Goal: Task Accomplishment & Management: Use online tool/utility

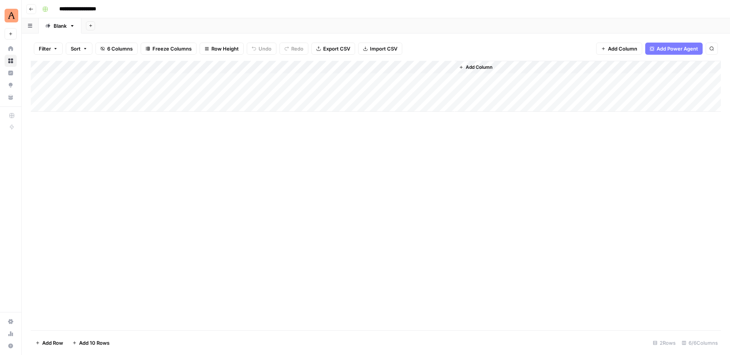
click at [396, 214] on div "Add Column" at bounding box center [376, 196] width 690 height 270
click at [544, 29] on div "Add Sheet" at bounding box center [405, 25] width 649 height 15
click at [561, 106] on div "Add Column" at bounding box center [376, 106] width 690 height 90
click at [669, 76] on div "Add Column" at bounding box center [376, 106] width 690 height 90
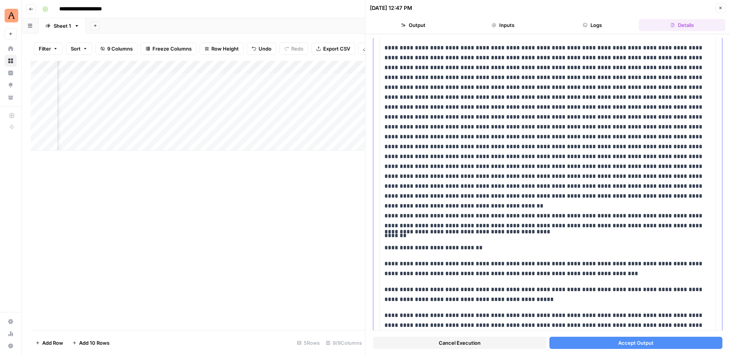
scroll to position [1486, 0]
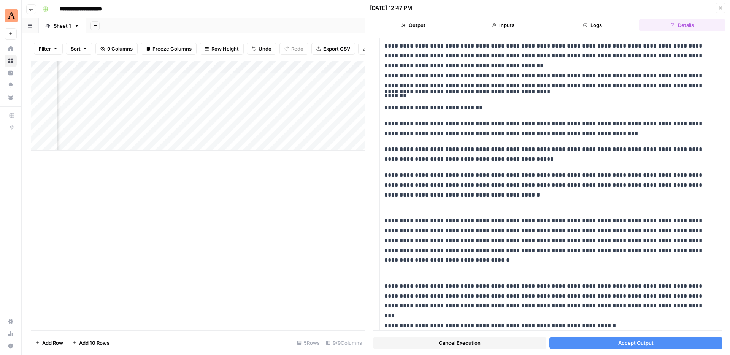
click at [590, 343] on button "Accept Output" at bounding box center [635, 343] width 173 height 12
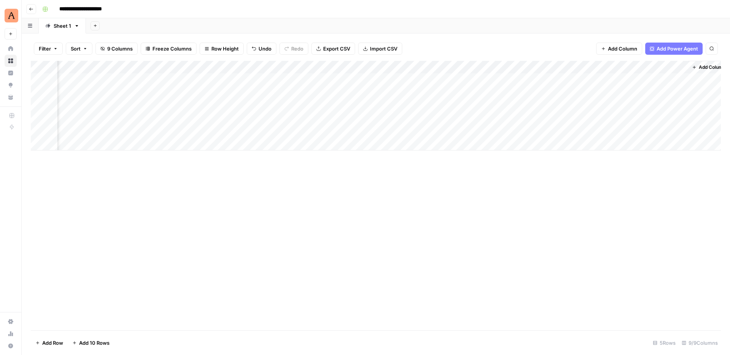
scroll to position [0, 262]
click at [672, 79] on div "Add Column" at bounding box center [376, 106] width 690 height 90
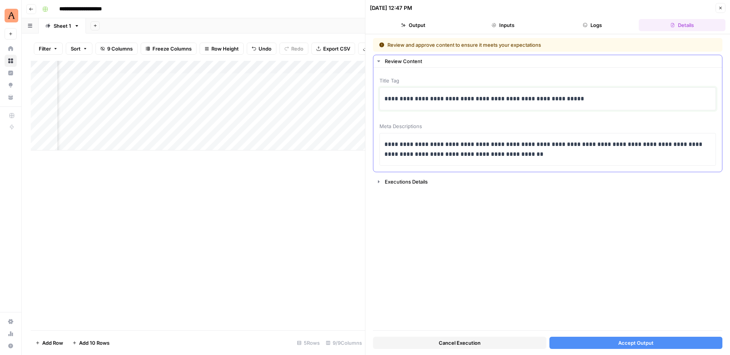
click at [474, 99] on p "**********" at bounding box center [547, 99] width 327 height 10
click at [477, 148] on p "**********" at bounding box center [547, 150] width 327 height 20
click at [483, 145] on p "**********" at bounding box center [547, 150] width 327 height 20
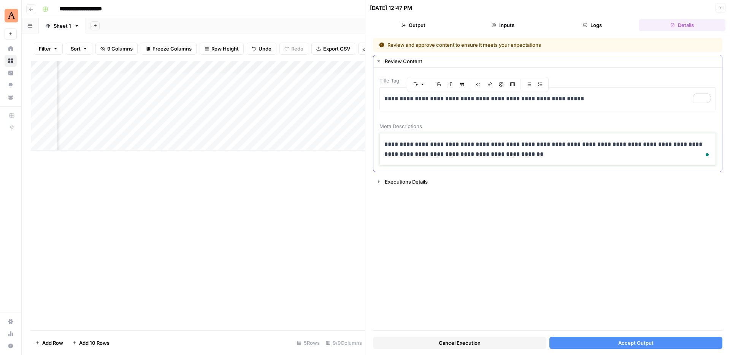
click at [483, 145] on p "**********" at bounding box center [547, 150] width 327 height 20
click at [520, 151] on p "**********" at bounding box center [547, 150] width 327 height 20
click at [622, 347] on button "Accept Output" at bounding box center [635, 343] width 173 height 12
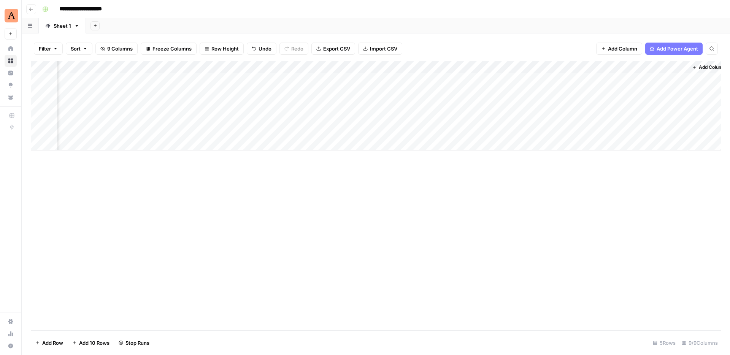
scroll to position [0, 262]
click at [396, 68] on div "Add Column" at bounding box center [376, 106] width 690 height 90
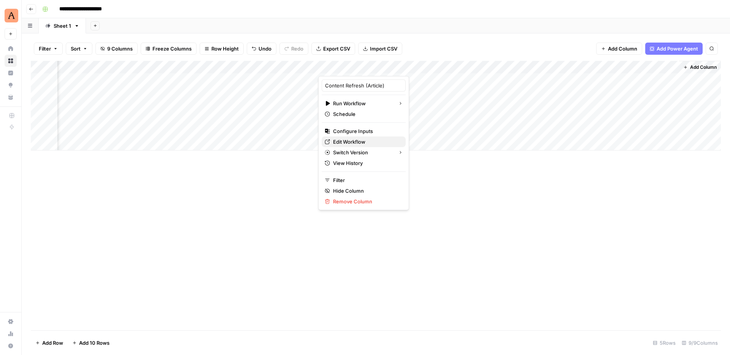
click at [354, 143] on span "Edit Workflow" at bounding box center [366, 142] width 67 height 8
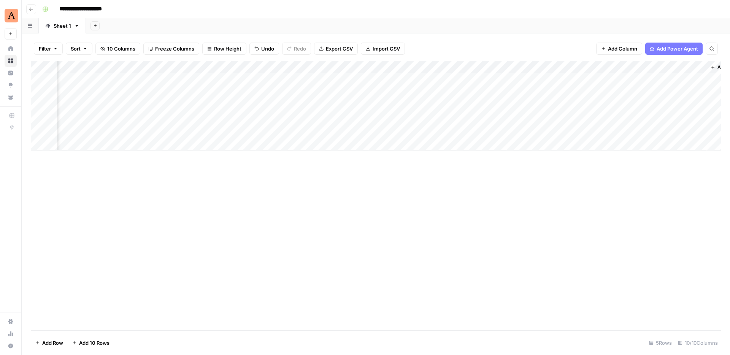
scroll to position [0, 330]
click at [669, 80] on div "Add Column" at bounding box center [376, 106] width 690 height 90
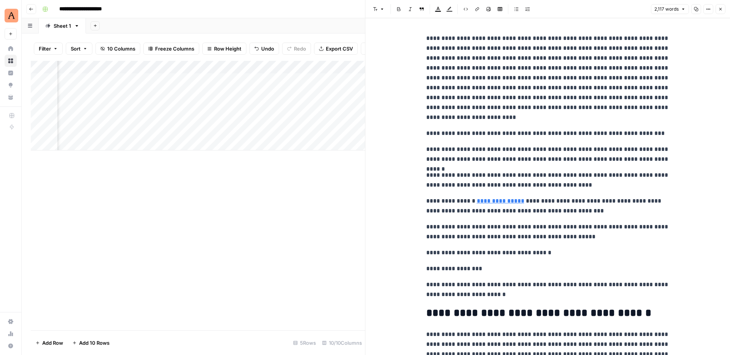
click at [723, 9] on span "Close" at bounding box center [723, 9] width 0 height 0
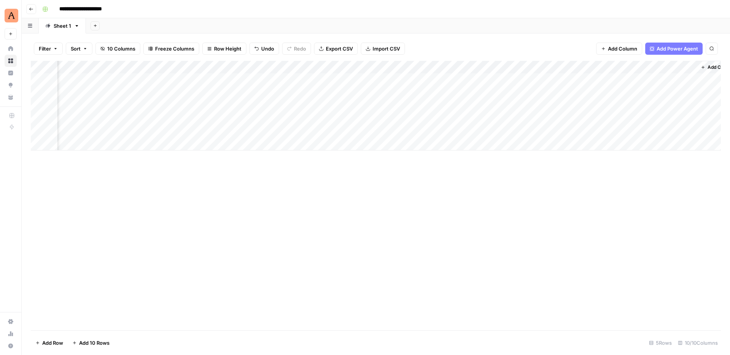
scroll to position [0, 330]
click at [593, 70] on div "Add Column" at bounding box center [376, 106] width 690 height 90
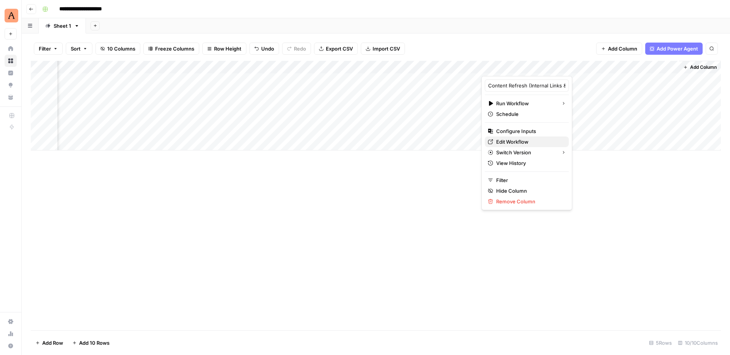
click at [515, 143] on span "Edit Workflow" at bounding box center [529, 142] width 67 height 8
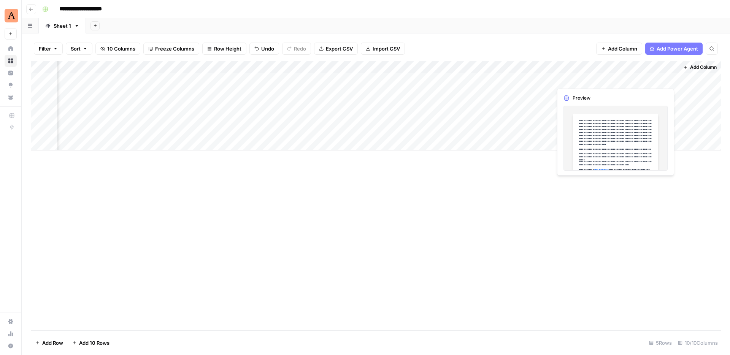
click at [633, 78] on div "Add Column" at bounding box center [376, 106] width 690 height 90
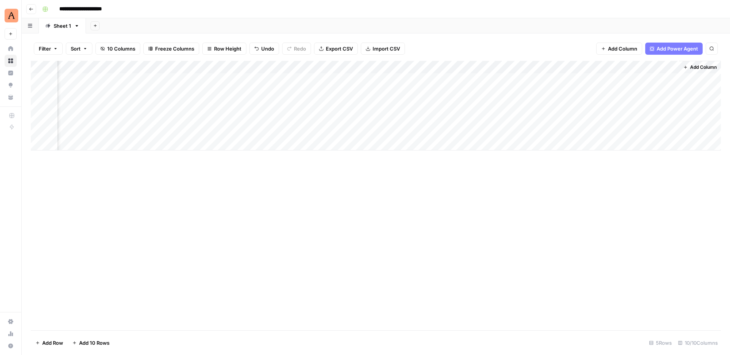
click at [670, 81] on div "Add Column" at bounding box center [376, 106] width 690 height 90
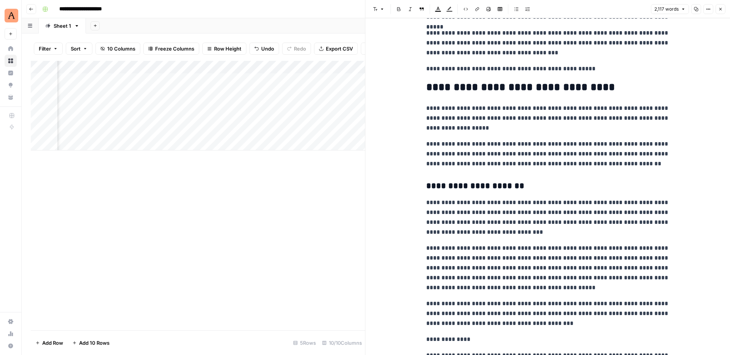
scroll to position [252, 0]
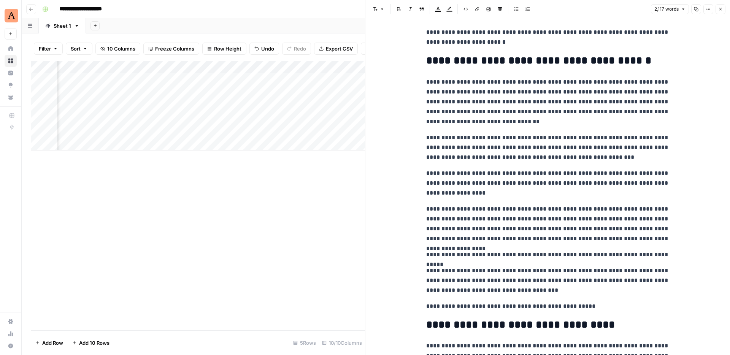
click at [721, 7] on icon "button" at bounding box center [720, 9] width 5 height 5
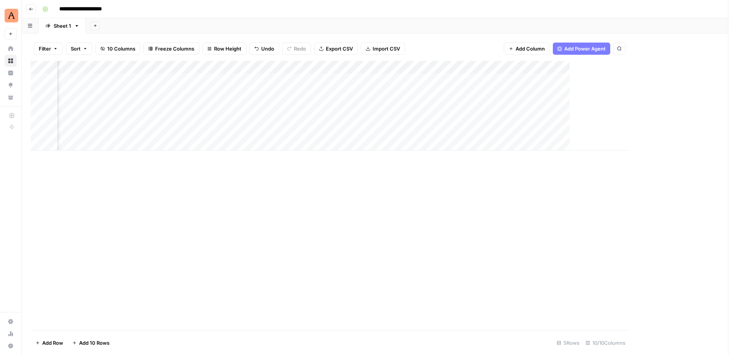
scroll to position [0, 321]
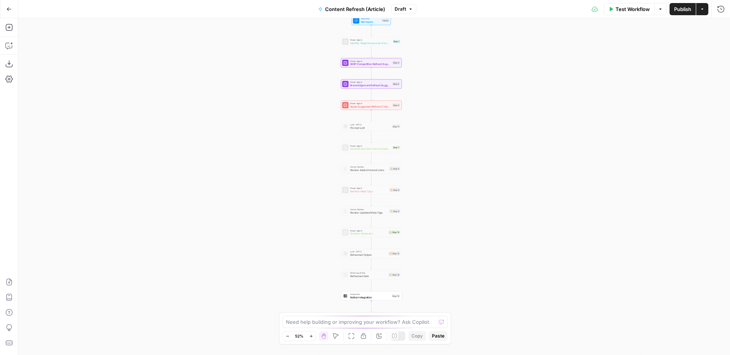
click at [437, 162] on div "Workflow Set Inputs Inputs Power Agent Identify Target Keywords of an Article S…" at bounding box center [374, 186] width 712 height 337
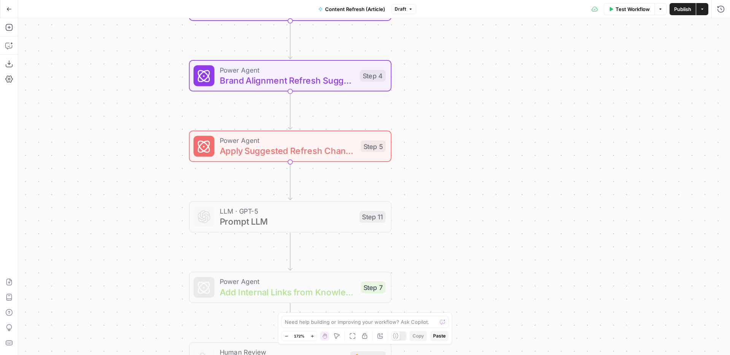
click at [442, 116] on div "Workflow Set Inputs Inputs Power Agent Identify Target Keywords of an Article S…" at bounding box center [374, 186] width 712 height 337
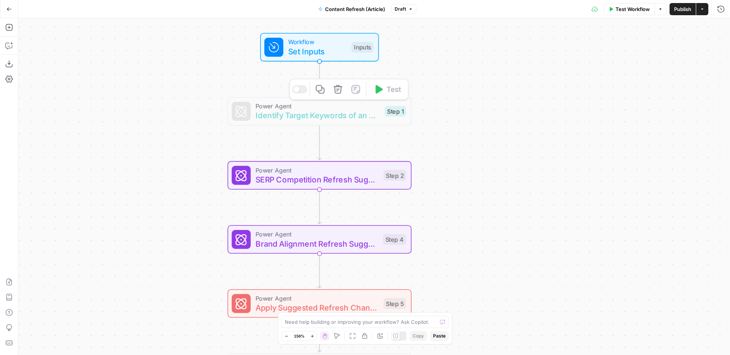
click at [337, 115] on span "Identify Target Keywords of an Article" at bounding box center [318, 116] width 125 height 12
click at [300, 91] on div at bounding box center [299, 89] width 15 height 8
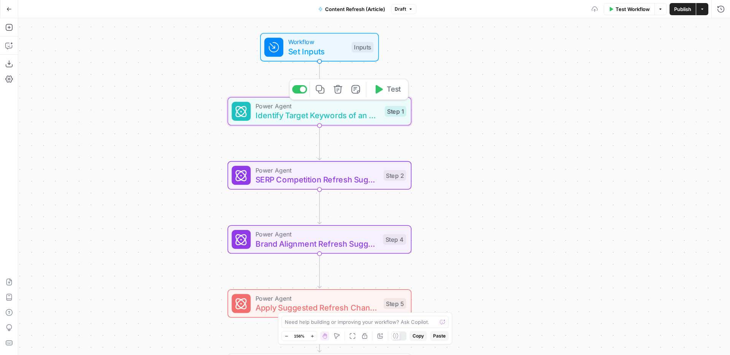
click at [337, 122] on div "Power Agent Identify Target Keywords of an Article Step 1 Copy step Delete step…" at bounding box center [319, 111] width 184 height 29
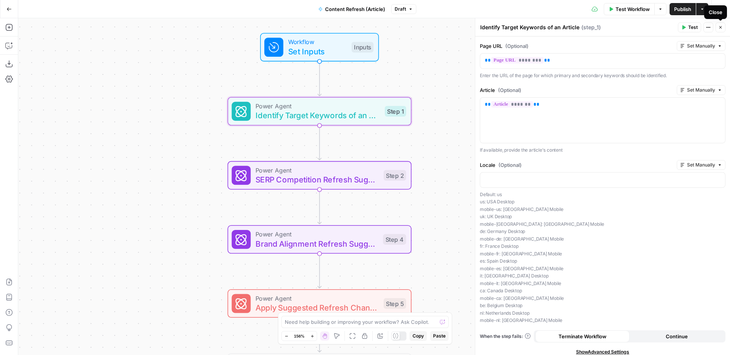
click at [722, 30] on button "Close" at bounding box center [721, 27] width 10 height 10
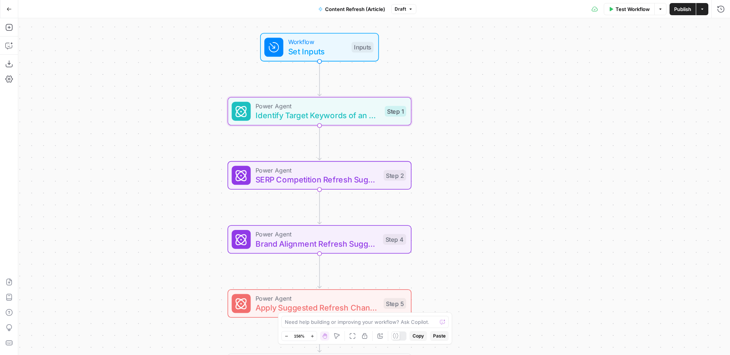
click at [373, 113] on span "Identify Target Keywords of an Article" at bounding box center [318, 116] width 125 height 12
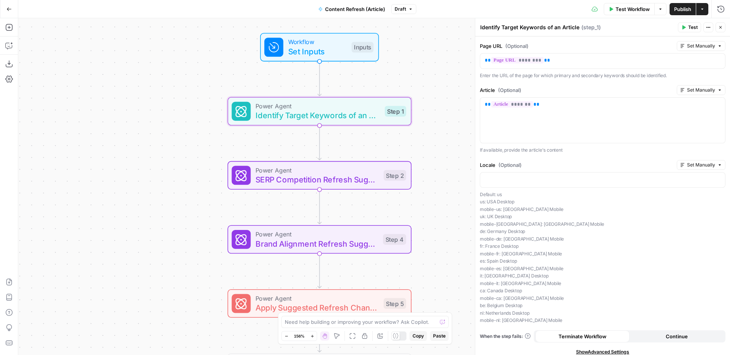
click at [352, 117] on span "Identify Target Keywords of an Article" at bounding box center [318, 116] width 125 height 12
click at [719, 28] on icon "button" at bounding box center [720, 27] width 5 height 5
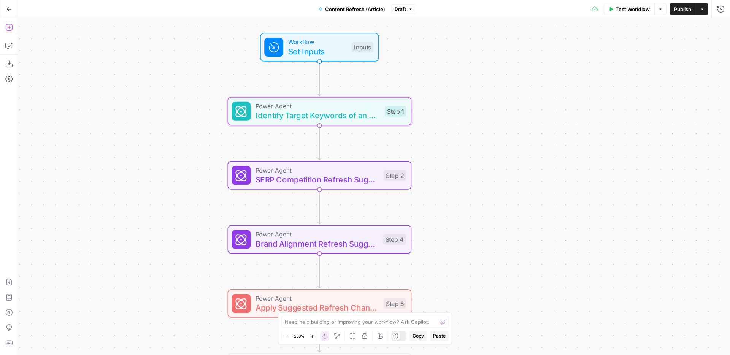
click at [7, 29] on icon "button" at bounding box center [9, 28] width 8 height 8
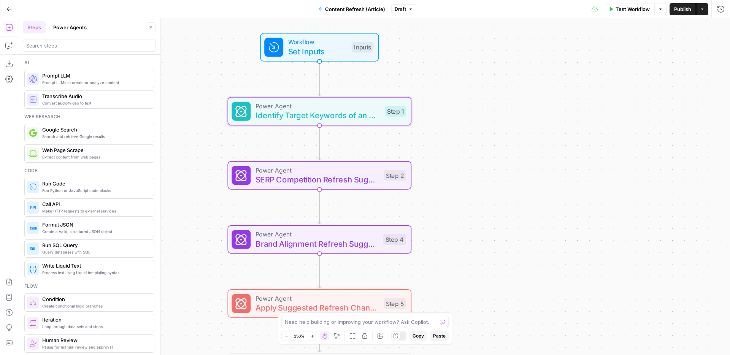
click at [481, 138] on div "Workflow Set Inputs Inputs Power Agent Identify Target Keywords of an Article S…" at bounding box center [374, 186] width 712 height 337
click at [83, 159] on span "Extract content from web pages" at bounding box center [95, 157] width 106 height 6
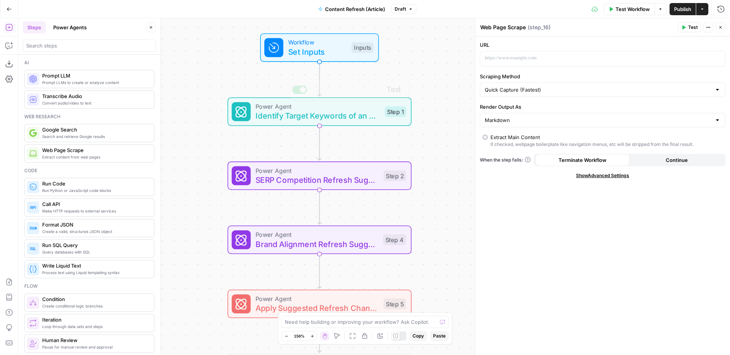
click at [429, 125] on div "Workflow Set Inputs Inputs Power Agent Identify Target Keywords of an Article S…" at bounding box center [374, 186] width 712 height 337
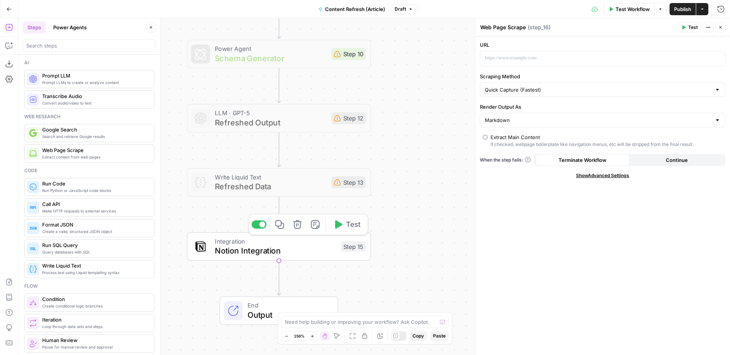
click at [317, 252] on span "Notion Integration" at bounding box center [275, 251] width 121 height 12
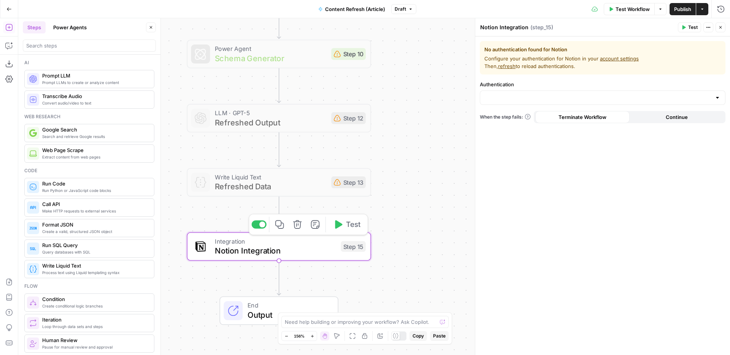
click at [297, 223] on icon "button" at bounding box center [298, 225] width 10 height 10
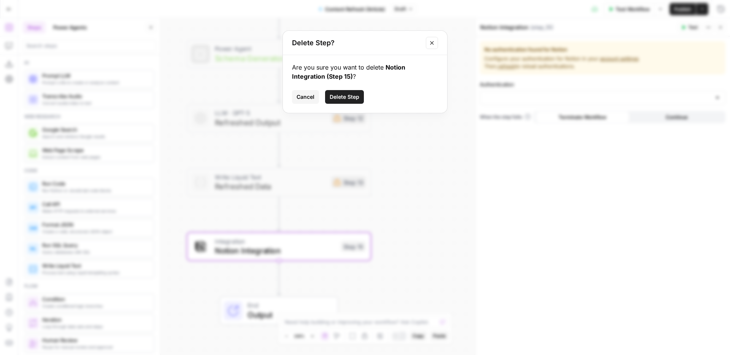
click at [437, 44] on button "Close modal" at bounding box center [432, 43] width 12 height 12
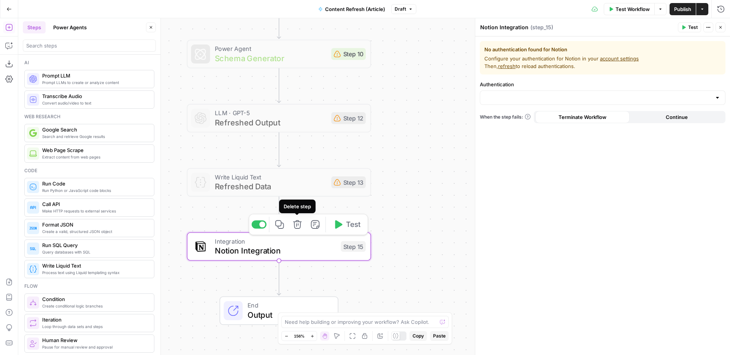
click at [299, 224] on icon "button" at bounding box center [298, 225] width 10 height 10
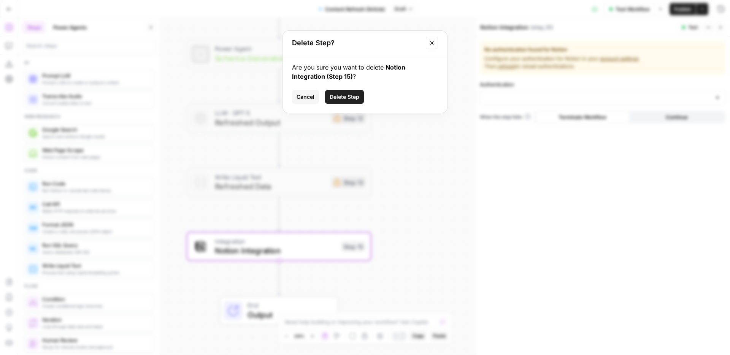
click at [341, 98] on span "Delete Step" at bounding box center [345, 97] width 30 height 8
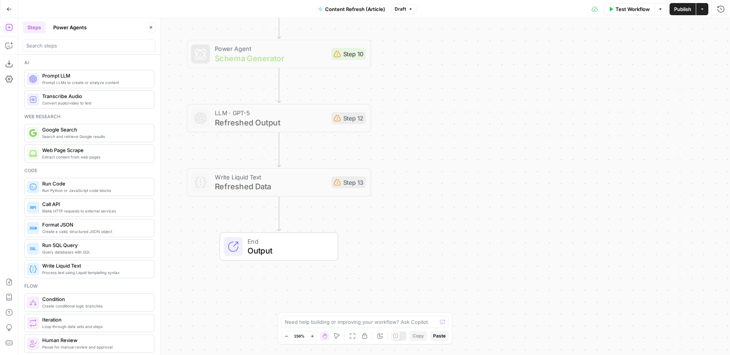
click at [470, 172] on div "Workflow Set Inputs Inputs Web Page Scrape Web Page Scrape Step 16 Power Agent …" at bounding box center [374, 186] width 712 height 337
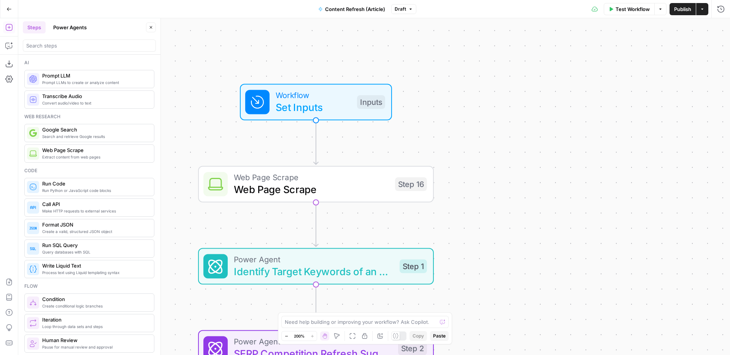
click at [362, 177] on span "Web Page Scrape" at bounding box center [311, 177] width 155 height 12
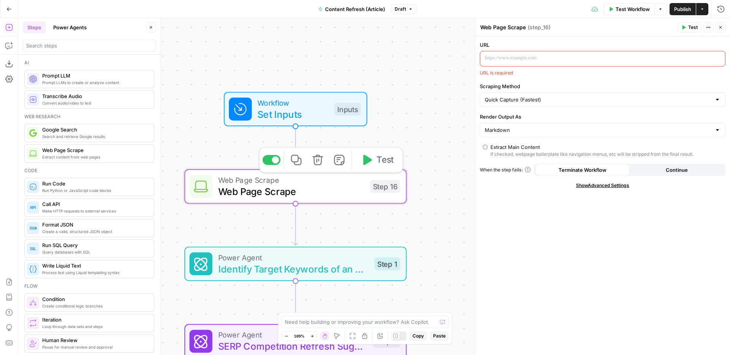
click at [329, 183] on span "Web Page Scrape" at bounding box center [291, 180] width 146 height 11
click at [307, 110] on span "Set Inputs" at bounding box center [292, 114] width 71 height 14
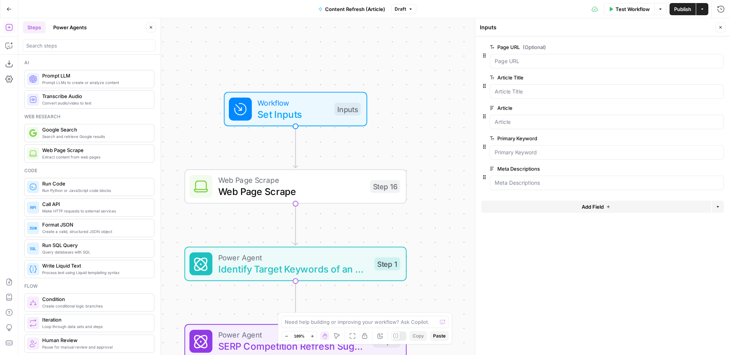
click at [426, 170] on div "Workflow Set Inputs Inputs Web Page Scrape Web Page Scrape Step 16 Power Agent …" at bounding box center [374, 186] width 712 height 337
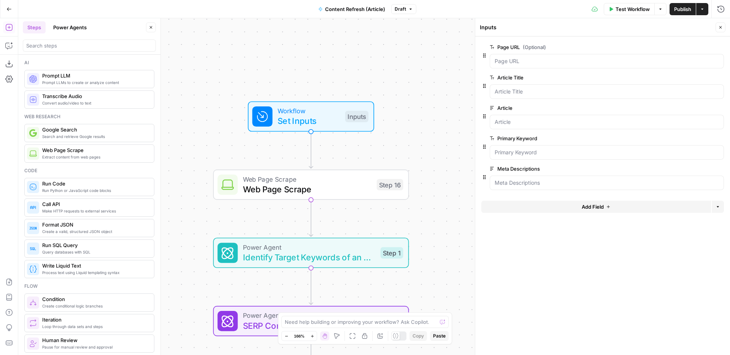
click at [344, 188] on span "Web Page Scrape" at bounding box center [307, 189] width 129 height 13
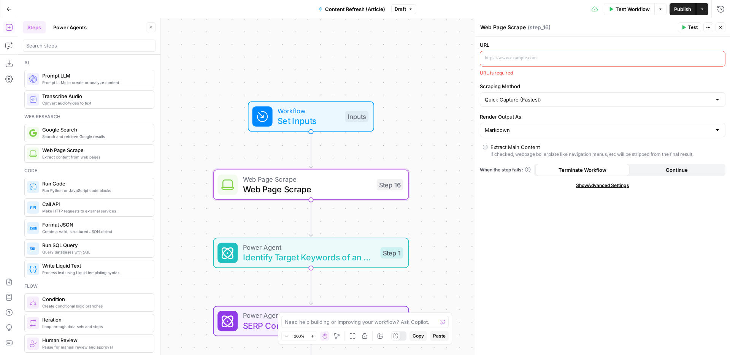
click at [688, 57] on span "“/” to reference" at bounding box center [696, 58] width 39 height 6
click at [717, 57] on icon "button" at bounding box center [718, 58] width 4 height 3
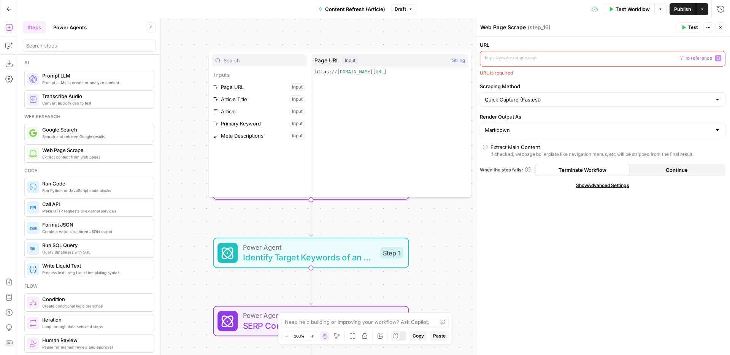
click at [511, 42] on label "URL" at bounding box center [603, 45] width 246 height 8
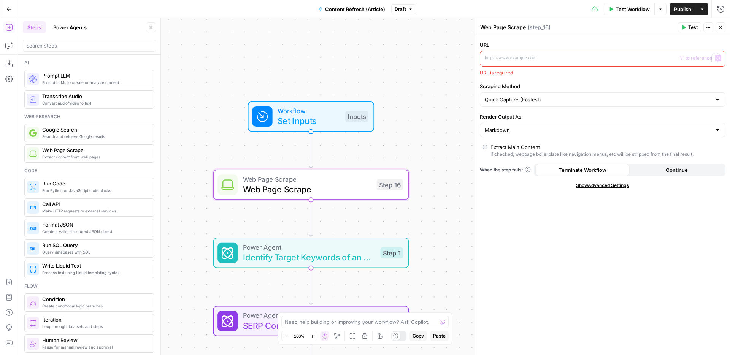
click at [720, 59] on icon "button" at bounding box center [718, 58] width 4 height 4
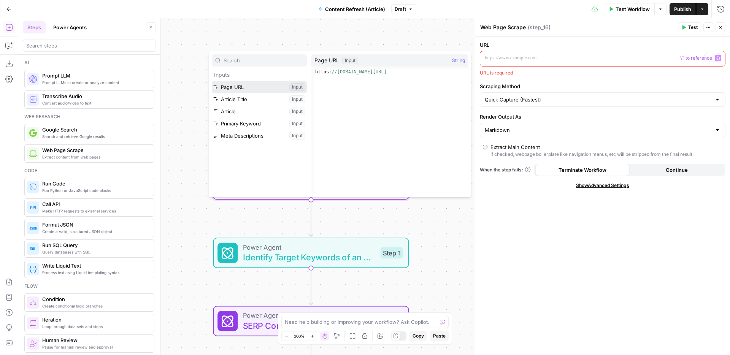
click at [247, 89] on button "Select variable Page URL" at bounding box center [259, 87] width 95 height 12
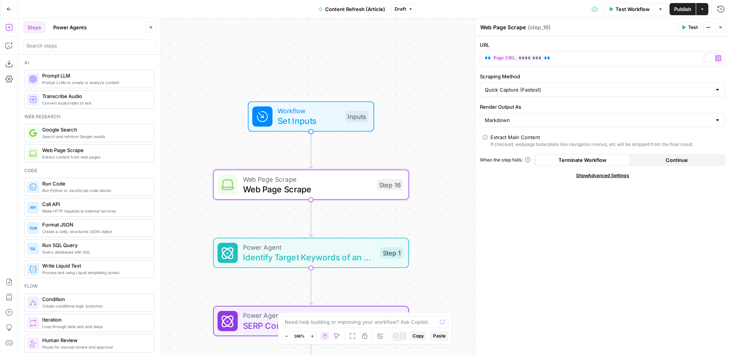
click at [713, 89] on div "Quick Capture (Fastest)" at bounding box center [603, 90] width 246 height 14
click at [570, 119] on span "Detailed Scrape (Slowest)" at bounding box center [601, 120] width 230 height 8
type input "Detailed Scrape (Slowest)"
click at [710, 91] on input "Scraping Method" at bounding box center [598, 90] width 227 height 8
click at [588, 131] on span "Custom" at bounding box center [601, 130] width 230 height 8
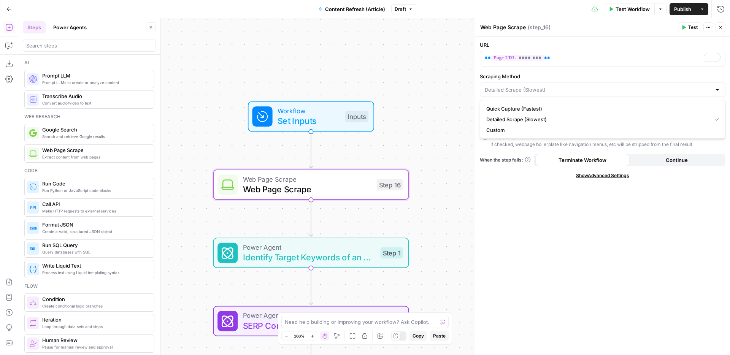
type input "Custom"
click at [608, 86] on input "Scraping Method" at bounding box center [598, 90] width 227 height 8
click at [557, 122] on span "Detailed Scrape (Slowest)" at bounding box center [601, 120] width 230 height 8
type input "Detailed Scrape (Slowest)"
click at [585, 89] on input "Scraping Method" at bounding box center [598, 90] width 227 height 8
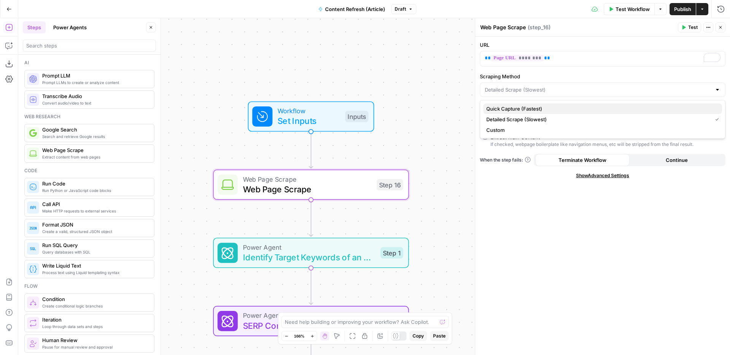
click at [556, 112] on span "Quick Capture (Fastest)" at bounding box center [601, 109] width 230 height 8
type input "Quick Capture (Fastest)"
click at [555, 95] on div "Quick Capture (Fastest)" at bounding box center [603, 90] width 246 height 14
click at [549, 116] on span "Detailed Scrape (Slowest)" at bounding box center [601, 120] width 230 height 8
type input "Detailed Scrape (Slowest)"
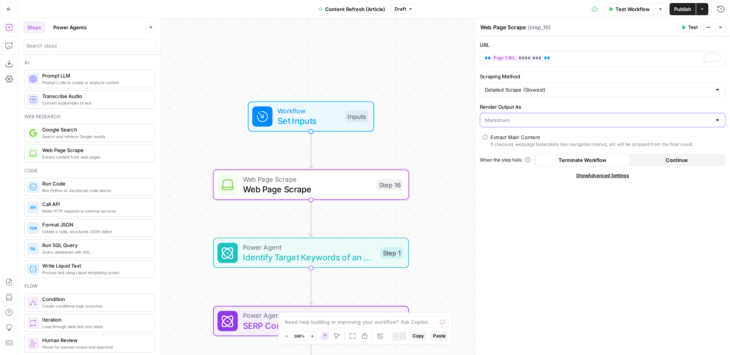
click at [553, 123] on input "Render Output As" at bounding box center [598, 120] width 227 height 8
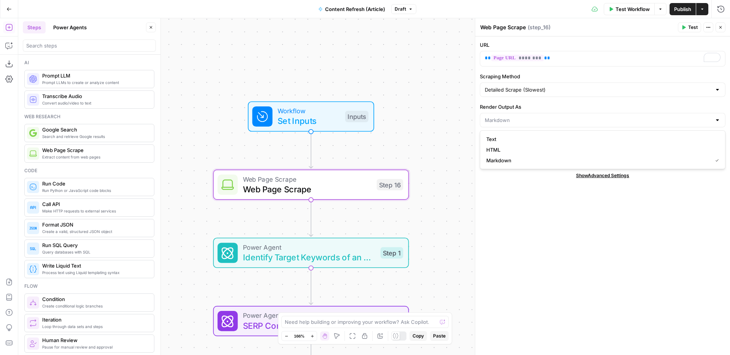
type input "Markdown"
click at [536, 243] on div "URL ** ******** ** Scraping Method Detailed Scrape (Slowest) Render Output As M…" at bounding box center [602, 196] width 255 height 319
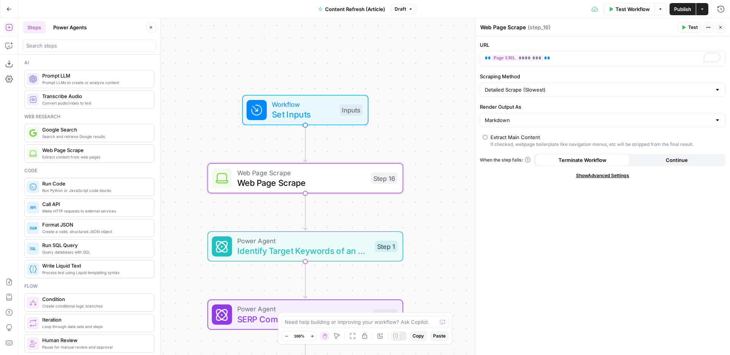
click at [691, 32] on button "Test" at bounding box center [689, 27] width 23 height 10
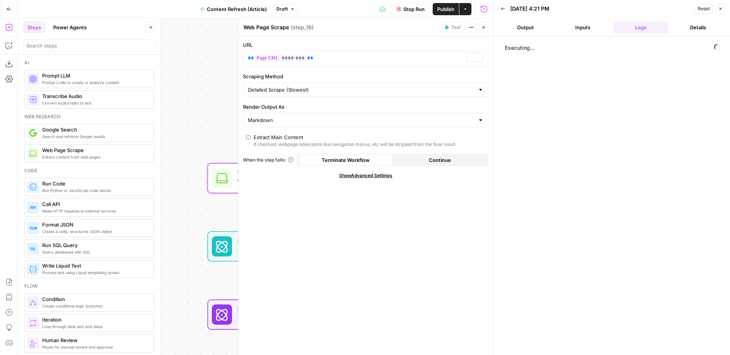
click at [204, 131] on div "Workflow Set Inputs Inputs Web Page Scrape Web Page Scrape Step 16 Power Agent …" at bounding box center [255, 186] width 475 height 337
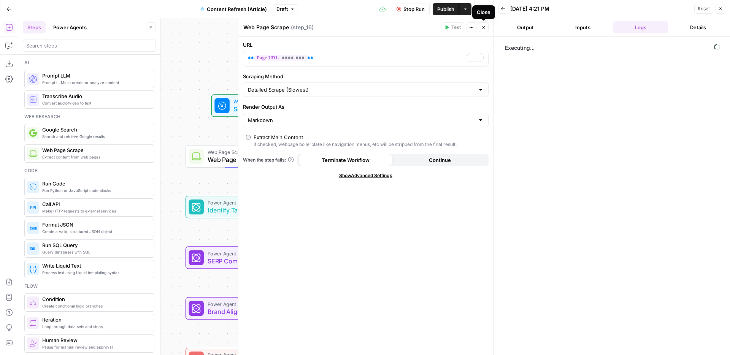
click at [483, 26] on icon "button" at bounding box center [483, 27] width 5 height 5
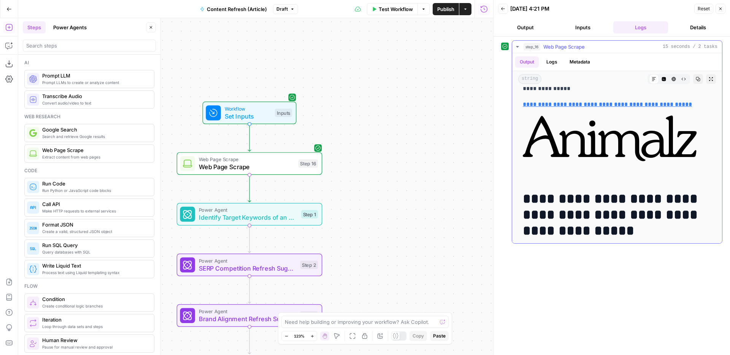
scroll to position [85, 0]
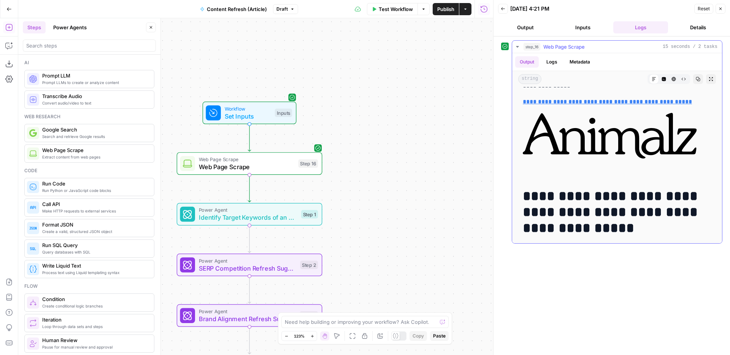
click at [665, 81] on icon "button" at bounding box center [664, 79] width 5 height 5
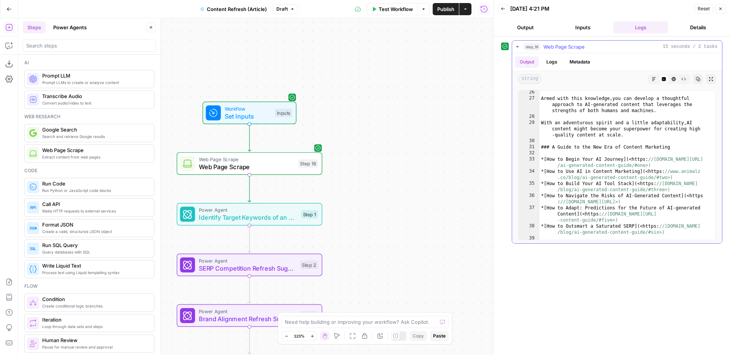
scroll to position [281, 0]
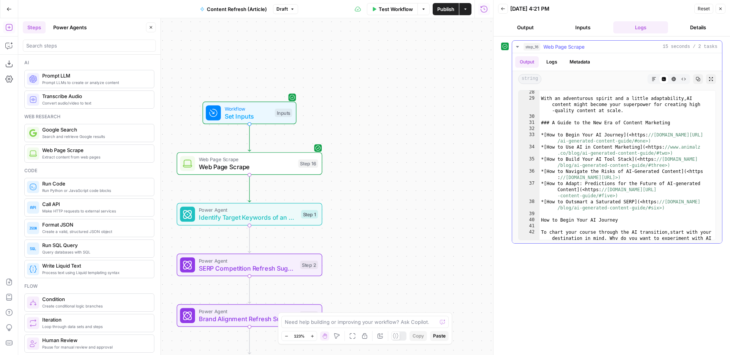
click at [656, 78] on icon "button" at bounding box center [654, 79] width 5 height 5
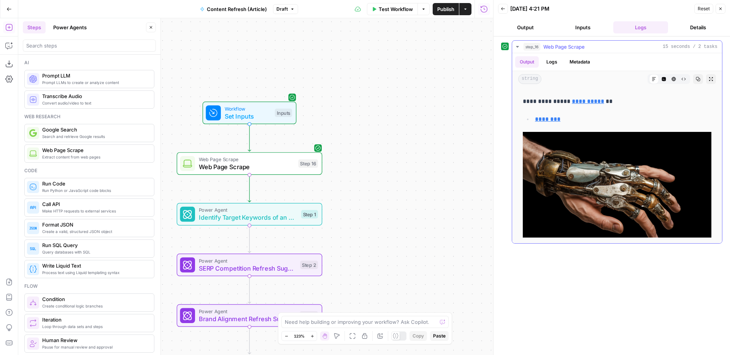
scroll to position [66, 0]
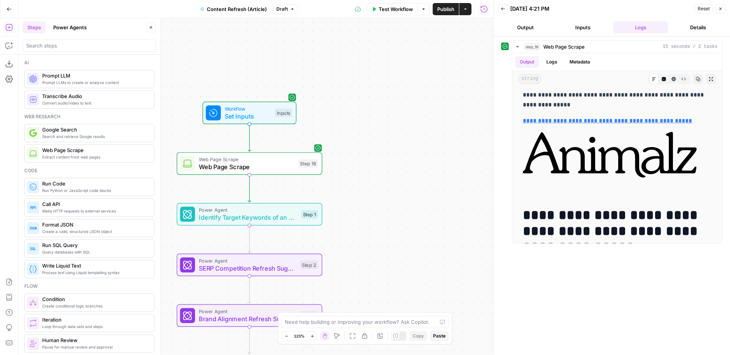
click at [721, 11] on icon "button" at bounding box center [720, 8] width 5 height 5
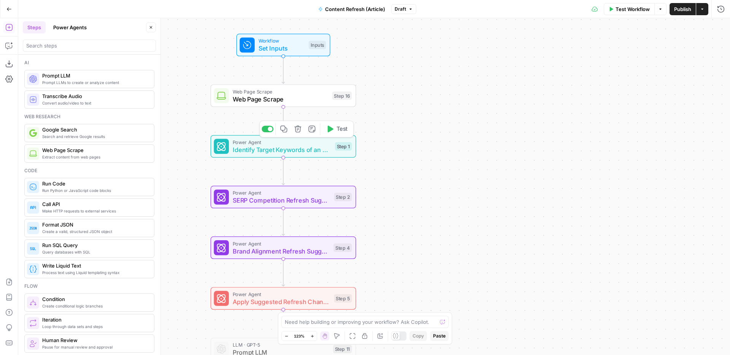
click at [312, 106] on div "Web Page Scrape Web Page Scrape Step 16 Copy step Delete step Add Note Test" at bounding box center [284, 95] width 146 height 22
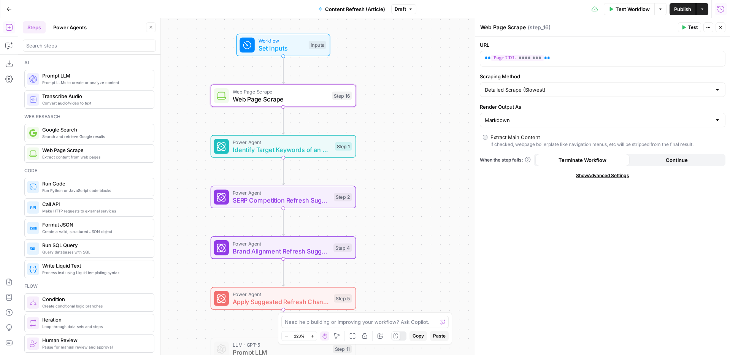
click at [718, 11] on icon "button" at bounding box center [721, 9] width 8 height 8
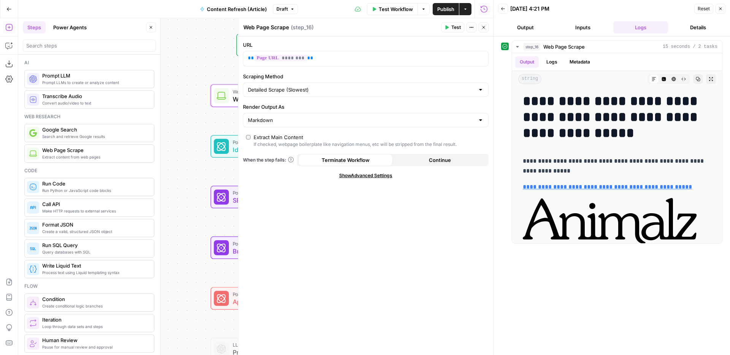
click at [722, 5] on button "Close" at bounding box center [721, 9] width 10 height 10
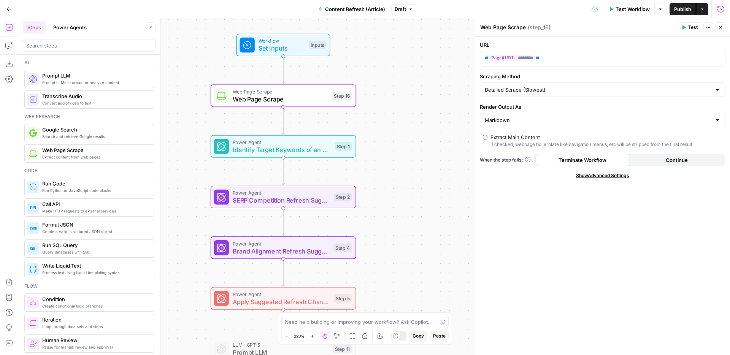
click at [724, 7] on icon "button" at bounding box center [721, 9] width 8 height 8
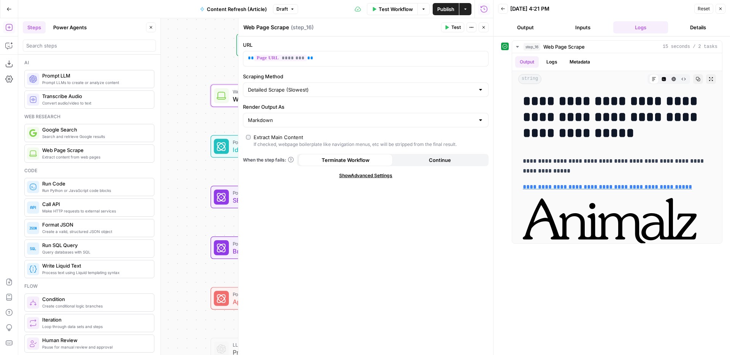
click at [723, 10] on button "Close" at bounding box center [721, 9] width 10 height 10
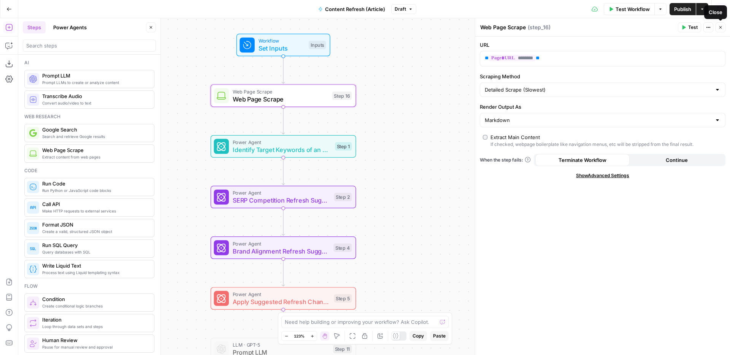
click at [722, 27] on icon "button" at bounding box center [720, 27] width 5 height 5
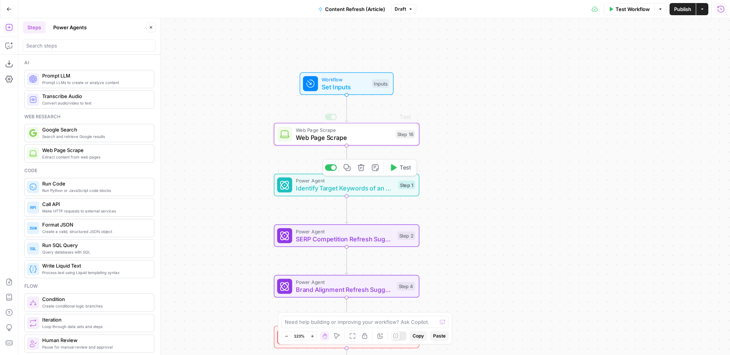
click at [402, 94] on div "Workflow Set Inputs Inputs" at bounding box center [347, 83] width 146 height 22
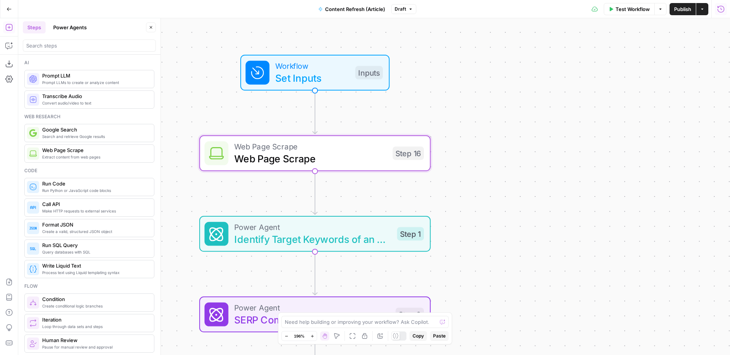
click at [360, 146] on span "Web Page Scrape" at bounding box center [310, 147] width 152 height 12
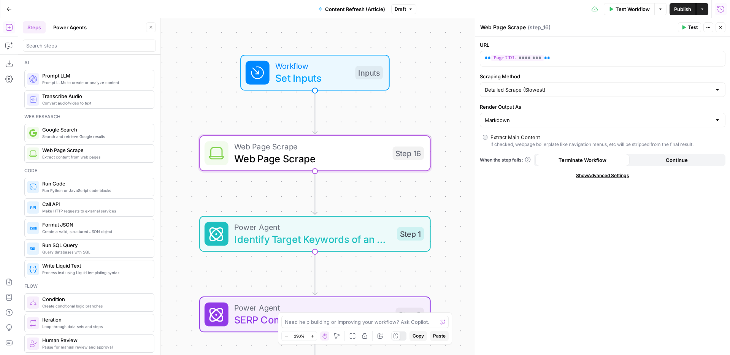
click at [717, 30] on button "Close" at bounding box center [721, 27] width 10 height 10
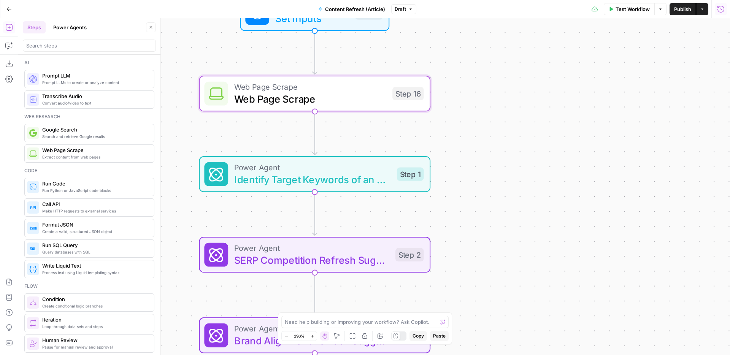
click at [378, 191] on div "Power Agent Identify Target Keywords of an Article Step 1" at bounding box center [315, 174] width 232 height 36
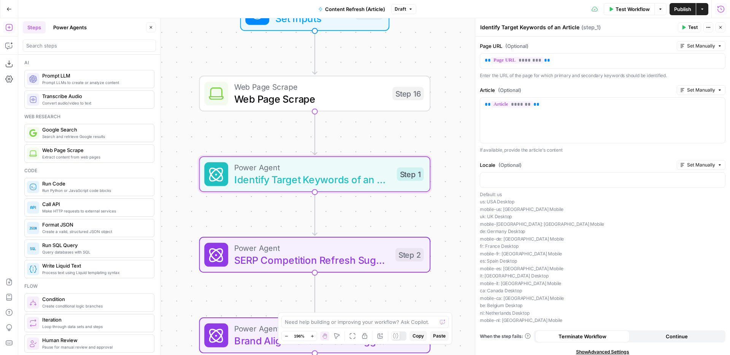
click at [433, 148] on div "Workflow Set Inputs Inputs Web Page Scrape Web Page Scrape Step 16 Power Agent …" at bounding box center [374, 186] width 712 height 337
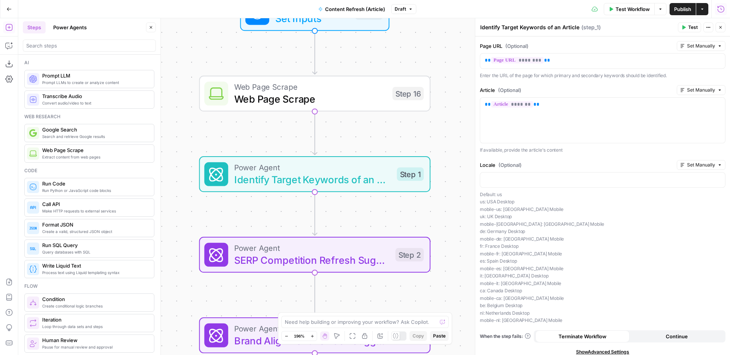
click at [721, 27] on icon "button" at bounding box center [720, 27] width 3 height 3
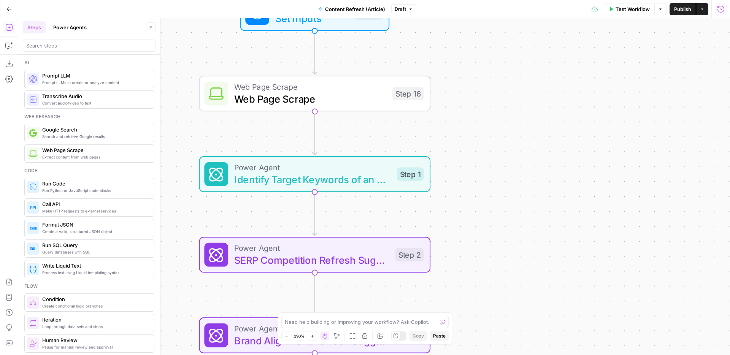
click at [385, 172] on span "Identify Target Keywords of an Article" at bounding box center [312, 179] width 157 height 15
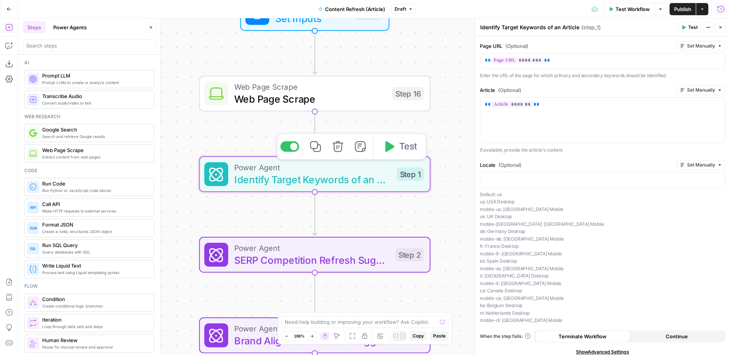
click at [338, 146] on icon "button" at bounding box center [337, 146] width 11 height 11
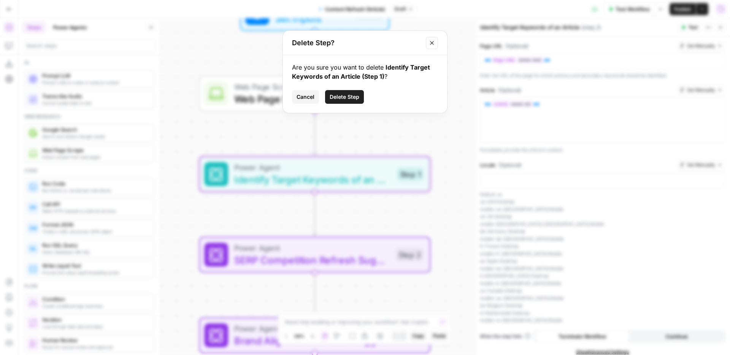
click at [340, 100] on span "Delete Step" at bounding box center [345, 97] width 30 height 8
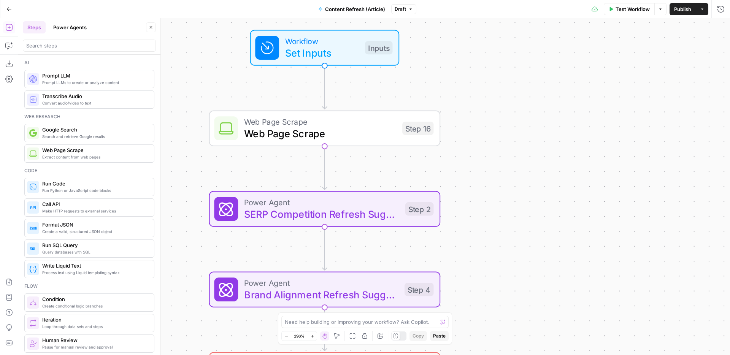
click at [380, 141] on span "Web Page Scrape" at bounding box center [320, 133] width 152 height 15
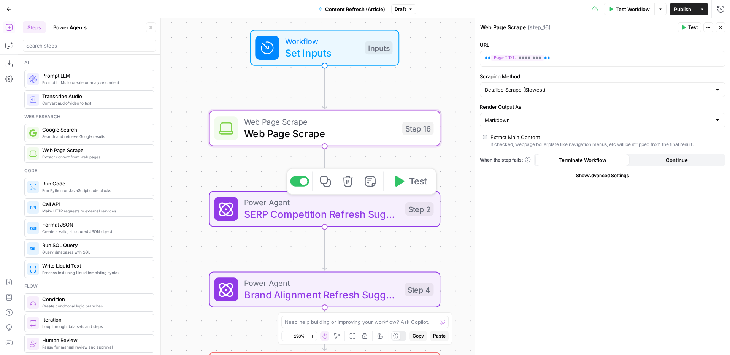
click at [386, 209] on span "SERP Competition Refresh Suggestions" at bounding box center [321, 214] width 155 height 15
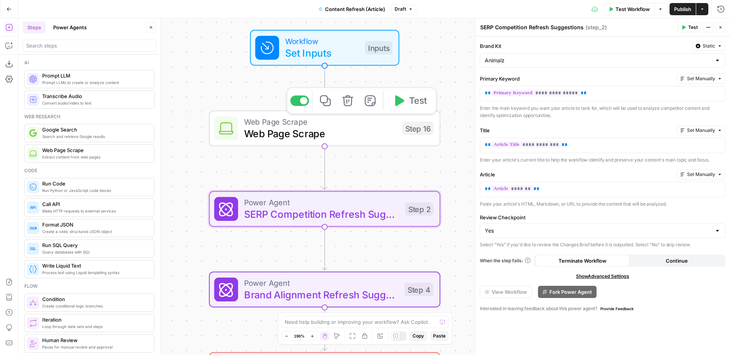
click at [382, 135] on span "Web Page Scrape" at bounding box center [320, 133] width 152 height 15
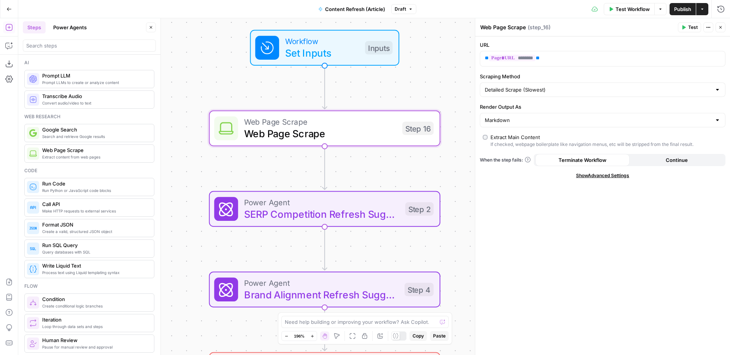
click at [719, 31] on button "Close" at bounding box center [721, 27] width 10 height 10
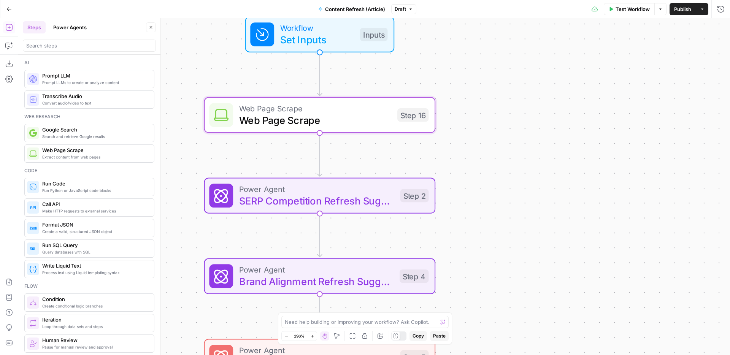
click at [336, 41] on span "Set Inputs" at bounding box center [317, 39] width 74 height 15
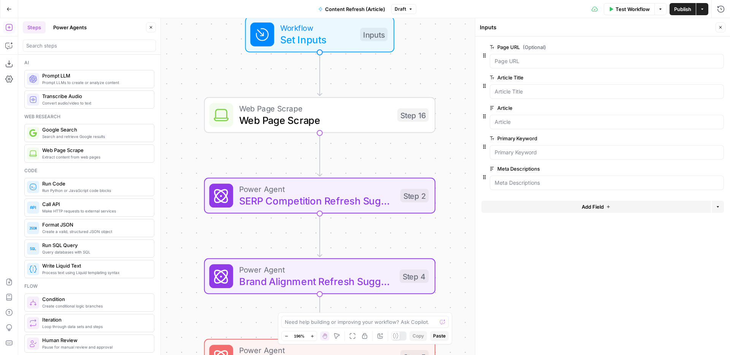
click at [700, 45] on span "edit field" at bounding box center [695, 47] width 17 height 6
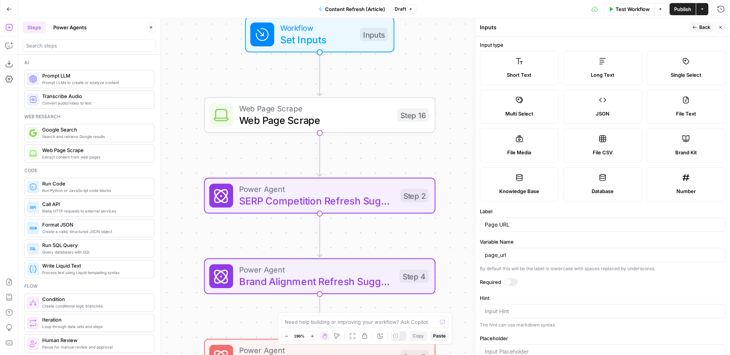
scroll to position [17, 0]
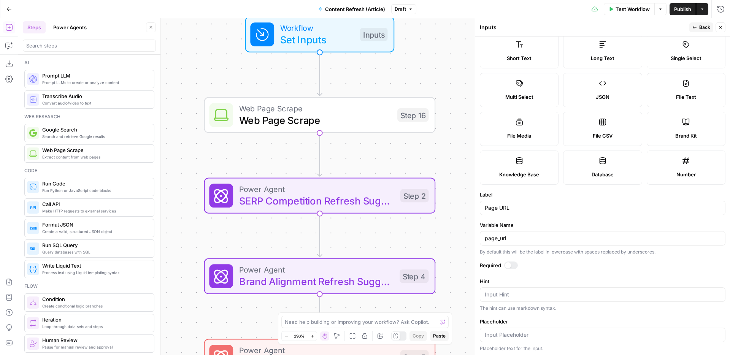
click at [511, 263] on div at bounding box center [511, 266] width 14 height 8
click at [701, 26] on span "Back" at bounding box center [704, 27] width 11 height 7
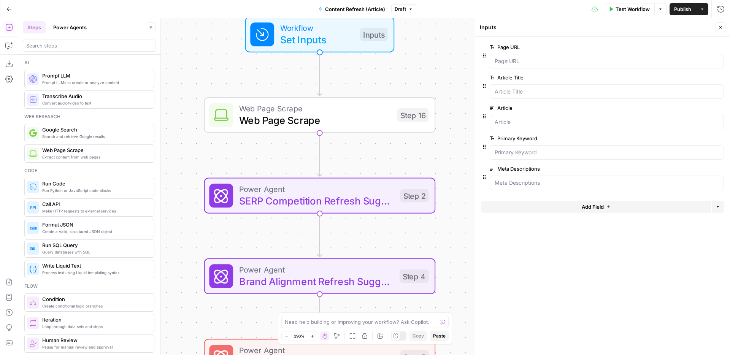
click at [720, 27] on icon "button" at bounding box center [720, 27] width 5 height 5
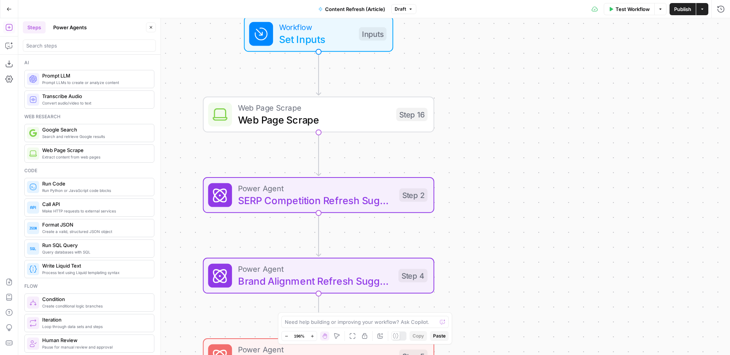
click at [351, 114] on span "Web Page Scrape" at bounding box center [314, 119] width 152 height 15
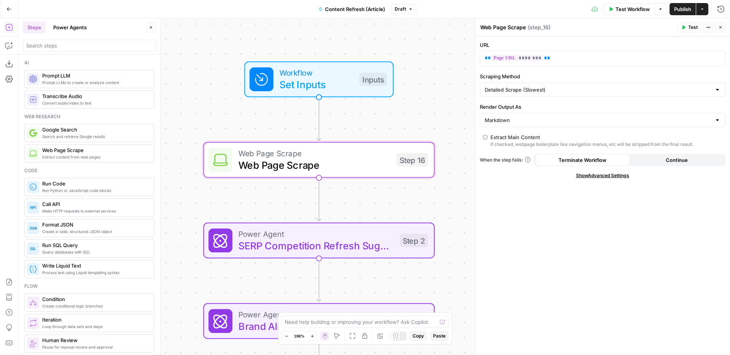
click at [385, 162] on span "Web Page Scrape" at bounding box center [314, 165] width 152 height 15
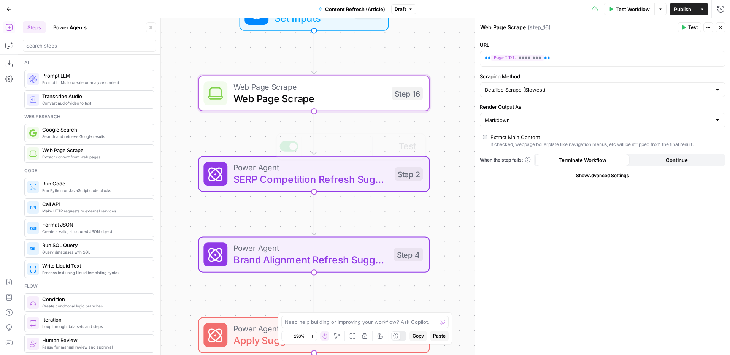
click at [348, 188] on div "Power Agent SERP Competition Refresh Suggestions Step 2 Copy step Delete step A…" at bounding box center [315, 174] width 232 height 36
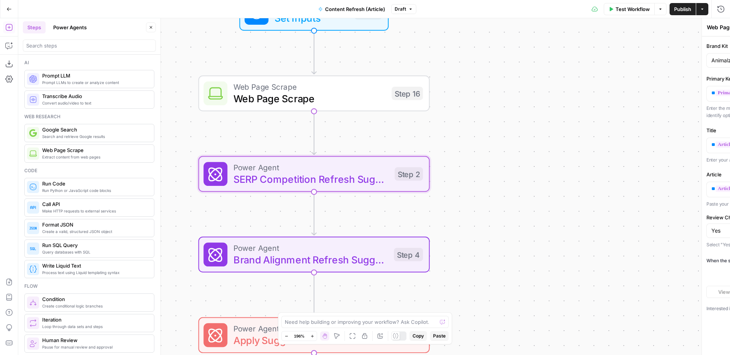
type textarea "SERP Competition Refresh Suggestions"
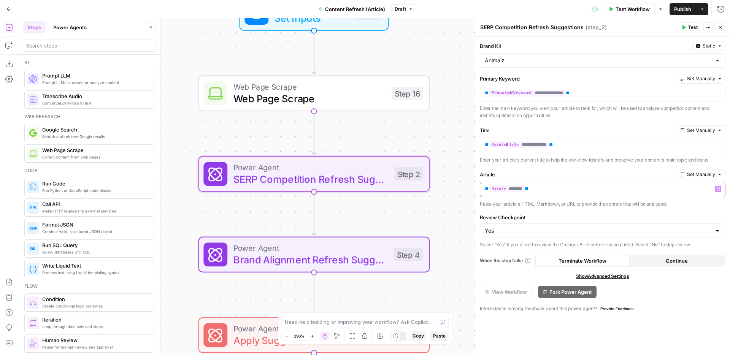
click at [562, 190] on p "** ******* **" at bounding box center [603, 189] width 236 height 8
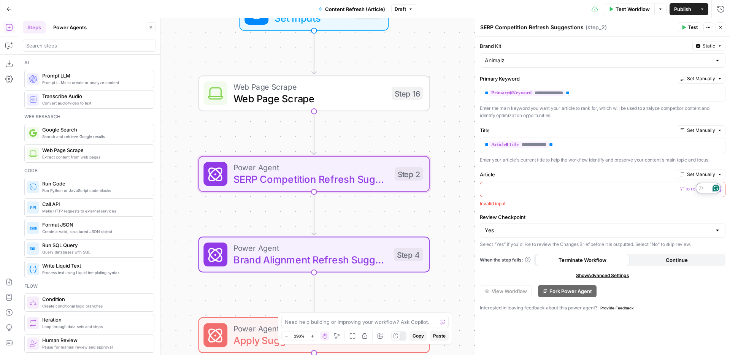
click at [718, 186] on icon "Open Grammarly. 0 Suggestions." at bounding box center [716, 188] width 7 height 7
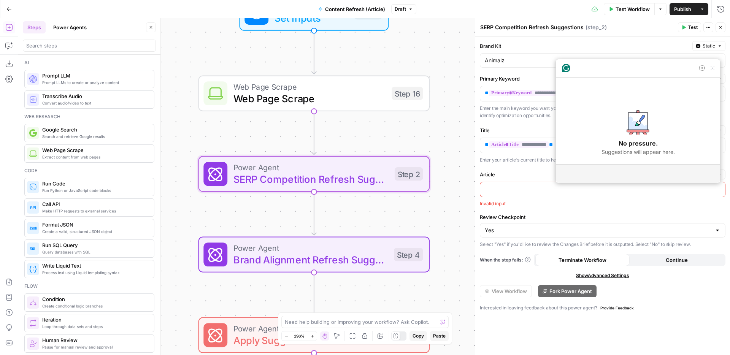
click at [635, 194] on div "To enrich screen reader interactions, please activate Accessibility in Grammarl…" at bounding box center [602, 189] width 245 height 15
click at [718, 189] on icon "button" at bounding box center [718, 189] width 4 height 4
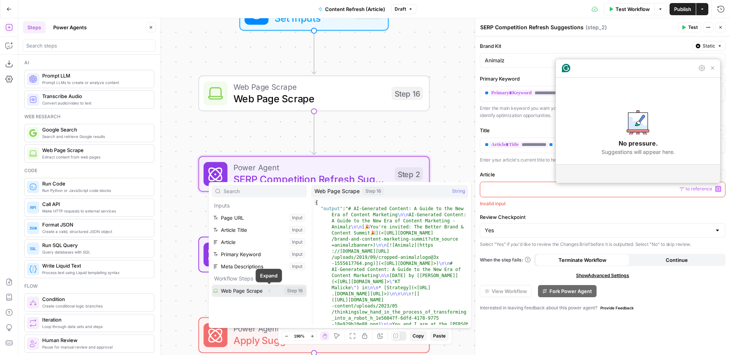
click at [268, 292] on icon "button" at bounding box center [269, 291] width 5 height 5
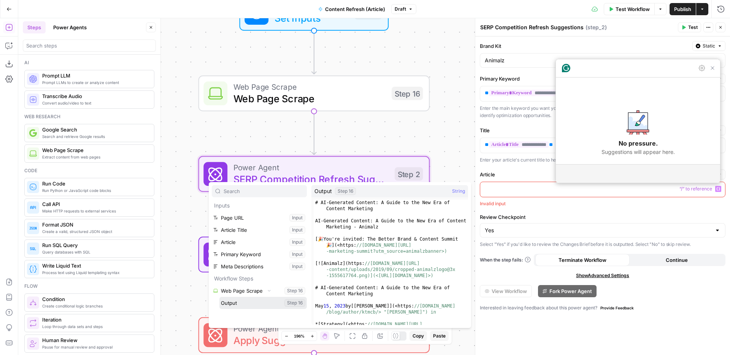
click at [240, 302] on button "Select variable Output" at bounding box center [262, 303] width 87 height 12
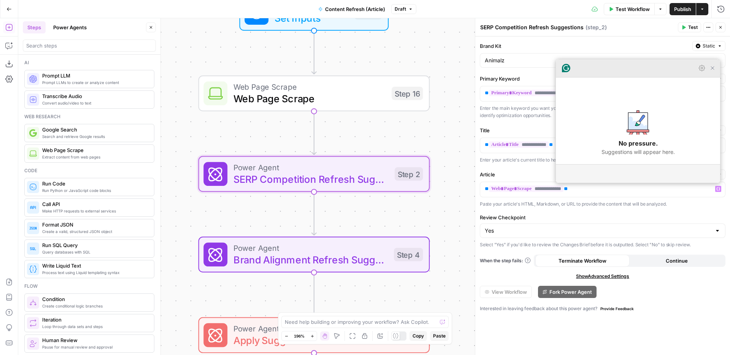
click at [713, 71] on icon "Close Grammarly Assistant" at bounding box center [713, 68] width 6 height 6
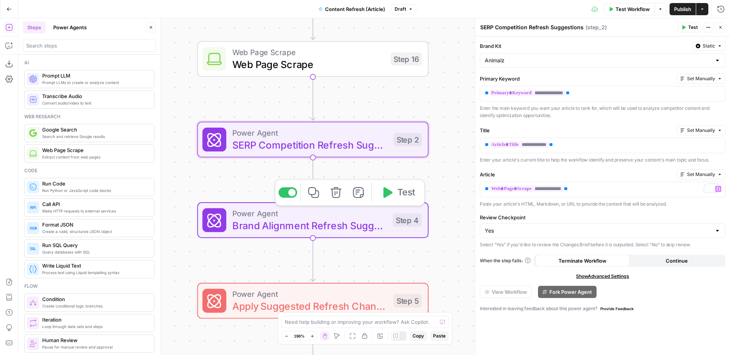
click at [368, 225] on span "Brand Alignment Refresh Suggestions" at bounding box center [309, 225] width 154 height 15
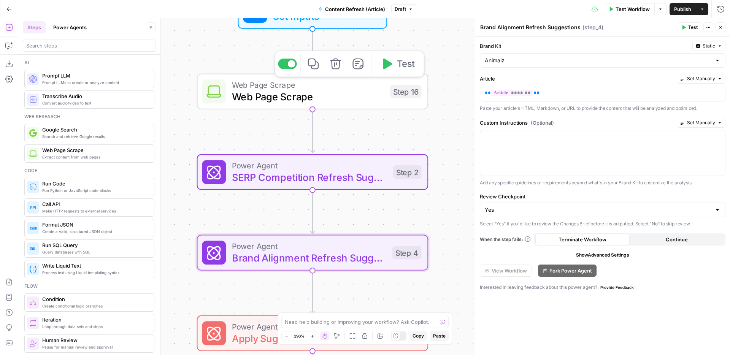
click at [359, 172] on span "SERP Competition Refresh Suggestions" at bounding box center [309, 177] width 155 height 15
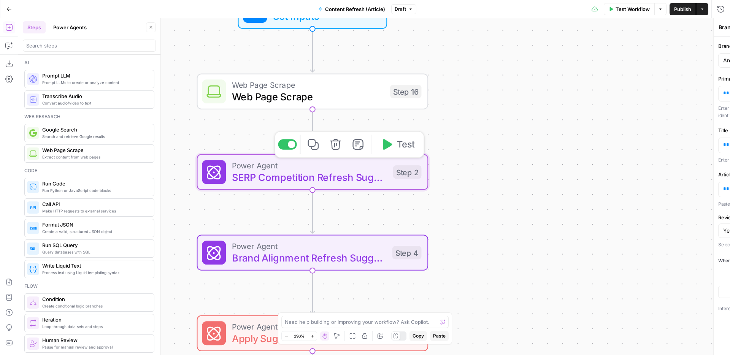
type textarea "SERP Competition Refresh Suggestions"
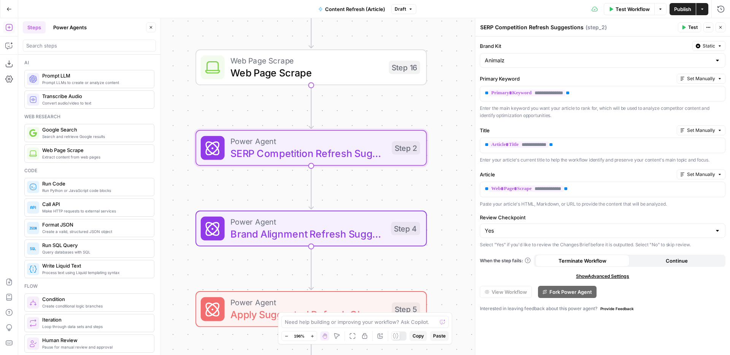
click at [354, 235] on span "Brand Alignment Refresh Suggestions" at bounding box center [307, 233] width 154 height 15
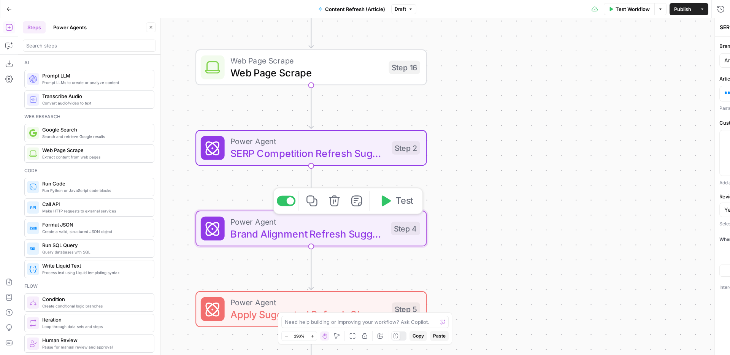
type textarea "Brand Alignment Refresh Suggestions"
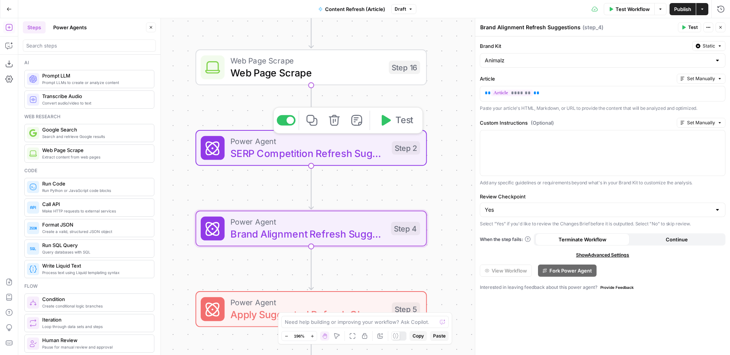
click at [369, 149] on span "SERP Competition Refresh Suggestions" at bounding box center [307, 153] width 155 height 15
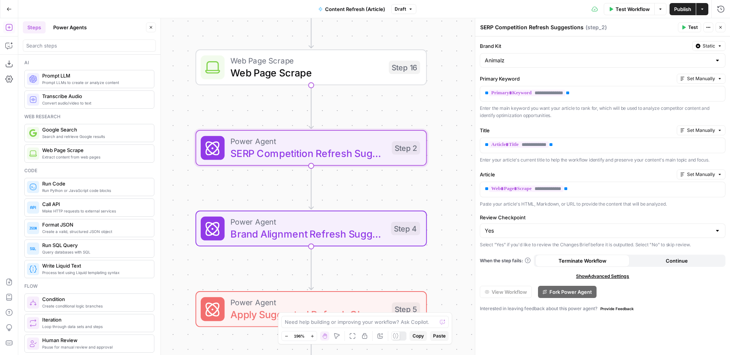
click at [372, 228] on span "Brand Alignment Refresh Suggestions" at bounding box center [307, 233] width 154 height 15
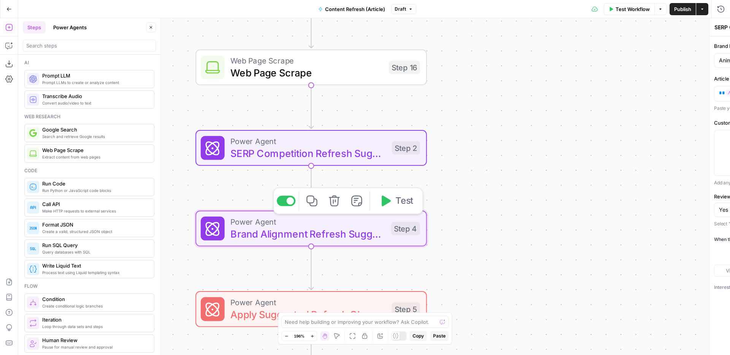
type textarea "Brand Alignment Refresh Suggestions"
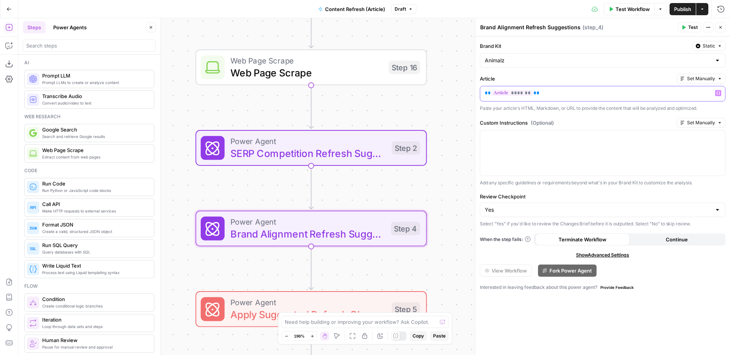
click at [572, 93] on p "** ******* **" at bounding box center [603, 93] width 236 height 8
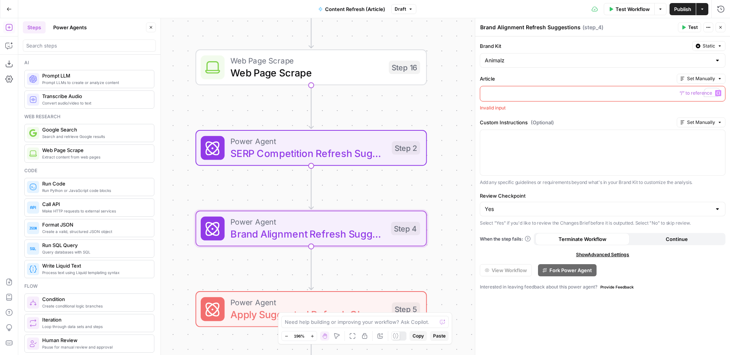
click at [718, 94] on icon "button" at bounding box center [718, 93] width 4 height 4
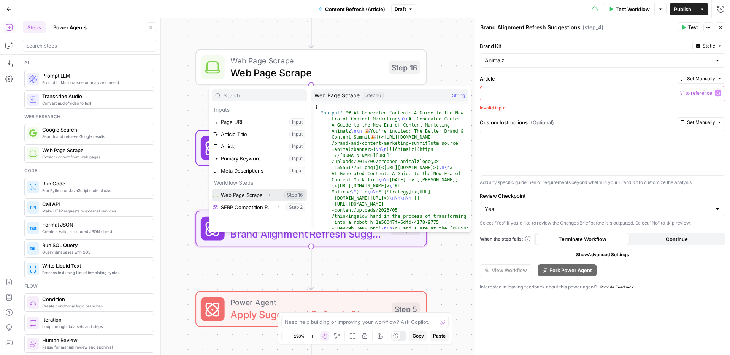
click at [270, 195] on icon "button" at bounding box center [270, 195] width 2 height 3
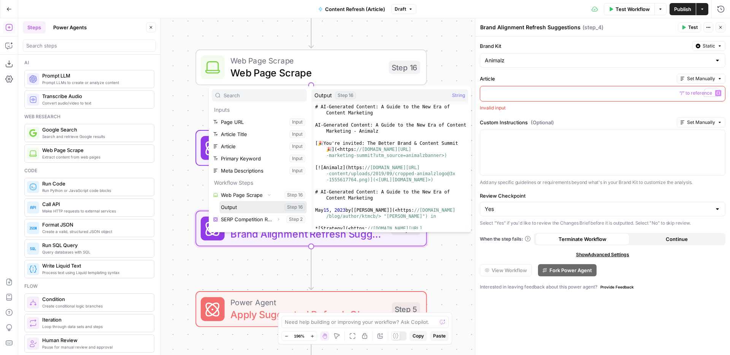
click at [256, 208] on button "Select variable Output" at bounding box center [262, 207] width 87 height 12
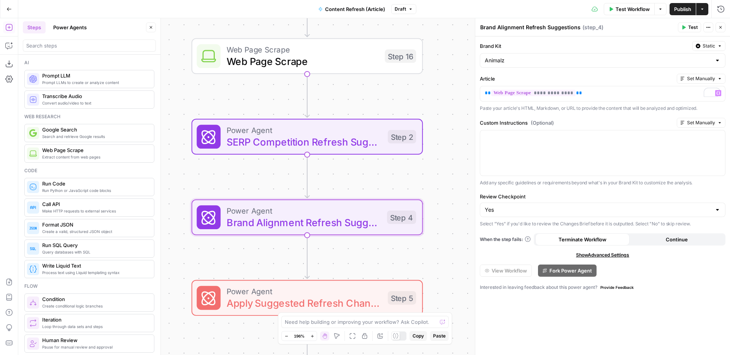
click at [360, 150] on div "Power Agent SERP Competition Refresh Suggestions Step 2 Copy step Delete step A…" at bounding box center [308, 137] width 232 height 36
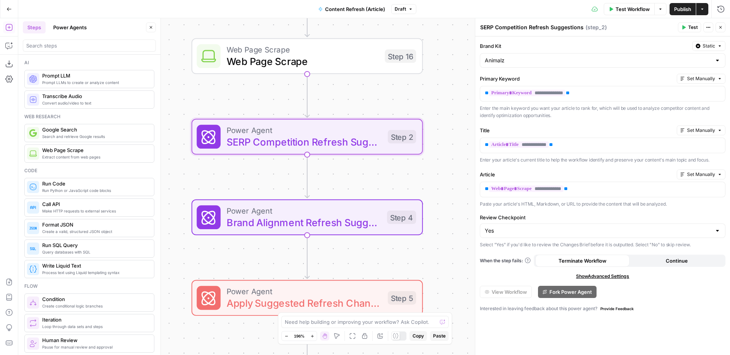
click at [345, 229] on span "Brand Alignment Refresh Suggestions" at bounding box center [304, 222] width 154 height 15
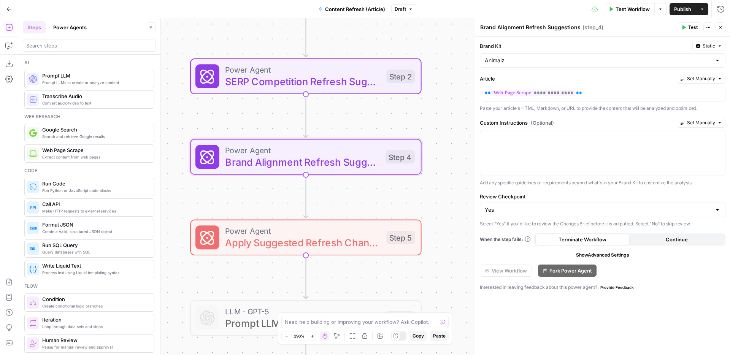
click at [337, 241] on span "Apply Suggested Refresh Changes" at bounding box center [302, 242] width 155 height 15
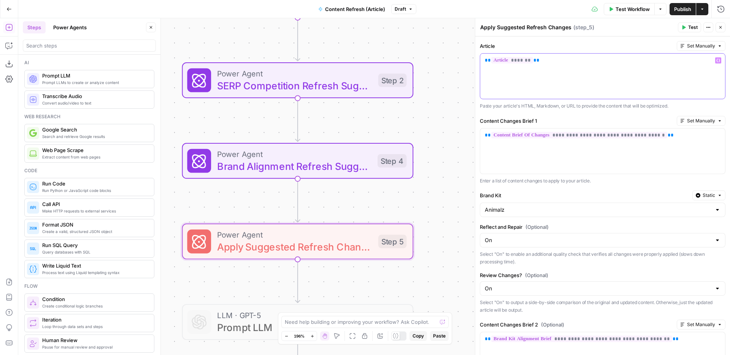
click at [614, 67] on div "** ******* **" at bounding box center [602, 76] width 245 height 45
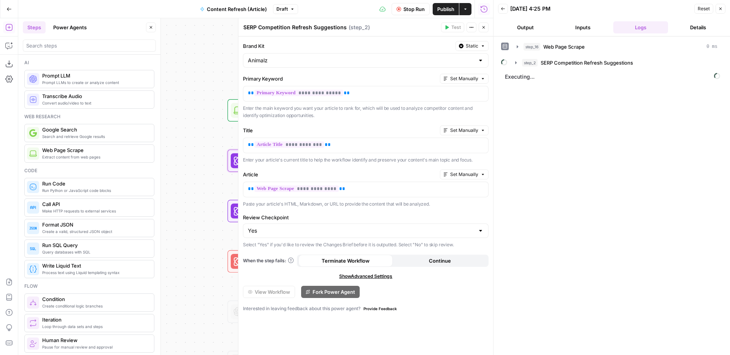
click at [631, 124] on div "step_16 Web Page Scrape 0 ms step_2 SERP Competition Refresh Suggestions Execut…" at bounding box center [611, 195] width 221 height 311
click at [483, 26] on icon "button" at bounding box center [483, 27] width 5 height 5
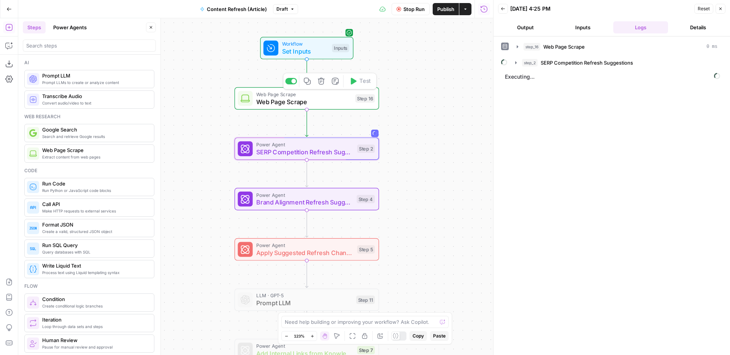
click at [318, 55] on span "Set Inputs" at bounding box center [305, 52] width 46 height 10
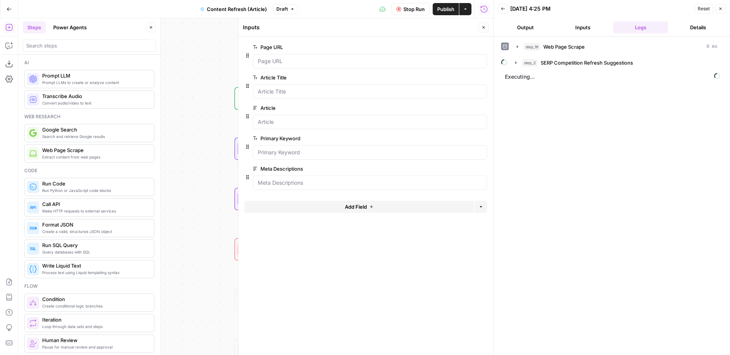
click at [484, 29] on icon "button" at bounding box center [483, 27] width 5 height 5
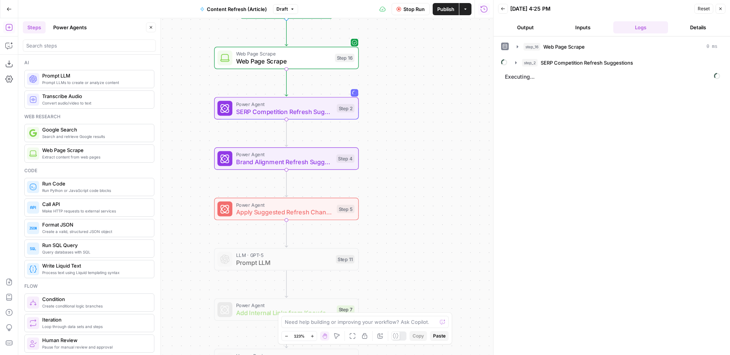
drag, startPoint x: 432, startPoint y: 76, endPoint x: 411, endPoint y: 143, distance: 70.4
click at [411, 143] on div "Workflow Set Inputs Inputs Web Page Scrape Web Page Scrape Step 16 Power Agent …" at bounding box center [255, 186] width 475 height 337
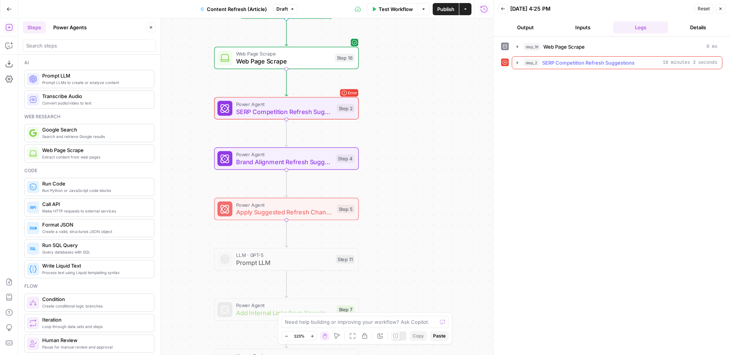
click at [566, 61] on span "SERP Competition Refresh Suggestions" at bounding box center [588, 63] width 92 height 8
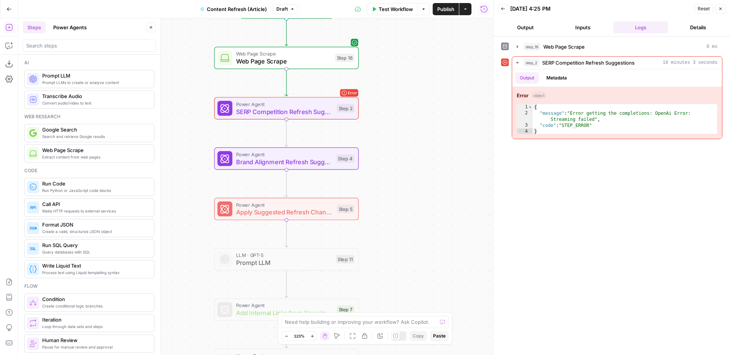
click at [578, 31] on button "Inputs" at bounding box center [583, 27] width 55 height 12
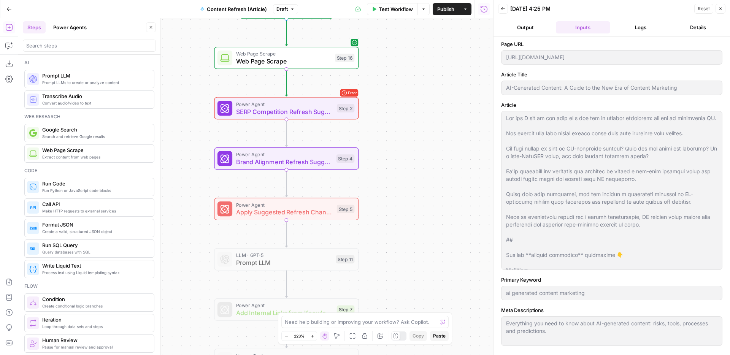
click at [647, 26] on button "Logs" at bounding box center [640, 27] width 55 height 12
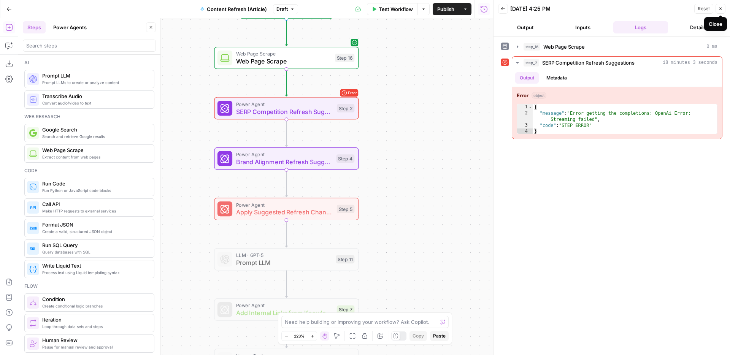
click at [723, 11] on button "Close" at bounding box center [721, 9] width 10 height 10
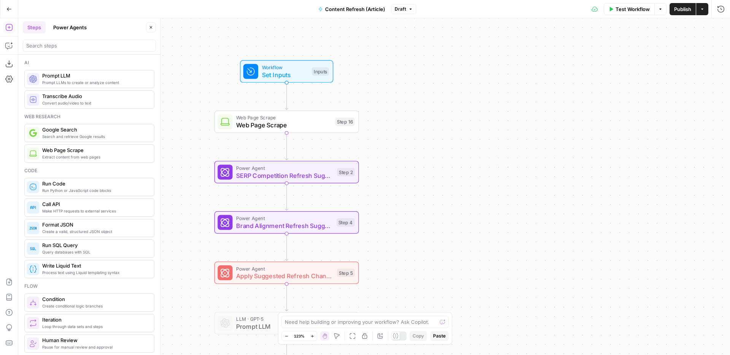
click at [317, 132] on div "Web Page Scrape Web Page Scrape Step 16 Copy step Delete step Add Note Test" at bounding box center [286, 122] width 145 height 22
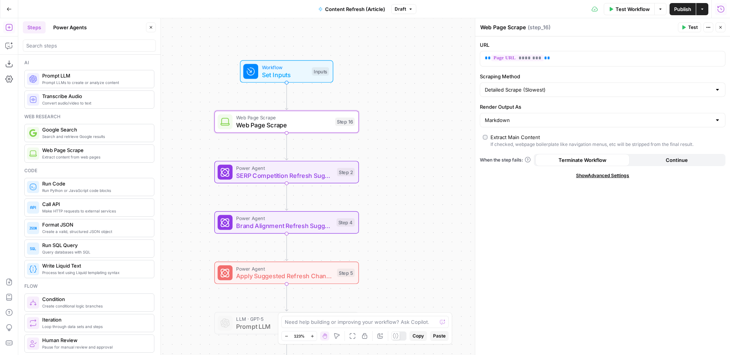
click at [718, 11] on icon "button" at bounding box center [721, 9] width 8 height 8
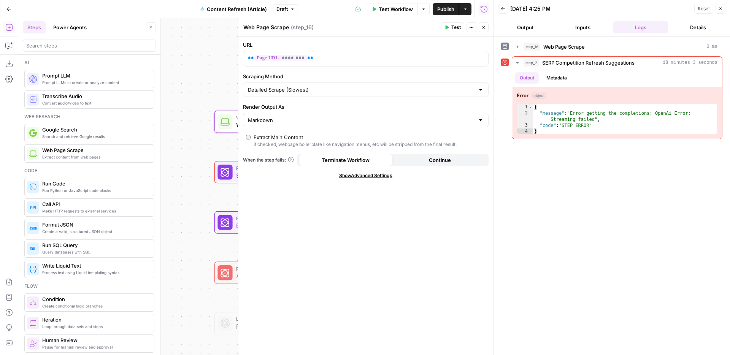
click at [599, 40] on div "step_16 Web Page Scrape 0 ms" at bounding box center [617, 46] width 211 height 13
click at [594, 49] on div "step_16 Web Page Scrape 0 ms" at bounding box center [621, 47] width 194 height 8
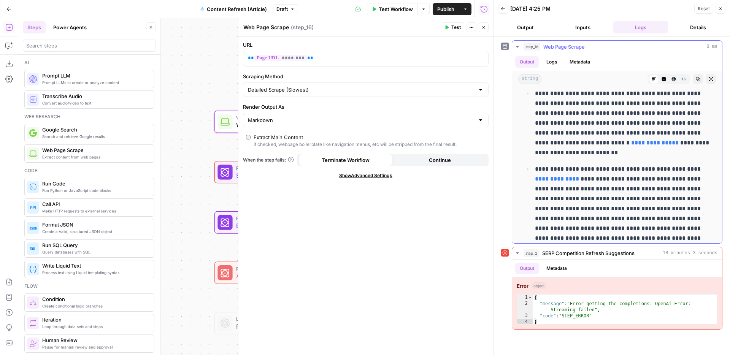
scroll to position [2868, 0]
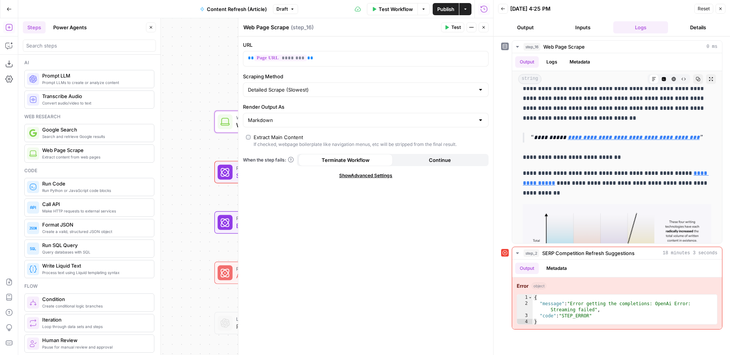
click at [721, 13] on button "Close" at bounding box center [721, 9] width 10 height 10
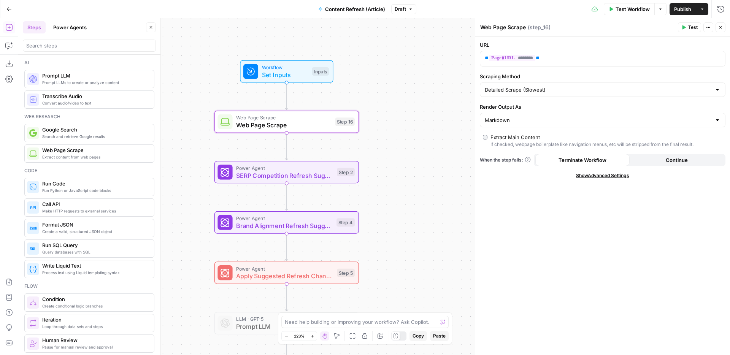
click at [293, 170] on span "Power Agent" at bounding box center [284, 168] width 97 height 8
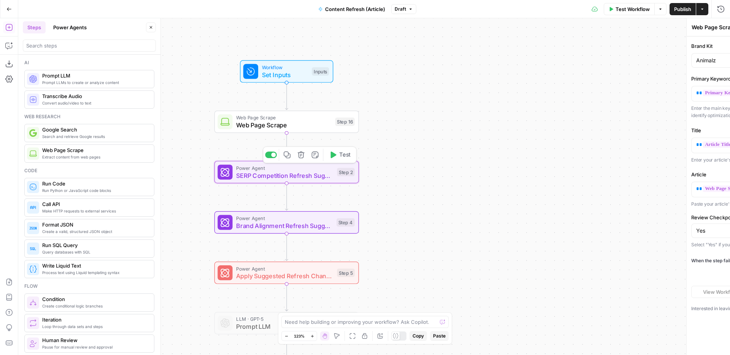
type textarea "SERP Competition Refresh Suggestions"
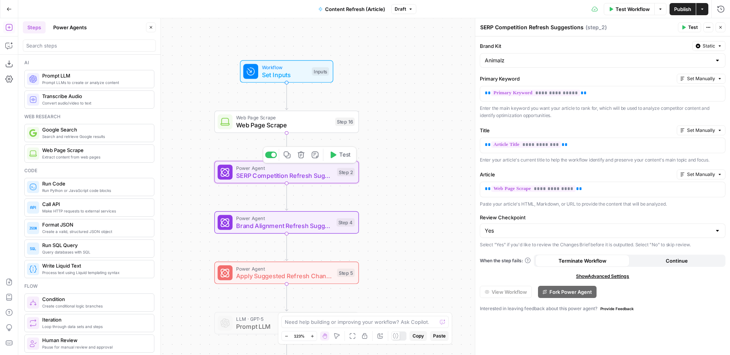
click at [308, 179] on span "SERP Competition Refresh Suggestions" at bounding box center [284, 176] width 97 height 10
click at [719, 29] on icon "button" at bounding box center [720, 27] width 5 height 5
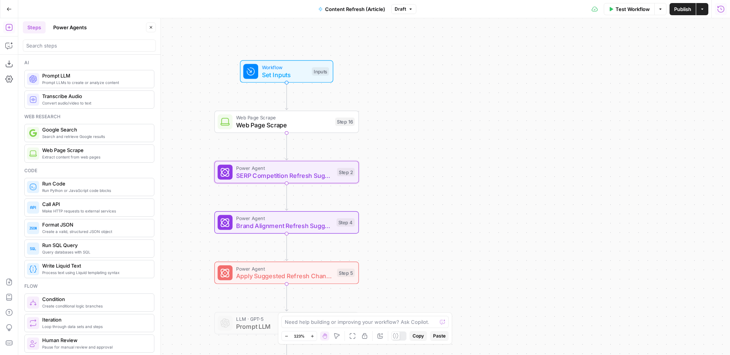
click at [721, 13] on button "Run History" at bounding box center [721, 9] width 12 height 12
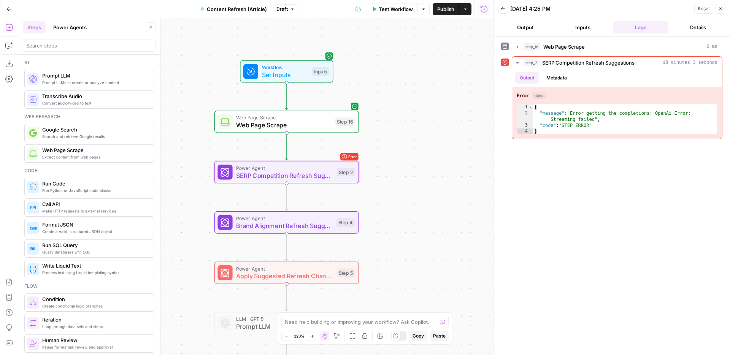
click at [310, 178] on span "SERP Competition Refresh Suggestions" at bounding box center [284, 176] width 97 height 10
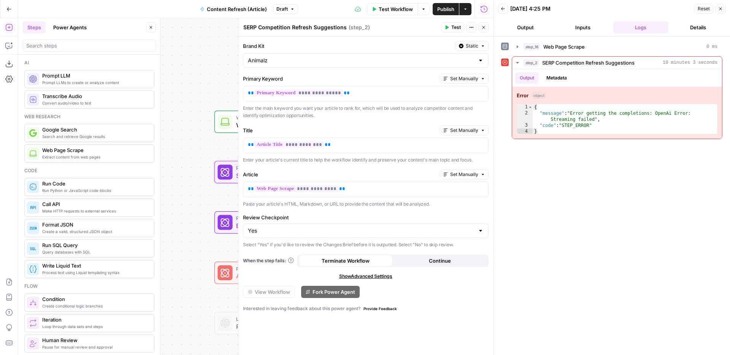
click at [721, 15] on header "Back 09/10/25 at 4:25 PM Reset Close Output Inputs Logs Details" at bounding box center [612, 18] width 237 height 37
click at [722, 8] on icon "button" at bounding box center [720, 8] width 5 height 5
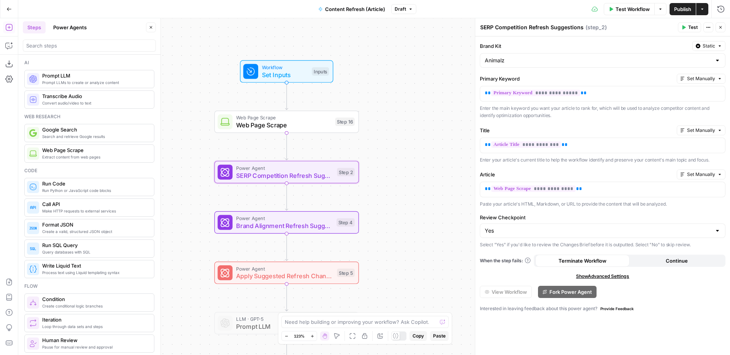
click at [689, 30] on span "Test" at bounding box center [693, 27] width 10 height 7
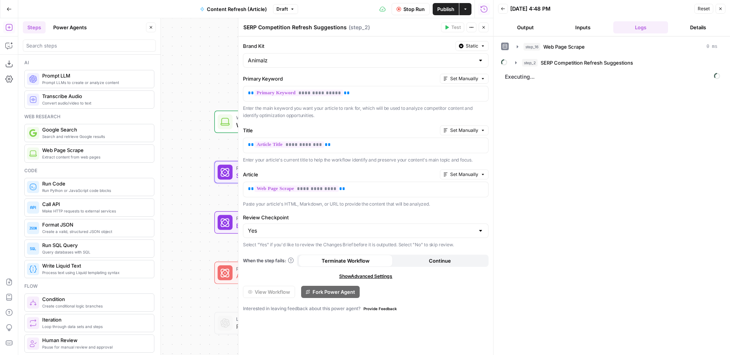
click at [484, 29] on icon "button" at bounding box center [483, 27] width 5 height 5
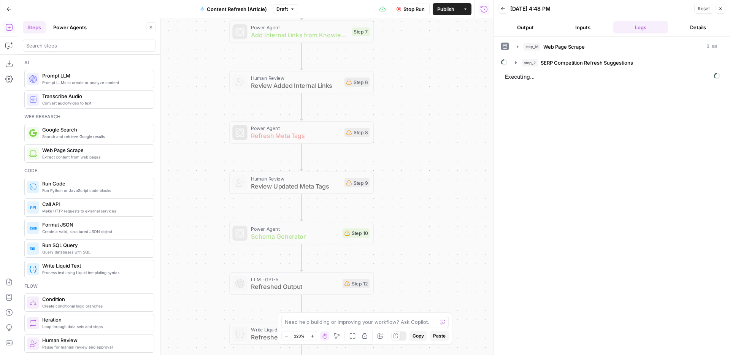
click at [442, 57] on div "Workflow Set Inputs Inputs Web Page Scrape Web Page Scrape Step 16 Power Agent …" at bounding box center [255, 186] width 475 height 337
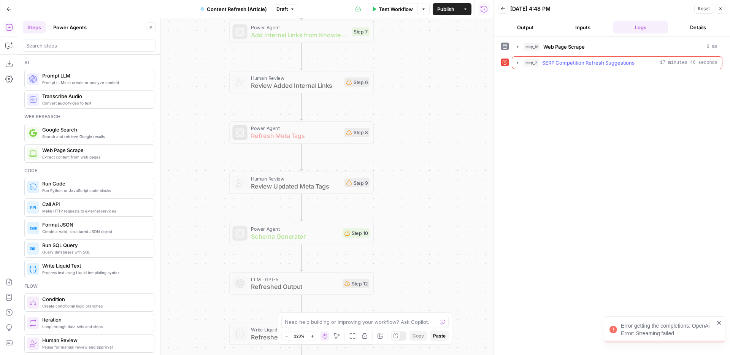
click at [570, 67] on button "step_2 SERP Competition Refresh Suggestions 17 minutes 46 seconds" at bounding box center [617, 63] width 210 height 12
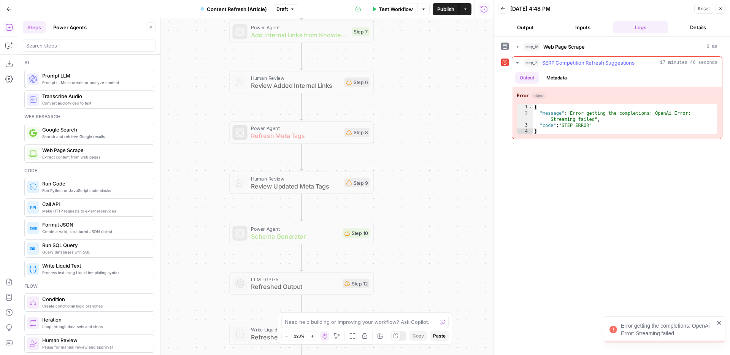
click at [578, 59] on span "SERP Competition Refresh Suggestions" at bounding box center [588, 63] width 92 height 8
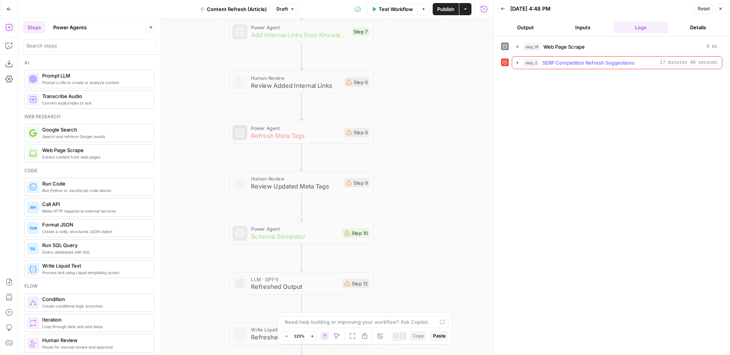
click at [556, 65] on span "SERP Competition Refresh Suggestions" at bounding box center [588, 63] width 92 height 8
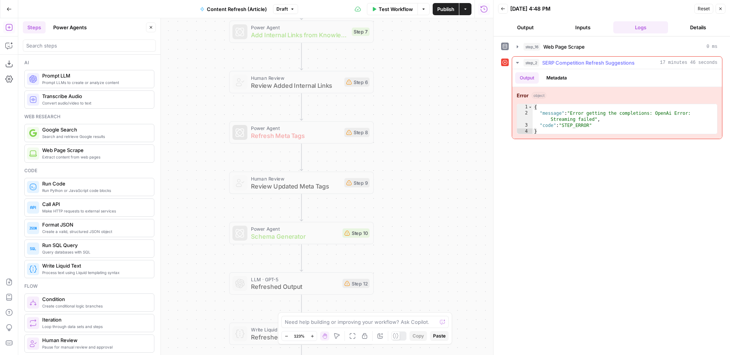
click at [556, 60] on span "SERP Competition Refresh Suggestions" at bounding box center [588, 63] width 92 height 8
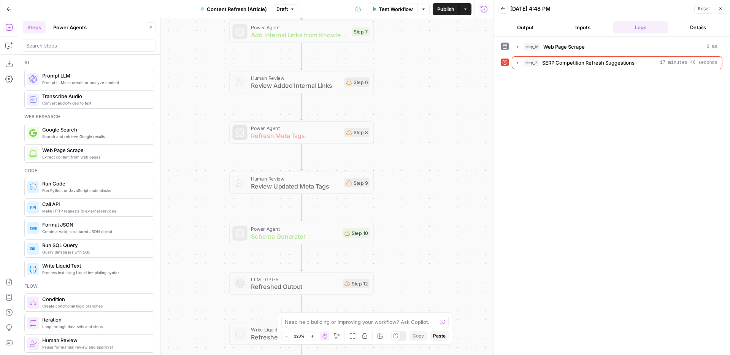
click at [448, 115] on div "Workflow Set Inputs Inputs Web Page Scrape Web Page Scrape Step 16 Error Power …" at bounding box center [255, 186] width 475 height 337
click at [453, 210] on div "Workflow Set Inputs Inputs Web Page Scrape Web Page Scrape Step 16 Error Power …" at bounding box center [255, 186] width 475 height 337
click at [423, 89] on div "Workflow Set Inputs Inputs Web Page Scrape Web Page Scrape Step 16 Error Power …" at bounding box center [255, 186] width 475 height 337
click at [426, 78] on div "Workflow Set Inputs Inputs Web Page Scrape Web Page Scrape Step 16 Error Power …" at bounding box center [255, 186] width 475 height 337
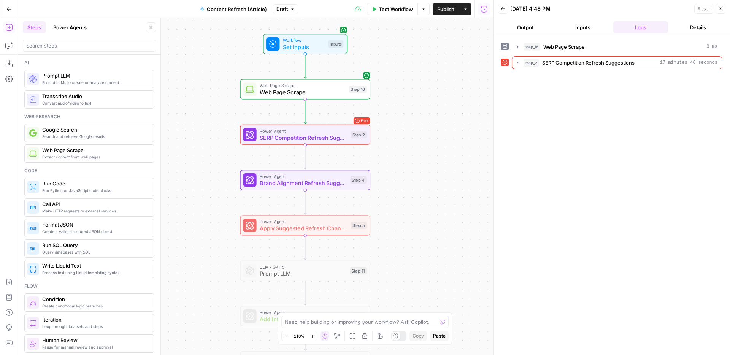
click at [550, 62] on span "SERP Competition Refresh Suggestions" at bounding box center [588, 63] width 92 height 8
click at [409, 145] on div "Workflow Set Inputs Inputs Web Page Scrape Web Page Scrape Step 16 Error Power …" at bounding box center [255, 186] width 475 height 337
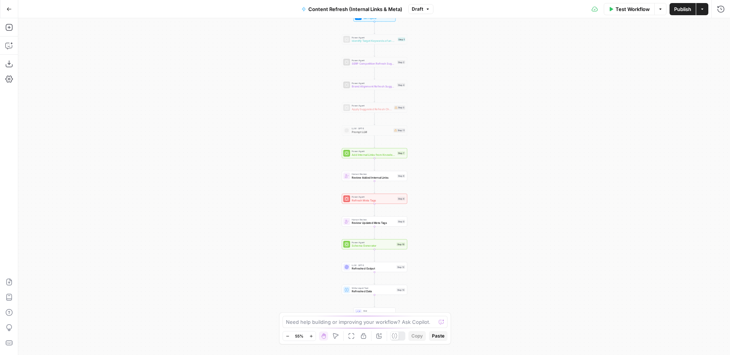
click at [439, 112] on div "Workflow Set Inputs Inputs Power Agent Identify Target Keywords of an Article S…" at bounding box center [374, 186] width 712 height 337
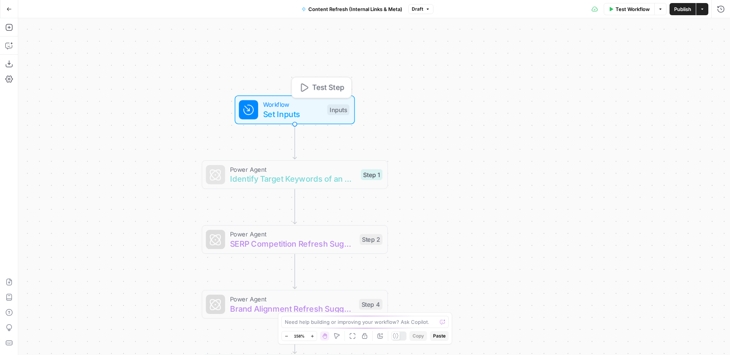
click at [308, 118] on span "Set Inputs" at bounding box center [292, 114] width 59 height 12
click at [720, 28] on icon "button" at bounding box center [720, 27] width 5 height 5
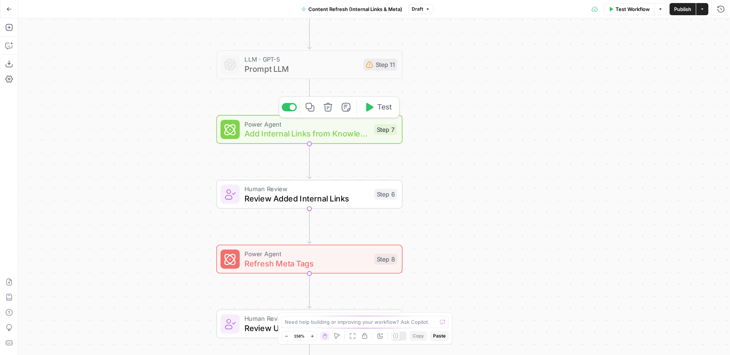
click at [354, 134] on span "Add Internal Links from Knowledge Base" at bounding box center [307, 134] width 125 height 12
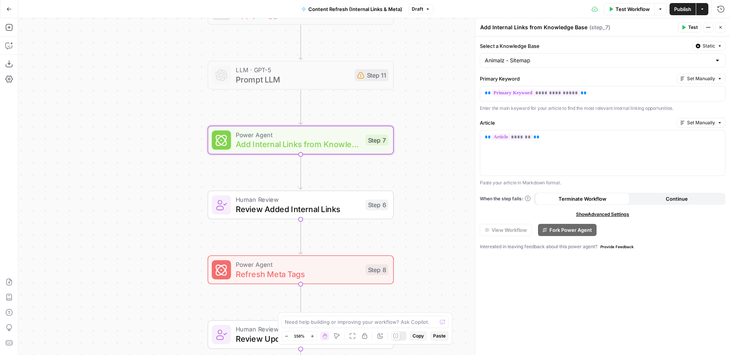
click at [459, 141] on div "Workflow Set Inputs Inputs Power Agent Identify Target Keywords of an Article S…" at bounding box center [374, 186] width 712 height 337
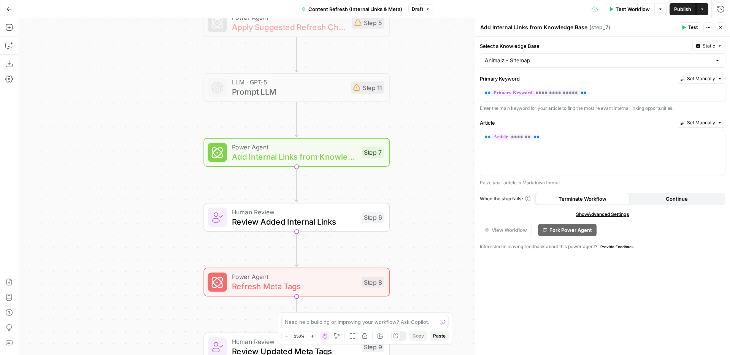
click at [723, 25] on button "Close" at bounding box center [721, 27] width 10 height 10
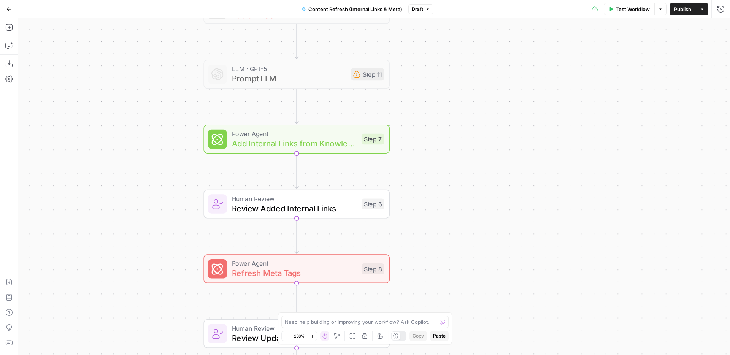
click at [348, 218] on div "Human Review Review Added Internal Links Step 6 Copy step Delete step Add Note …" at bounding box center [296, 204] width 186 height 29
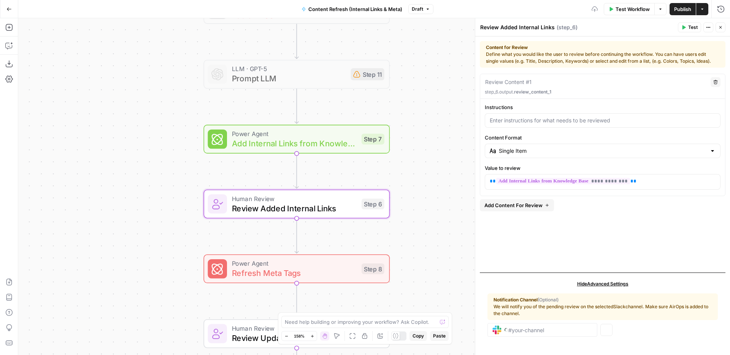
click at [720, 29] on icon "button" at bounding box center [720, 27] width 5 height 5
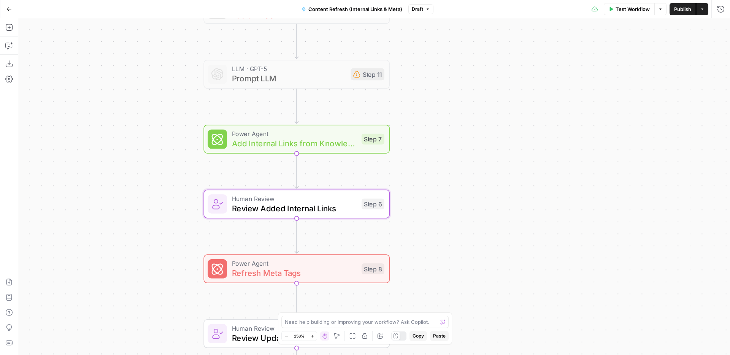
click at [346, 144] on span "Add Internal Links from Knowledge Base" at bounding box center [294, 143] width 125 height 12
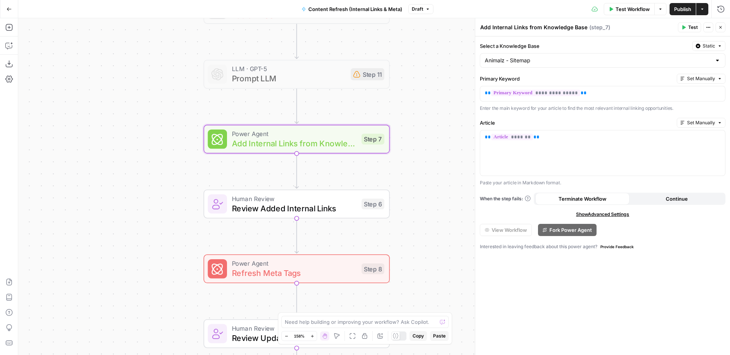
click at [719, 26] on icon "button" at bounding box center [720, 27] width 3 height 3
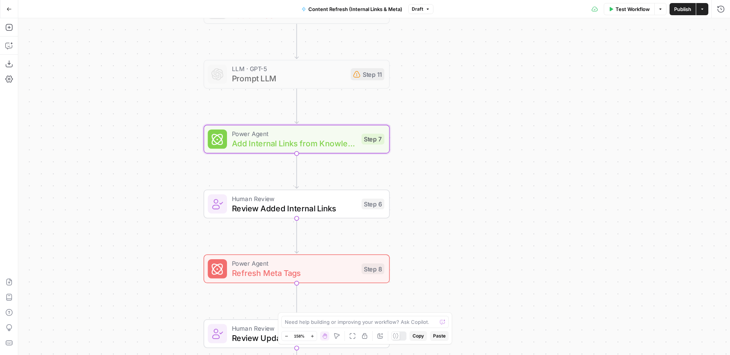
click at [351, 206] on span "Review Added Internal Links" at bounding box center [294, 208] width 125 height 12
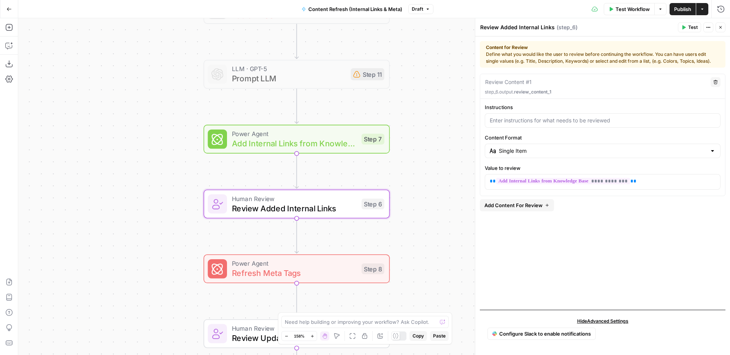
click at [724, 23] on button "Close" at bounding box center [721, 27] width 10 height 10
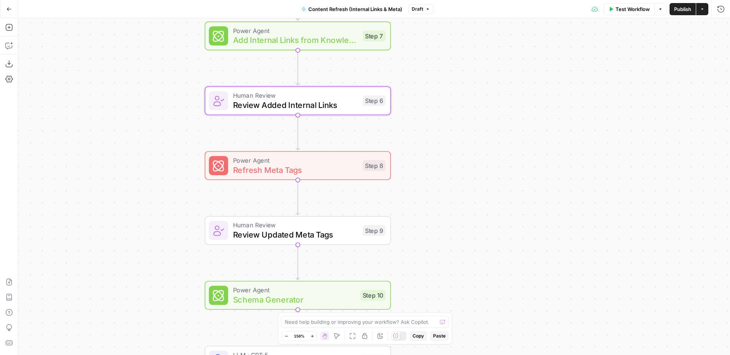
click at [351, 178] on div "Power Agent Refresh Meta Tags Step 8 Copy step Delete step Add Note Test" at bounding box center [298, 165] width 186 height 29
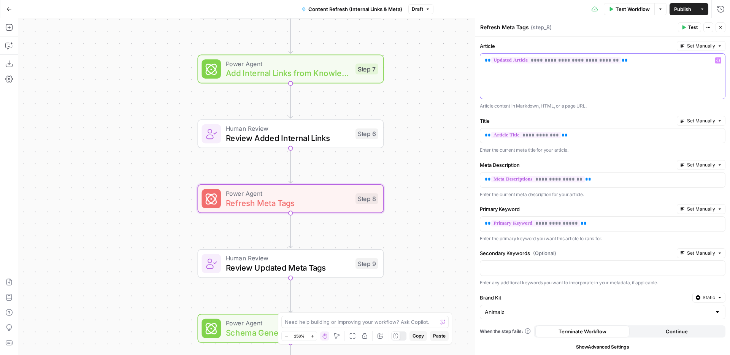
click at [584, 68] on div "**********" at bounding box center [602, 76] width 245 height 45
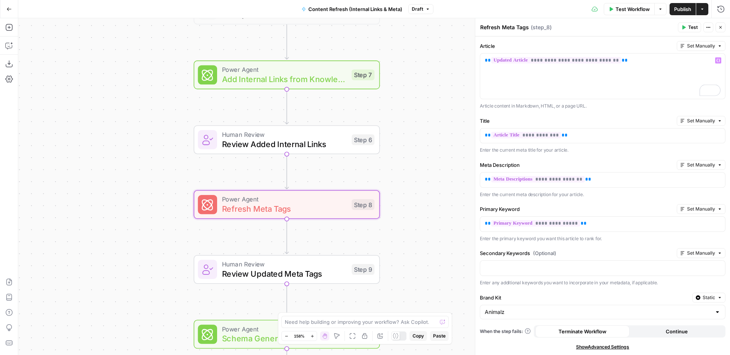
click at [434, 84] on div "Workflow Set Inputs Inputs Power Agent Identify Target Keywords of an Article S…" at bounding box center [374, 186] width 712 height 337
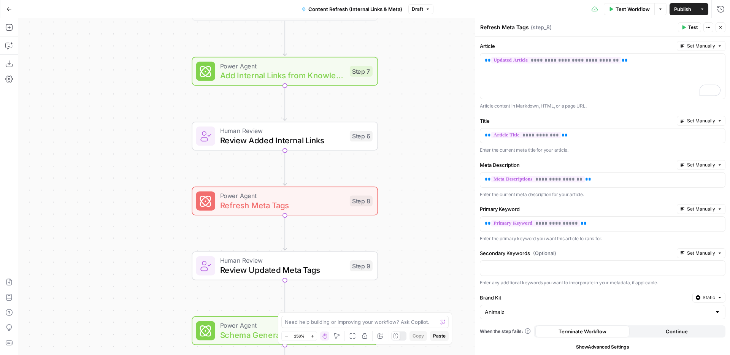
click at [330, 71] on span "Add Internal Links from Knowledge Base" at bounding box center [282, 76] width 125 height 12
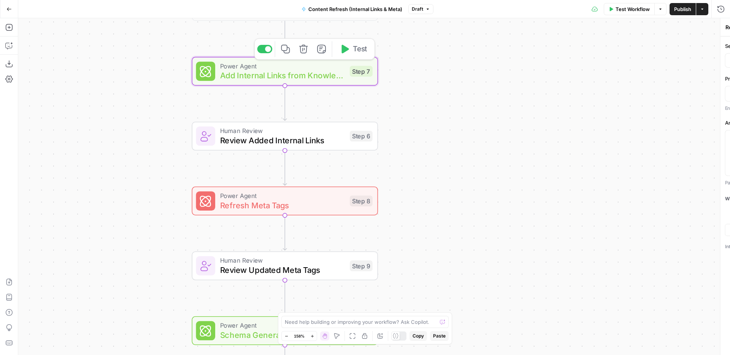
type textarea "Add Internal Links from Knowledge Base"
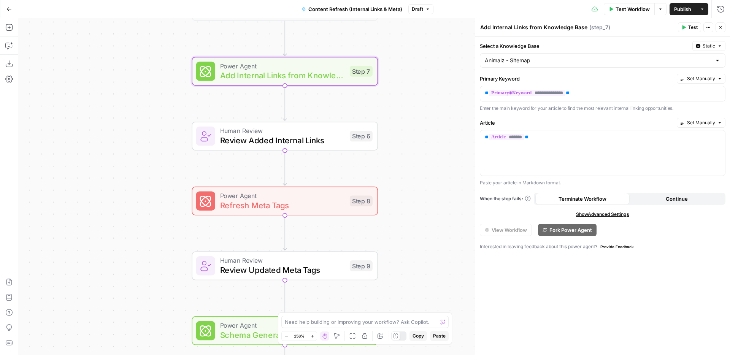
click at [721, 24] on button "Close" at bounding box center [721, 27] width 10 height 10
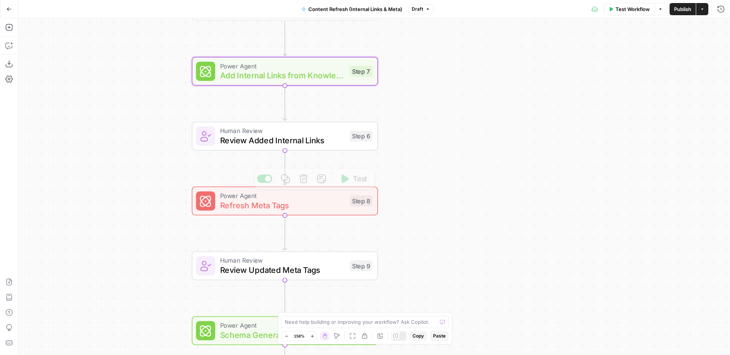
click at [303, 204] on span "Refresh Meta Tags" at bounding box center [282, 205] width 125 height 12
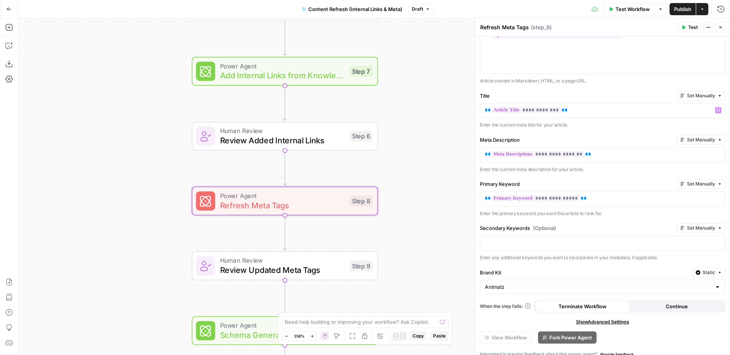
scroll to position [33, 0]
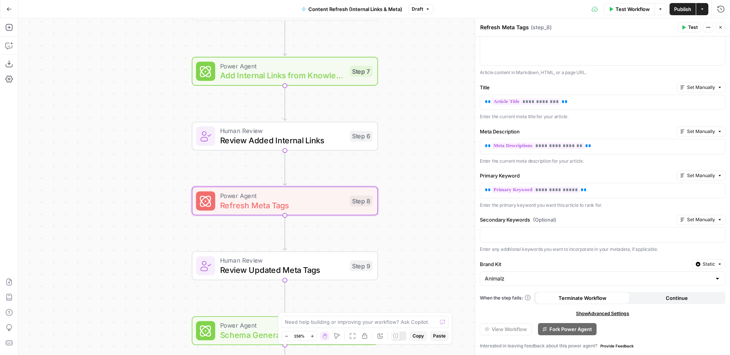
click at [721, 27] on icon "button" at bounding box center [720, 27] width 3 height 3
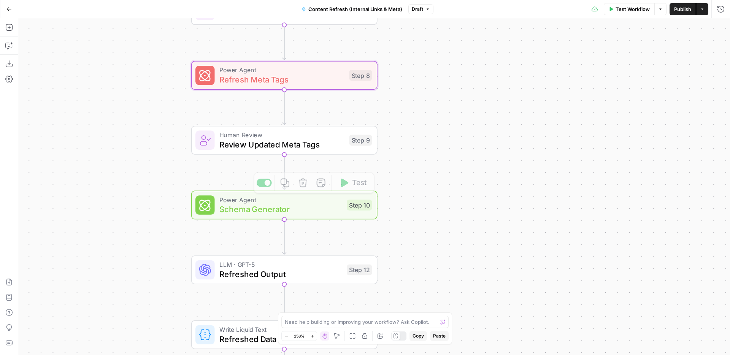
click at [307, 145] on span "Review Updated Meta Tags" at bounding box center [281, 144] width 125 height 12
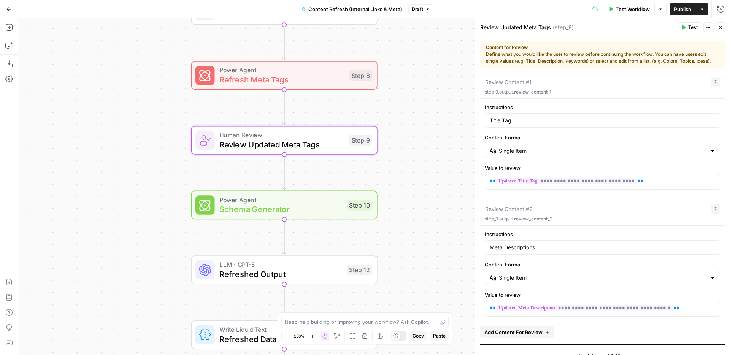
scroll to position [35, 0]
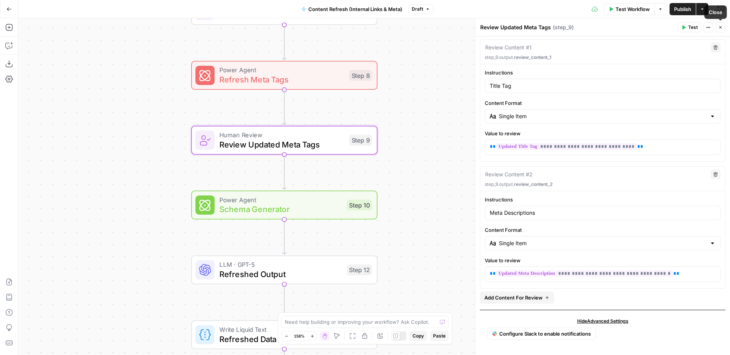
click at [720, 28] on icon "button" at bounding box center [720, 27] width 5 height 5
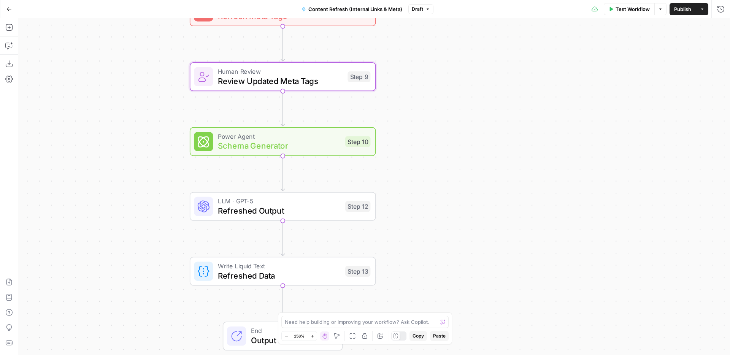
click at [327, 147] on span "Schema Generator" at bounding box center [279, 146] width 122 height 12
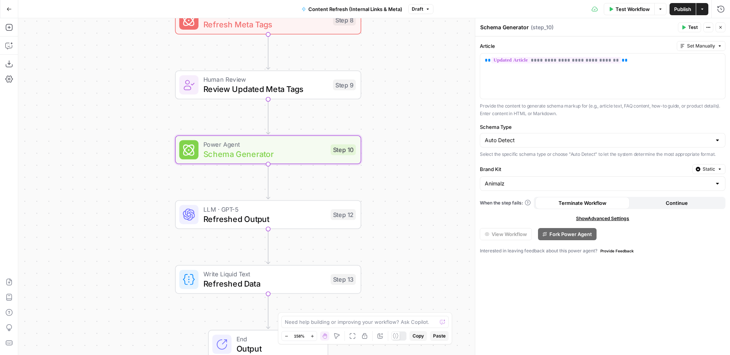
click at [721, 26] on icon "button" at bounding box center [720, 27] width 3 height 3
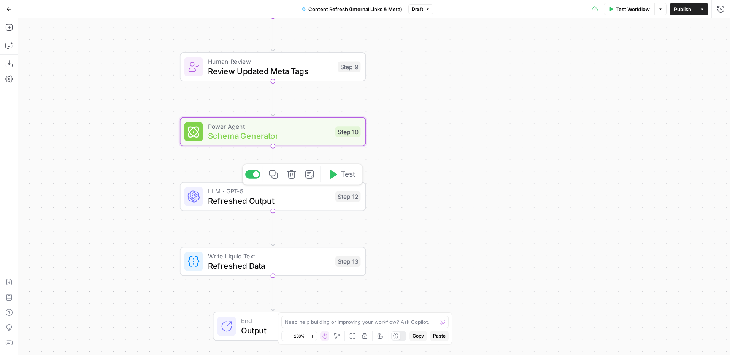
click at [308, 202] on span "Refreshed Output" at bounding box center [269, 201] width 122 height 12
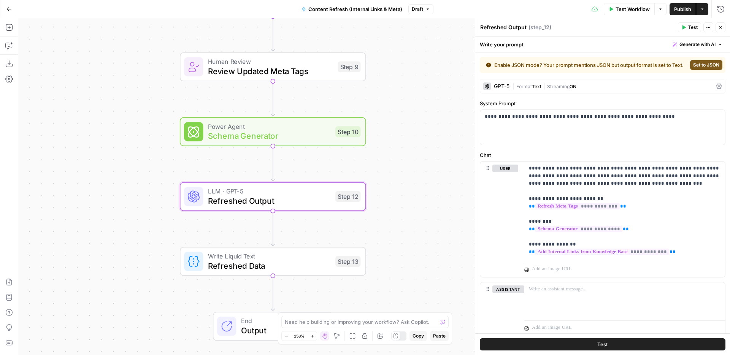
click at [724, 26] on button "Close" at bounding box center [721, 27] width 10 height 10
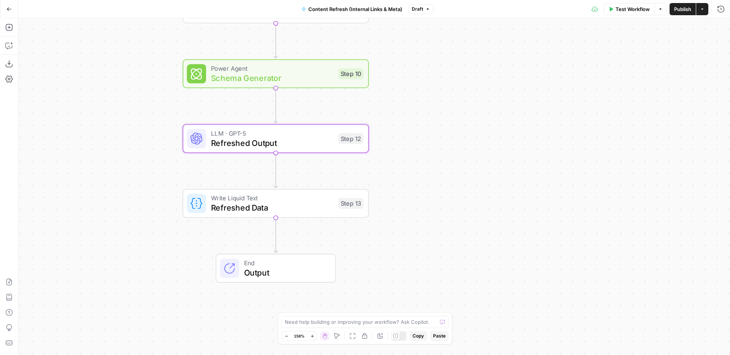
click at [311, 220] on div "Workflow Set Inputs Inputs Power Agent Identify Target Keywords of an Article S…" at bounding box center [374, 186] width 712 height 337
click at [302, 255] on div "End Output" at bounding box center [276, 268] width 120 height 29
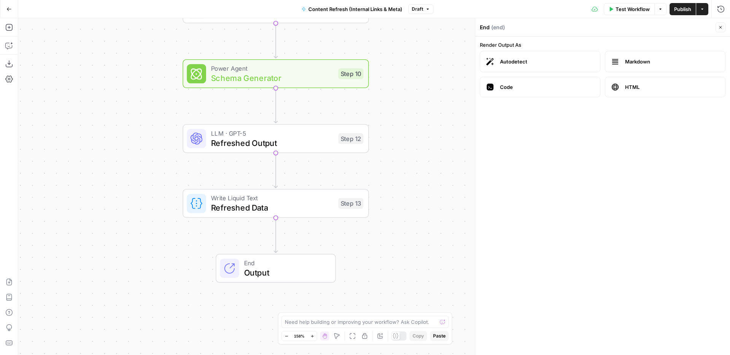
click at [719, 26] on icon "button" at bounding box center [720, 27] width 3 height 3
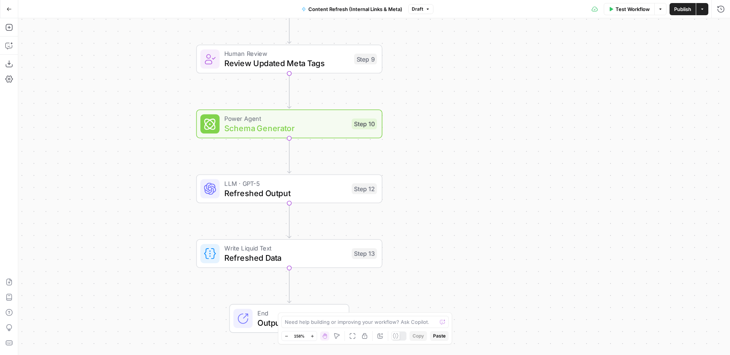
click at [324, 123] on span "Schema Generator" at bounding box center [285, 128] width 122 height 12
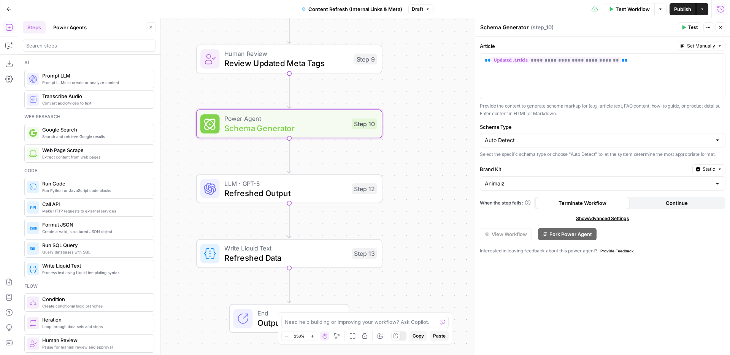
click at [719, 14] on button "Run History" at bounding box center [721, 9] width 12 height 12
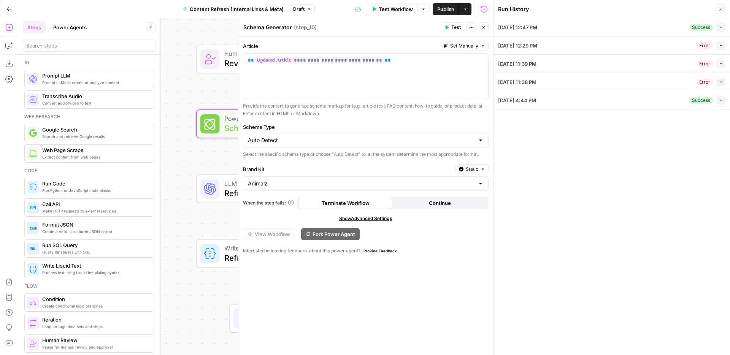
click at [723, 98] on button "Collapse" at bounding box center [720, 100] width 9 height 9
click at [718, 29] on button "Collapse" at bounding box center [720, 27] width 9 height 9
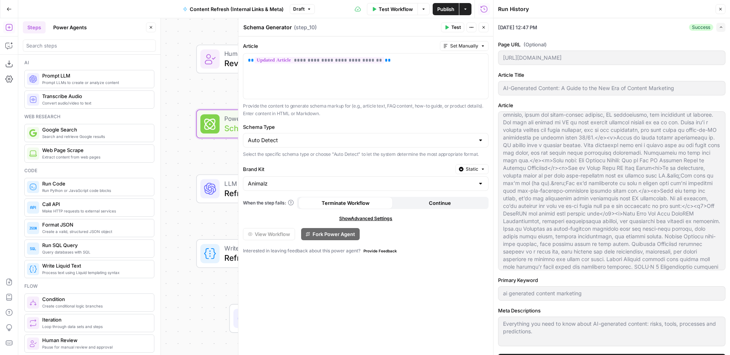
scroll to position [89, 0]
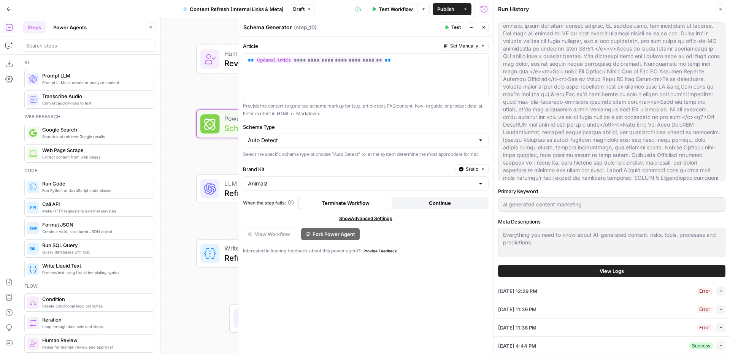
click at [616, 276] on button "View Logs" at bounding box center [611, 271] width 227 height 12
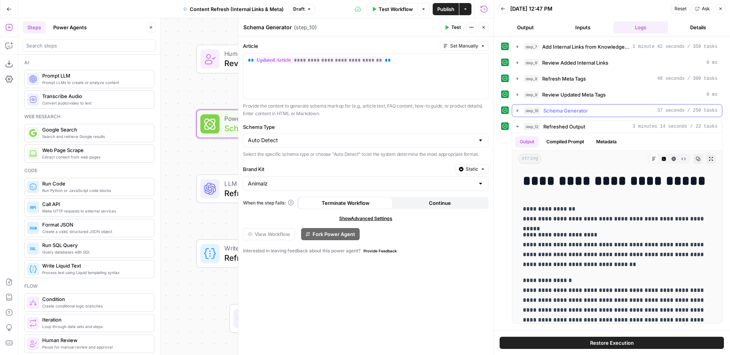
click at [590, 107] on div "step_10 Schema Generator 37 seconds / 250 tasks" at bounding box center [621, 111] width 194 height 8
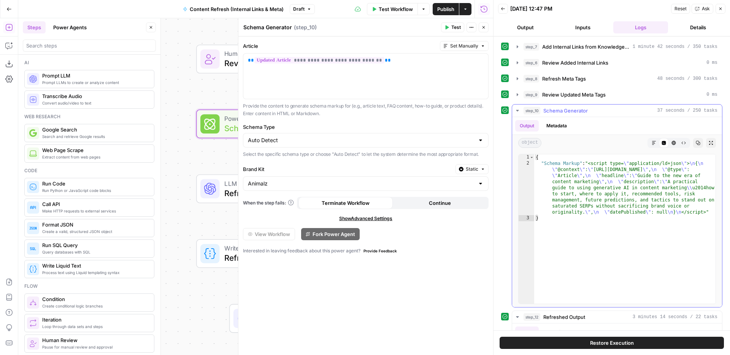
click at [652, 144] on icon "button" at bounding box center [654, 143] width 5 height 5
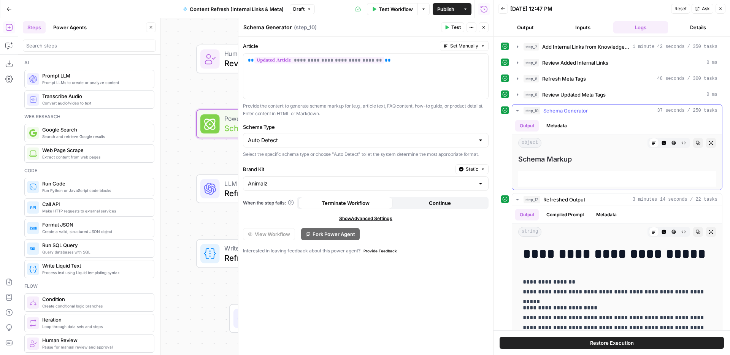
click at [664, 143] on icon "button" at bounding box center [664, 143] width 4 height 4
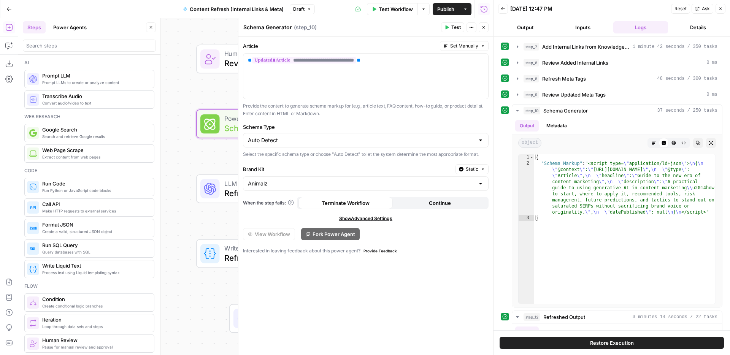
click at [488, 27] on button "Close" at bounding box center [484, 27] width 10 height 10
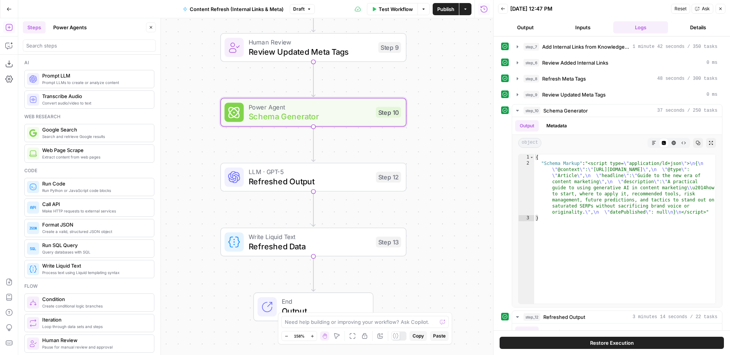
click at [721, 10] on icon "button" at bounding box center [720, 8] width 5 height 5
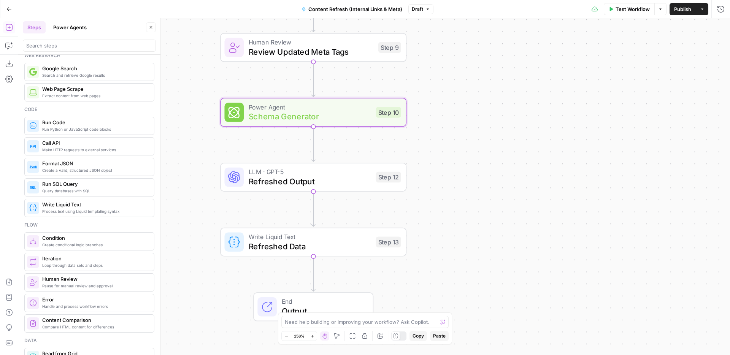
scroll to position [63, 0]
click at [323, 115] on span "Schema Generator" at bounding box center [310, 117] width 122 height 12
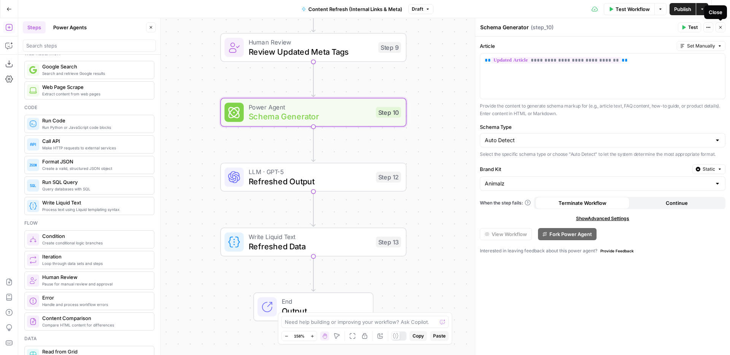
click at [720, 28] on icon "button" at bounding box center [720, 27] width 5 height 5
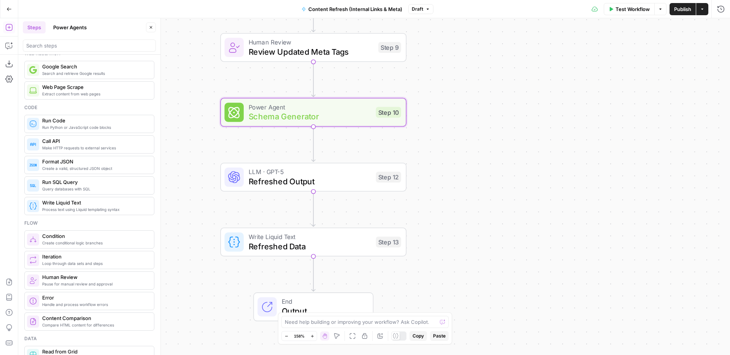
click at [345, 118] on span "Schema Generator" at bounding box center [310, 117] width 122 height 12
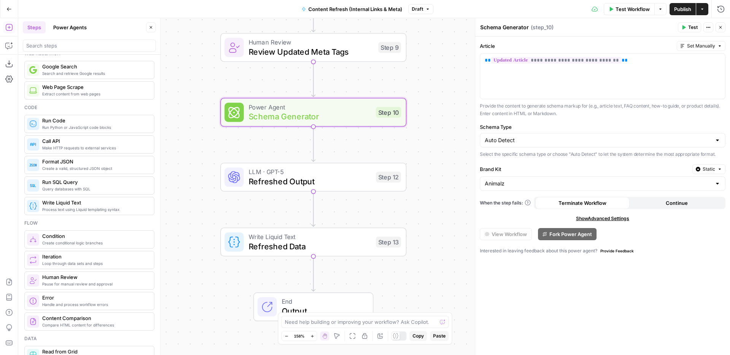
click at [722, 27] on icon "button" at bounding box center [720, 27] width 5 height 5
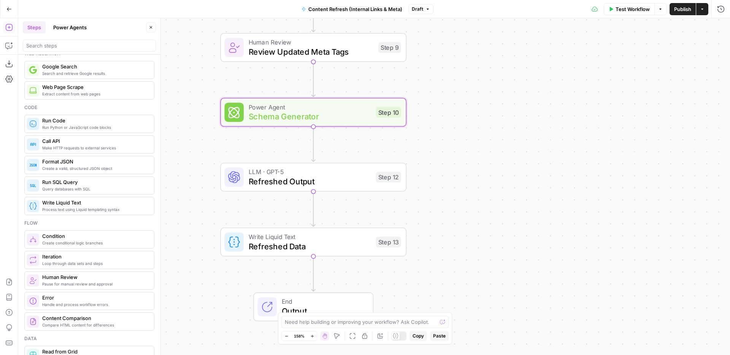
scroll to position [78, 0]
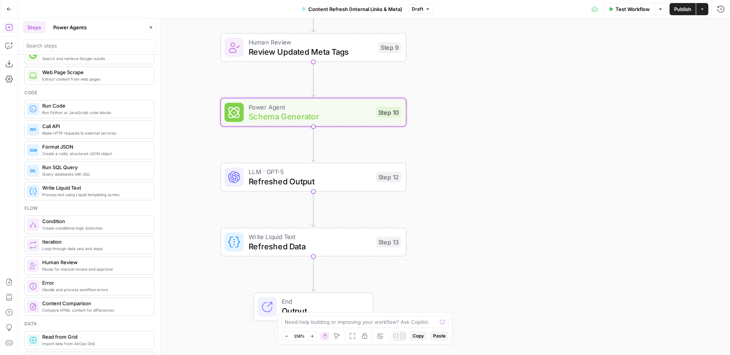
click at [102, 113] on span "Run Python or JavaScript code blocks" at bounding box center [95, 113] width 106 height 6
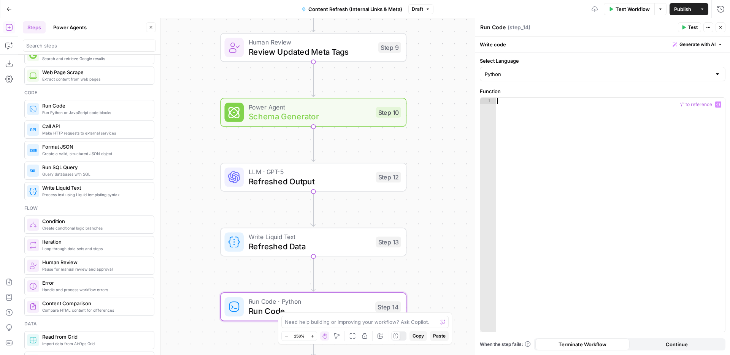
click at [576, 119] on div at bounding box center [610, 221] width 229 height 247
click at [720, 9] on icon "button" at bounding box center [721, 9] width 8 height 8
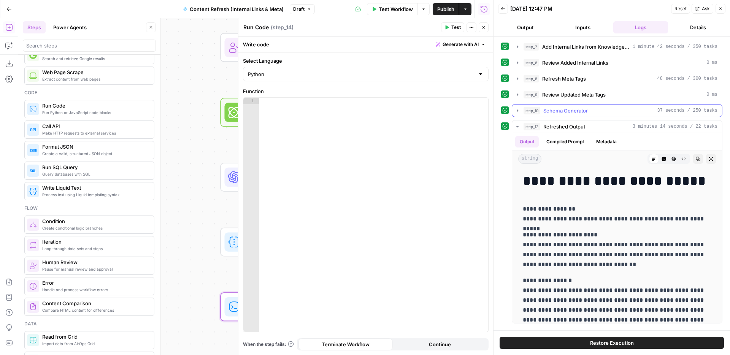
click at [587, 111] on span "Schema Generator" at bounding box center [565, 111] width 44 height 8
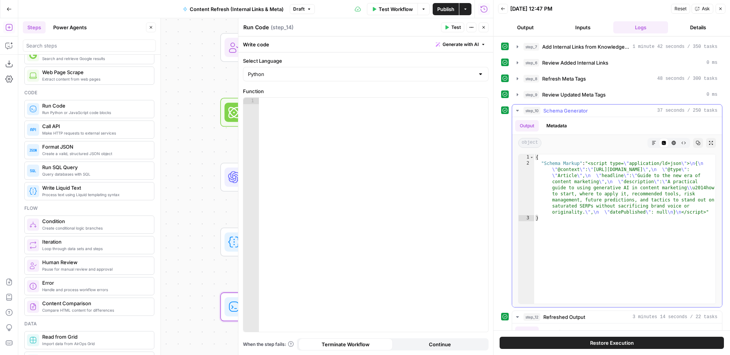
type textarea "*"
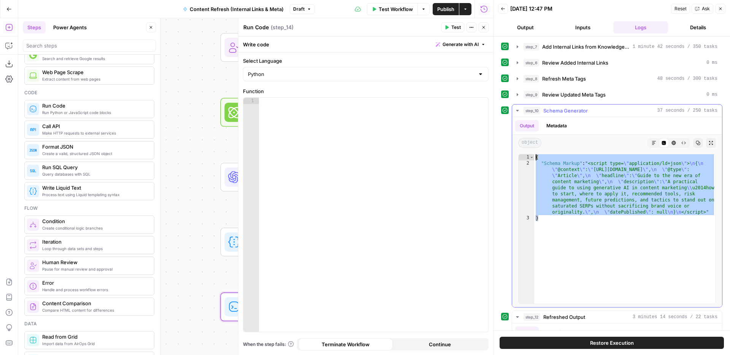
drag, startPoint x: 558, startPoint y: 233, endPoint x: 520, endPoint y: 149, distance: 92.4
click at [520, 149] on div "Output Metadata object Markdown Code Editor HTML Viewer Raw Output Copy Expand …" at bounding box center [617, 212] width 210 height 190
click at [576, 190] on div "{ "Schema Markup" : "<script type= \" application/ld+json \" > \n { \n \" @cont…" at bounding box center [624, 235] width 181 height 162
type textarea "**********"
drag, startPoint x: 540, startPoint y: 224, endPoint x: 523, endPoint y: 151, distance: 74.6
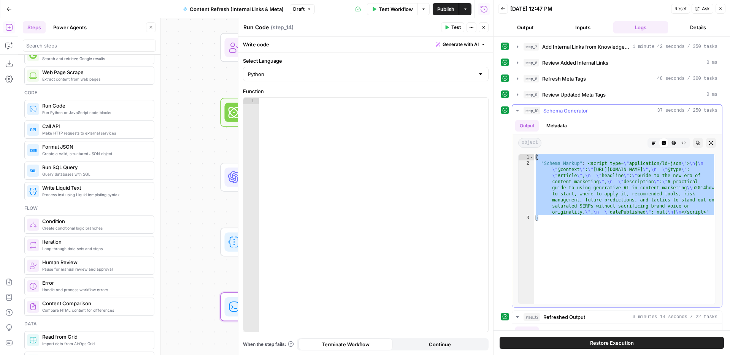
click at [523, 151] on div "**********" at bounding box center [617, 229] width 210 height 156
click at [724, 8] on button "Close" at bounding box center [721, 9] width 10 height 10
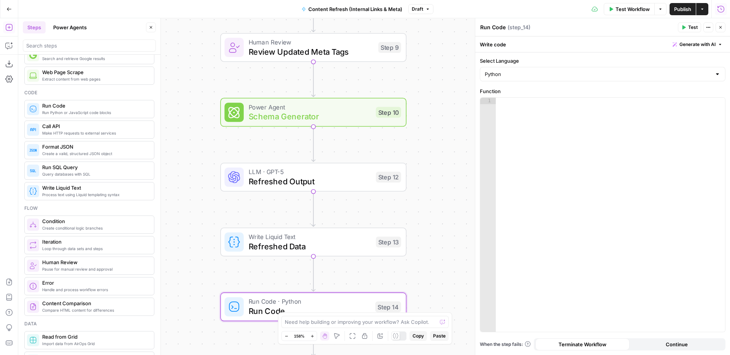
click at [364, 117] on span "Schema Generator" at bounding box center [310, 117] width 122 height 12
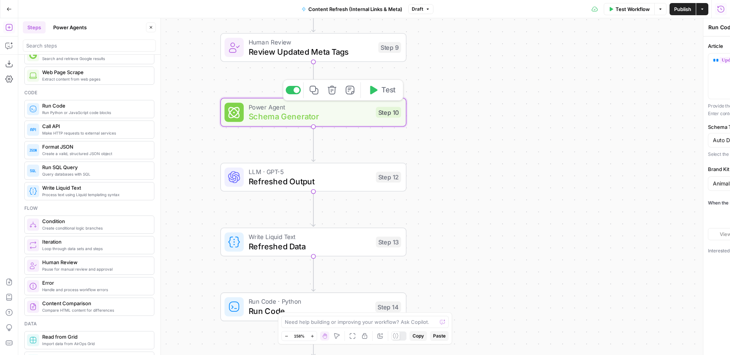
type textarea "Schema Generator"
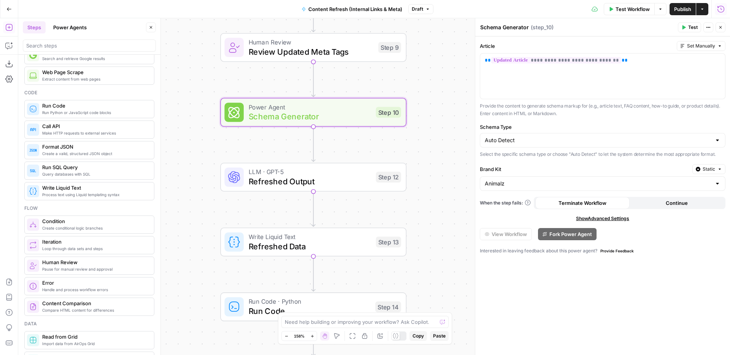
click at [624, 145] on div "Auto Detect" at bounding box center [603, 140] width 246 height 14
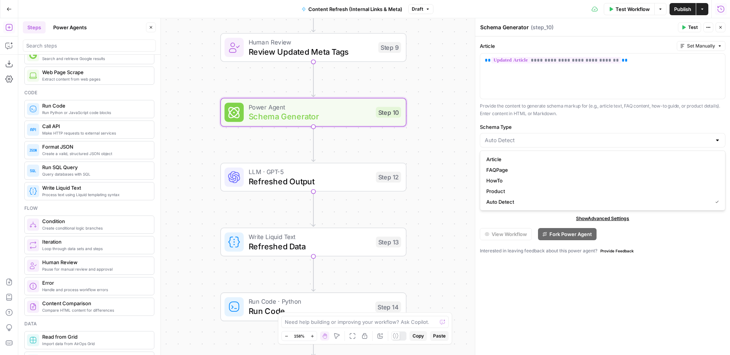
type input "Auto Detect"
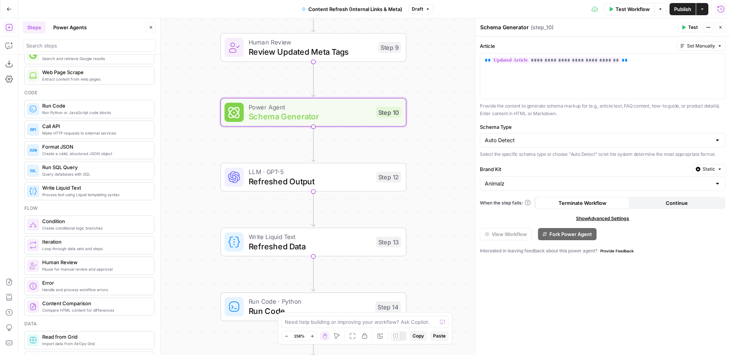
click at [624, 123] on label "Schema Type" at bounding box center [603, 127] width 246 height 8
click at [624, 137] on input "Auto Detect" at bounding box center [598, 141] width 227 height 8
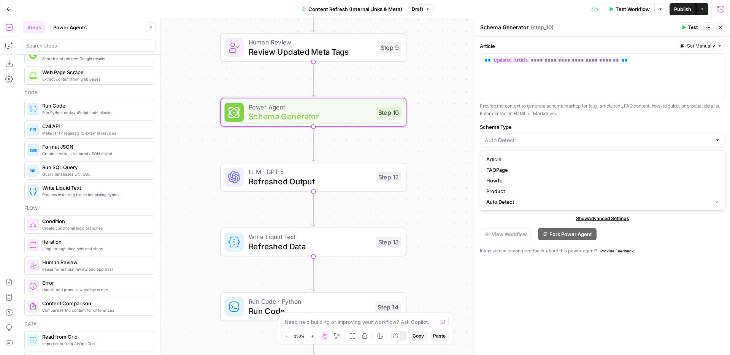
type input "Auto Detect"
click at [343, 312] on span "Run Code" at bounding box center [310, 311] width 122 height 12
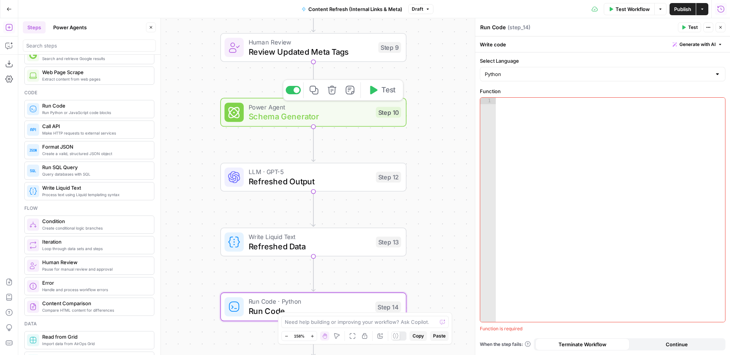
click at [318, 124] on div "Power Agent Schema Generator Step 10 Copy step Delete step Add Note Test" at bounding box center [313, 112] width 186 height 29
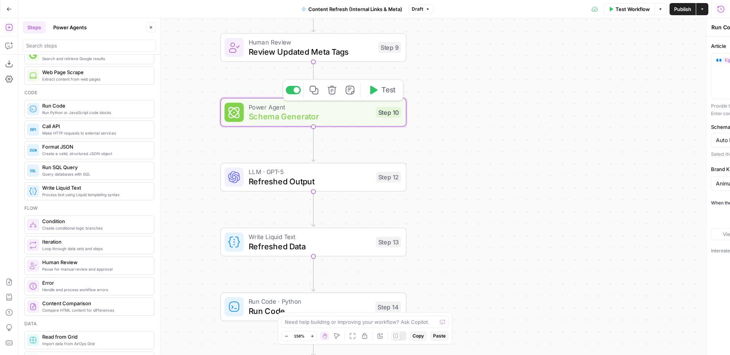
type textarea "Schema Generator"
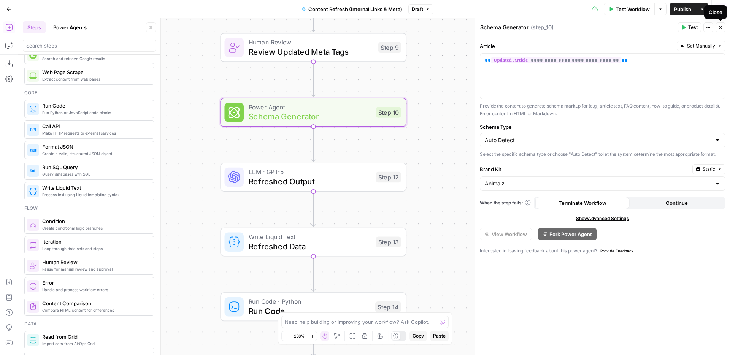
click at [721, 25] on icon "button" at bounding box center [720, 27] width 5 height 5
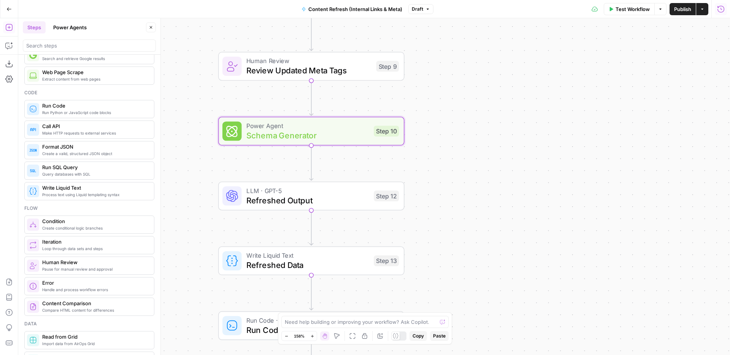
click at [449, 108] on div "Workflow Set Inputs Inputs Power Agent Identify Target Keywords of an Article S…" at bounding box center [374, 186] width 712 height 337
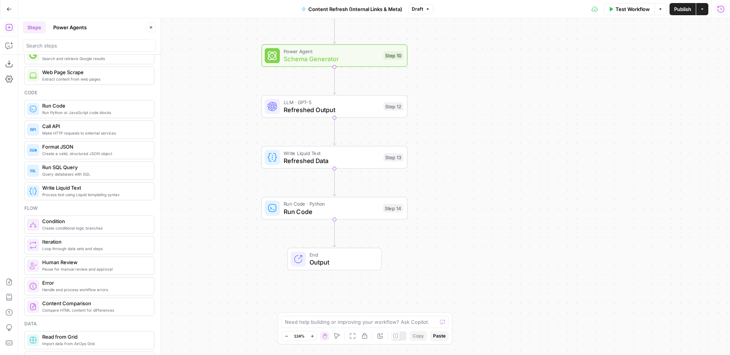
click at [349, 268] on div "End Output" at bounding box center [334, 259] width 94 height 22
click at [456, 127] on div "Workflow Set Inputs Inputs Power Agent Identify Target Keywords of an Article S…" at bounding box center [374, 186] width 712 height 337
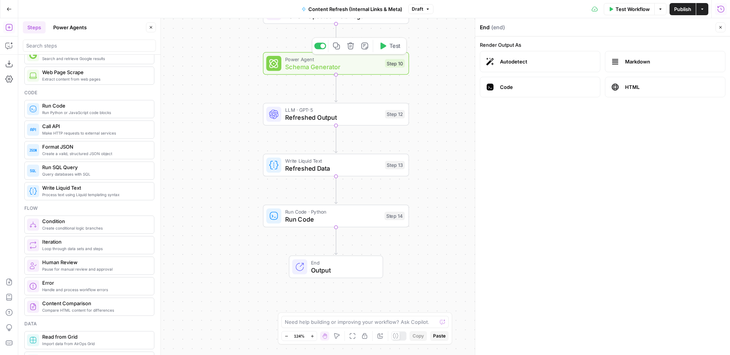
click at [367, 74] on div "Power Agent Schema Generator Step 10 Copy step Delete step Add Note Test" at bounding box center [336, 63] width 146 height 22
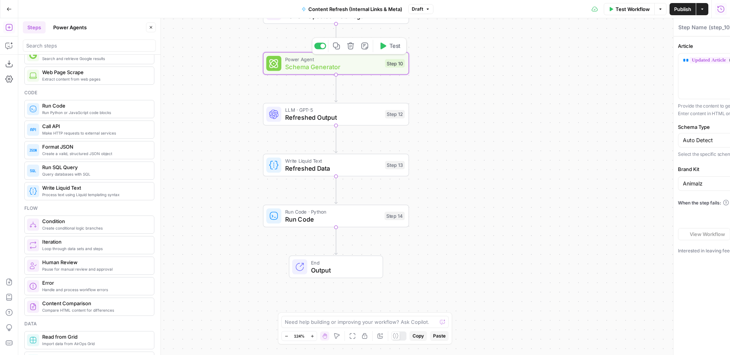
type textarea "Schema Generator"
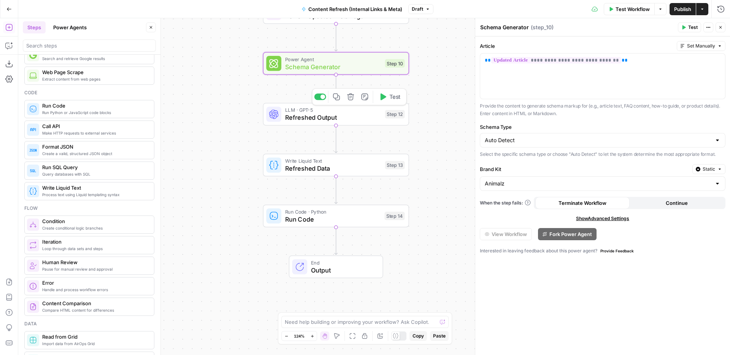
click at [363, 118] on span "Refreshed Output" at bounding box center [333, 118] width 96 height 10
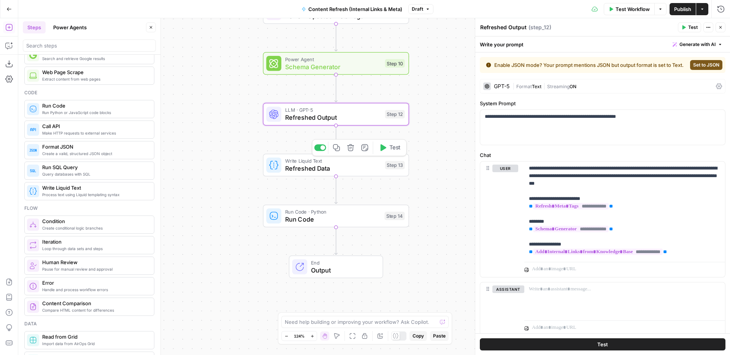
click at [369, 167] on span "Refreshed Data" at bounding box center [333, 169] width 96 height 10
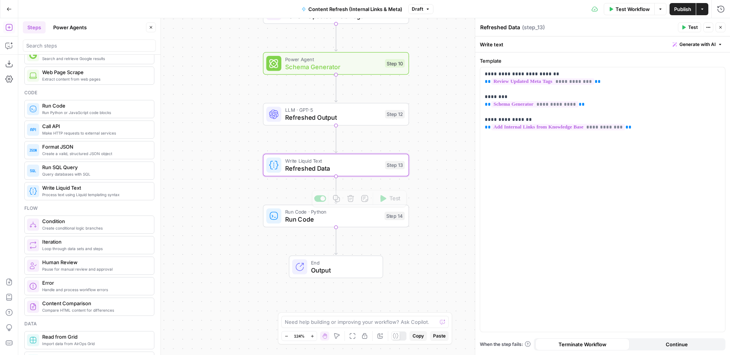
click at [354, 264] on span "End" at bounding box center [343, 263] width 64 height 8
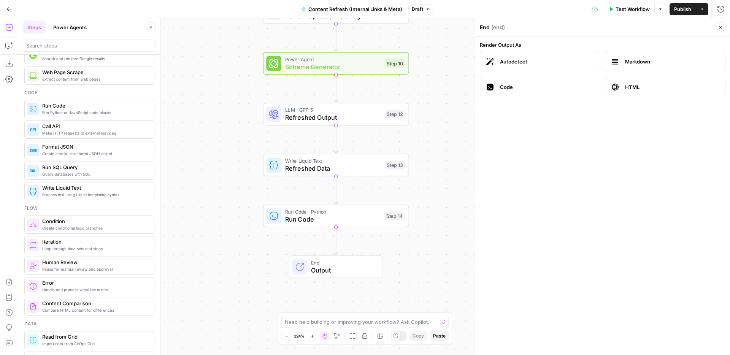
click at [364, 171] on span "Refreshed Data" at bounding box center [333, 169] width 96 height 10
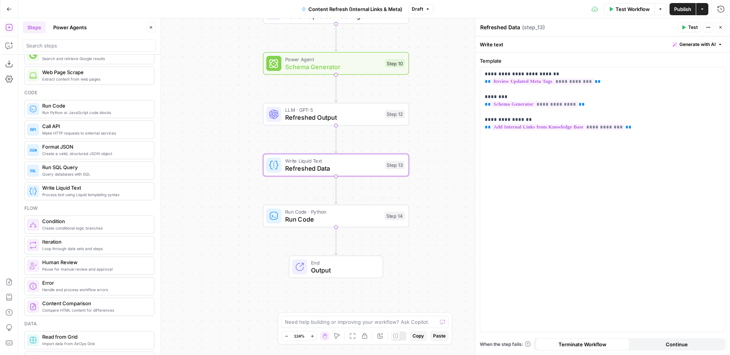
click at [358, 225] on div "Run Code · Python Run Code Step 14 Copy step Delete step Add Note Test" at bounding box center [336, 216] width 146 height 22
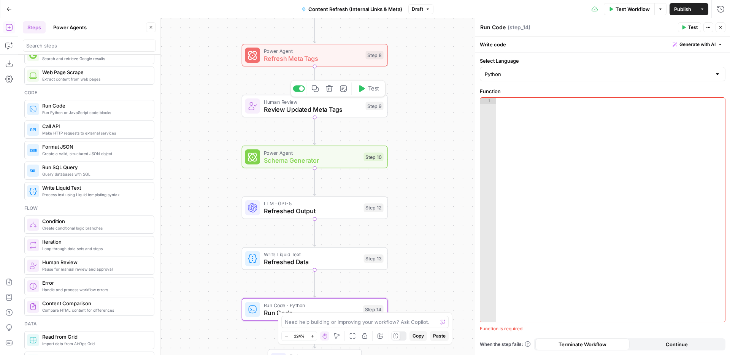
click at [343, 103] on span "Human Review" at bounding box center [313, 102] width 98 height 8
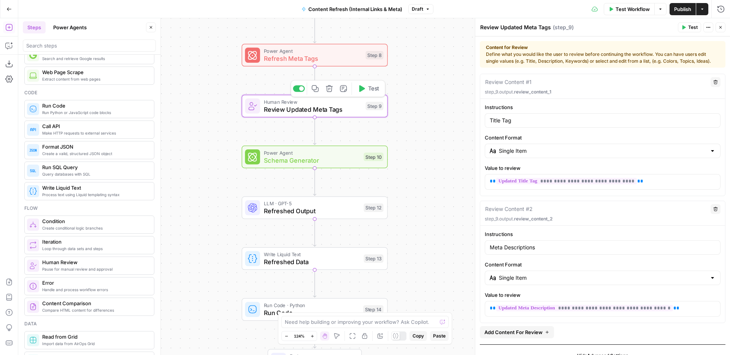
click at [331, 163] on span "Schema Generator" at bounding box center [312, 161] width 96 height 10
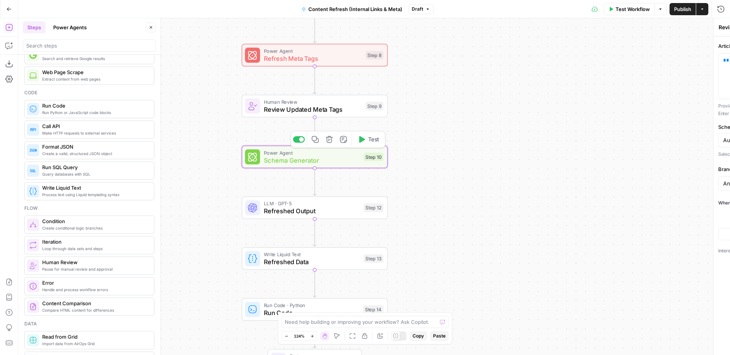
type textarea "Schema Generator"
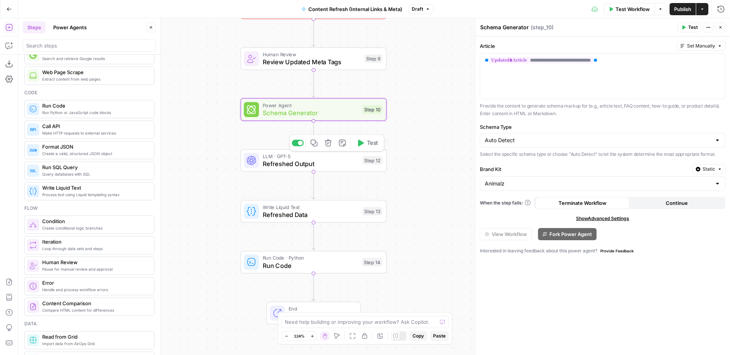
click at [335, 165] on span "Refreshed Output" at bounding box center [311, 164] width 96 height 10
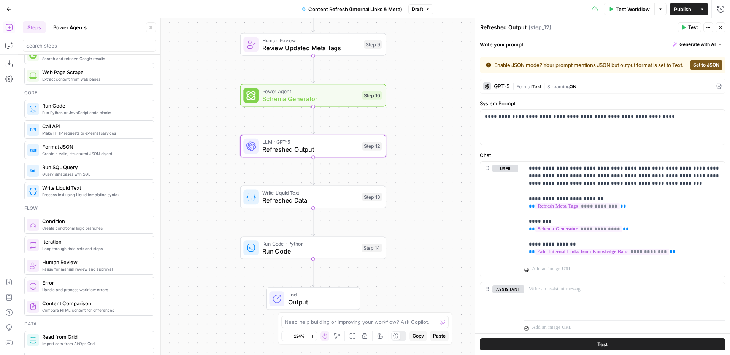
click at [332, 199] on span "Refreshed Data" at bounding box center [310, 201] width 96 height 10
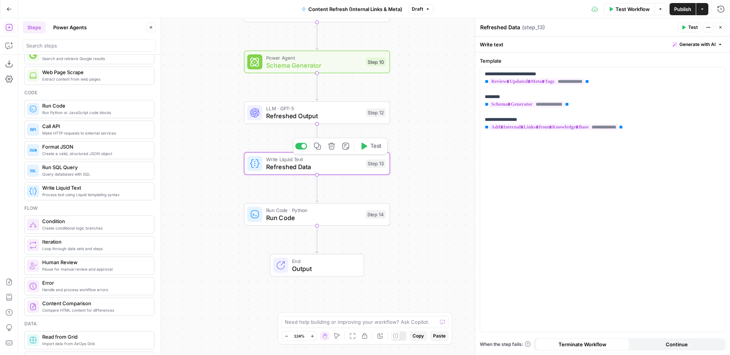
click at [346, 173] on div "Write Liquid Text Refreshed Data Step 13 Copy step Delete step Add Note Test" at bounding box center [317, 163] width 146 height 22
click at [347, 223] on div "Run Code · Python Run Code Step 14 Copy step Delete step Add Note Test" at bounding box center [317, 214] width 146 height 22
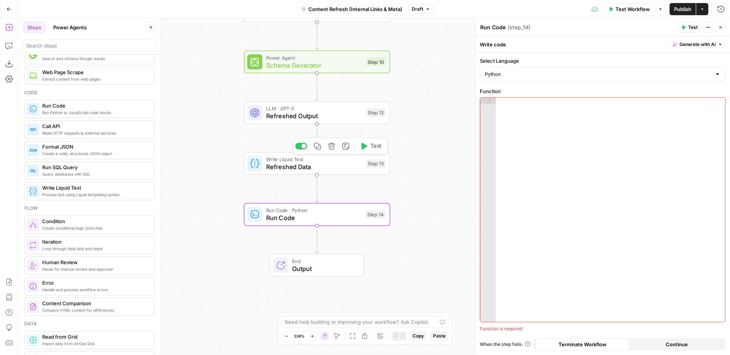
click at [349, 170] on span "Refreshed Data" at bounding box center [314, 167] width 96 height 10
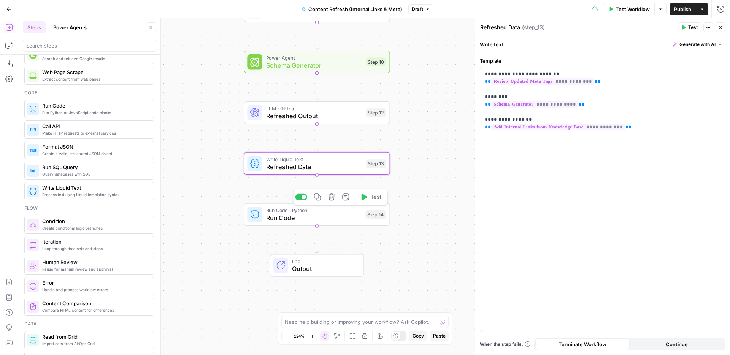
click at [339, 214] on span "Run Code" at bounding box center [314, 218] width 96 height 10
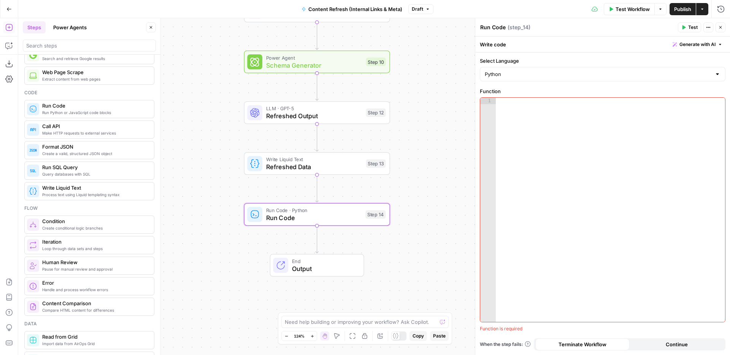
click at [721, 27] on icon "button" at bounding box center [720, 27] width 3 height 3
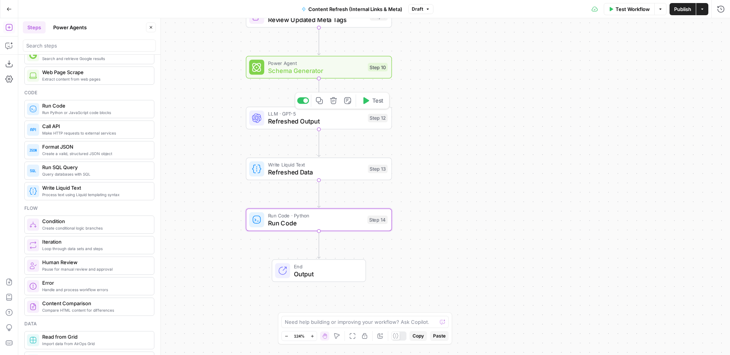
click at [351, 77] on div "Power Agent Schema Generator Step 10" at bounding box center [319, 67] width 146 height 22
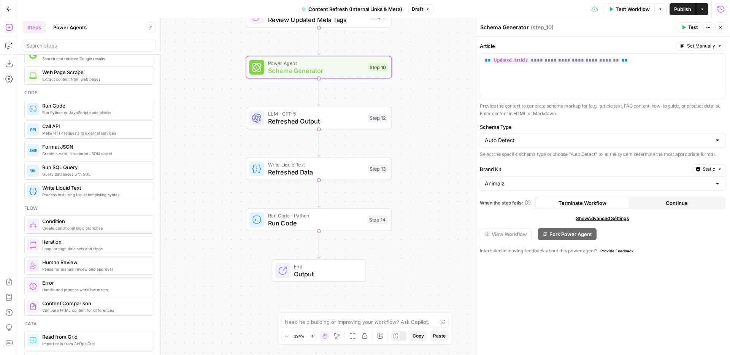
click at [720, 13] on icon "button" at bounding box center [721, 9] width 8 height 8
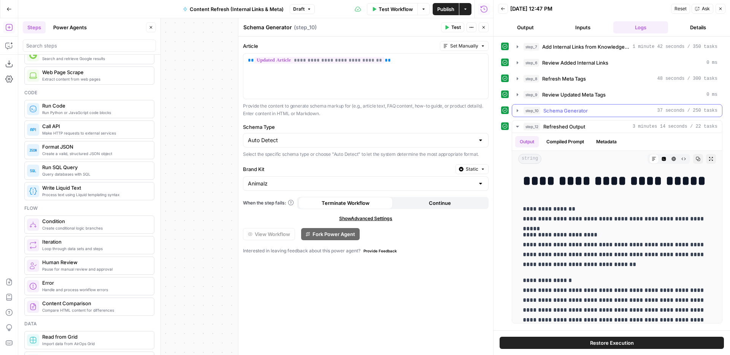
click at [591, 109] on div "step_10 Schema Generator 37 seconds / 250 tasks" at bounding box center [621, 111] width 194 height 8
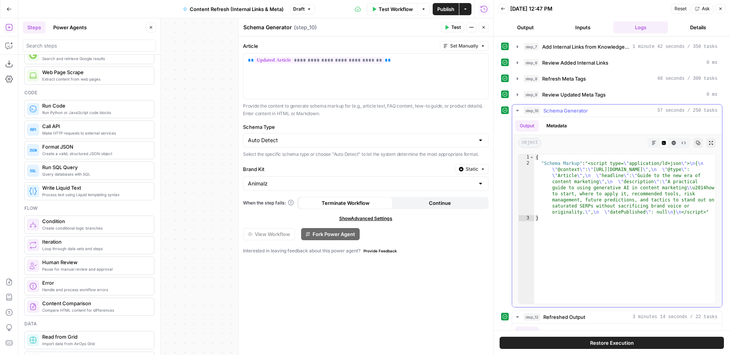
scroll to position [19, 0]
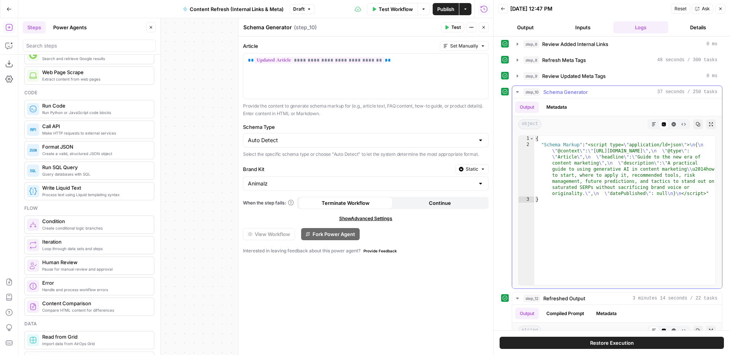
click at [556, 108] on button "Metadata" at bounding box center [557, 107] width 30 height 11
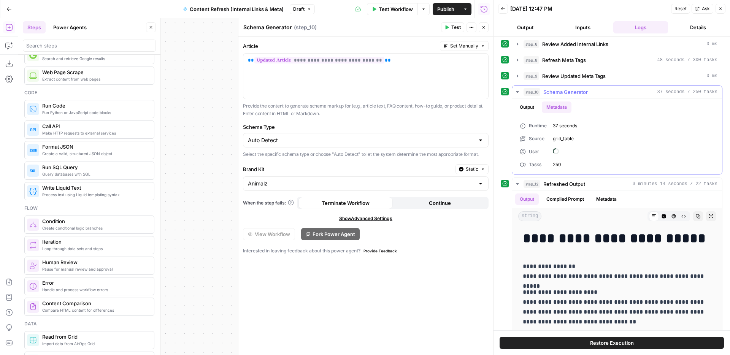
click at [530, 109] on button "Output" at bounding box center [527, 107] width 24 height 11
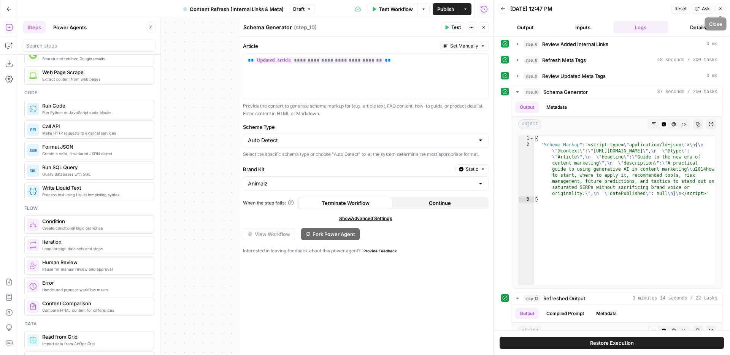
click at [721, 10] on icon "button" at bounding box center [720, 8] width 5 height 5
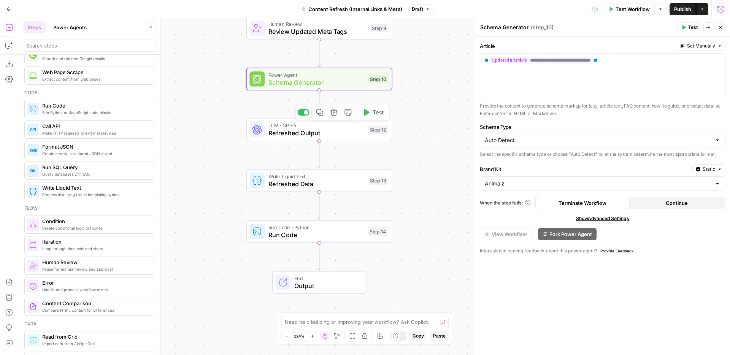
click at [351, 137] on span "Refreshed Output" at bounding box center [316, 134] width 96 height 10
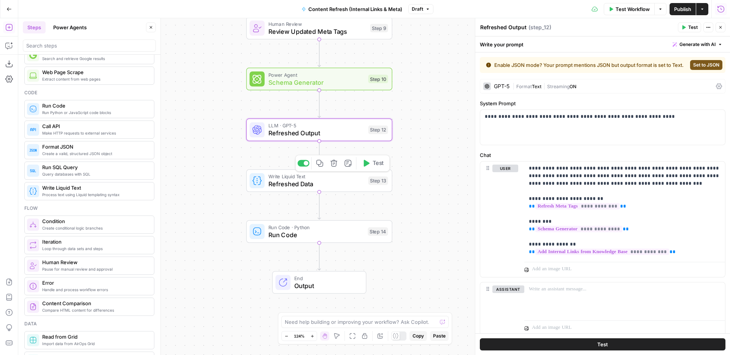
click at [347, 181] on span "Refreshed Data" at bounding box center [316, 184] width 96 height 10
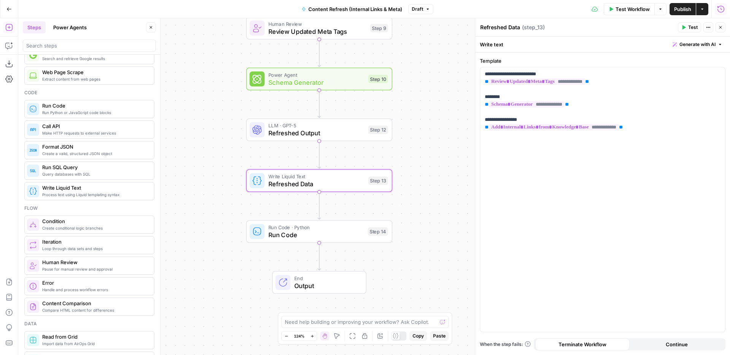
click at [349, 138] on div "LLM · GPT-5 Refreshed Output Step 12 Copy step Delete step Add Note Test" at bounding box center [319, 130] width 146 height 22
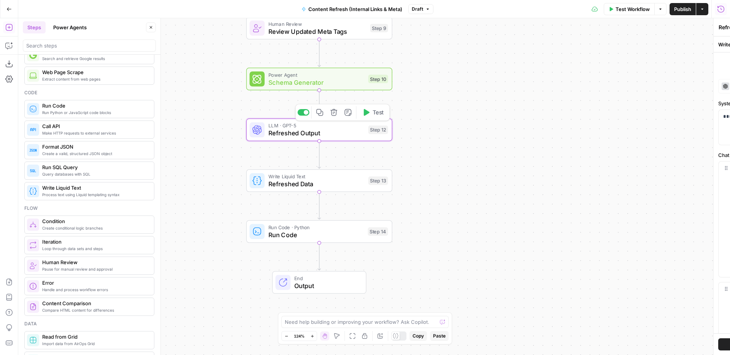
type textarea "Refreshed Output"
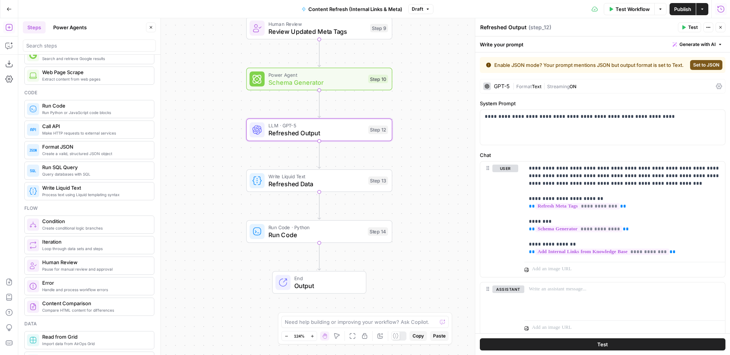
click at [349, 183] on span "Refreshed Data" at bounding box center [316, 184] width 96 height 10
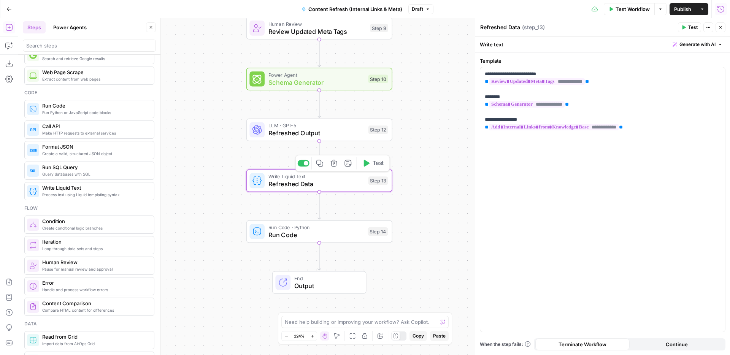
click at [348, 139] on div "LLM · GPT-5 Refreshed Output Step 12 Copy step Delete step Add Note Test" at bounding box center [319, 130] width 146 height 22
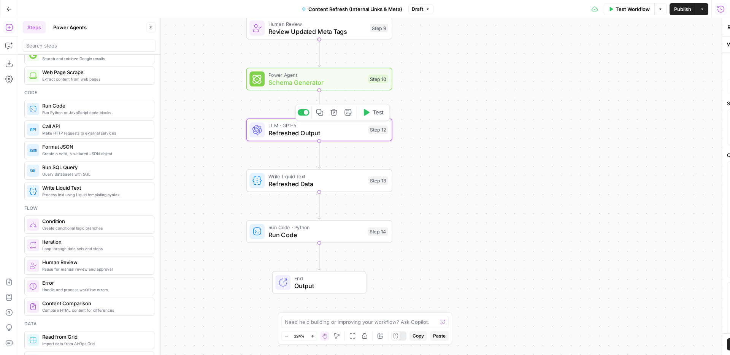
type textarea "Refreshed Output"
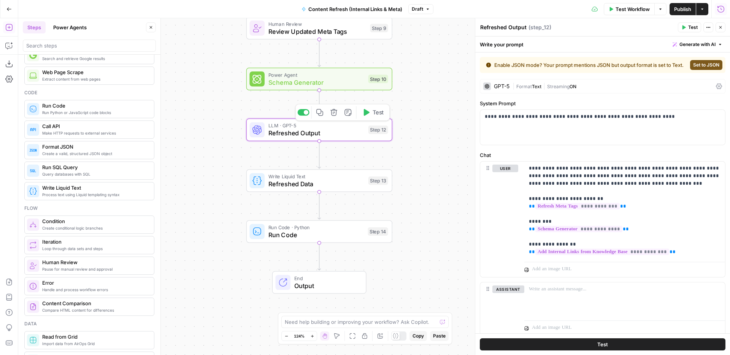
click at [304, 114] on div at bounding box center [306, 112] width 5 height 5
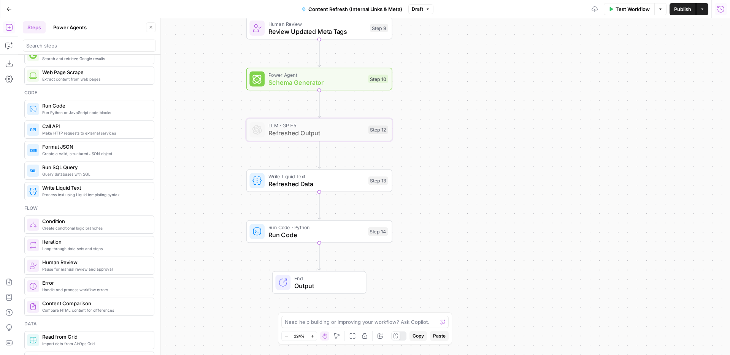
click at [342, 182] on span "Refreshed Data" at bounding box center [316, 184] width 96 height 10
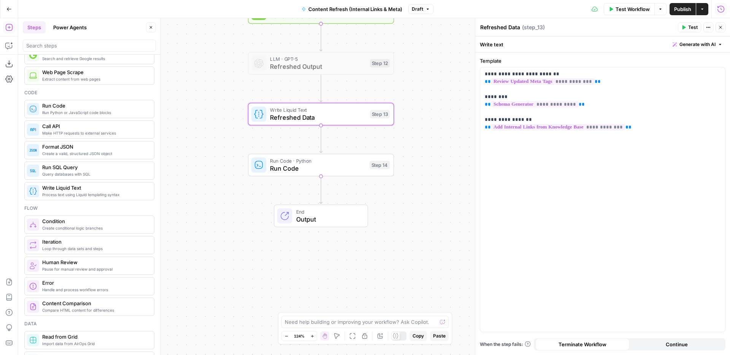
click at [338, 221] on span "Output" at bounding box center [328, 219] width 64 height 10
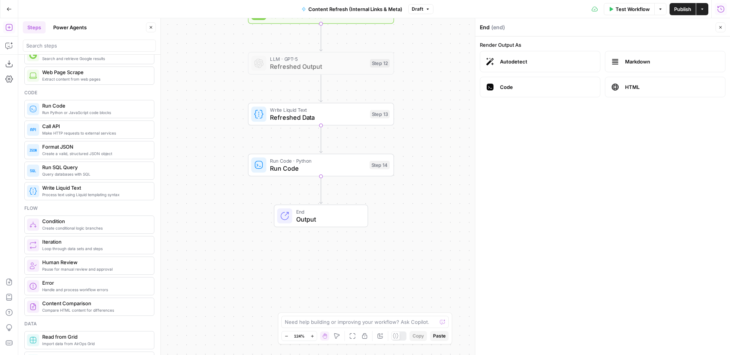
click at [358, 120] on span "Refreshed Data" at bounding box center [318, 118] width 96 height 10
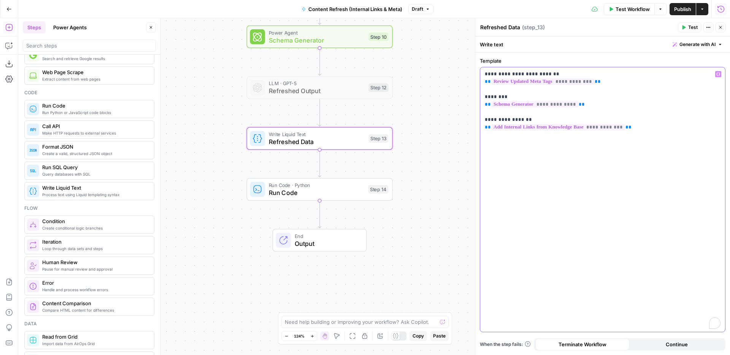
drag, startPoint x: 594, startPoint y: 103, endPoint x: 481, endPoint y: 96, distance: 113.6
click at [481, 96] on div "**********" at bounding box center [602, 199] width 245 height 265
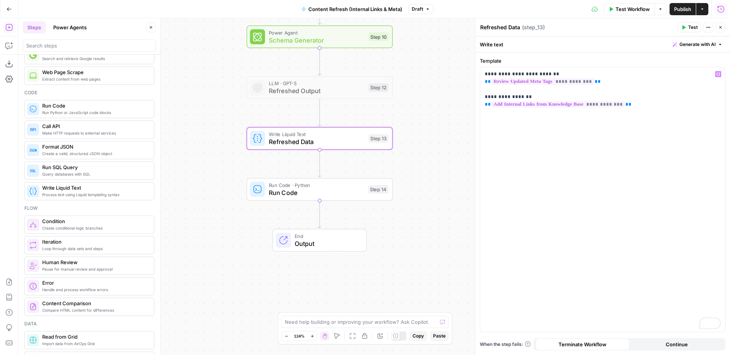
click at [511, 27] on textarea "Refreshed Data" at bounding box center [500, 28] width 40 height 8
click at [514, 28] on textarea "Refreshed Data" at bounding box center [500, 28] width 40 height 8
type textarea "Refreshed Copy"
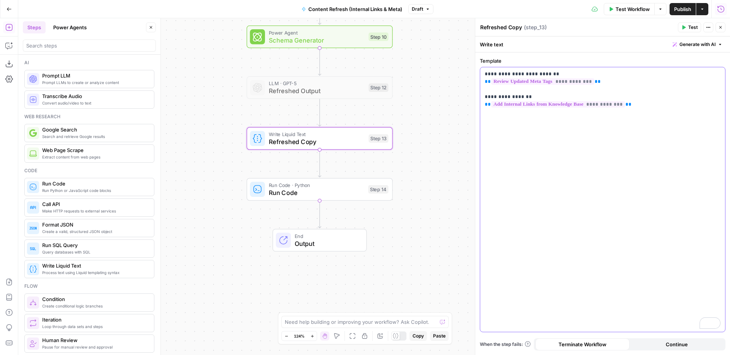
click at [502, 157] on div "**********" at bounding box center [602, 199] width 245 height 265
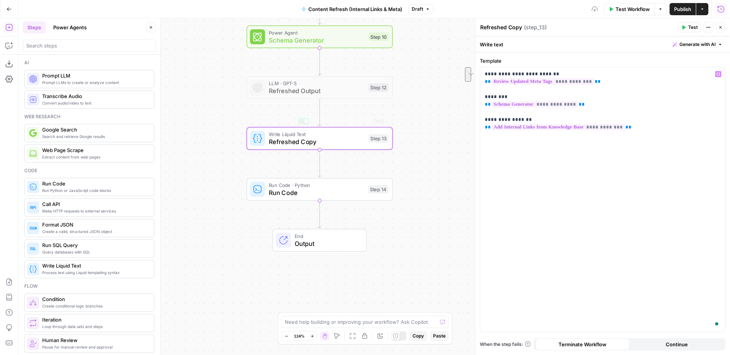
click at [427, 155] on div "Workflow Set Inputs Inputs Power Agent Identify Target Keywords of an Article S…" at bounding box center [374, 186] width 712 height 337
click at [317, 121] on icon "button" at bounding box center [320, 121] width 7 height 7
click at [319, 163] on icon "Edge from step_13 to step_14" at bounding box center [319, 163] width 3 height 27
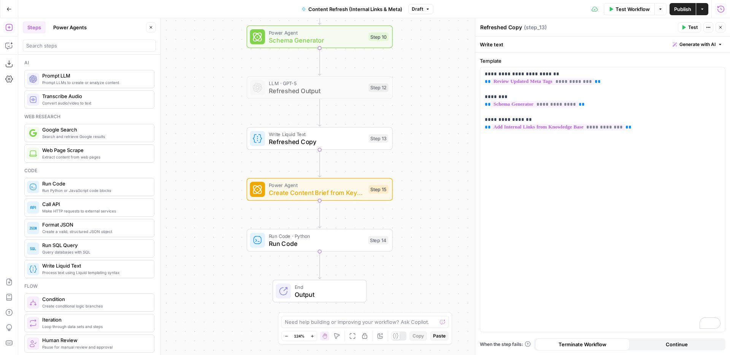
click at [335, 172] on div "Workflow Set Inputs Inputs Power Agent Identify Target Keywords of an Article S…" at bounding box center [374, 186] width 712 height 337
click at [337, 170] on icon "button" at bounding box center [333, 171] width 7 height 7
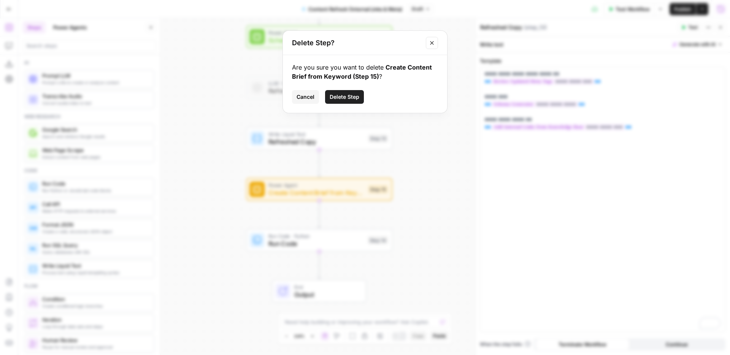
click at [351, 95] on span "Delete Step" at bounding box center [345, 97] width 30 height 8
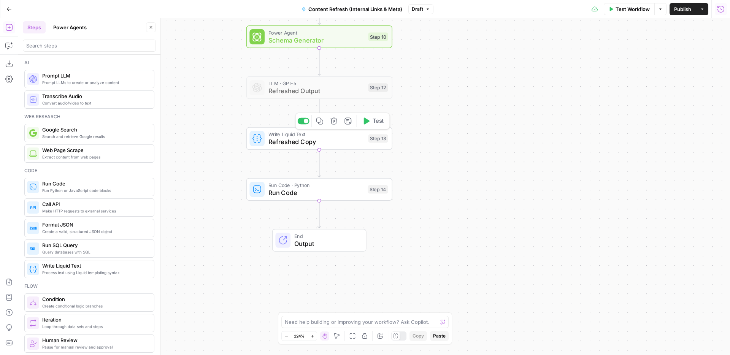
click at [319, 121] on icon "button" at bounding box center [320, 122] width 8 height 8
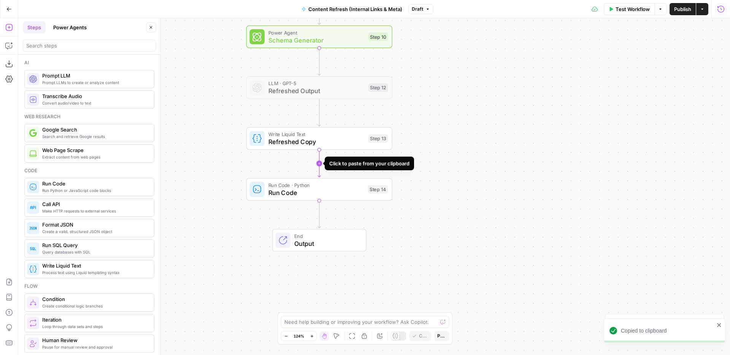
click at [319, 164] on icon "Edge from step_13 to step_14" at bounding box center [319, 163] width 3 height 27
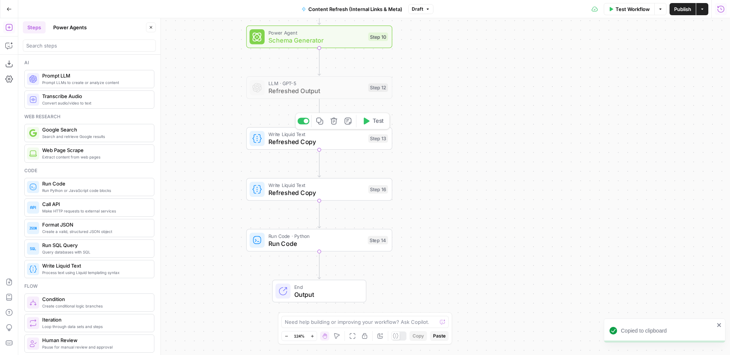
click at [333, 140] on span "Refreshed Copy" at bounding box center [316, 142] width 96 height 10
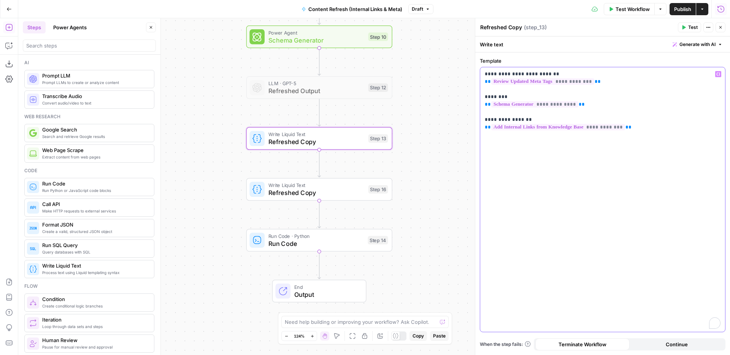
drag, startPoint x: 591, startPoint y: 106, endPoint x: 477, endPoint y: 95, distance: 114.7
click at [477, 95] on div "**********" at bounding box center [602, 186] width 255 height 337
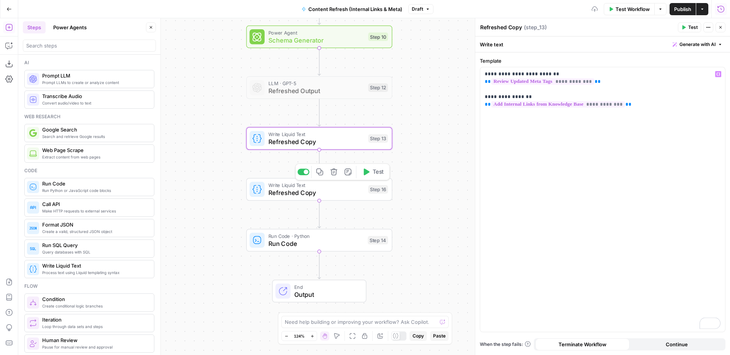
click at [334, 189] on span "Refreshed Copy" at bounding box center [316, 193] width 96 height 10
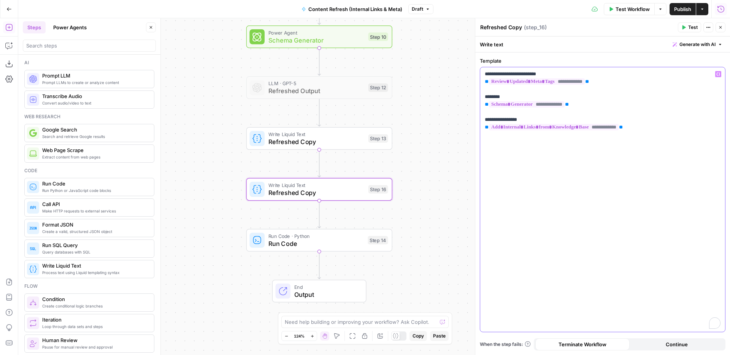
drag, startPoint x: 584, startPoint y: 105, endPoint x: 612, endPoint y: 83, distance: 35.3
click at [612, 83] on p "**********" at bounding box center [603, 100] width 236 height 61
click at [589, 83] on span "**" at bounding box center [587, 81] width 4 height 5
drag, startPoint x: 621, startPoint y: 83, endPoint x: 483, endPoint y: 72, distance: 137.7
click at [483, 72] on div "**********" at bounding box center [602, 199] width 245 height 265
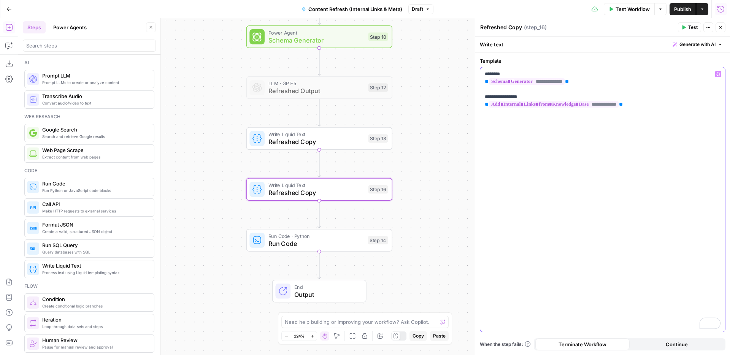
drag, startPoint x: 489, startPoint y: 89, endPoint x: 545, endPoint y: 151, distance: 82.9
click at [545, 151] on div "**********" at bounding box center [602, 199] width 245 height 265
click at [506, 74] on p "**********" at bounding box center [603, 77] width 236 height 15
copy p "******"
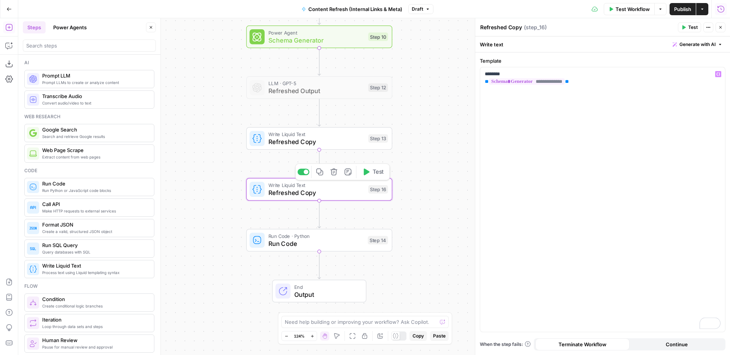
click at [314, 191] on span "Refreshed Copy" at bounding box center [316, 193] width 96 height 10
click at [515, 27] on textarea "Refreshed Copy" at bounding box center [501, 28] width 42 height 8
paste textarea "Schema"
type textarea "Refreshed Schema"
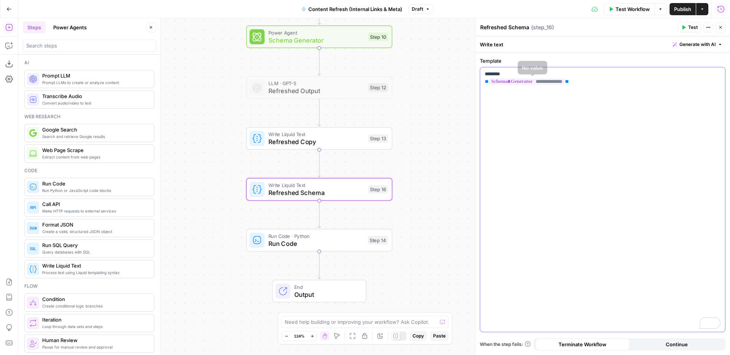
click at [561, 116] on div "**********" at bounding box center [602, 199] width 245 height 265
click at [587, 111] on div "**********" at bounding box center [602, 199] width 245 height 265
click at [320, 143] on span "Refreshed Copy" at bounding box center [316, 142] width 96 height 10
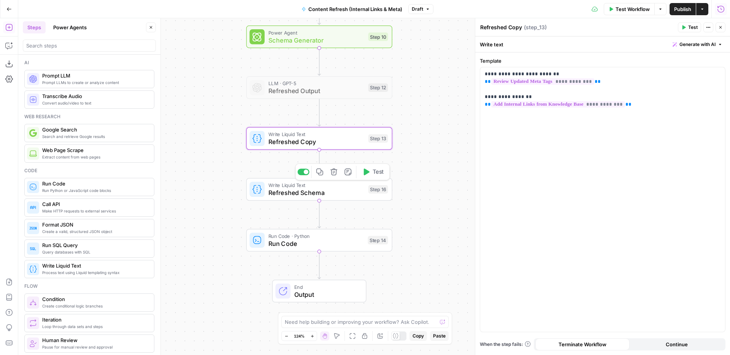
click at [333, 189] on span "Refreshed Schema" at bounding box center [316, 193] width 96 height 10
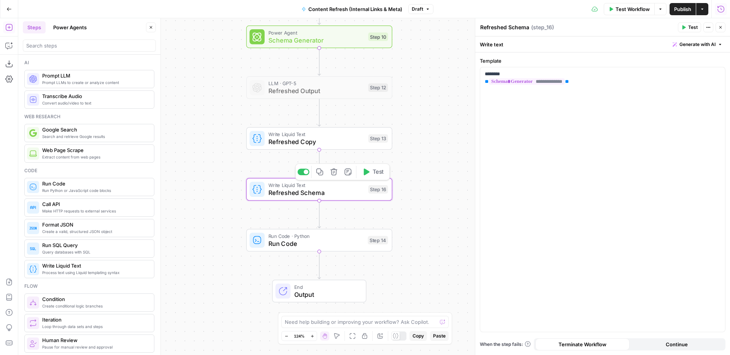
click at [348, 143] on span "Refreshed Copy" at bounding box center [316, 142] width 96 height 10
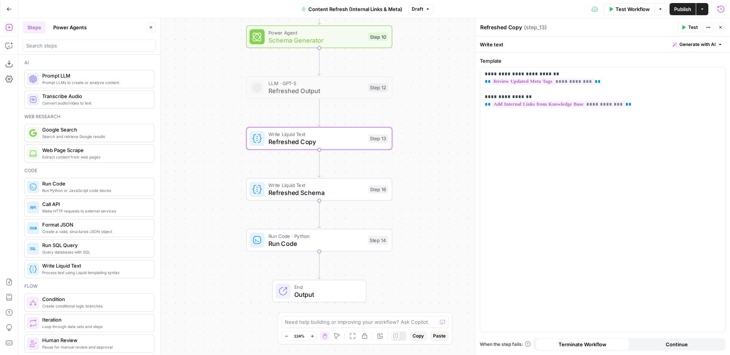
click at [339, 191] on span "Refreshed Schema" at bounding box center [316, 193] width 96 height 10
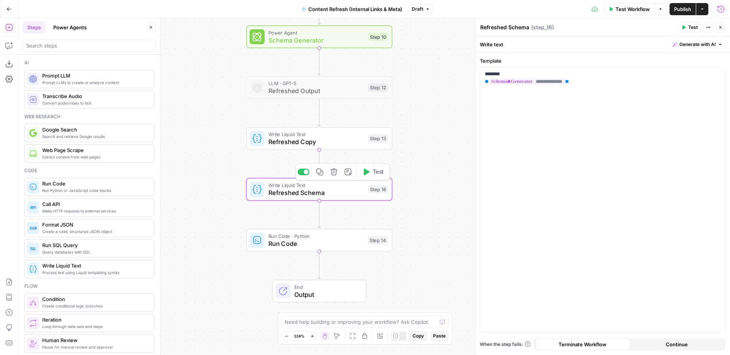
click at [340, 248] on span "Run Code" at bounding box center [316, 244] width 96 height 10
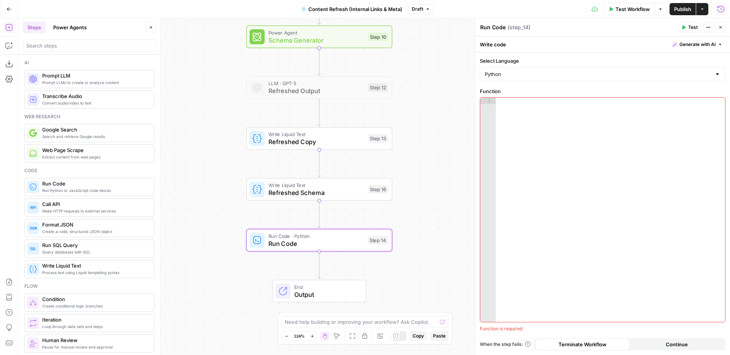
click at [342, 191] on span "Refreshed Schema" at bounding box center [316, 193] width 96 height 10
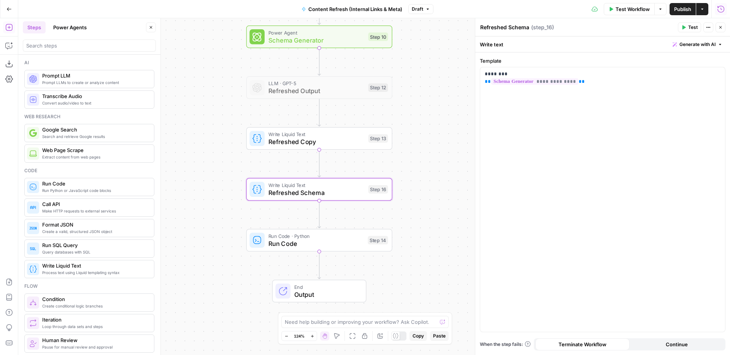
click at [346, 149] on div "Write Liquid Text Refreshed Copy Step 13 Copy step Delete step Add Note Test" at bounding box center [319, 138] width 146 height 22
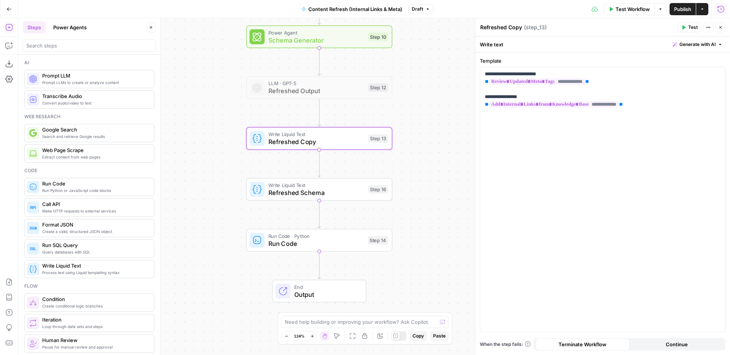
click at [690, 24] on span "Test" at bounding box center [693, 27] width 10 height 7
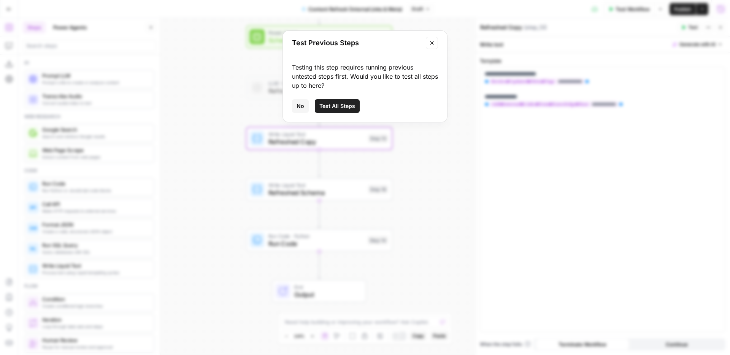
click at [434, 45] on icon "Close modal" at bounding box center [432, 43] width 6 height 6
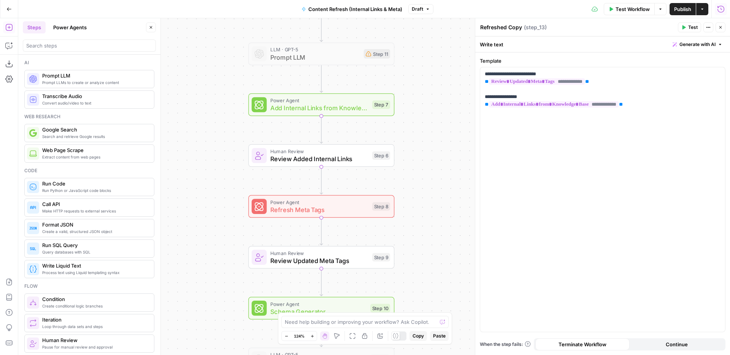
click at [355, 112] on span "Add Internal Links from Knowledge Base" at bounding box center [319, 108] width 98 height 10
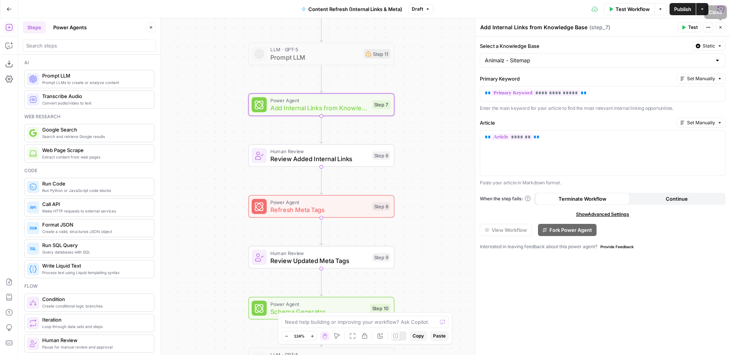
click at [722, 26] on icon "button" at bounding box center [720, 27] width 5 height 5
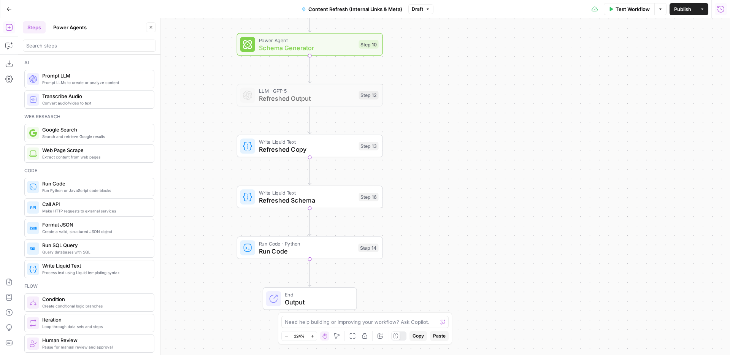
click at [336, 148] on span "Refreshed Copy" at bounding box center [307, 150] width 96 height 10
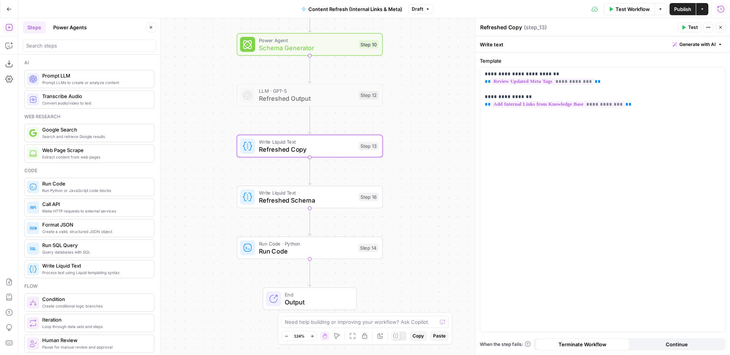
click at [337, 197] on span "Refreshed Schema" at bounding box center [307, 200] width 96 height 10
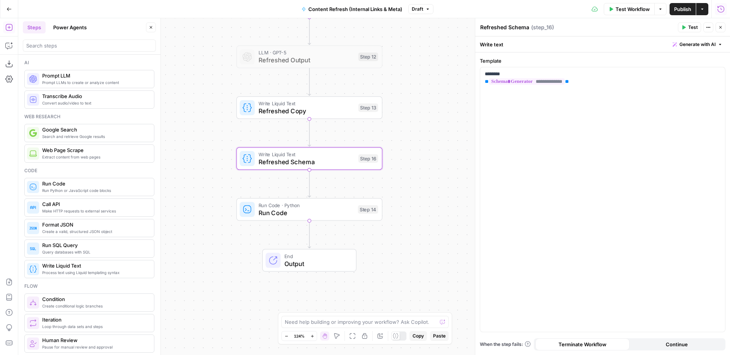
click at [324, 254] on span "End" at bounding box center [316, 256] width 64 height 8
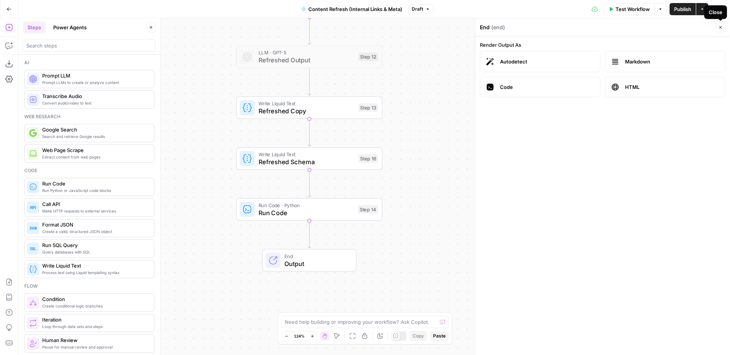
click at [722, 26] on icon "button" at bounding box center [720, 27] width 5 height 5
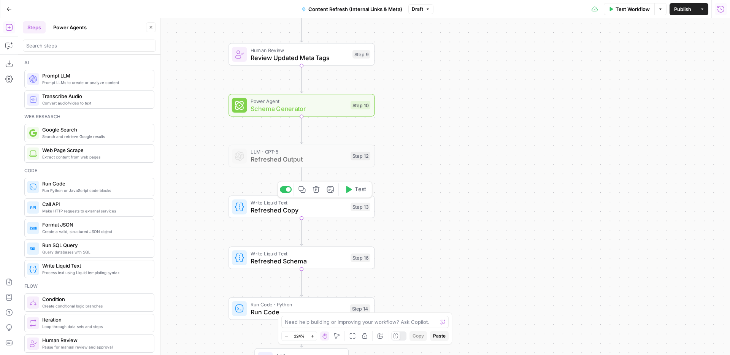
click at [362, 190] on span "Test" at bounding box center [360, 189] width 11 height 8
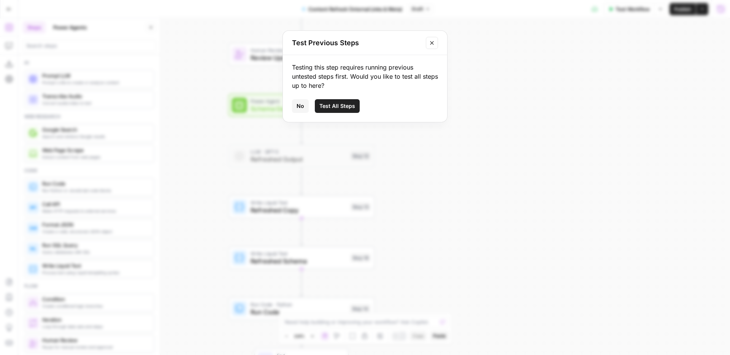
click at [345, 108] on span "Test All Steps" at bounding box center [337, 106] width 36 height 8
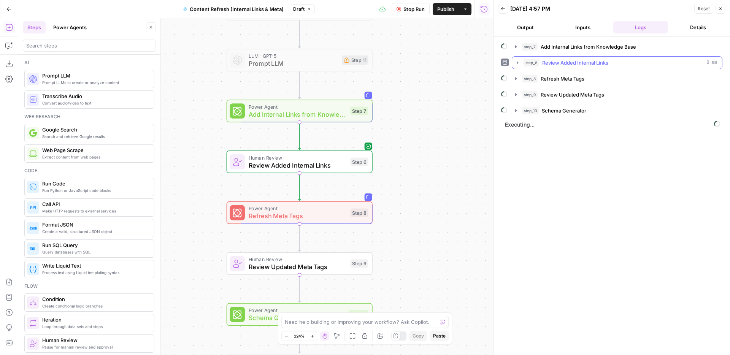
click at [578, 64] on span "Review Added Internal Links" at bounding box center [575, 63] width 66 height 8
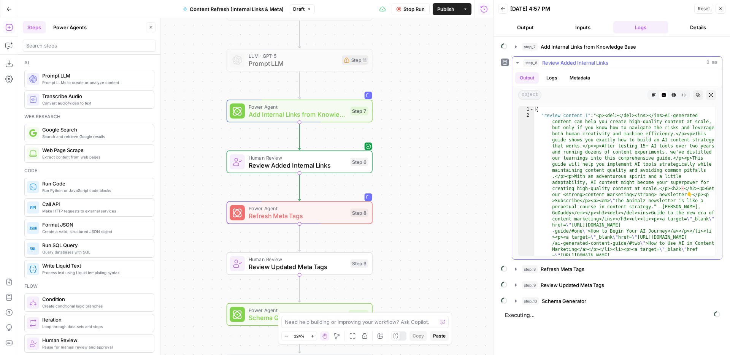
click at [578, 61] on span "Review Added Internal Links" at bounding box center [575, 63] width 66 height 8
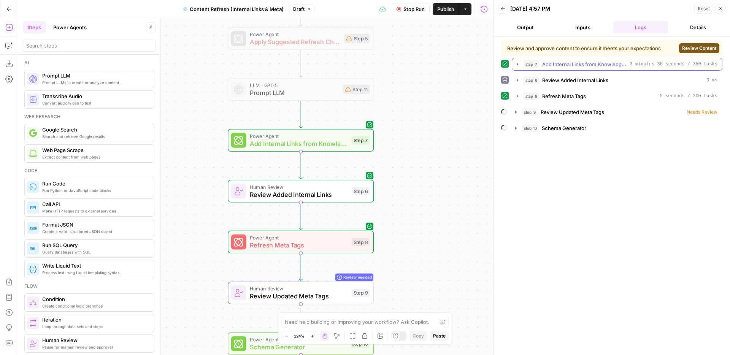
click at [630, 67] on span "3 minutes 36 seconds / 350 tasks" at bounding box center [673, 64] width 87 height 7
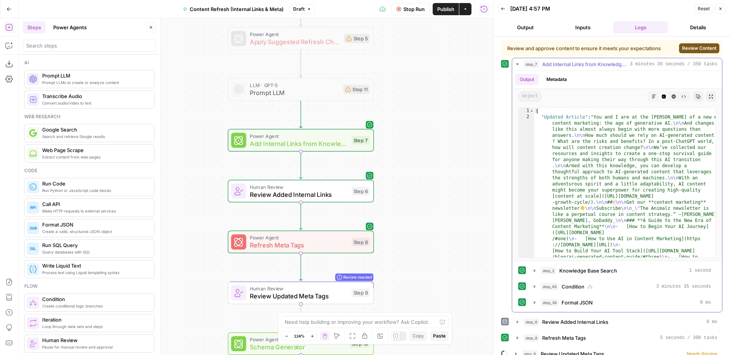
click at [624, 64] on span "Add Internal Links from Knowledge Base" at bounding box center [584, 64] width 85 height 8
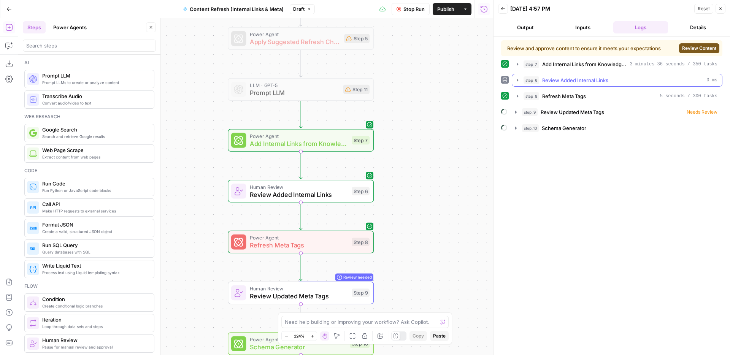
click at [615, 77] on div "step_6 Review Added Internal Links 0 ms" at bounding box center [621, 80] width 194 height 8
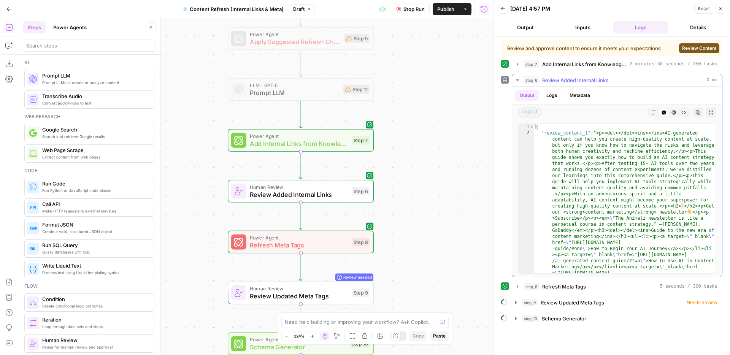
click at [615, 77] on div "step_6 Review Added Internal Links 0 ms" at bounding box center [621, 80] width 194 height 8
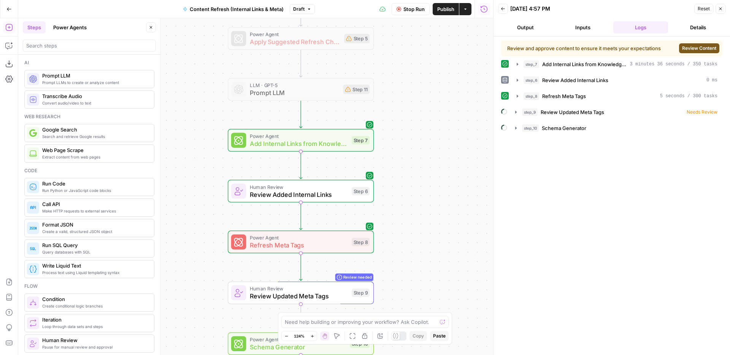
click at [691, 51] on span "Review Content" at bounding box center [699, 48] width 34 height 7
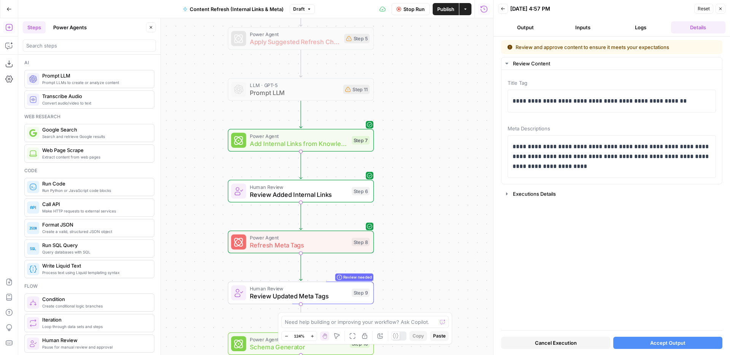
click at [643, 346] on button "Accept Output" at bounding box center [667, 343] width 109 height 12
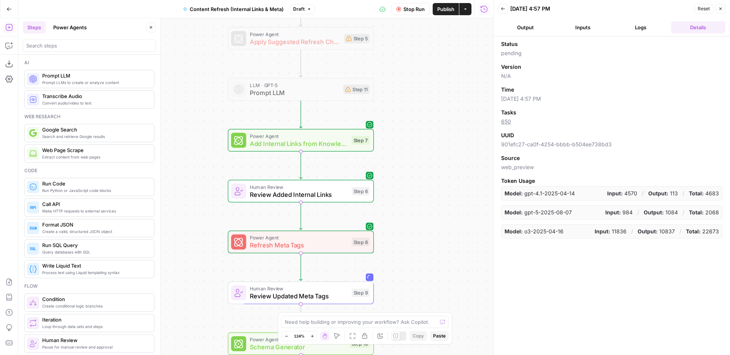
click at [640, 38] on div "Status pending Version N/A Time [DATE] 4:57 PM Tasks 650 UUID 901efc27-ca0f-425…" at bounding box center [612, 196] width 237 height 319
click at [636, 28] on button "Logs" at bounding box center [640, 27] width 55 height 12
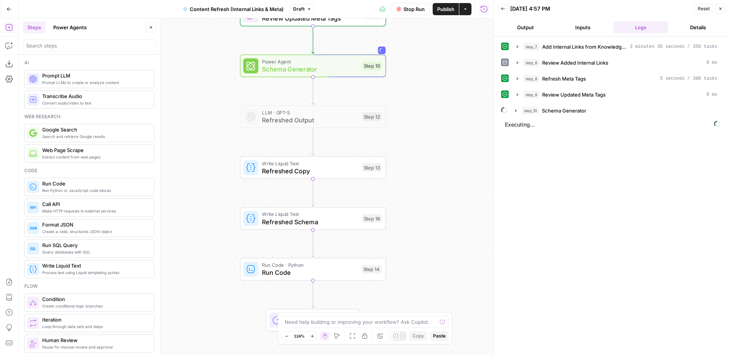
click at [338, 170] on span "Refreshed Copy" at bounding box center [310, 171] width 96 height 10
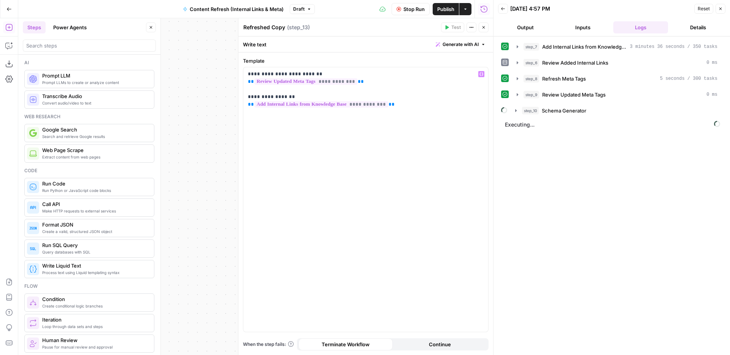
click at [484, 25] on icon "button" at bounding box center [483, 27] width 5 height 5
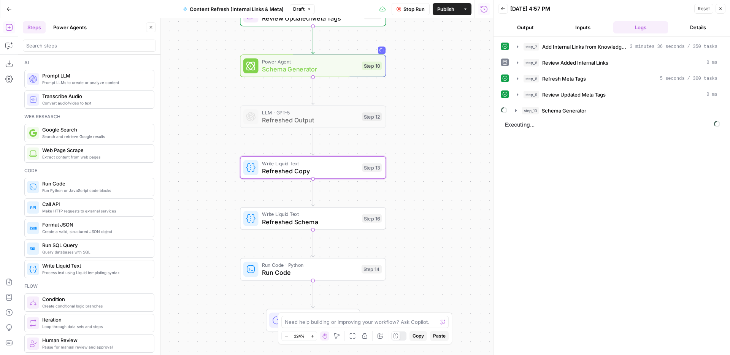
click at [348, 214] on span "Write Liquid Text" at bounding box center [310, 215] width 96 height 8
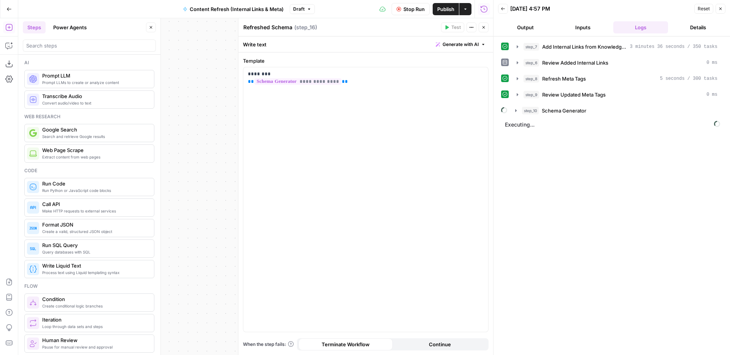
click at [482, 27] on icon "button" at bounding box center [483, 27] width 5 height 5
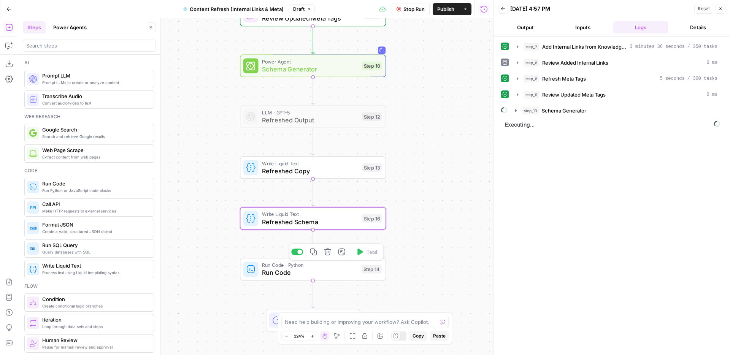
click at [354, 274] on span "Run Code" at bounding box center [310, 273] width 96 height 10
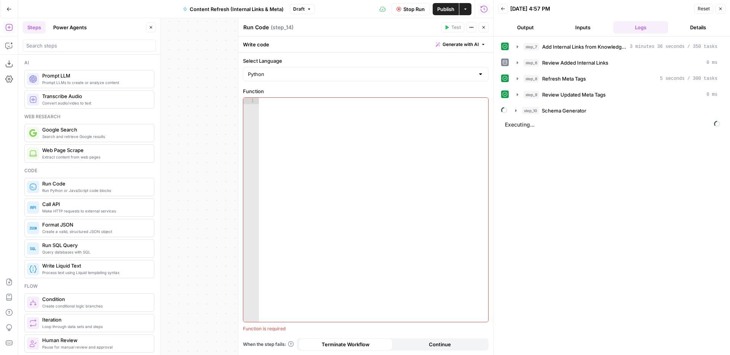
click at [483, 24] on button "Close" at bounding box center [484, 27] width 10 height 10
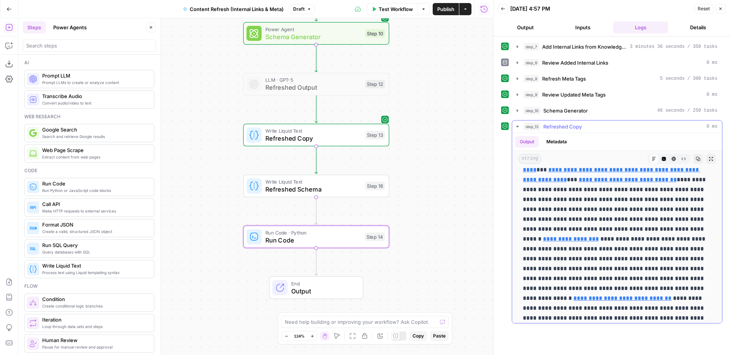
scroll to position [315, 0]
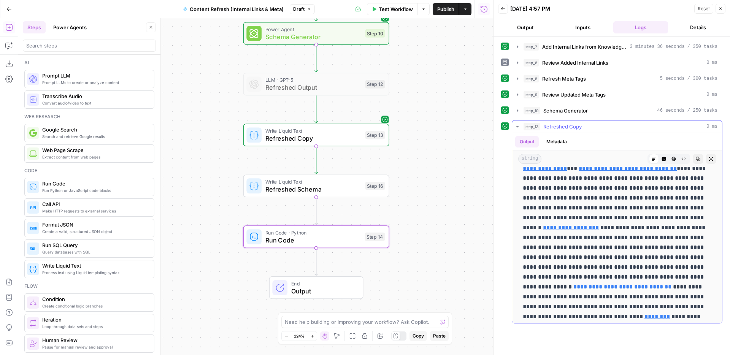
click at [591, 124] on div "step_13 Refreshed Copy 0 ms" at bounding box center [621, 127] width 194 height 8
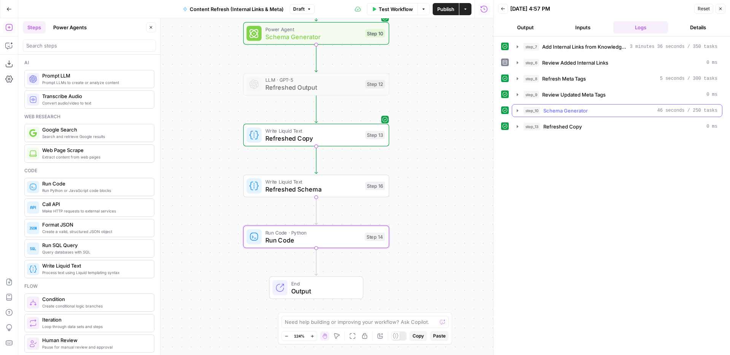
click at [577, 112] on span "Schema Generator" at bounding box center [565, 111] width 44 height 8
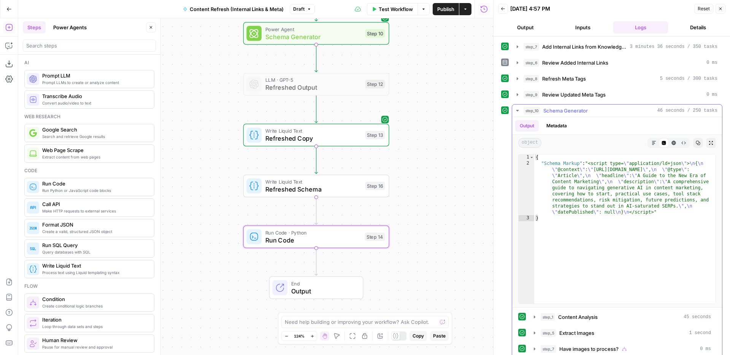
click at [580, 111] on span "Schema Generator" at bounding box center [565, 111] width 44 height 8
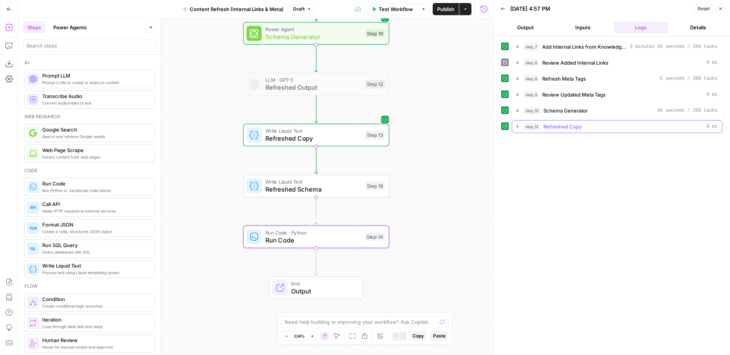
click at [578, 127] on span "Refreshed Copy" at bounding box center [562, 127] width 38 height 8
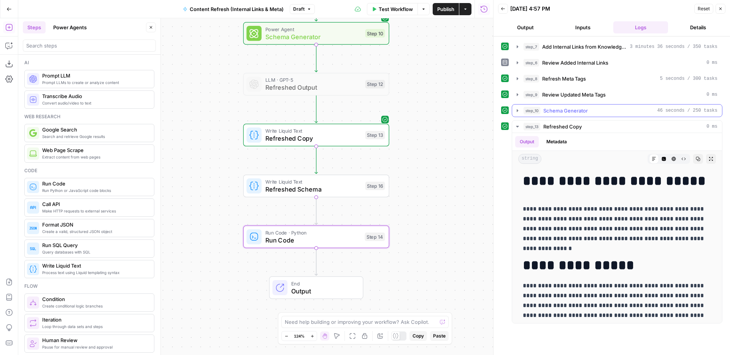
click at [587, 108] on span "Schema Generator" at bounding box center [565, 111] width 44 height 8
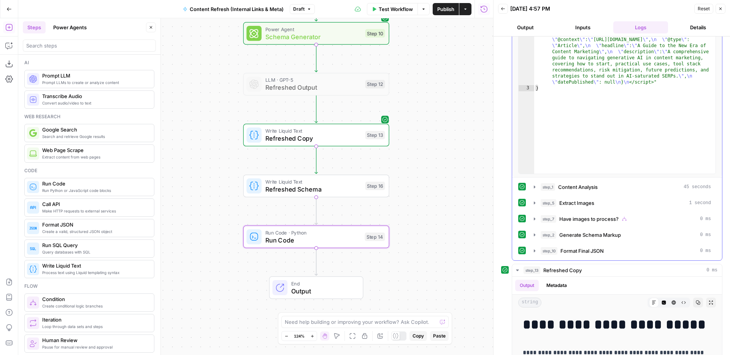
scroll to position [131, 0]
click at [585, 184] on span "Content Analysis" at bounding box center [578, 187] width 40 height 8
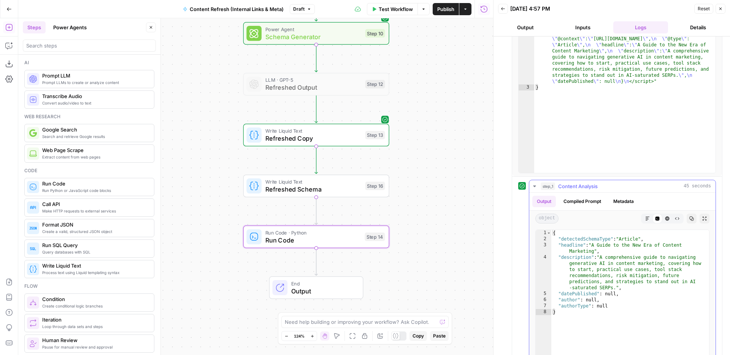
click at [585, 184] on span "Content Analysis" at bounding box center [578, 187] width 40 height 8
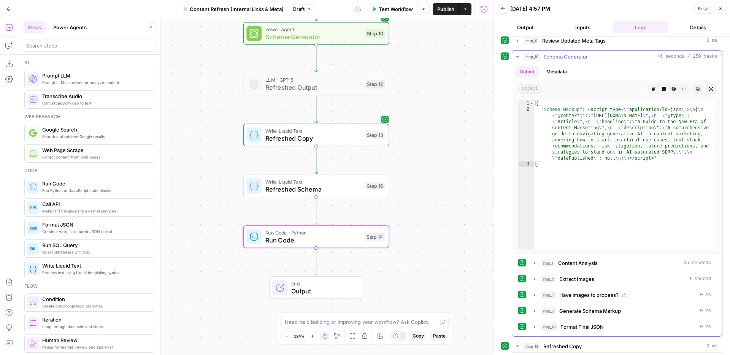
scroll to position [60, 0]
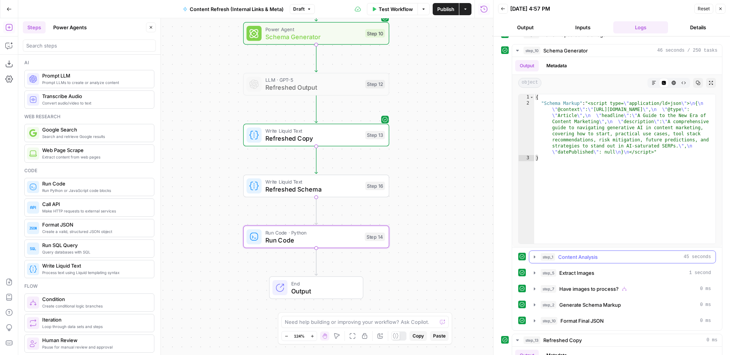
click at [582, 259] on span "Content Analysis" at bounding box center [578, 257] width 40 height 8
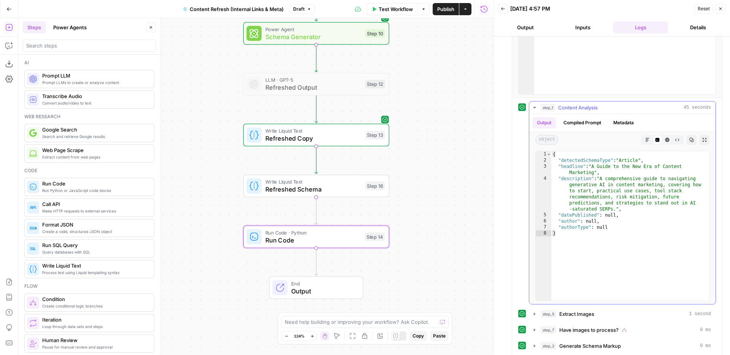
scroll to position [228, 0]
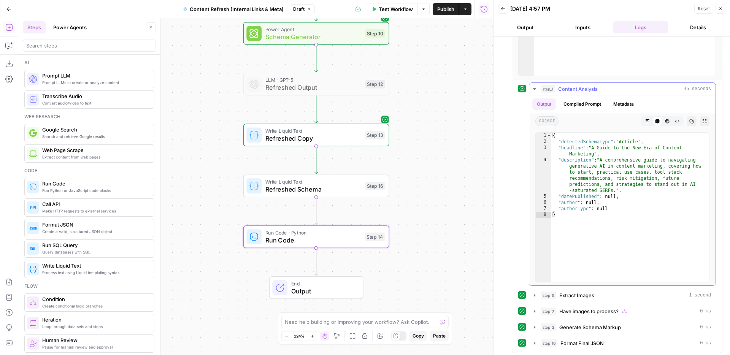
click at [589, 88] on span "Content Analysis" at bounding box center [578, 89] width 40 height 8
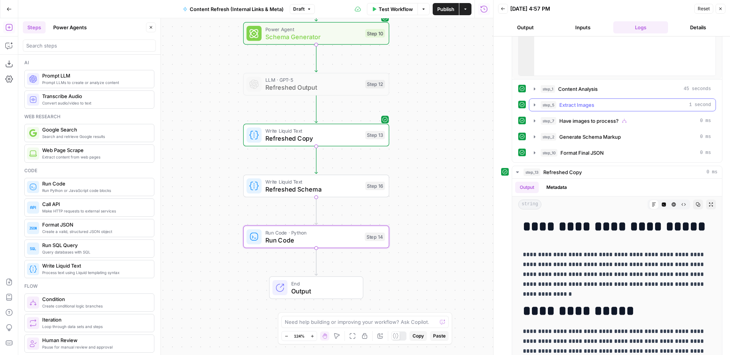
click at [579, 107] on span "Extract Images" at bounding box center [576, 105] width 35 height 8
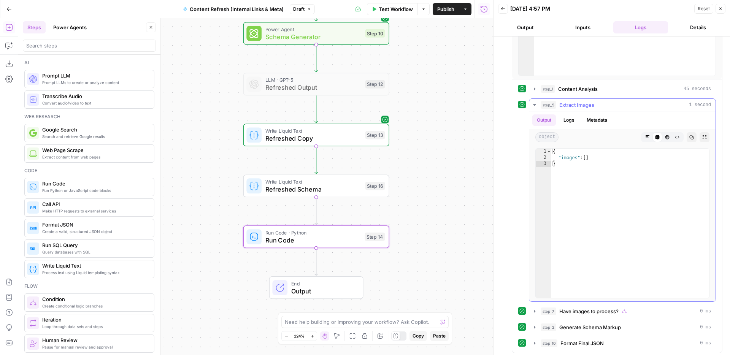
click at [578, 105] on span "Extract Images" at bounding box center [576, 105] width 35 height 8
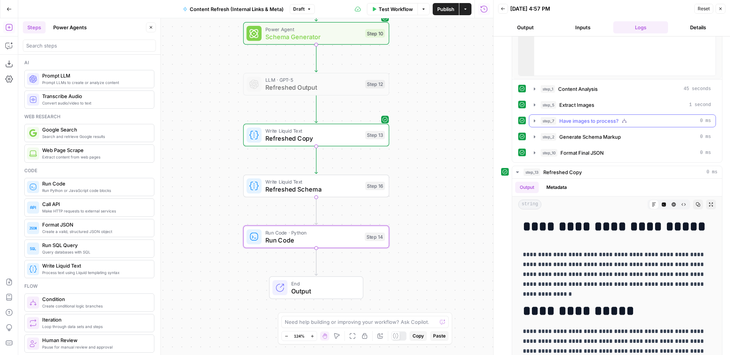
click at [576, 122] on span "Have images to process?" at bounding box center [588, 121] width 59 height 8
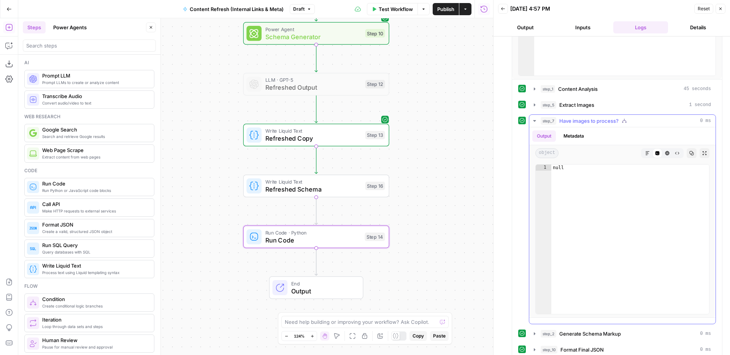
click at [576, 122] on span "Have images to process?" at bounding box center [588, 121] width 59 height 8
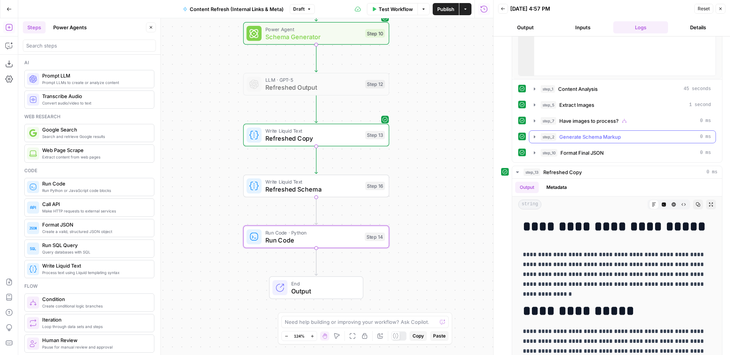
click at [576, 136] on span "Generate Schema Markup" at bounding box center [590, 137] width 62 height 8
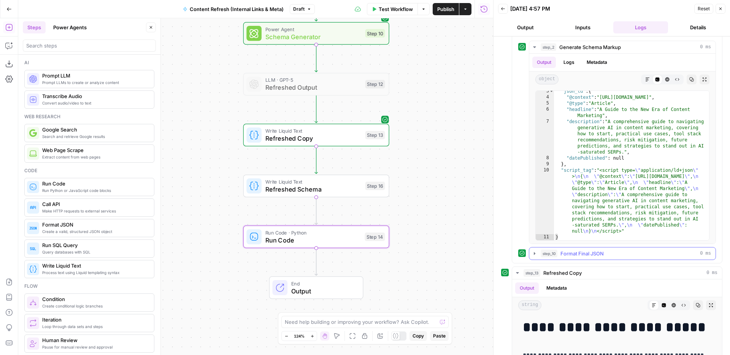
scroll to position [232, 0]
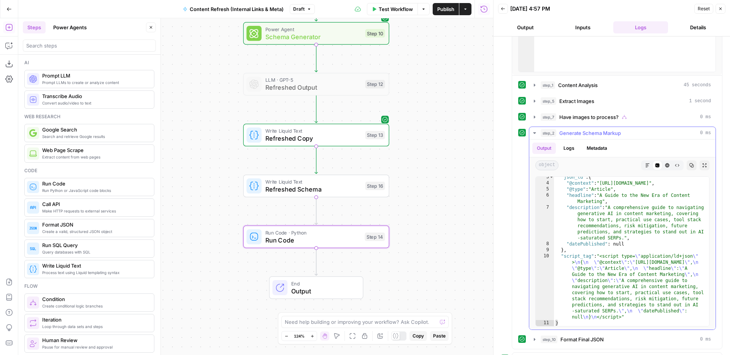
click at [592, 131] on span "Generate Schema Markup" at bounding box center [590, 133] width 62 height 8
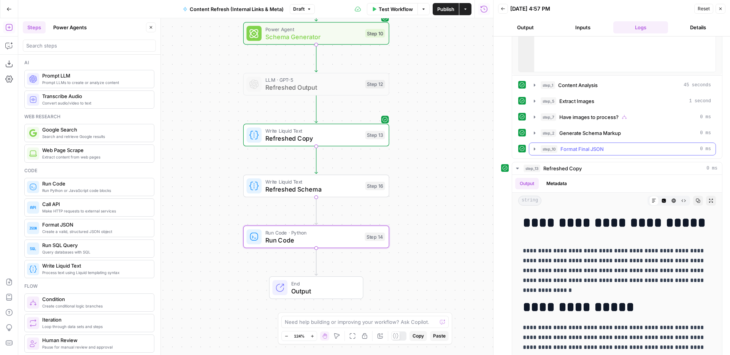
click at [584, 149] on span "Format Final JSON" at bounding box center [582, 149] width 43 height 8
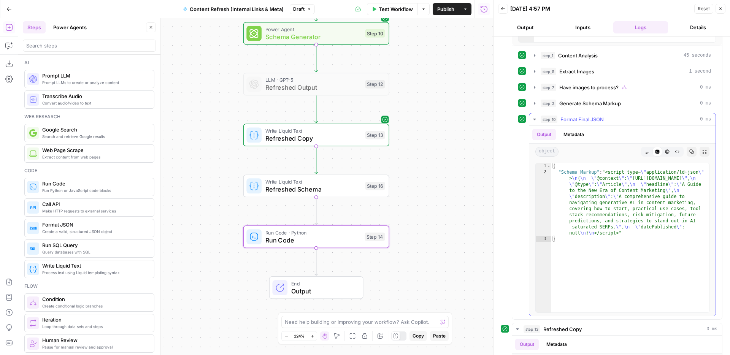
scroll to position [265, 0]
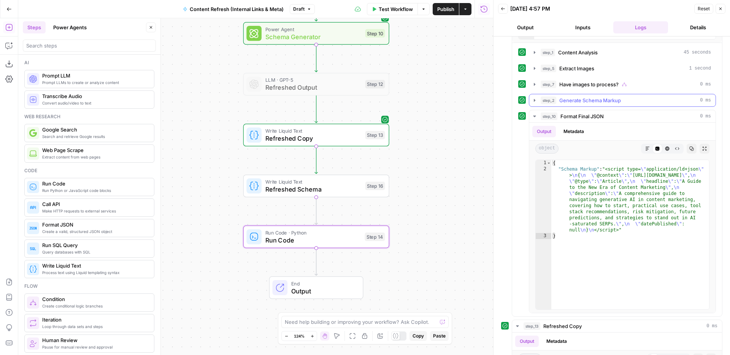
click at [596, 101] on span "Generate Schema Markup" at bounding box center [590, 101] width 62 height 8
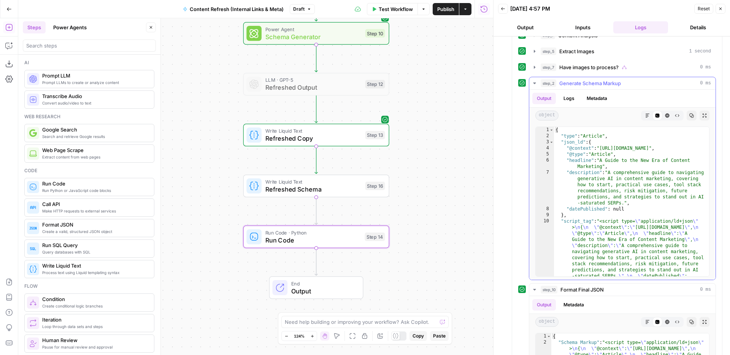
scroll to position [272, 0]
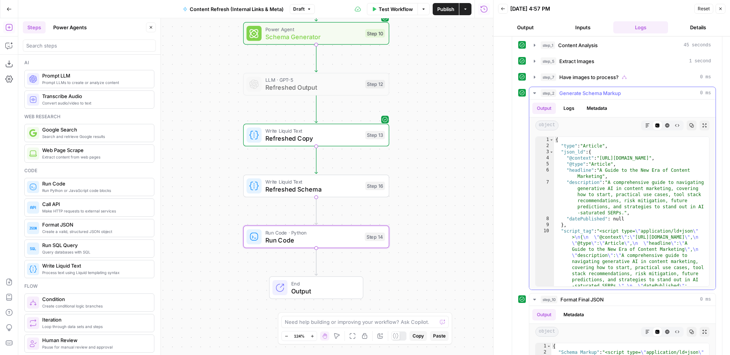
click at [595, 88] on button "step_2 Generate Schema Markup 0 ms" at bounding box center [622, 93] width 186 height 12
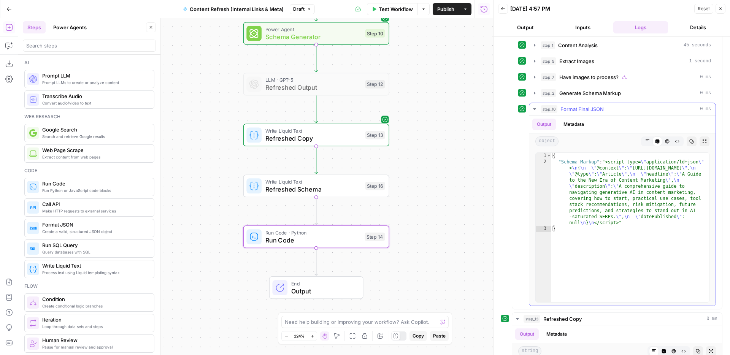
click at [587, 106] on span "Format Final JSON" at bounding box center [582, 109] width 43 height 8
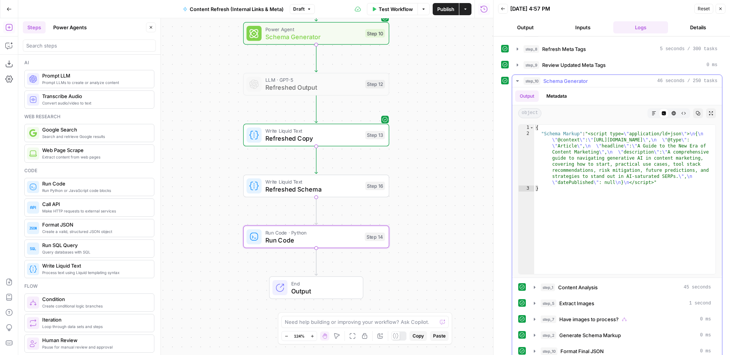
scroll to position [14, 0]
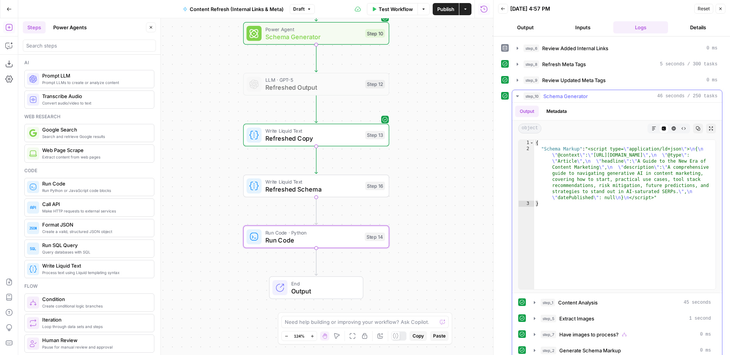
click at [581, 96] on span "Schema Generator" at bounding box center [565, 96] width 44 height 8
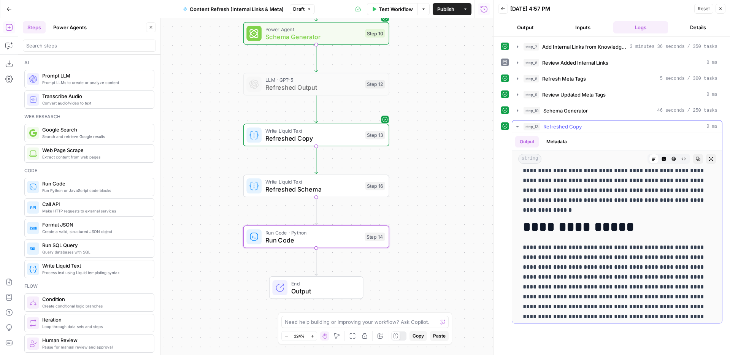
scroll to position [41, 0]
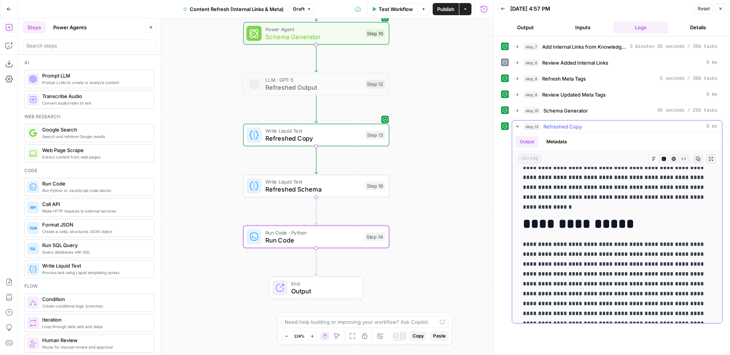
click at [578, 121] on button "step_13 Refreshed Copy 0 ms" at bounding box center [617, 127] width 210 height 12
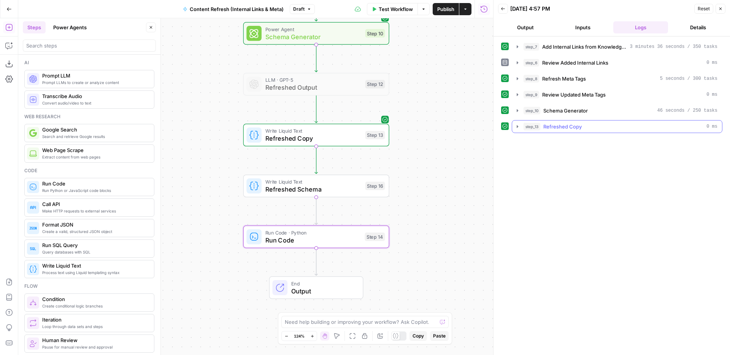
click at [589, 121] on button "step_13 Refreshed Copy 0 ms" at bounding box center [617, 127] width 210 height 12
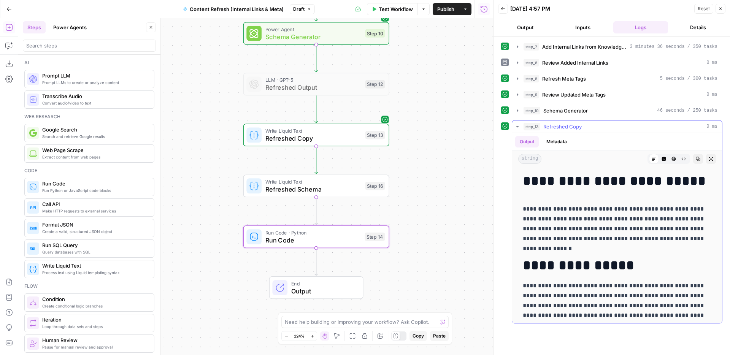
click at [584, 127] on div "step_13 Refreshed Copy 0 ms" at bounding box center [621, 127] width 194 height 8
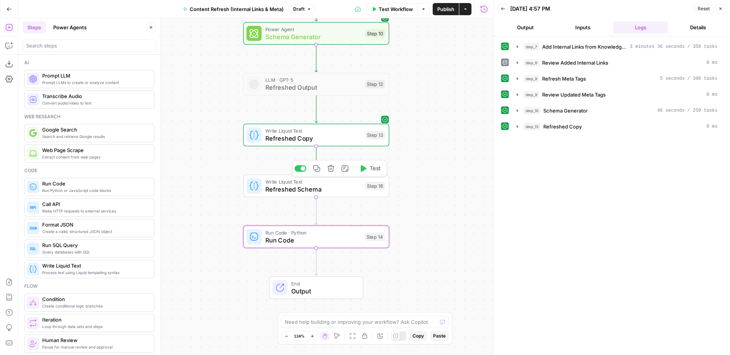
click at [344, 187] on span "Refreshed Schema" at bounding box center [313, 189] width 96 height 10
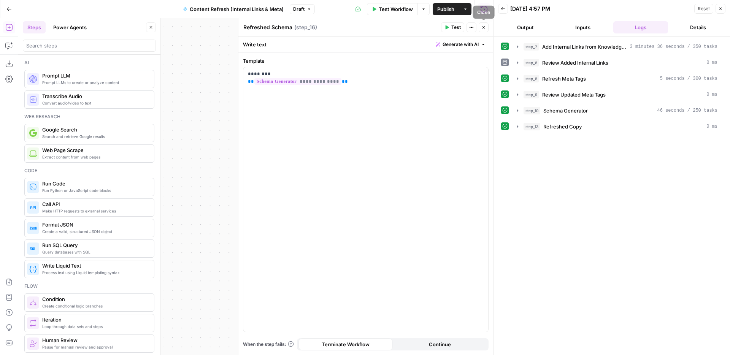
click at [483, 26] on icon "button" at bounding box center [483, 27] width 5 height 5
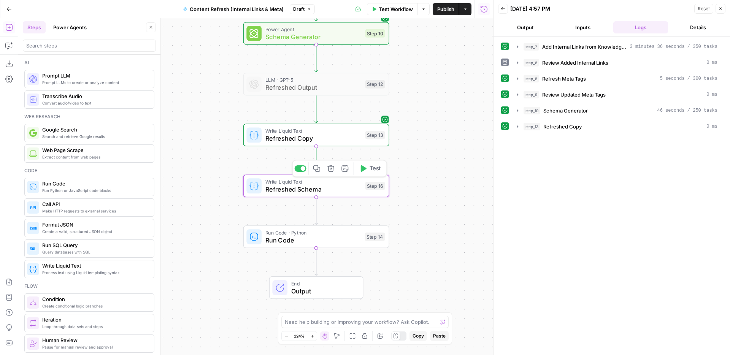
click at [365, 169] on icon "button" at bounding box center [364, 168] width 6 height 7
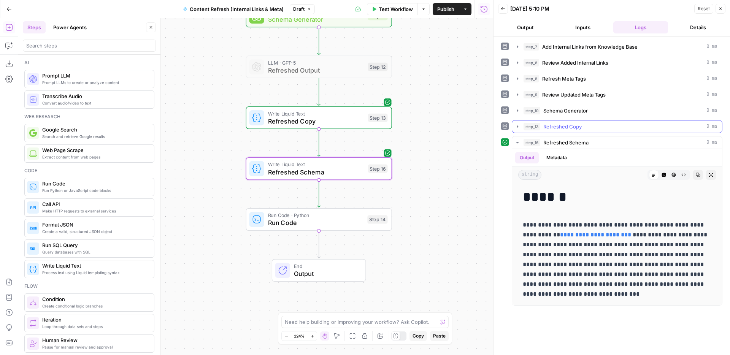
click at [584, 128] on div "step_13 Refreshed Copy 0 ms" at bounding box center [621, 127] width 194 height 8
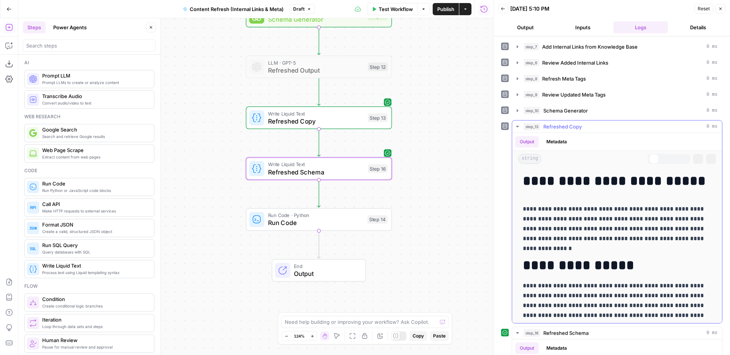
click at [584, 128] on div "step_13 Refreshed Copy 0 ms" at bounding box center [621, 127] width 194 height 8
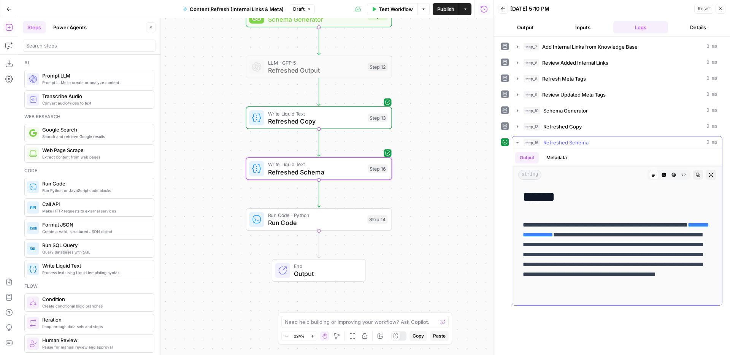
click at [583, 146] on span "Refreshed Schema" at bounding box center [565, 143] width 45 height 8
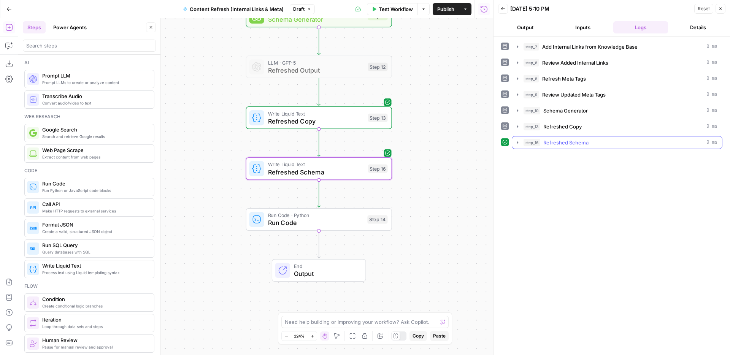
click at [583, 146] on span "Refreshed Schema" at bounding box center [565, 143] width 45 height 8
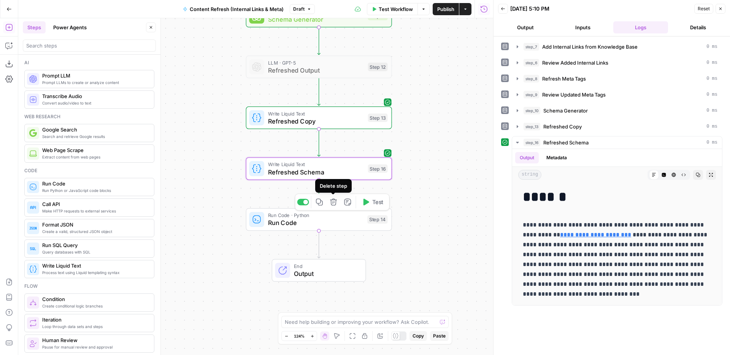
click at [333, 201] on icon "button" at bounding box center [334, 203] width 8 height 8
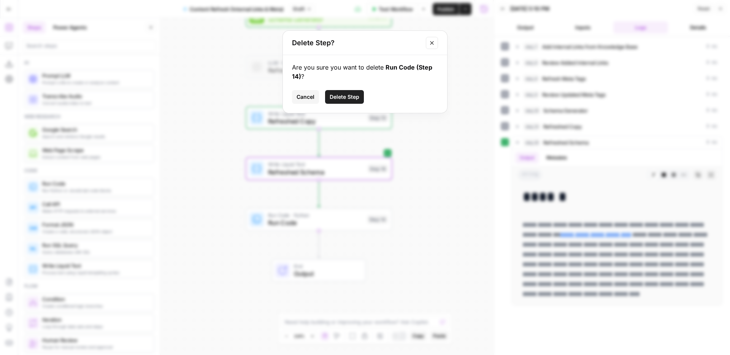
click at [348, 98] on span "Delete Step" at bounding box center [345, 97] width 30 height 8
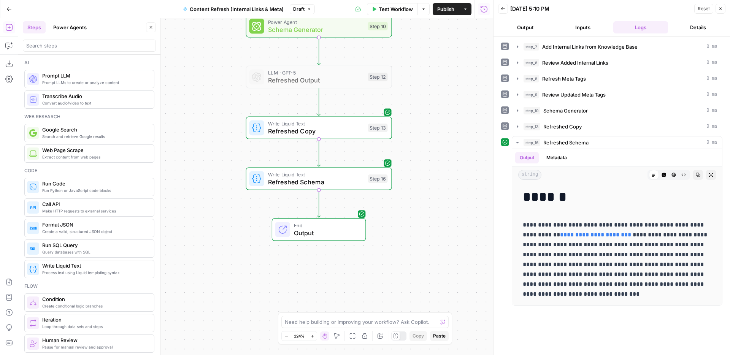
click at [340, 237] on span "Output" at bounding box center [326, 233] width 64 height 10
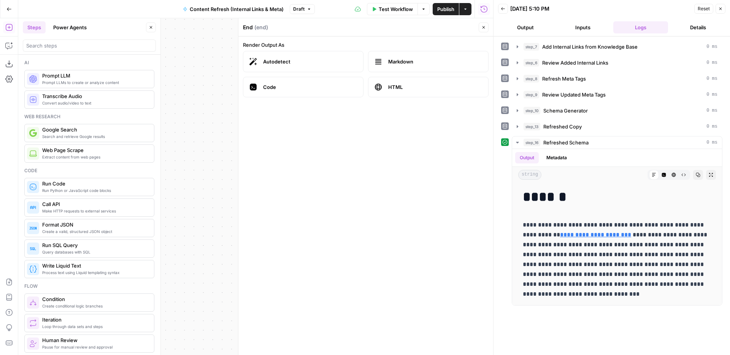
click at [485, 28] on icon "button" at bounding box center [483, 27] width 5 height 5
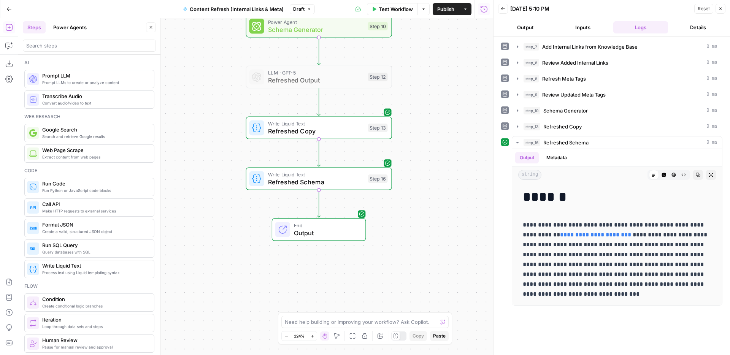
click at [721, 8] on icon "button" at bounding box center [720, 8] width 5 height 5
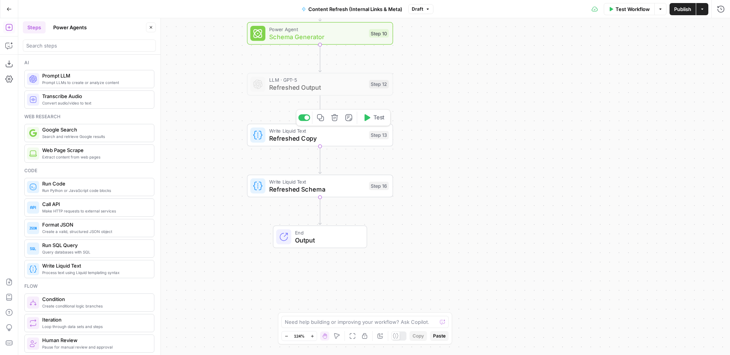
click at [349, 141] on span "Refreshed Copy" at bounding box center [317, 139] width 96 height 10
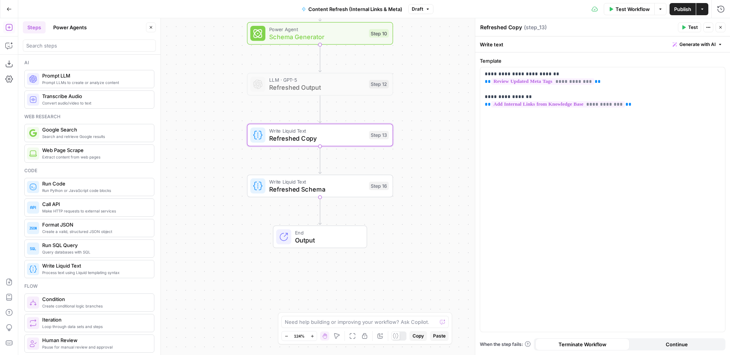
click at [351, 190] on span "Refreshed Schema" at bounding box center [317, 189] width 96 height 10
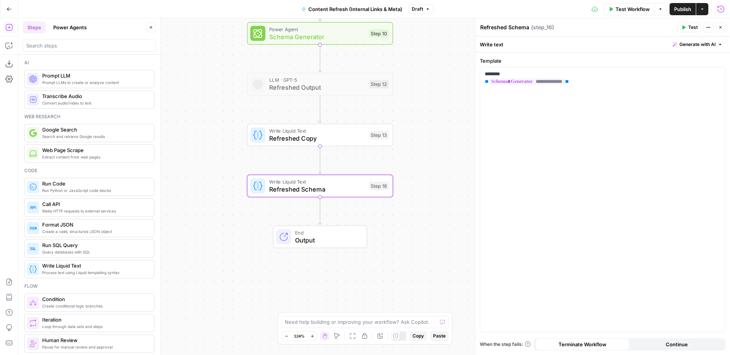
click at [719, 12] on icon "button" at bounding box center [721, 8] width 7 height 7
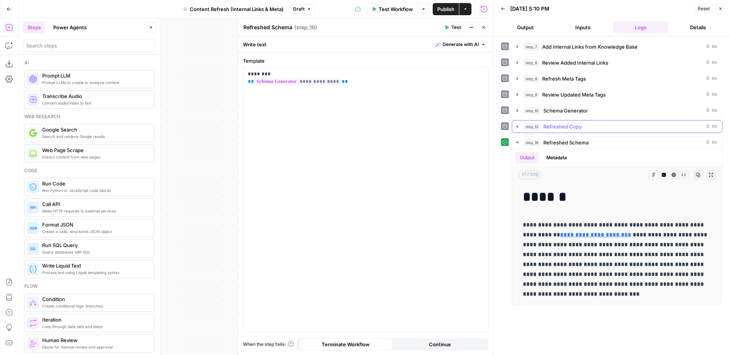
click at [584, 126] on div "step_13 Refreshed Copy 0 ms" at bounding box center [621, 127] width 194 height 8
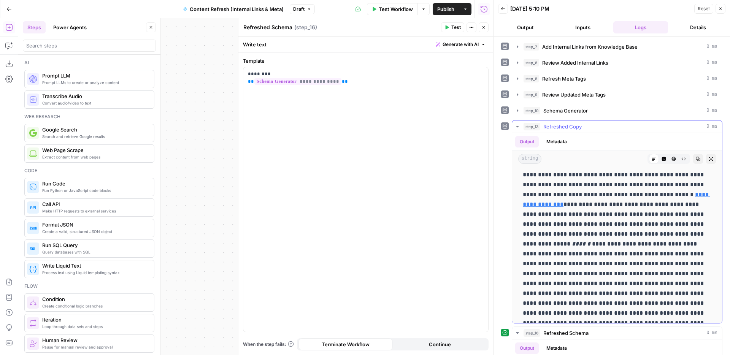
scroll to position [758, 0]
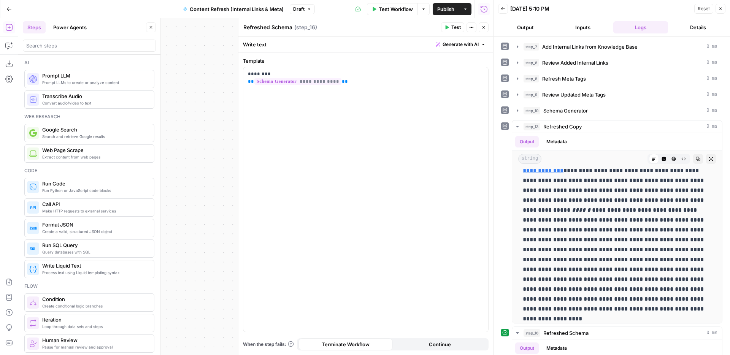
click at [485, 27] on icon "button" at bounding box center [483, 27] width 5 height 5
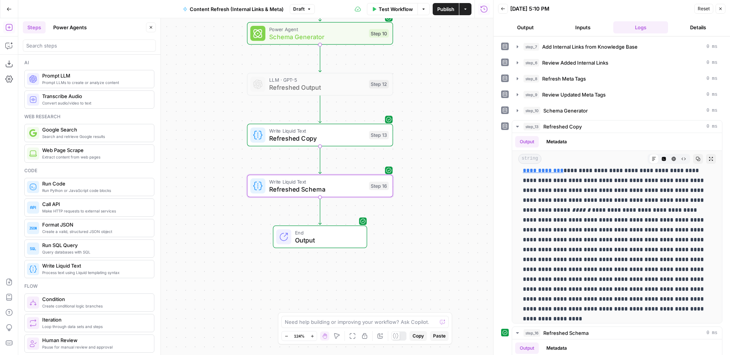
click at [332, 241] on span "Output" at bounding box center [327, 240] width 64 height 10
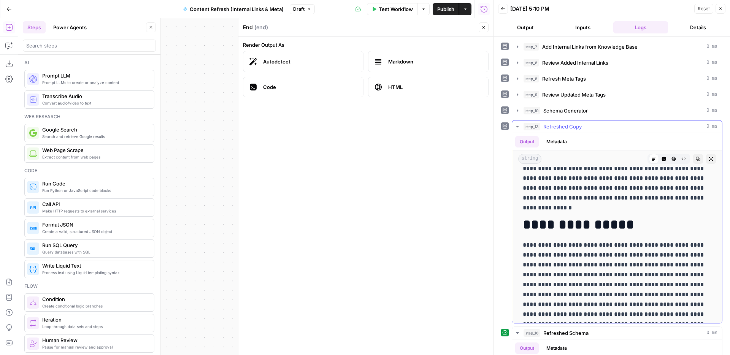
scroll to position [0, 0]
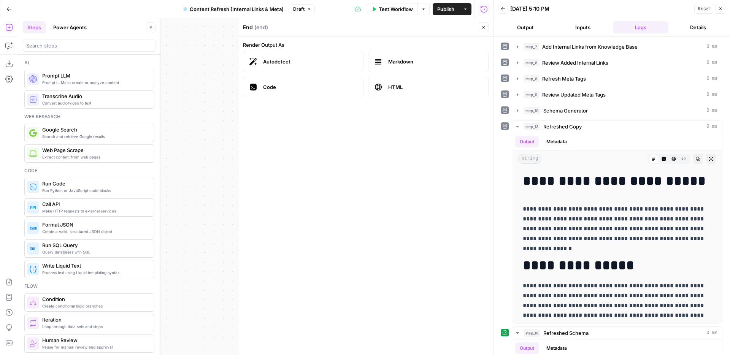
click at [484, 28] on icon "button" at bounding box center [483, 27] width 5 height 5
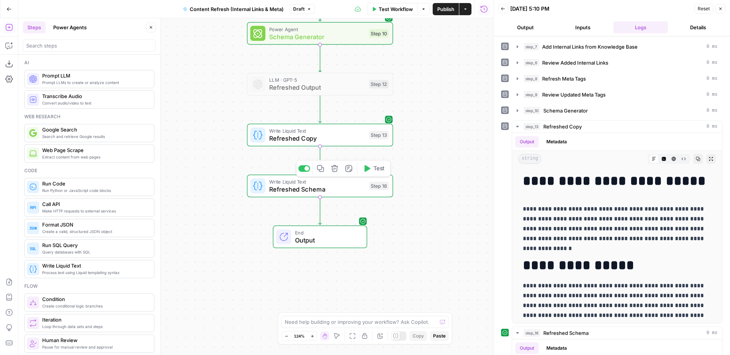
click at [314, 184] on span "Write Liquid Text" at bounding box center [317, 182] width 96 height 8
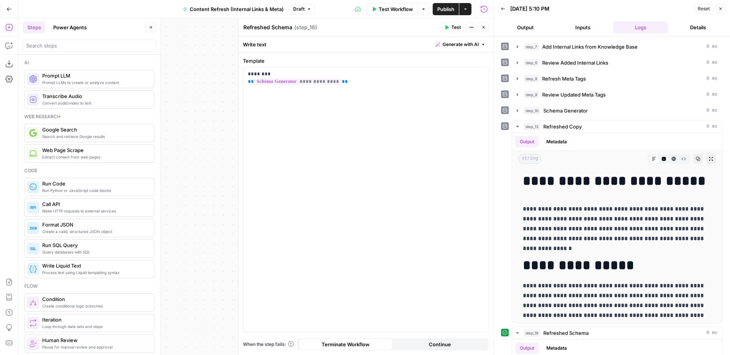
click at [484, 27] on icon "button" at bounding box center [483, 27] width 5 height 5
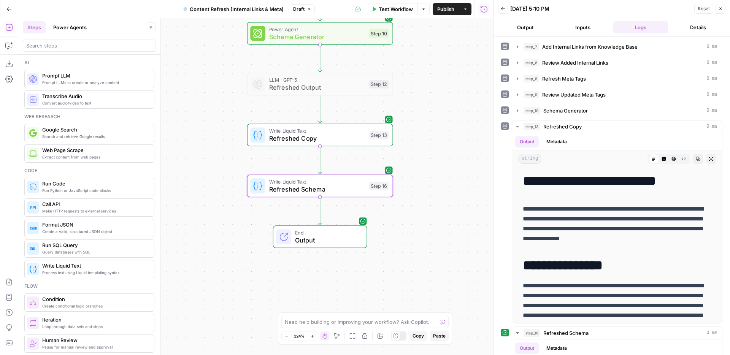
click at [725, 6] on button "Close" at bounding box center [721, 9] width 10 height 10
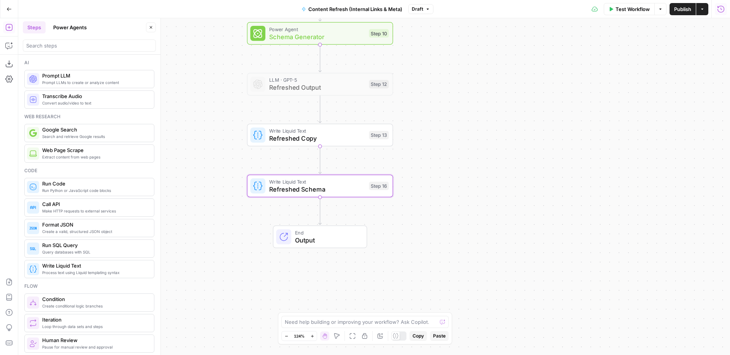
click at [350, 189] on span "Refreshed Schema" at bounding box center [317, 189] width 96 height 10
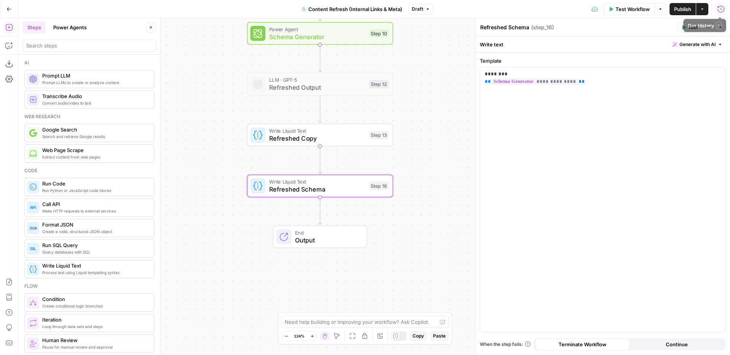
click at [721, 7] on icon "button" at bounding box center [721, 9] width 8 height 8
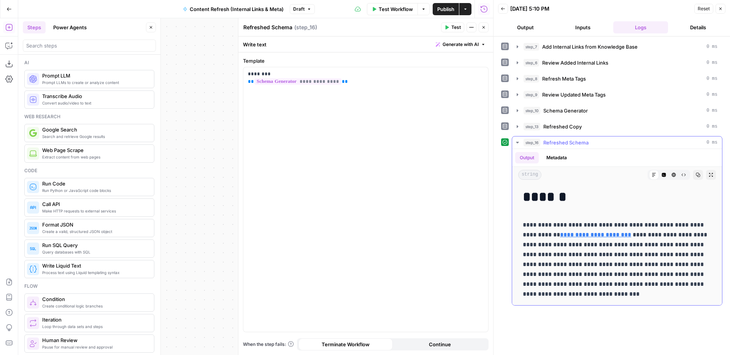
click at [611, 140] on div "step_16 Refreshed Schema 0 ms" at bounding box center [621, 143] width 194 height 8
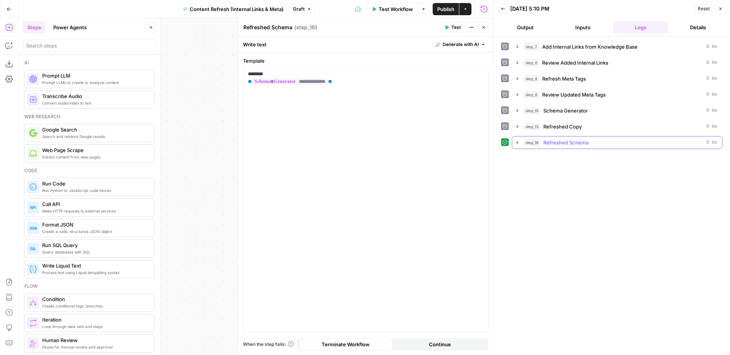
click at [604, 143] on div "step_16 Refreshed Schema 0 ms" at bounding box center [621, 143] width 194 height 8
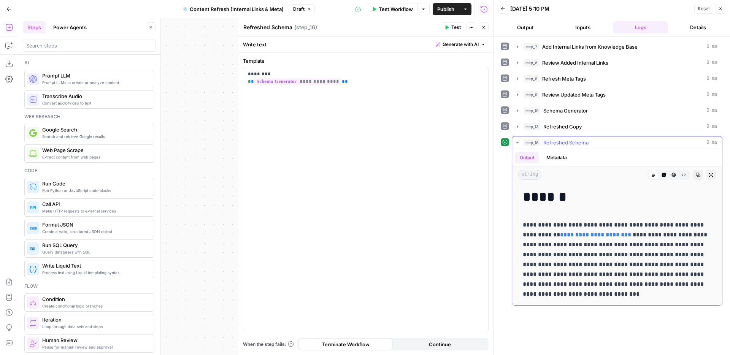
click at [666, 176] on button "Code Editor" at bounding box center [664, 175] width 10 height 10
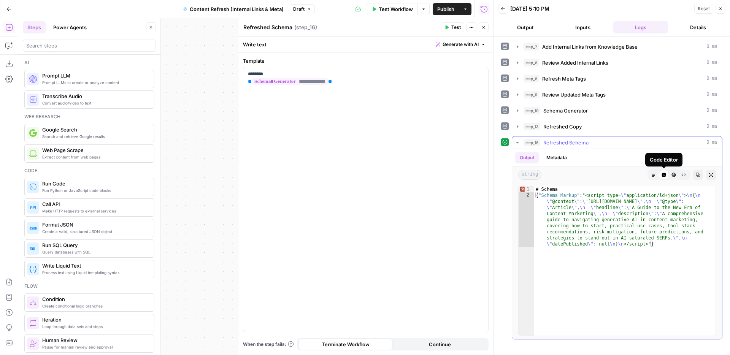
click at [659, 175] on div "Code Editor" at bounding box center [664, 175] width 10 height 10
click at [657, 174] on button "Markdown" at bounding box center [654, 175] width 10 height 10
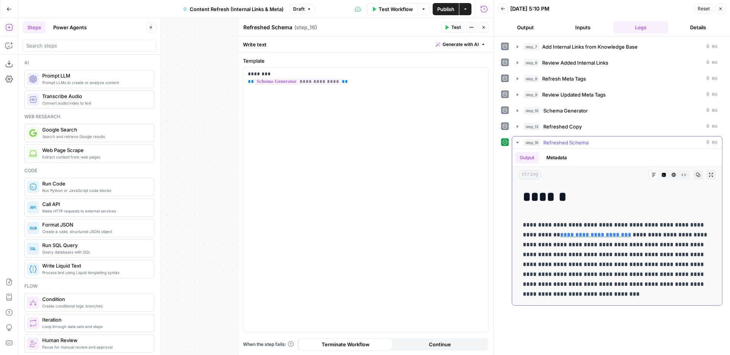
click at [616, 141] on div "step_16 Refreshed Schema 0 ms" at bounding box center [621, 143] width 194 height 8
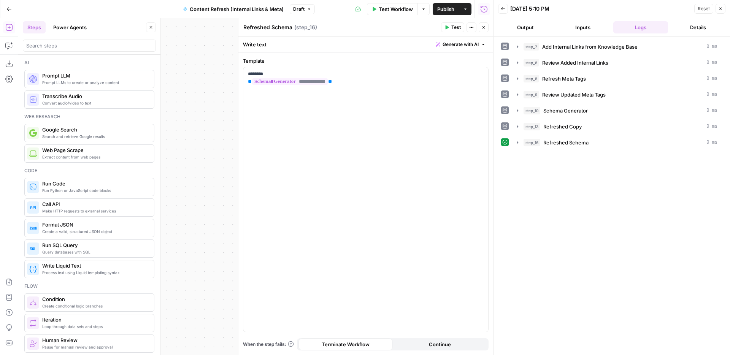
click at [613, 134] on div "step_7 Add Internal Links from Knowledge Base 0 ms step_6 Review Added Internal…" at bounding box center [611, 94] width 221 height 109
click at [611, 128] on div "step_13 Refreshed Copy 0 ms" at bounding box center [621, 127] width 194 height 8
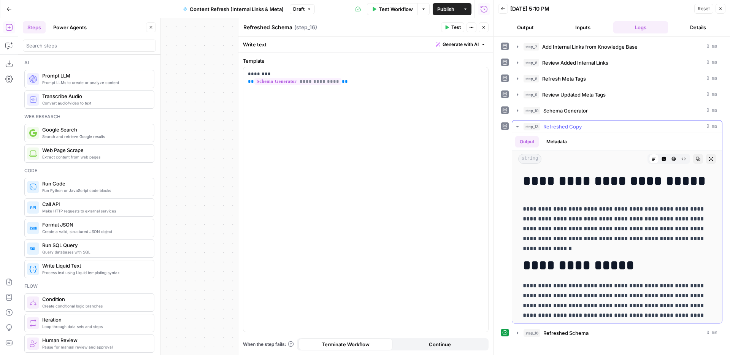
click at [662, 156] on button "Code Editor" at bounding box center [664, 159] width 10 height 10
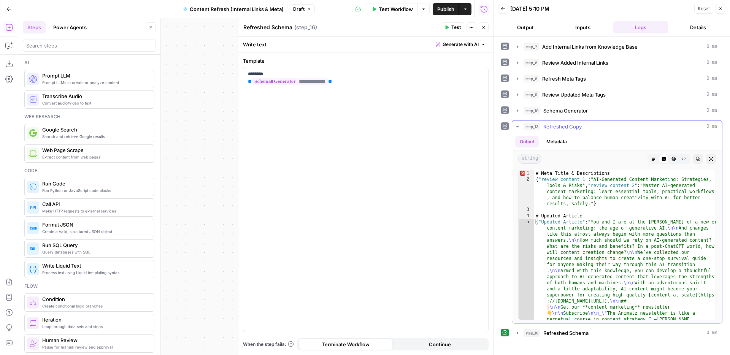
click at [652, 160] on icon "button" at bounding box center [654, 159] width 5 height 5
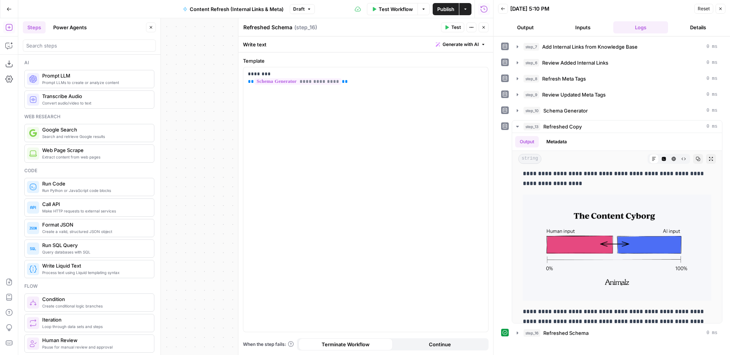
scroll to position [877, 0]
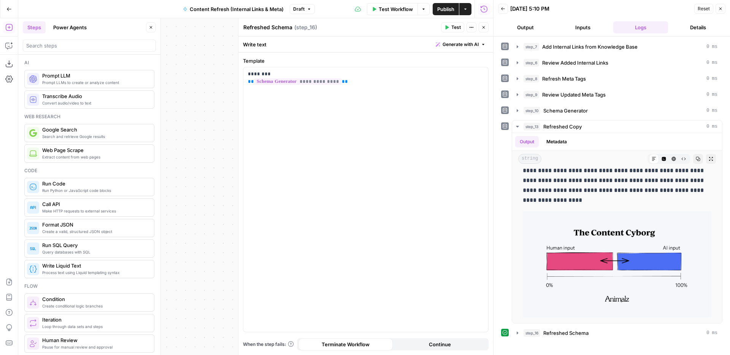
click at [483, 29] on icon "button" at bounding box center [483, 27] width 5 height 5
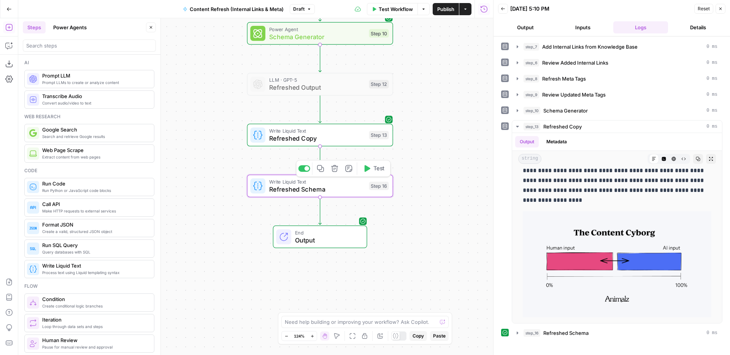
click at [339, 241] on span "Output" at bounding box center [327, 240] width 64 height 10
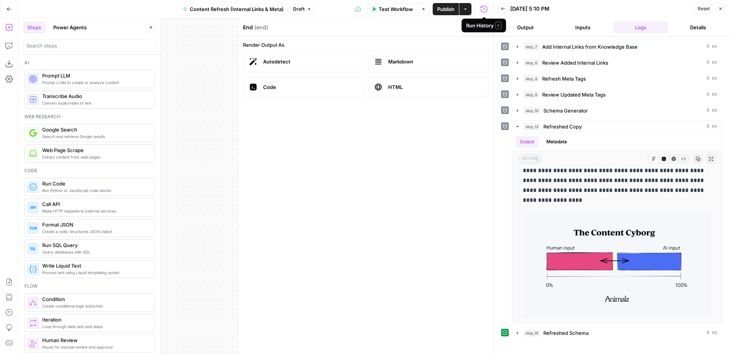
click at [486, 24] on div "Run History E" at bounding box center [483, 26] width 35 height 8
click at [482, 29] on icon "button" at bounding box center [483, 27] width 5 height 5
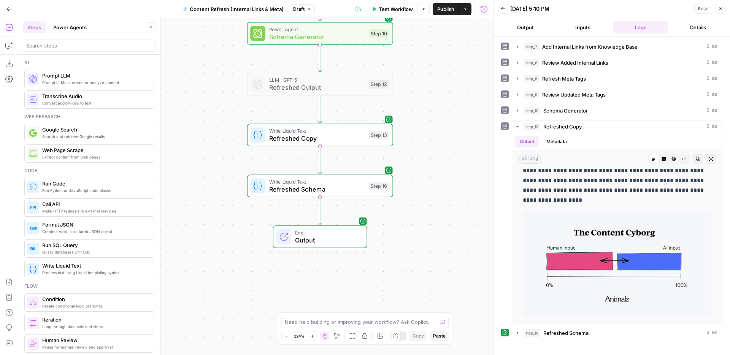
click at [324, 241] on span "Output" at bounding box center [327, 240] width 64 height 10
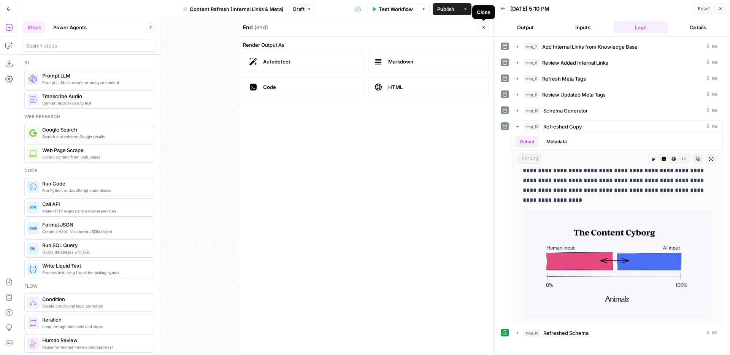
click at [483, 27] on icon "button" at bounding box center [483, 27] width 5 height 5
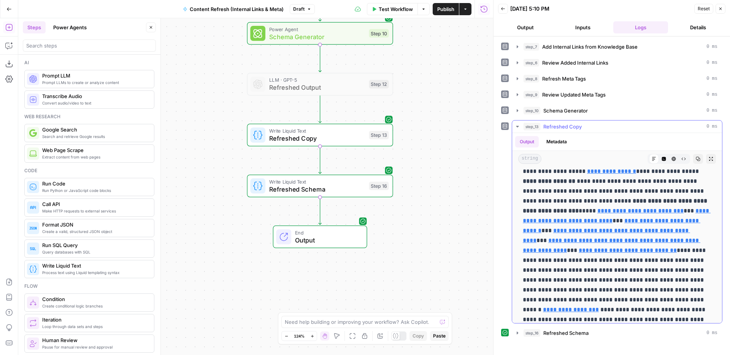
scroll to position [213, 0]
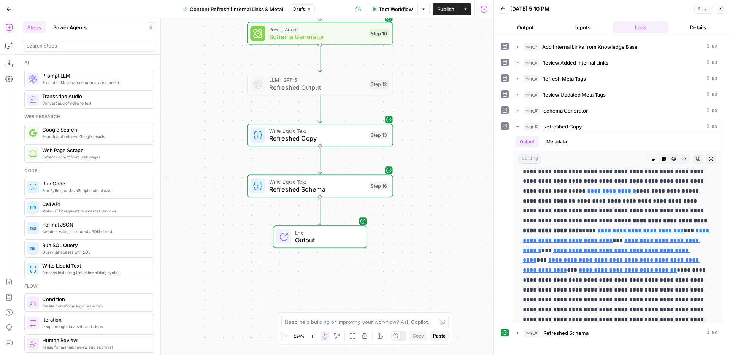
click at [347, 138] on span "Refreshed Copy" at bounding box center [317, 139] width 96 height 10
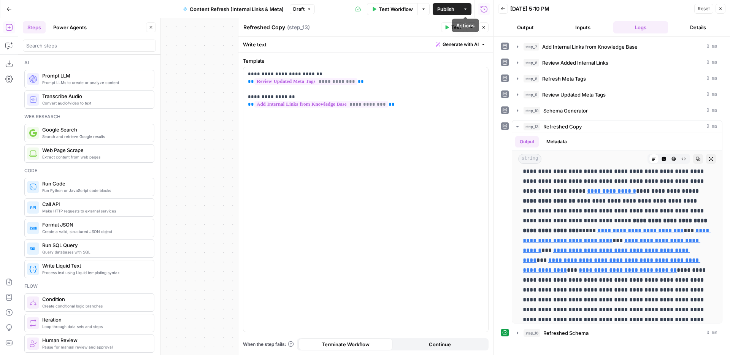
click at [482, 23] on button "Close" at bounding box center [484, 27] width 10 height 10
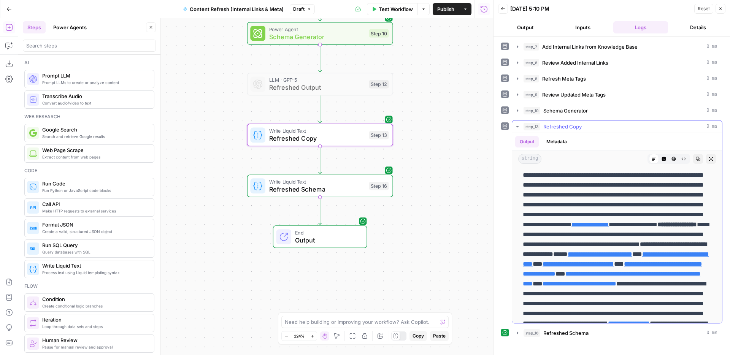
scroll to position [0, 0]
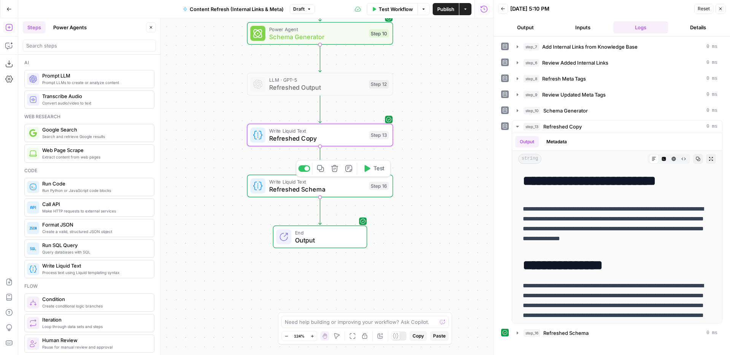
click at [343, 189] on span "Refreshed Schema" at bounding box center [317, 189] width 96 height 10
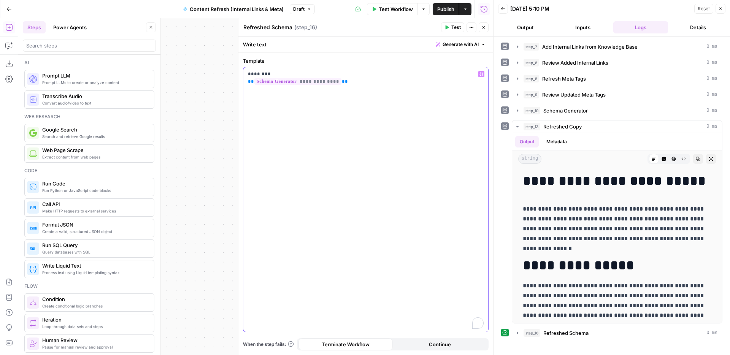
drag, startPoint x: 362, startPoint y: 85, endPoint x: 223, endPoint y: 67, distance: 139.9
click at [223, 67] on body "Animalz New Home Browse Insights Opportunities Your Data Recent Grids Content R…" at bounding box center [365, 177] width 730 height 355
click at [424, 105] on div "**********" at bounding box center [365, 199] width 245 height 265
click at [482, 31] on button "Close" at bounding box center [484, 27] width 10 height 10
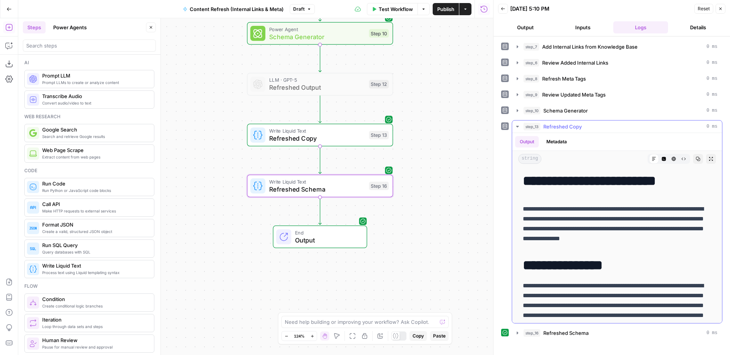
click at [710, 159] on icon "button" at bounding box center [711, 159] width 5 height 5
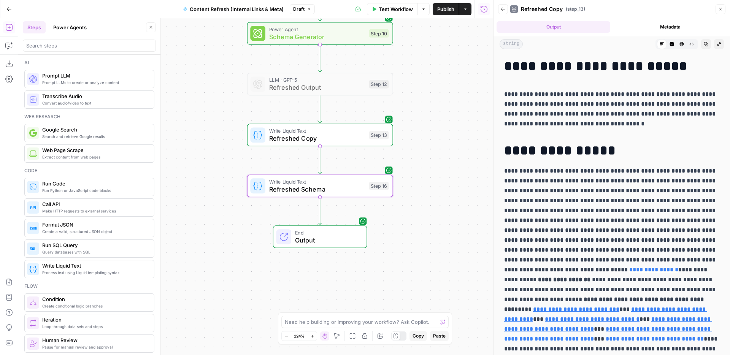
click at [337, 242] on span "Output" at bounding box center [327, 240] width 64 height 10
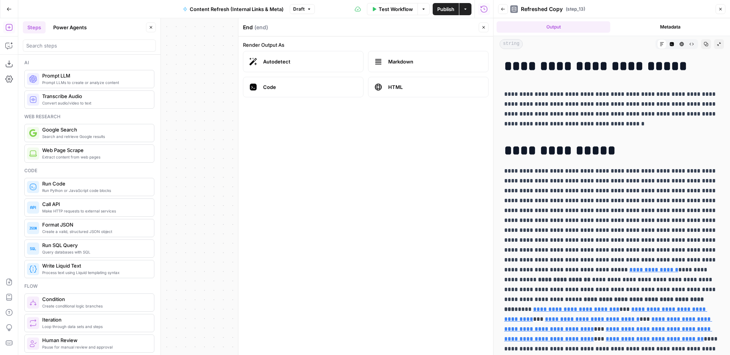
click at [485, 28] on icon "button" at bounding box center [483, 27] width 5 height 5
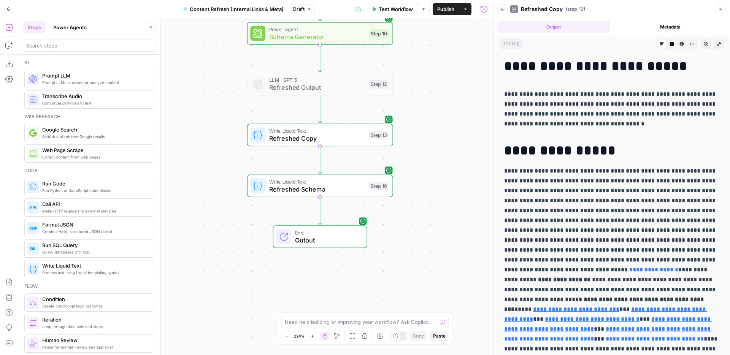
click at [721, 10] on icon "button" at bounding box center [720, 9] width 3 height 3
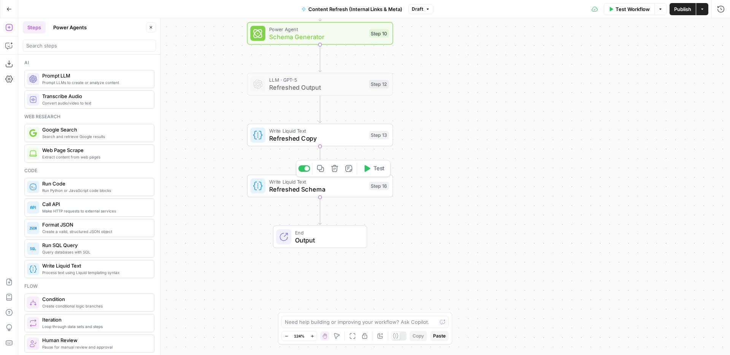
click at [352, 192] on span "Refreshed Schema" at bounding box center [317, 189] width 96 height 10
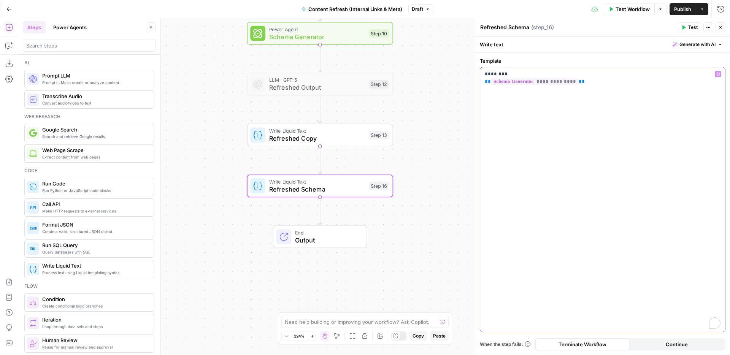
drag, startPoint x: 607, startPoint y: 85, endPoint x: 475, endPoint y: 68, distance: 133.8
click at [475, 68] on div "**********" at bounding box center [602, 186] width 255 height 337
copy p "**********"
click at [327, 135] on span "Refreshed Copy" at bounding box center [317, 139] width 96 height 10
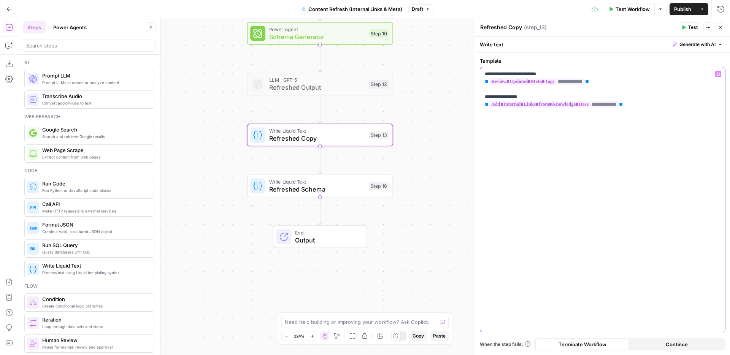
click at [616, 85] on p "**********" at bounding box center [603, 89] width 236 height 38
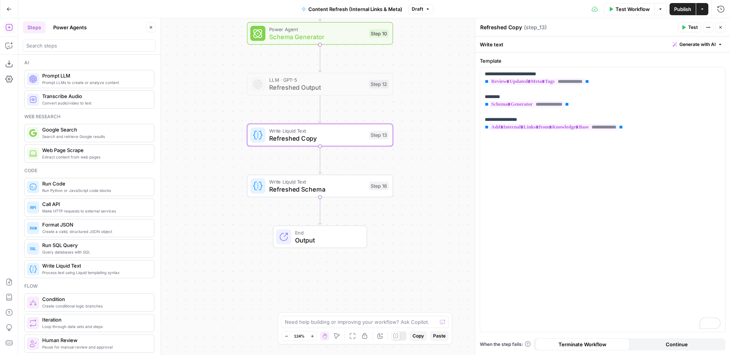
click at [723, 27] on button "Close" at bounding box center [721, 27] width 10 height 10
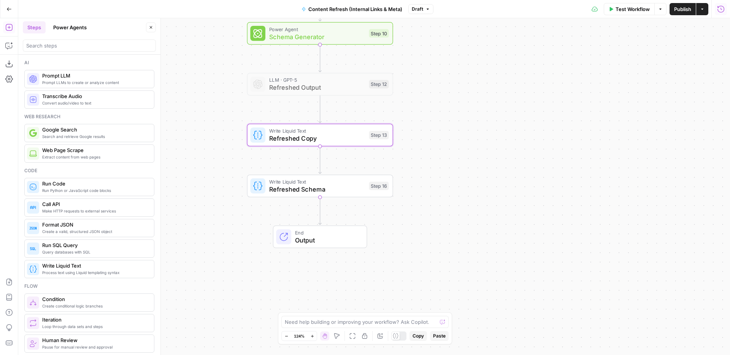
click at [721, 6] on icon "button" at bounding box center [721, 9] width 8 height 8
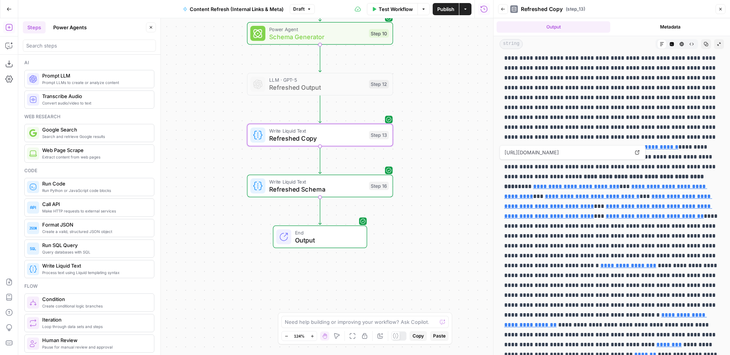
scroll to position [139, 0]
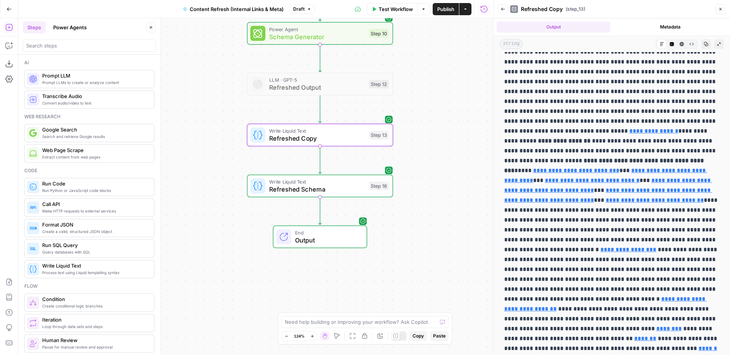
click at [719, 10] on icon "button" at bounding box center [720, 9] width 5 height 5
click at [719, 10] on div "Back Refreshed Copy ( step_13 ) Close" at bounding box center [611, 9] width 227 height 12
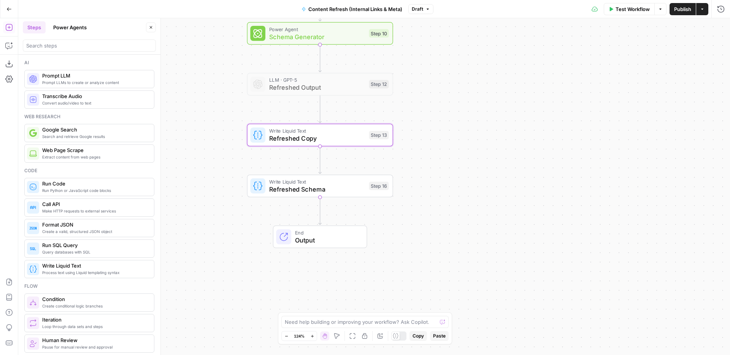
click at [332, 143] on div "Write Liquid Text Refreshed Copy Step 13 Copy step Delete step Add Note Test" at bounding box center [320, 135] width 146 height 22
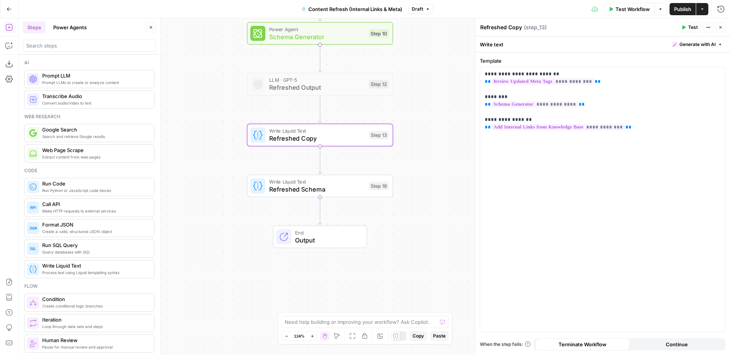
click at [688, 28] on span "Test" at bounding box center [693, 27] width 10 height 7
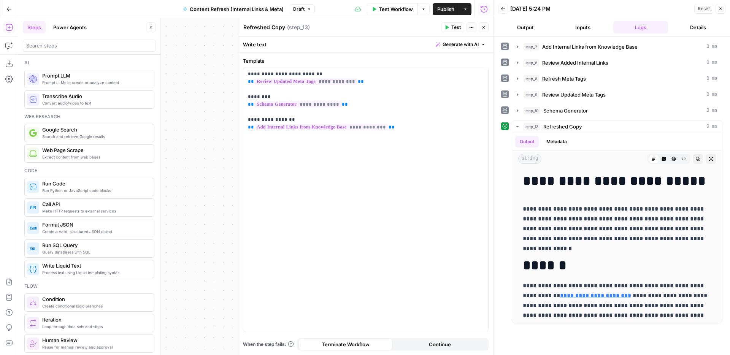
click at [487, 26] on button "Close" at bounding box center [484, 27] width 10 height 10
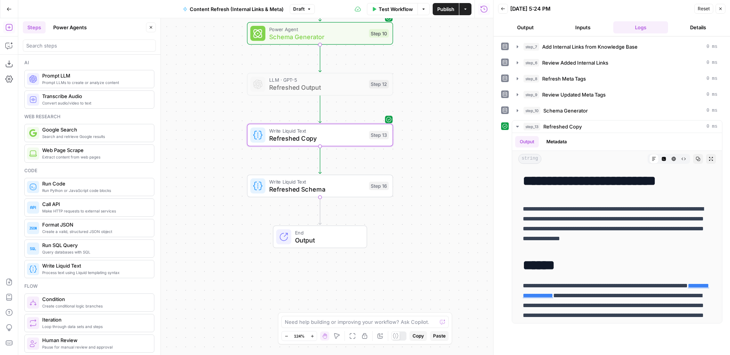
click at [351, 185] on span "Refreshed Schema" at bounding box center [317, 189] width 96 height 10
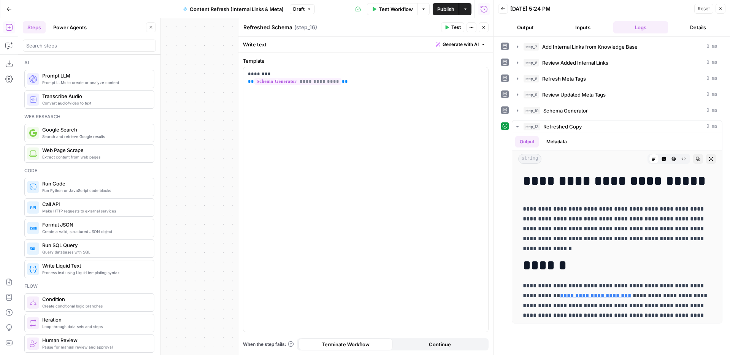
click at [485, 28] on icon "button" at bounding box center [483, 27] width 5 height 5
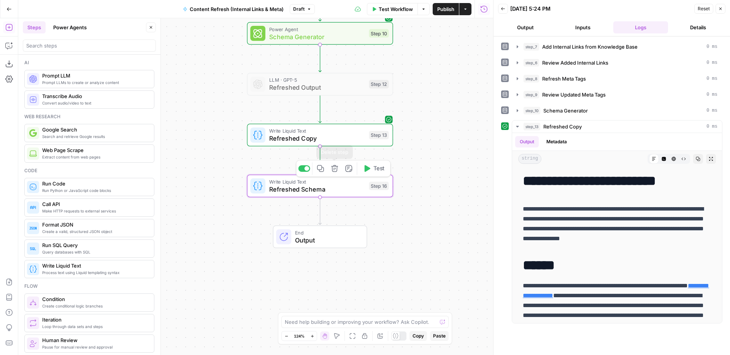
click at [333, 170] on icon "button" at bounding box center [334, 168] width 7 height 7
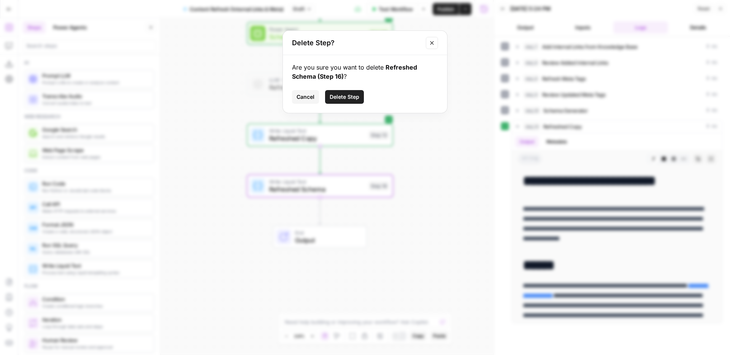
click at [351, 97] on span "Delete Step" at bounding box center [345, 97] width 30 height 8
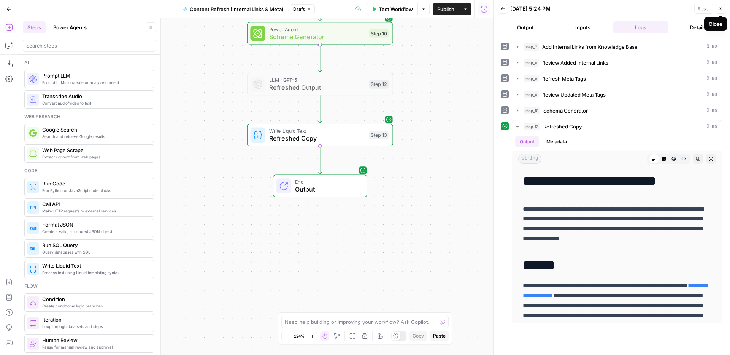
click at [721, 12] on button "Close" at bounding box center [721, 9] width 10 height 10
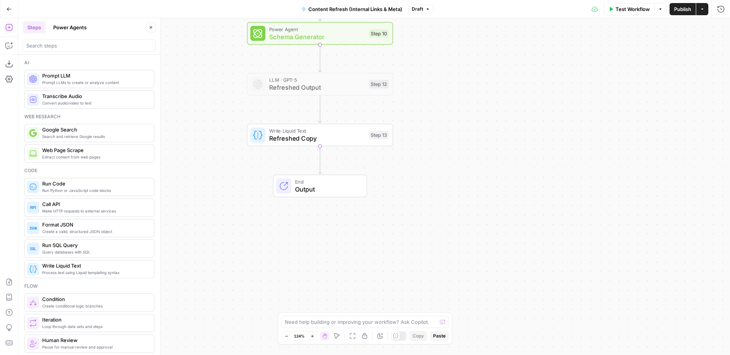
click at [357, 86] on span "Refreshed Output" at bounding box center [317, 88] width 96 height 10
click at [304, 67] on div at bounding box center [304, 67] width 12 height 6
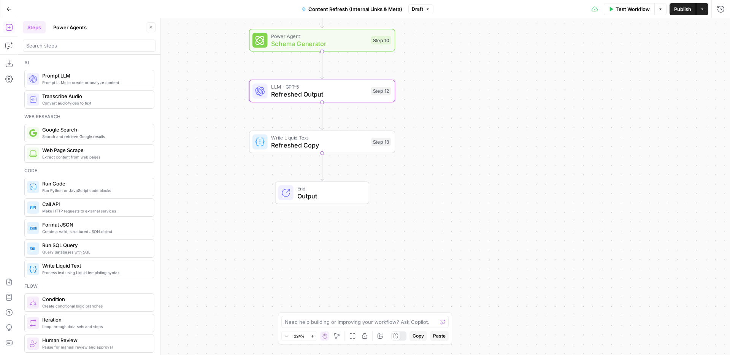
click at [351, 99] on div "LLM · GPT-5 Refreshed Output Step 12 Copy step Delete step Add Note Test" at bounding box center [322, 91] width 146 height 22
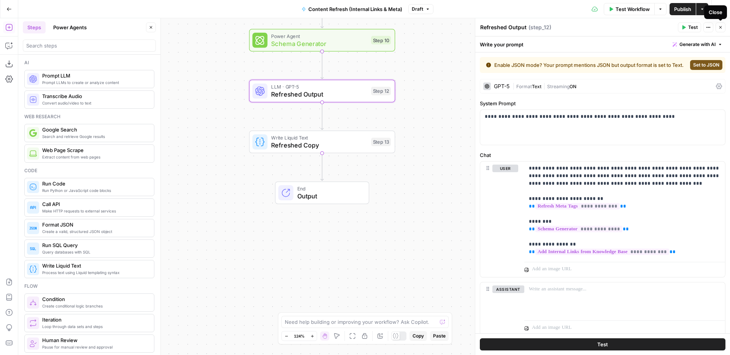
click at [723, 25] on icon "button" at bounding box center [720, 27] width 5 height 5
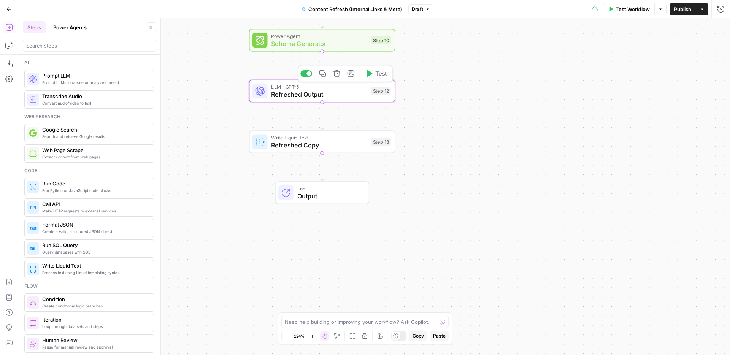
click at [333, 97] on span "Refreshed Output" at bounding box center [319, 95] width 96 height 10
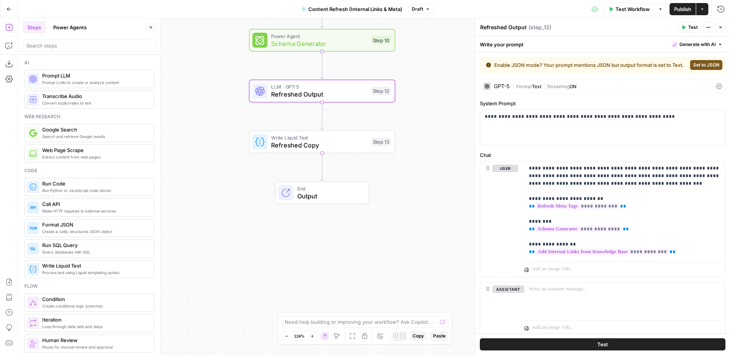
click at [345, 194] on span "Output" at bounding box center [329, 196] width 64 height 10
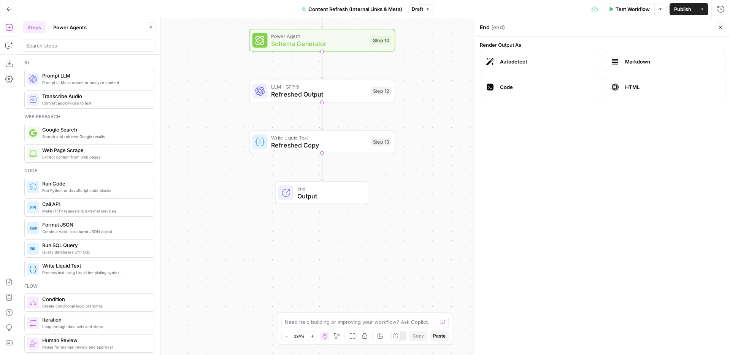
click at [724, 31] on button "Close" at bounding box center [721, 27] width 10 height 10
click at [334, 94] on span "Refreshed Output" at bounding box center [319, 95] width 96 height 10
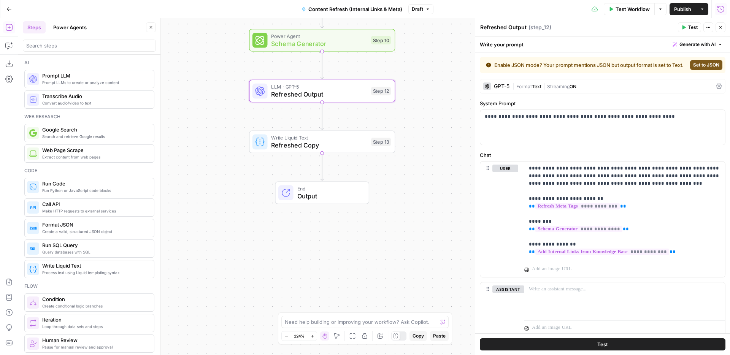
click at [720, 8] on icon "button" at bounding box center [721, 9] width 8 height 8
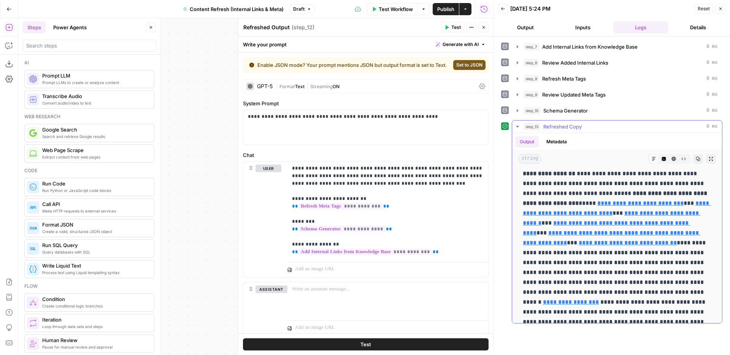
scroll to position [361, 0]
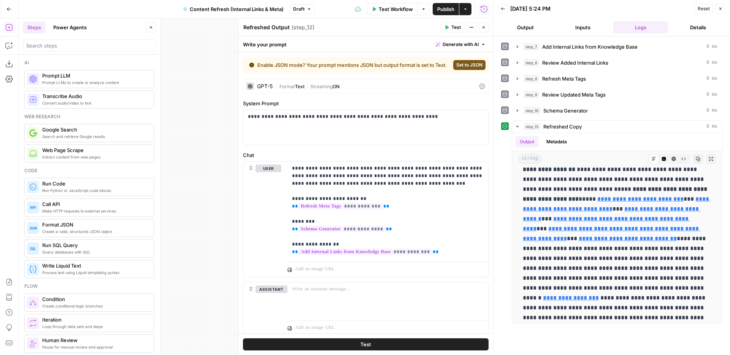
click at [720, 10] on icon "button" at bounding box center [720, 8] width 5 height 5
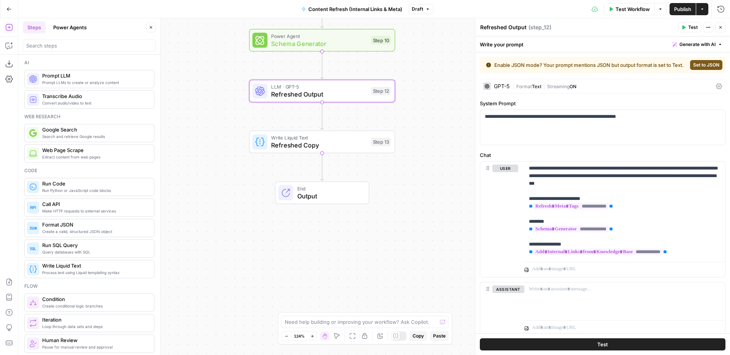
click at [723, 25] on button "Close" at bounding box center [721, 27] width 10 height 10
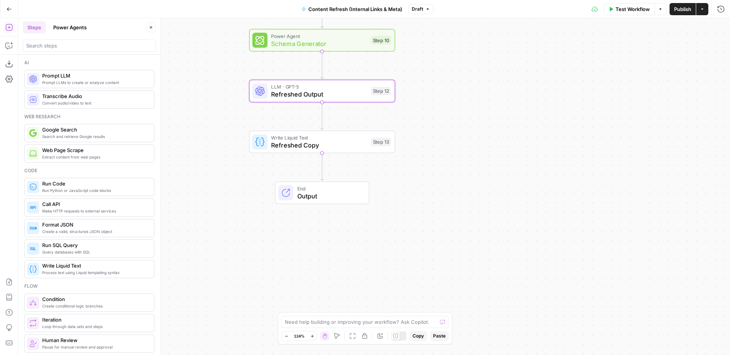
click at [344, 96] on span "Refreshed Output" at bounding box center [319, 95] width 96 height 10
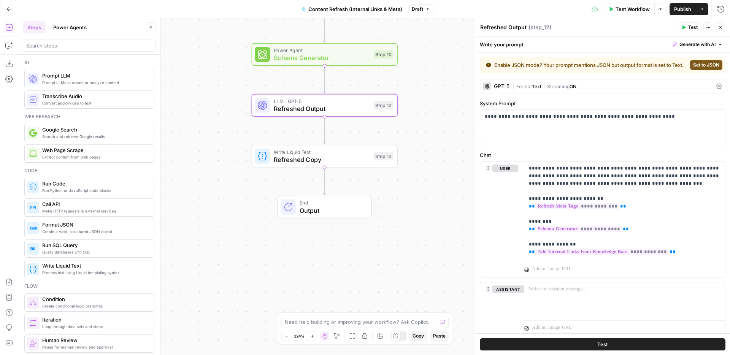
click at [724, 24] on button "Close" at bounding box center [721, 27] width 10 height 10
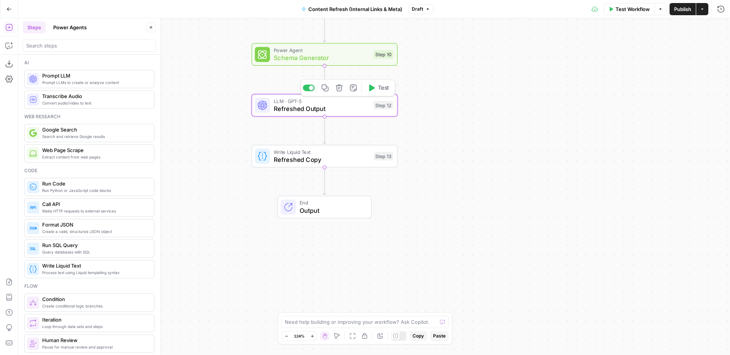
click at [373, 91] on icon "button" at bounding box center [371, 88] width 8 height 8
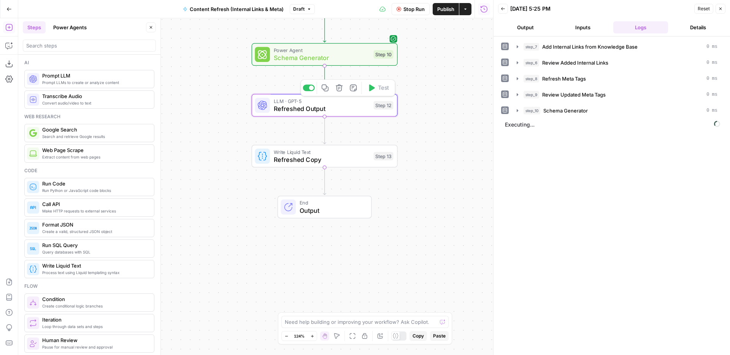
click at [348, 107] on span "Refreshed Output" at bounding box center [322, 109] width 96 height 10
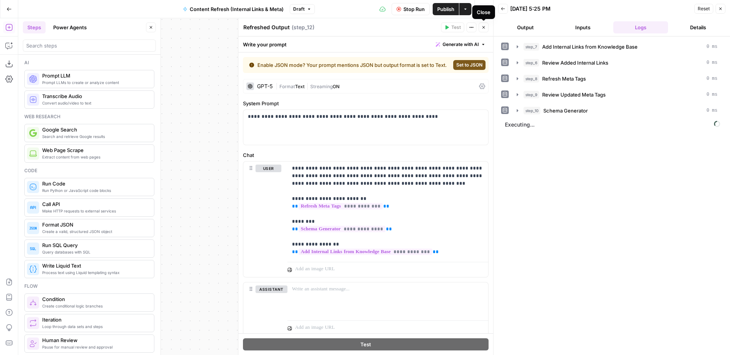
click at [484, 29] on icon "button" at bounding box center [483, 27] width 5 height 5
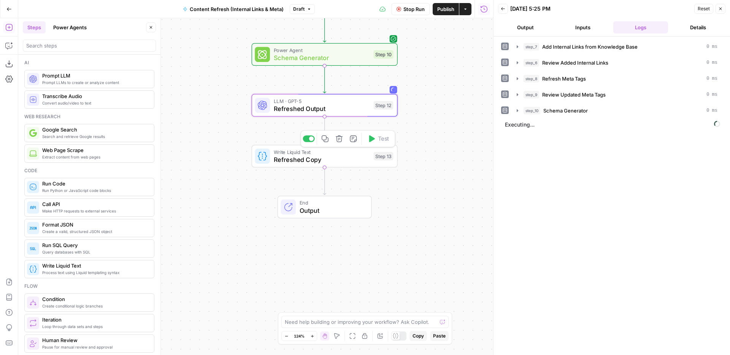
click at [359, 112] on span "Refreshed Output" at bounding box center [322, 109] width 96 height 10
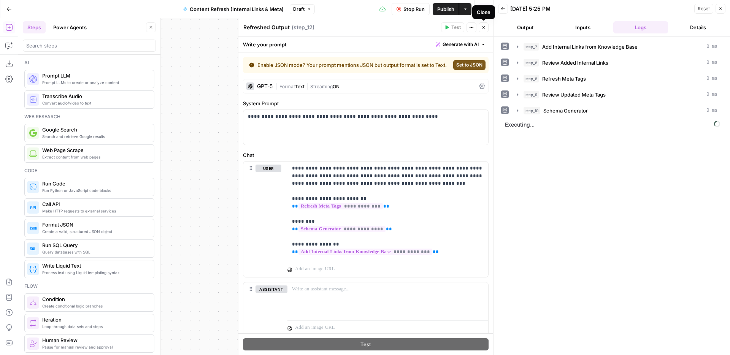
click at [485, 25] on icon "button" at bounding box center [483, 27] width 5 height 5
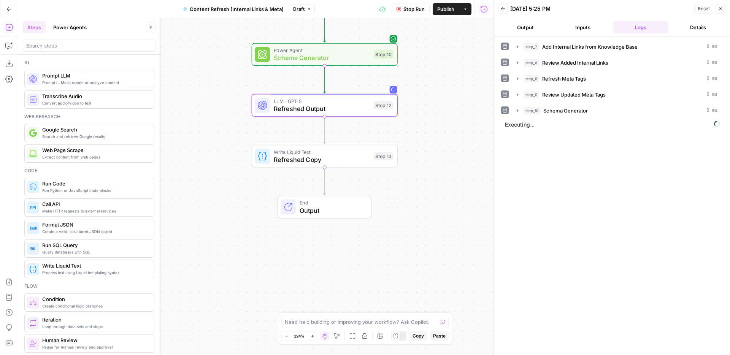
click at [356, 158] on span "Refreshed Copy" at bounding box center [322, 160] width 96 height 10
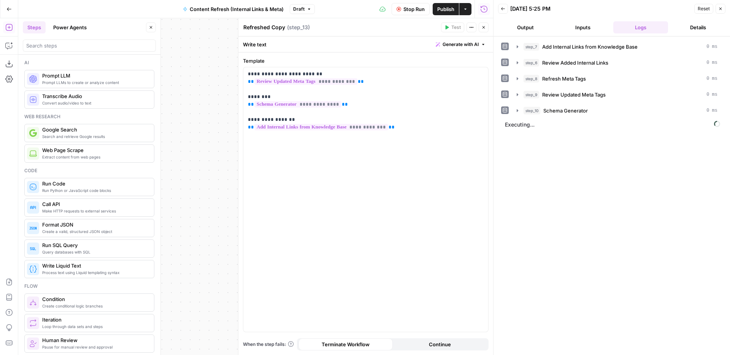
click at [483, 29] on icon "button" at bounding box center [483, 27] width 5 height 5
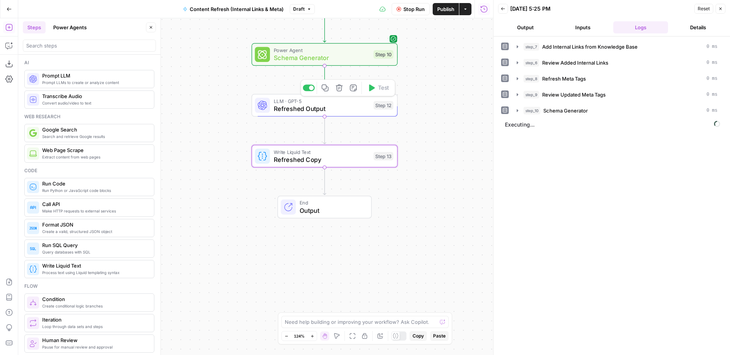
click at [371, 113] on div "LLM · GPT-5 Refreshed Output Step 12 Copy step Delete step Add Note Test" at bounding box center [324, 105] width 138 height 16
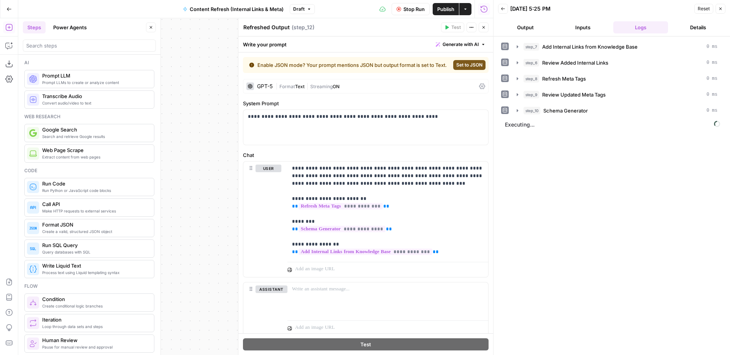
click at [483, 29] on icon "button" at bounding box center [483, 27] width 5 height 5
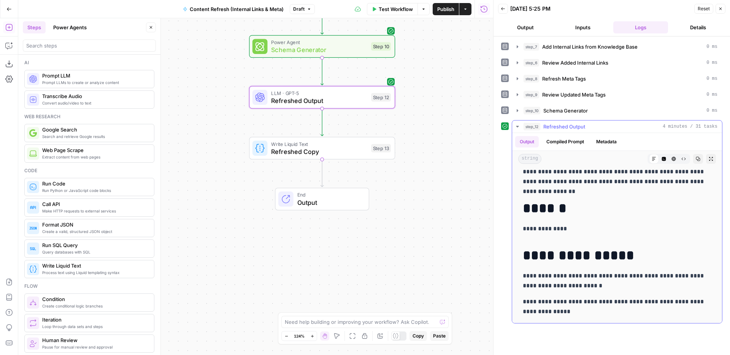
scroll to position [106, 0]
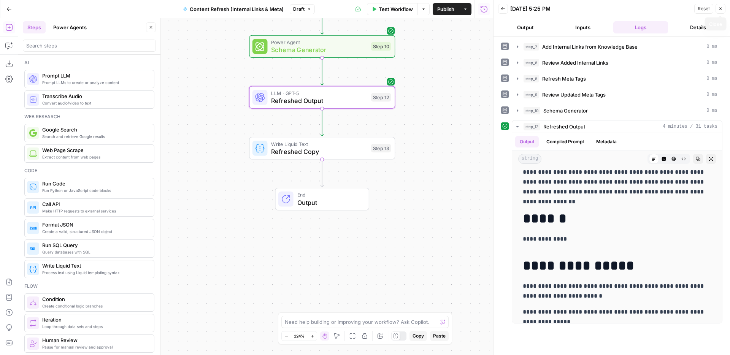
click at [721, 11] on button "Close" at bounding box center [721, 9] width 10 height 10
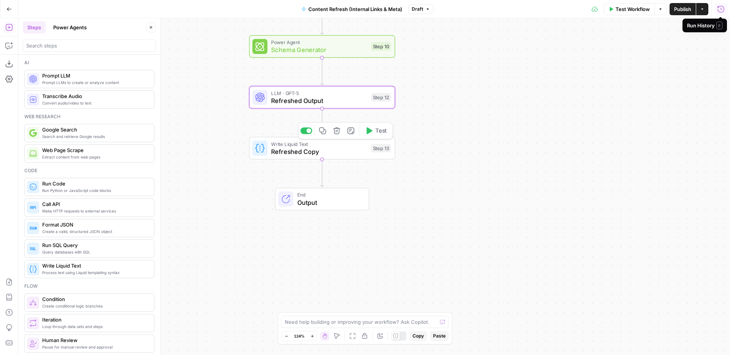
click at [354, 150] on span "Refreshed Copy" at bounding box center [319, 152] width 96 height 10
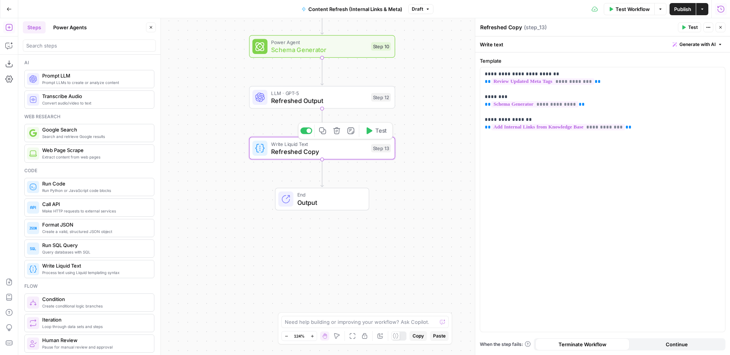
click at [350, 107] on div "LLM · GPT-5 Refreshed Output Step 12 Copy step Delete step Add Note Test" at bounding box center [322, 97] width 146 height 22
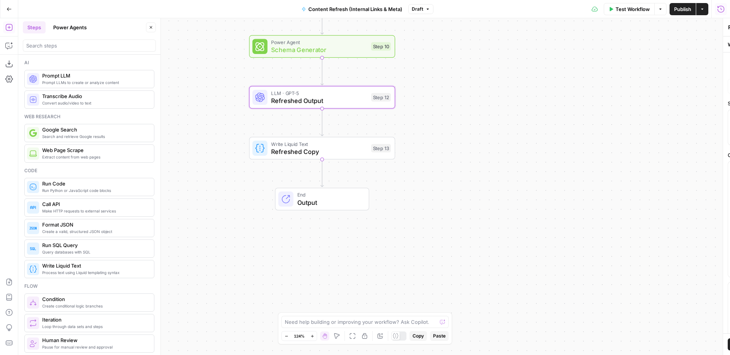
type textarea "Refreshed Output"
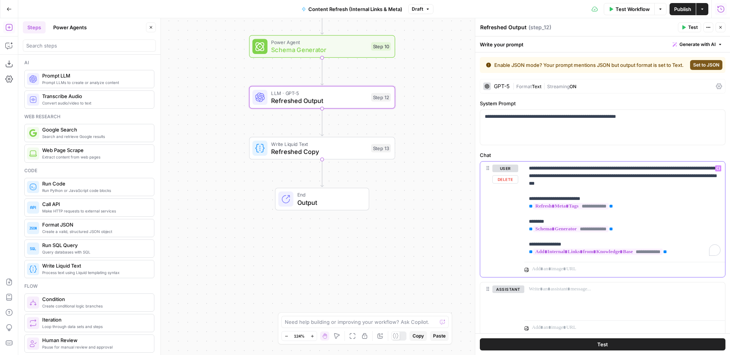
click at [569, 174] on p "**********" at bounding box center [625, 210] width 192 height 91
drag, startPoint x: 555, startPoint y: 172, endPoint x: 623, endPoint y: 170, distance: 68.1
click at [623, 170] on p "**********" at bounding box center [625, 210] width 192 height 91
drag, startPoint x: 697, startPoint y: 170, endPoint x: 700, endPoint y: 179, distance: 10.6
click at [700, 179] on p "**********" at bounding box center [625, 210] width 192 height 91
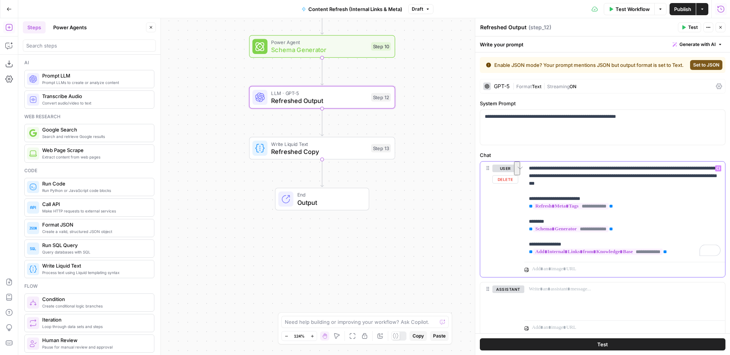
click at [644, 182] on p "**********" at bounding box center [625, 210] width 192 height 91
drag, startPoint x: 699, startPoint y: 176, endPoint x: 697, endPoint y: 168, distance: 8.3
click at [697, 168] on p "**********" at bounding box center [625, 210] width 192 height 91
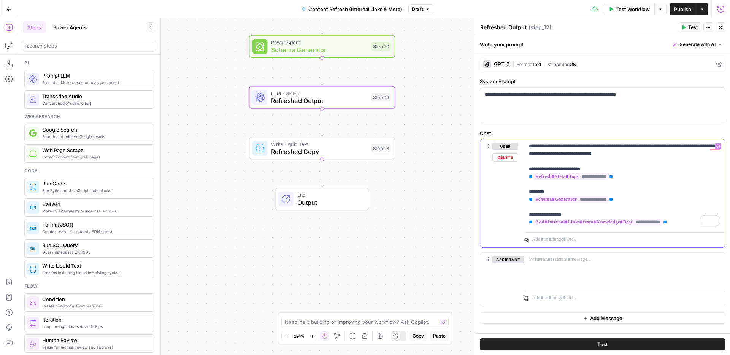
click at [548, 190] on p "**********" at bounding box center [625, 185] width 192 height 84
copy p "******"
click at [711, 146] on p "**********" at bounding box center [625, 185] width 192 height 84
click at [532, 156] on p "**********" at bounding box center [625, 185] width 192 height 84
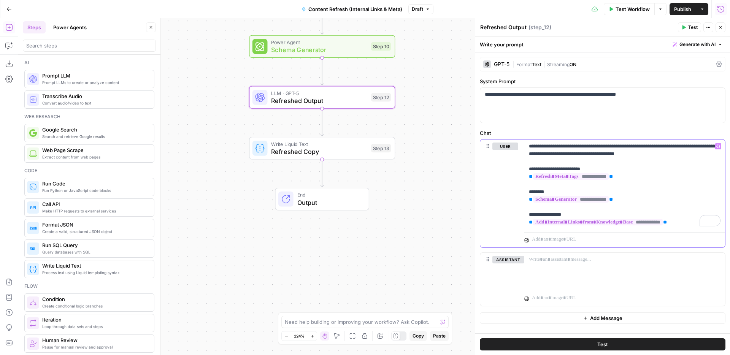
click at [668, 179] on p "**********" at bounding box center [625, 185] width 192 height 84
click at [684, 25] on icon "button" at bounding box center [683, 27] width 5 height 5
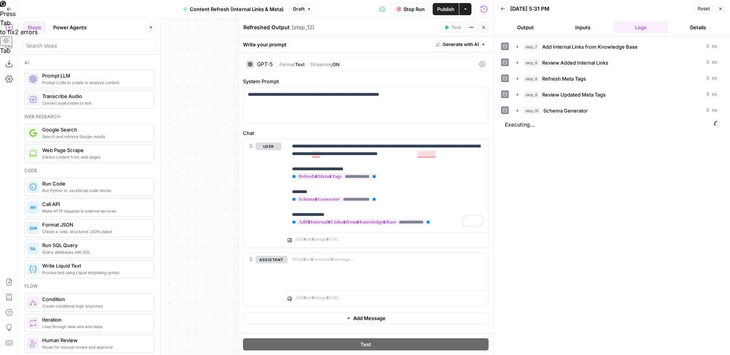
click at [488, 31] on button "Close" at bounding box center [484, 27] width 10 height 10
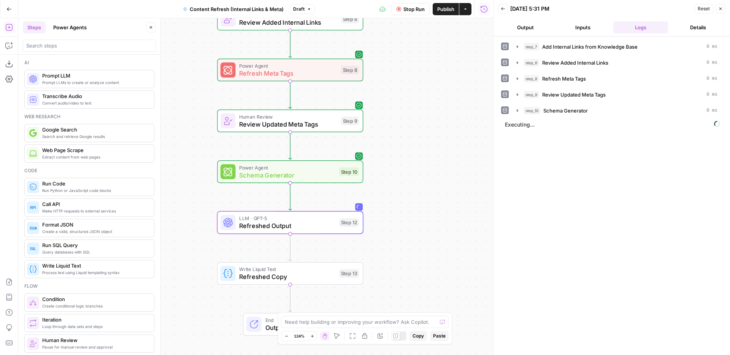
drag, startPoint x: 450, startPoint y: 101, endPoint x: 417, endPoint y: 212, distance: 115.8
click at [417, 212] on div "Workflow Set Inputs Inputs Power Agent Identify Target Keywords of an Article S…" at bounding box center [255, 186] width 475 height 337
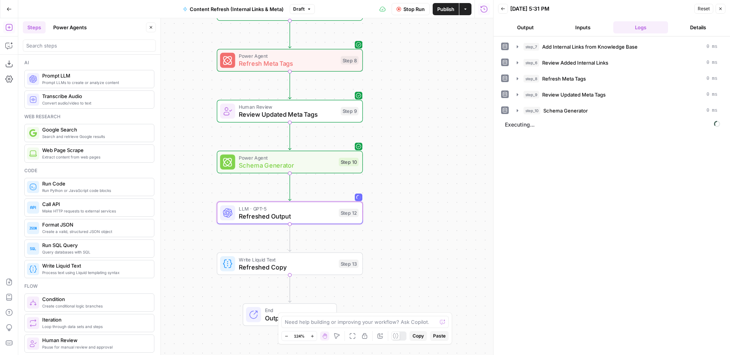
click at [426, 148] on div "Workflow Set Inputs Inputs Power Agent Identify Target Keywords of an Article S…" at bounding box center [255, 186] width 475 height 337
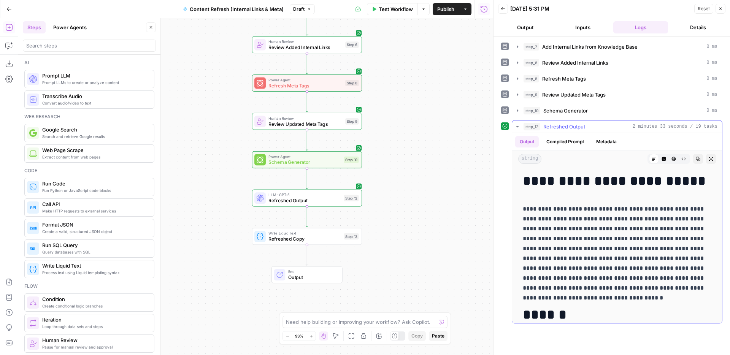
click at [546, 221] on p "**********" at bounding box center [617, 248] width 189 height 89
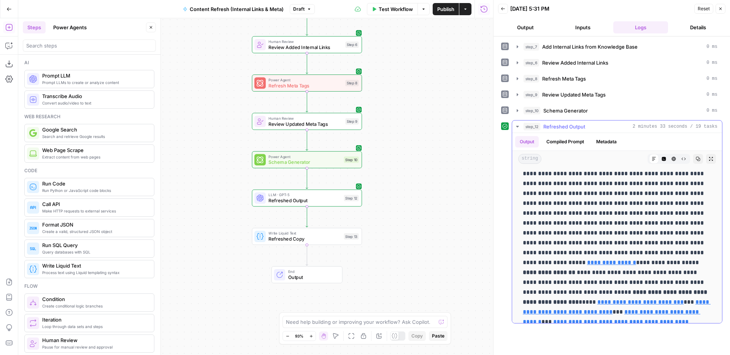
scroll to position [265, 0]
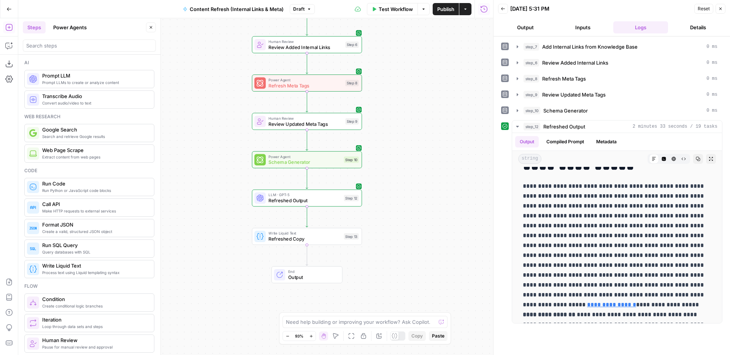
click at [724, 8] on button "Close" at bounding box center [721, 9] width 10 height 10
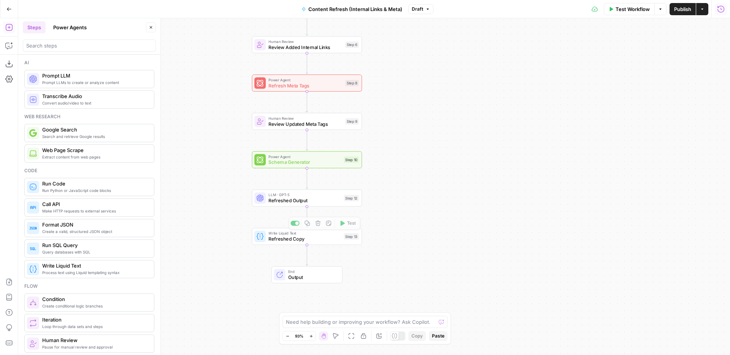
click at [393, 218] on div "Workflow Set Inputs Inputs Power Agent Identify Target Keywords of an Article S…" at bounding box center [374, 186] width 712 height 337
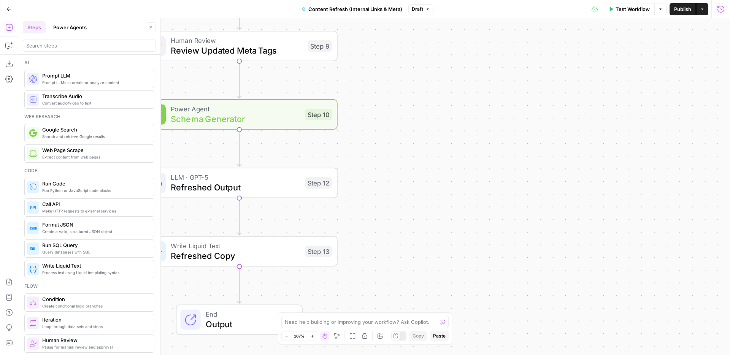
click at [287, 125] on div "Power Agent Schema Generator Step 10 Copy step Delete step Add Note Test" at bounding box center [239, 114] width 197 height 30
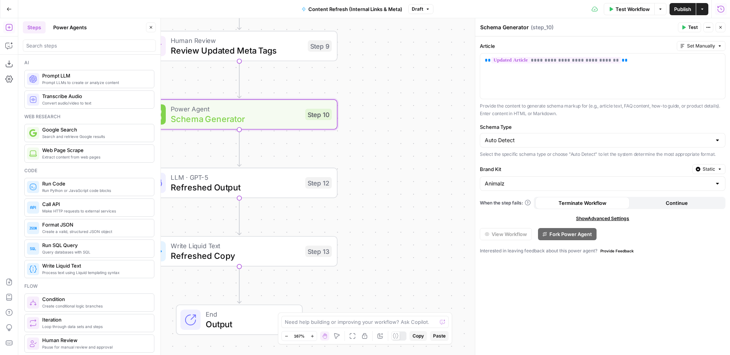
click at [723, 26] on button "Close" at bounding box center [721, 27] width 10 height 10
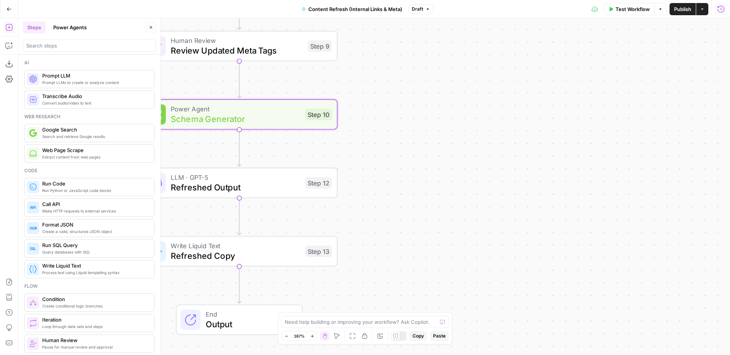
click at [259, 191] on span "Refreshed Output" at bounding box center [235, 187] width 129 height 13
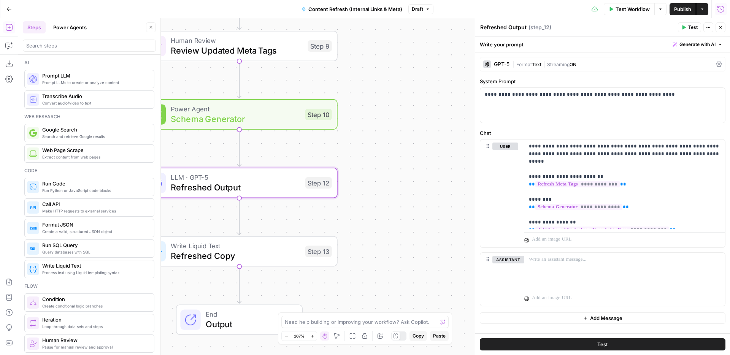
click at [403, 164] on div "Workflow Set Inputs Inputs Power Agent Identify Target Keywords of an Article S…" at bounding box center [374, 186] width 712 height 337
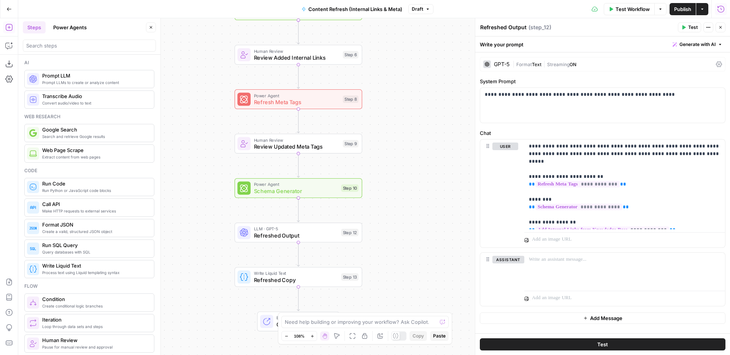
click at [720, 11] on icon "button" at bounding box center [721, 9] width 8 height 8
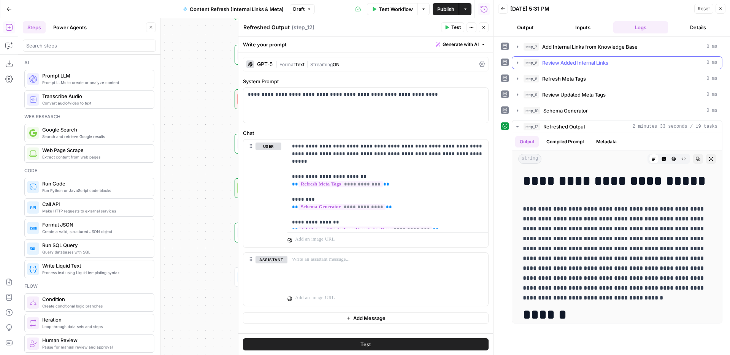
click at [583, 65] on span "Review Added Internal Links" at bounding box center [575, 63] width 66 height 8
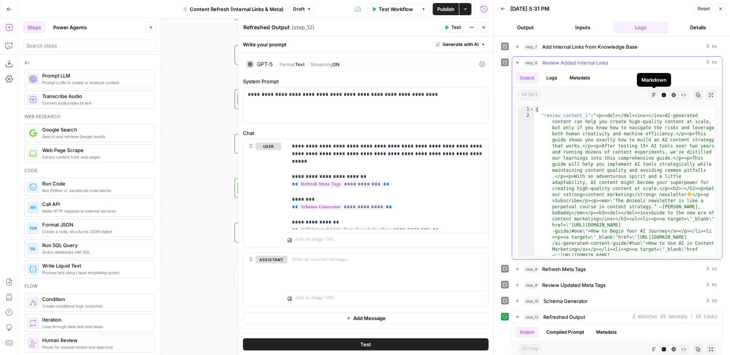
click at [612, 59] on div "step_6 Review Added Internal Links 0 ms" at bounding box center [621, 63] width 194 height 8
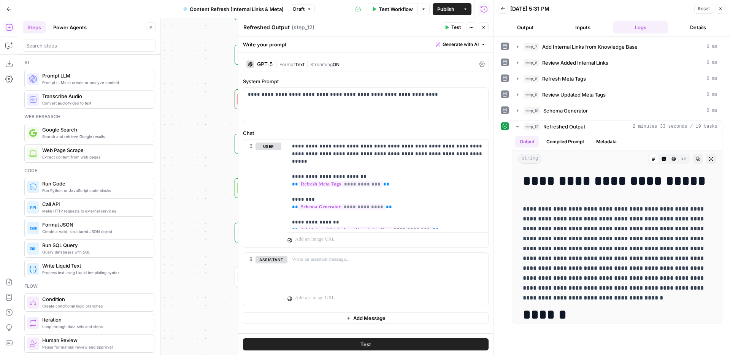
click at [723, 7] on button "Close" at bounding box center [721, 9] width 10 height 10
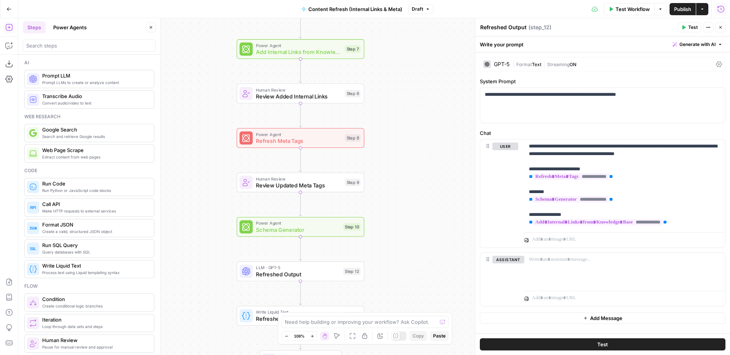
click at [306, 92] on span "Review Added Internal Links" at bounding box center [299, 96] width 86 height 8
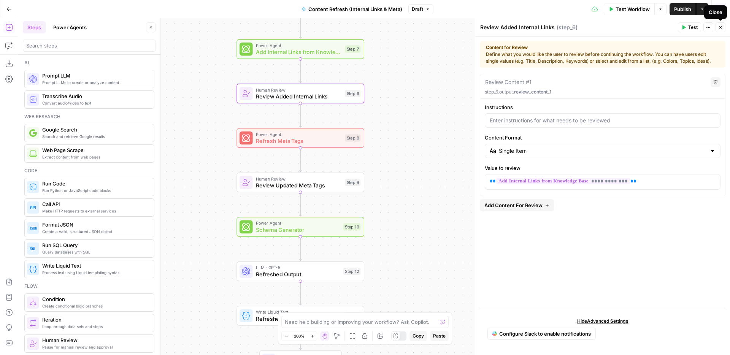
click at [723, 29] on button "Close" at bounding box center [721, 27] width 10 height 10
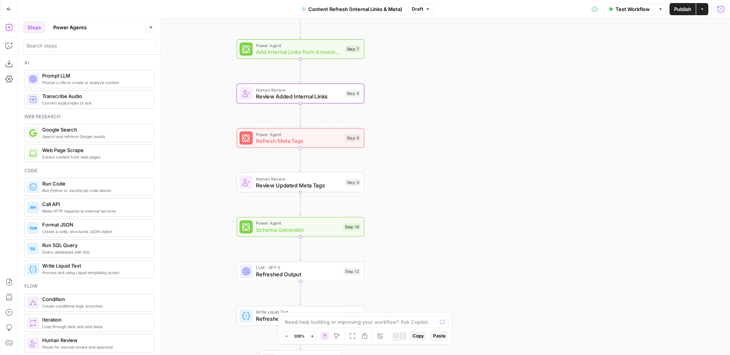
click at [322, 56] on div "Power Agent Add Internal Links from Knowledge Base Step 7 Copy step Delete step…" at bounding box center [301, 49] width 128 height 20
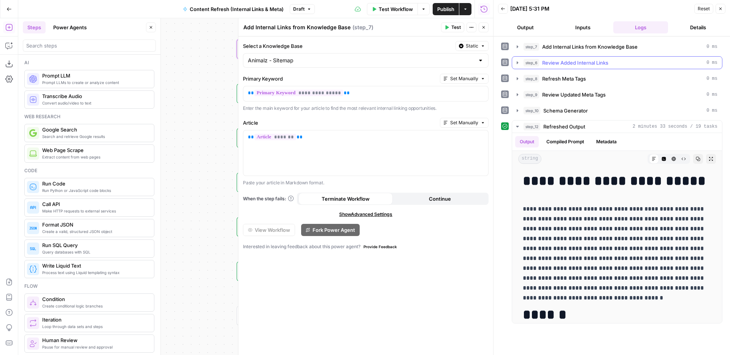
click at [629, 56] on div "step_6 Review Added Internal Links 0 ms" at bounding box center [617, 62] width 211 height 13
click at [627, 48] on span "Add Internal Links from Knowledge Base" at bounding box center [589, 47] width 95 height 8
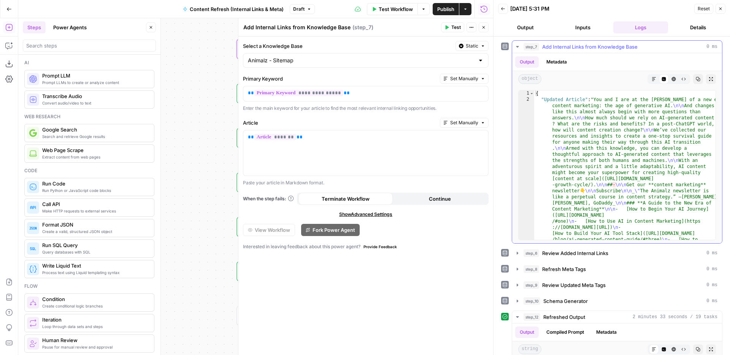
click at [655, 78] on icon "button" at bounding box center [654, 79] width 5 height 5
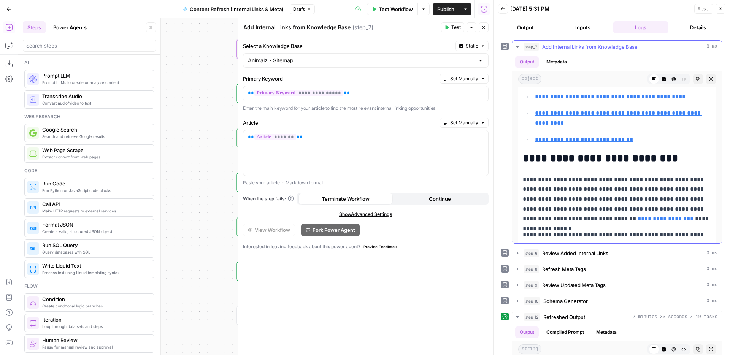
scroll to position [372, 0]
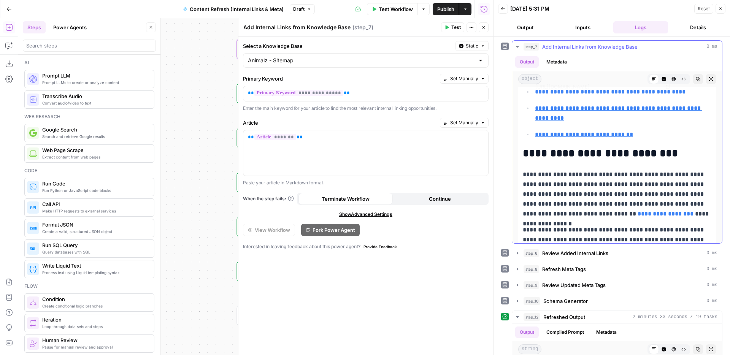
click at [617, 49] on span "Add Internal Links from Knowledge Base" at bounding box center [589, 47] width 95 height 8
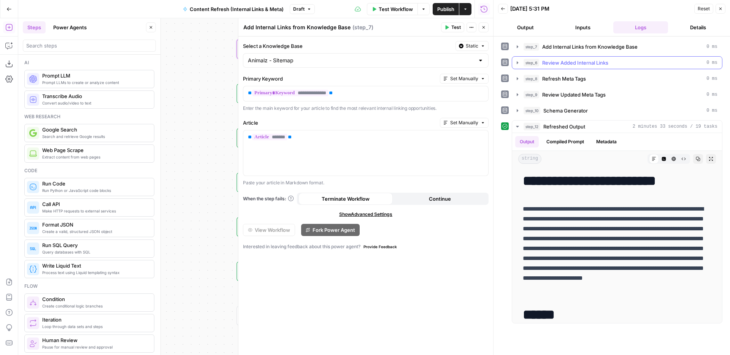
click at [597, 65] on span "Review Added Internal Links" at bounding box center [575, 63] width 66 height 8
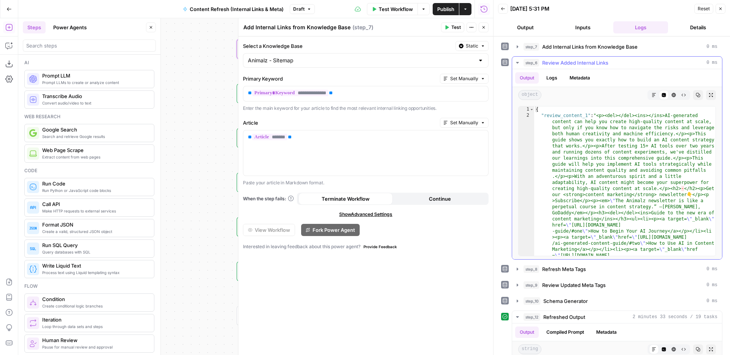
click at [653, 97] on icon "button" at bounding box center [654, 95] width 5 height 5
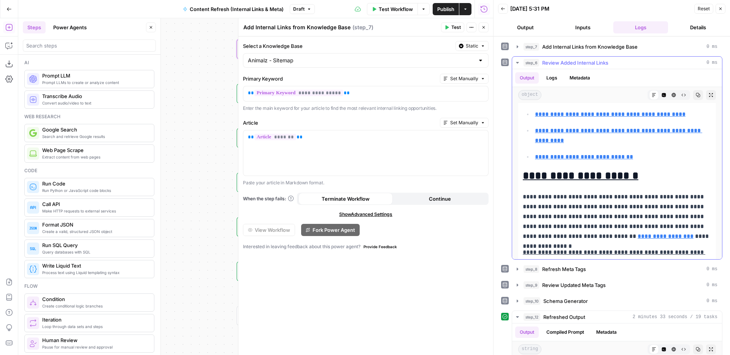
scroll to position [322, 0]
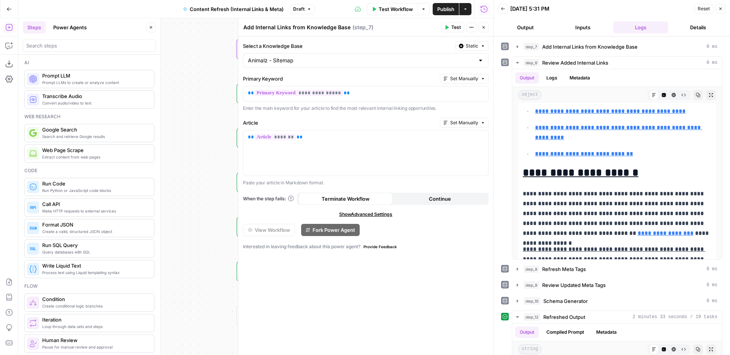
click at [718, 10] on icon "button" at bounding box center [720, 8] width 5 height 5
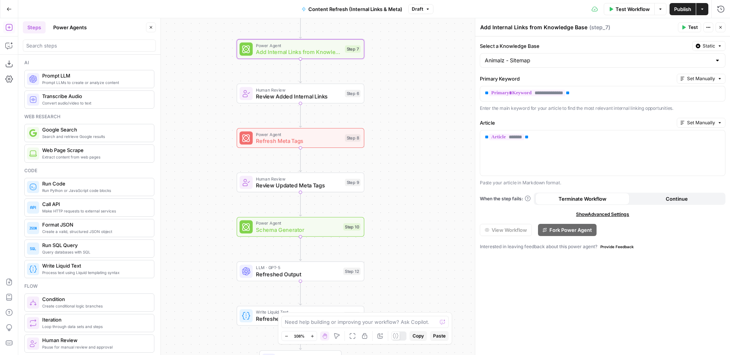
click at [722, 24] on button "Close" at bounding box center [721, 27] width 10 height 10
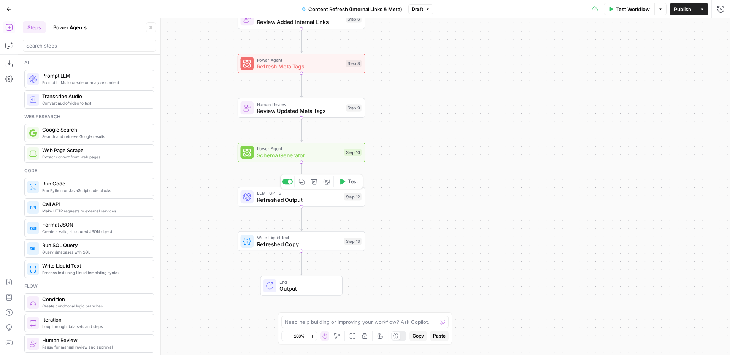
click at [320, 200] on span "Refreshed Output" at bounding box center [299, 200] width 84 height 8
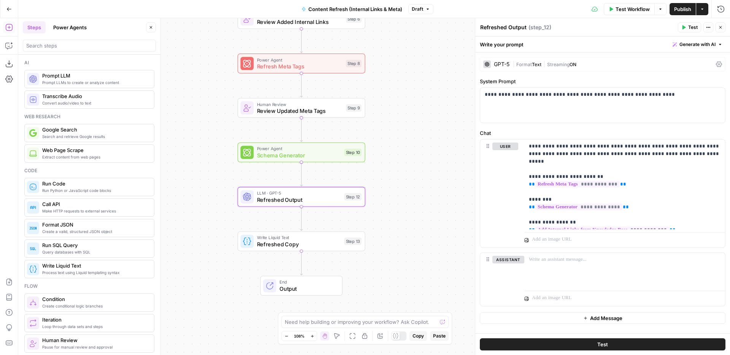
click at [318, 249] on div "Write Liquid Text Refreshed Copy Step 13 Copy step Delete step Add Note Test" at bounding box center [302, 242] width 128 height 20
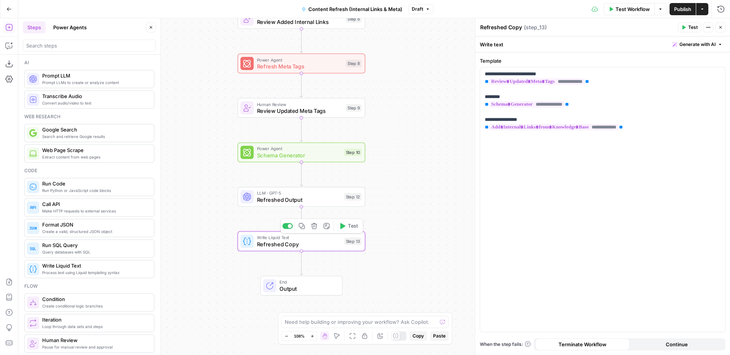
click at [302, 199] on span "Refreshed Output" at bounding box center [299, 200] width 84 height 8
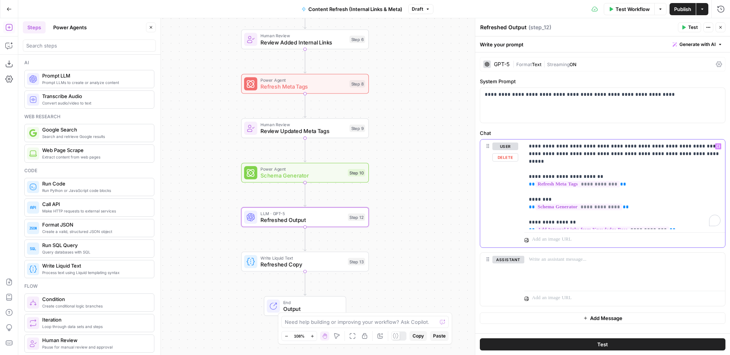
drag, startPoint x: 547, startPoint y: 146, endPoint x: 685, endPoint y: 151, distance: 138.2
click at [685, 151] on p "**********" at bounding box center [625, 185] width 192 height 84
click at [651, 178] on p "**********" at bounding box center [625, 185] width 192 height 84
drag, startPoint x: 635, startPoint y: 176, endPoint x: 520, endPoint y: 180, distance: 115.3
click at [520, 180] on div "**********" at bounding box center [602, 194] width 245 height 108
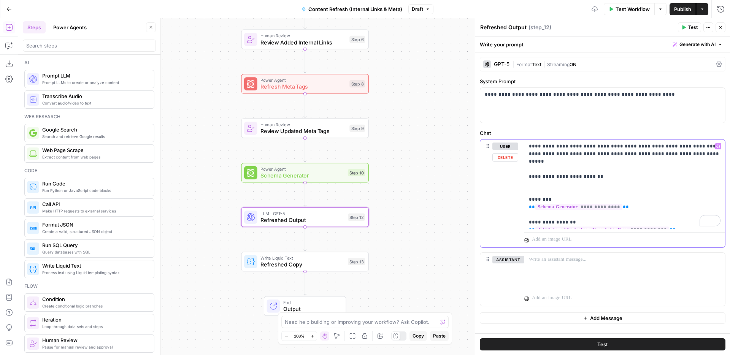
click at [717, 146] on icon "button" at bounding box center [718, 146] width 4 height 3
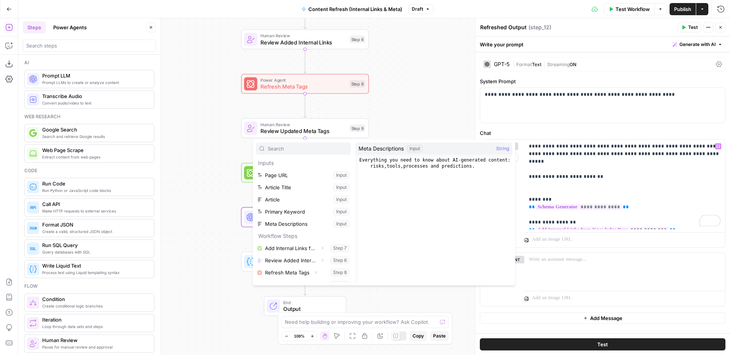
scroll to position [21, 0]
click at [608, 174] on p "**********" at bounding box center [625, 185] width 192 height 84
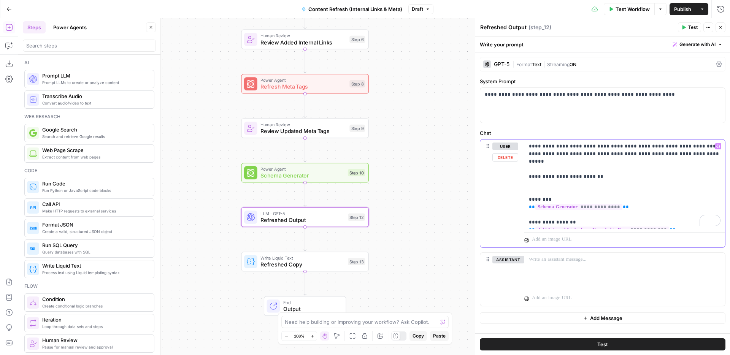
click at [718, 148] on icon "button" at bounding box center [718, 147] width 4 height 4
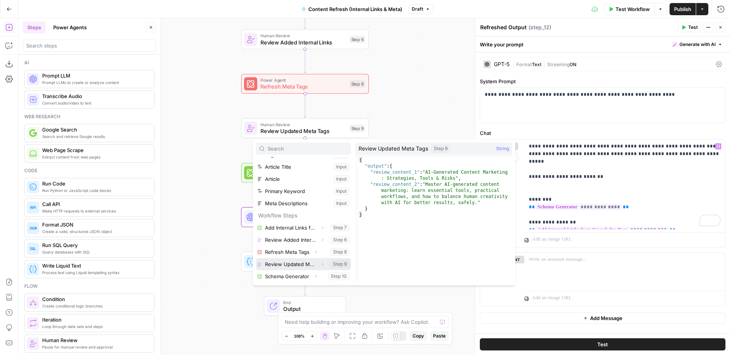
click at [324, 263] on icon "button" at bounding box center [322, 264] width 5 height 5
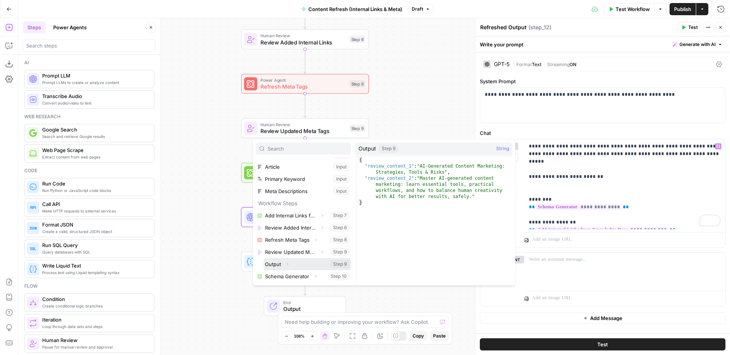
click at [287, 263] on icon "button" at bounding box center [287, 264] width 5 height 5
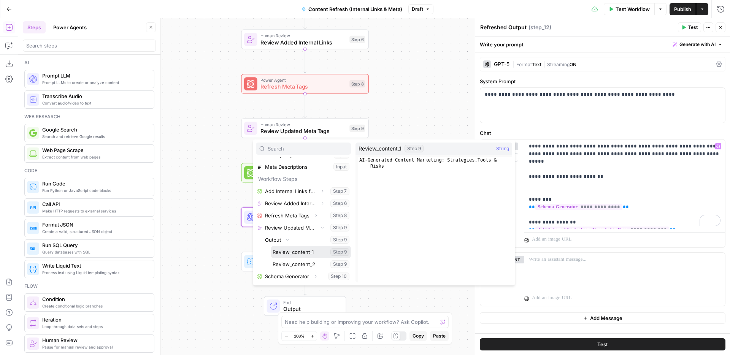
click at [301, 254] on button "Select variable Review_content_1" at bounding box center [311, 252] width 80 height 12
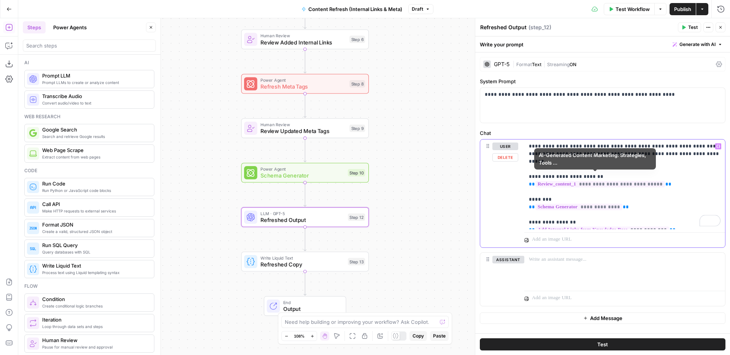
click at [618, 167] on p "**********" at bounding box center [625, 185] width 192 height 84
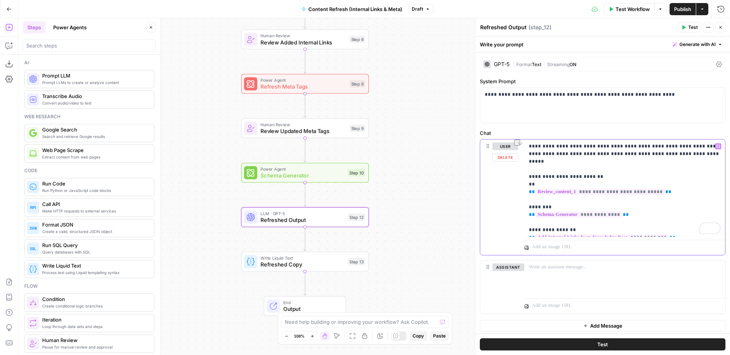
drag, startPoint x: 535, startPoint y: 167, endPoint x: 594, endPoint y: 166, distance: 59.3
click at [594, 166] on p "**********" at bounding box center [625, 188] width 192 height 91
copy p "**********"
click at [569, 175] on p "**********" at bounding box center [625, 188] width 192 height 91
drag, startPoint x: 598, startPoint y: 177, endPoint x: 569, endPoint y: 176, distance: 28.9
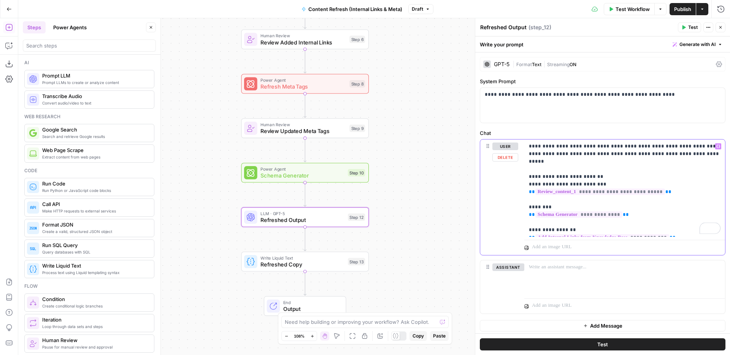
click at [569, 176] on p "**********" at bounding box center [625, 188] width 192 height 91
click at [673, 187] on p "**********" at bounding box center [625, 188] width 192 height 91
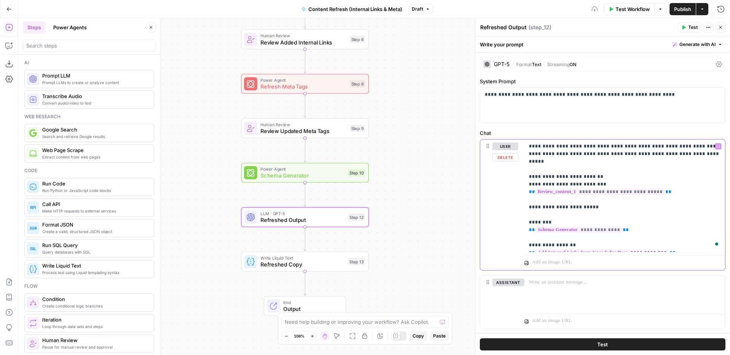
click at [595, 172] on p "**********" at bounding box center [625, 196] width 192 height 106
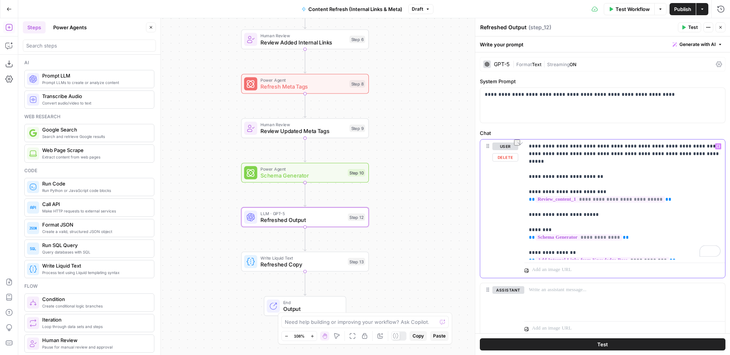
drag, startPoint x: 603, startPoint y: 181, endPoint x: 524, endPoint y: 186, distance: 78.8
click at [524, 186] on div "**********" at bounding box center [602, 196] width 255 height 319
copy p "**********"
click at [561, 210] on p "**********" at bounding box center [625, 200] width 192 height 114
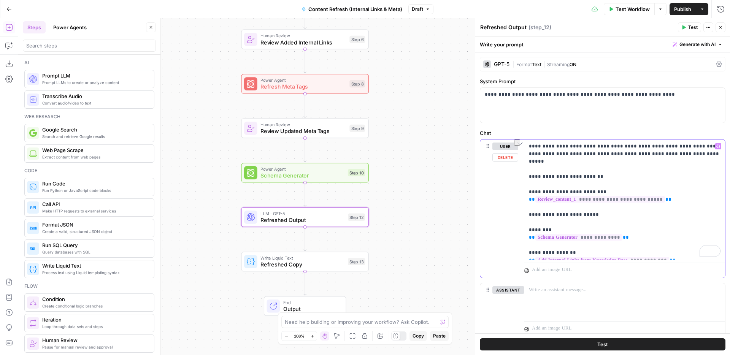
click at [561, 210] on p "**********" at bounding box center [625, 200] width 192 height 114
click at [592, 210] on p "**********" at bounding box center [625, 200] width 192 height 114
drag, startPoint x: 596, startPoint y: 210, endPoint x: 525, endPoint y: 208, distance: 70.7
click at [525, 208] on div "**********" at bounding box center [602, 196] width 255 height 319
click at [553, 206] on p "**********" at bounding box center [625, 200] width 192 height 114
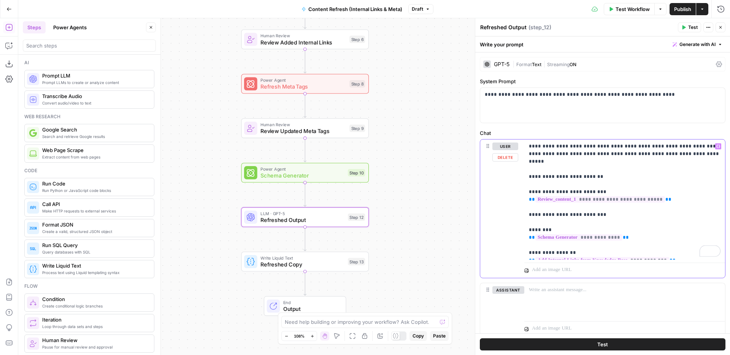
click at [553, 206] on p "**********" at bounding box center [625, 200] width 192 height 114
drag, startPoint x: 562, startPoint y: 186, endPoint x: 601, endPoint y: 184, distance: 39.6
click at [601, 184] on p "**********" at bounding box center [625, 200] width 192 height 114
click at [567, 200] on p "**********" at bounding box center [625, 200] width 192 height 114
click at [580, 205] on p "**********" at bounding box center [625, 200] width 192 height 114
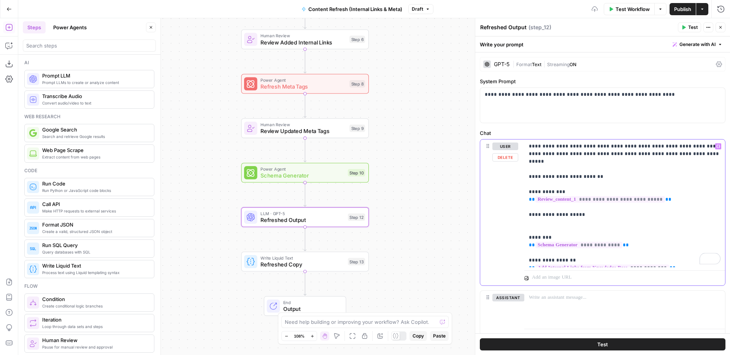
click at [719, 147] on icon "button" at bounding box center [718, 146] width 4 height 3
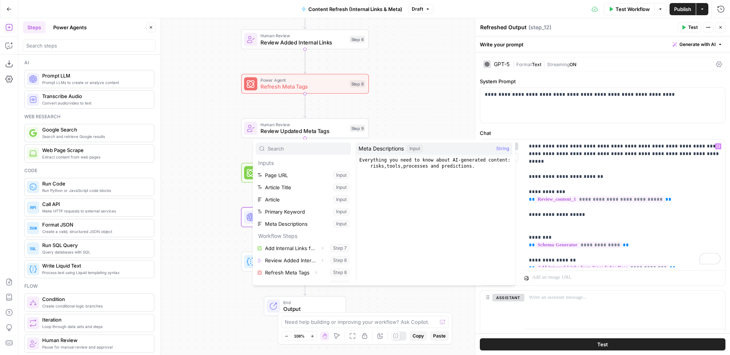
scroll to position [21, 0]
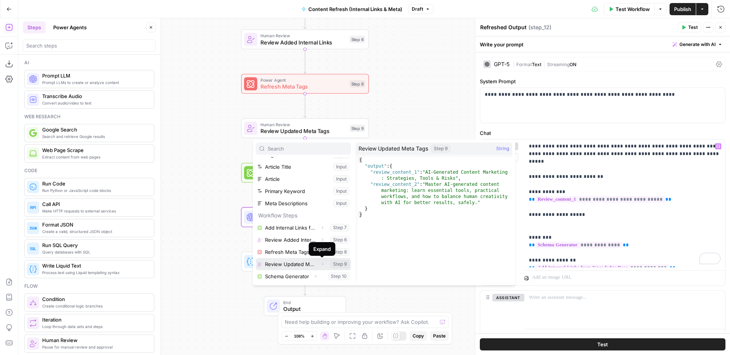
click at [322, 264] on icon "button" at bounding box center [322, 264] width 5 height 5
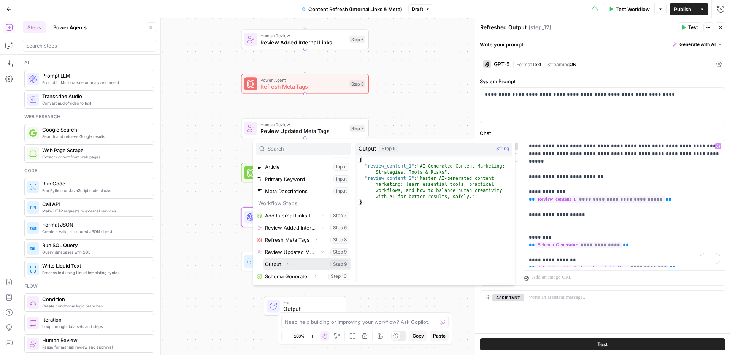
click at [289, 265] on icon "button" at bounding box center [287, 264] width 5 height 5
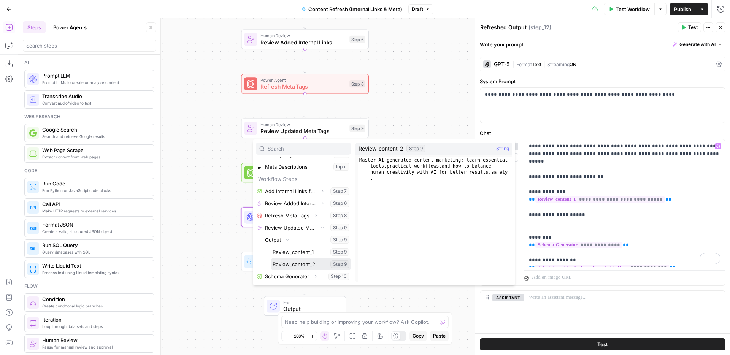
click at [308, 267] on button "Select variable Review_content_2" at bounding box center [311, 264] width 80 height 12
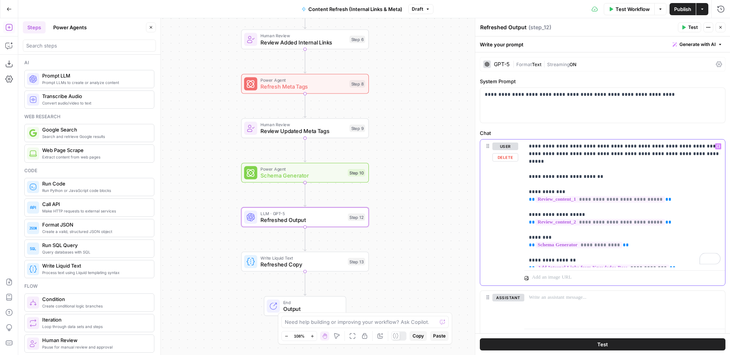
click at [631, 179] on p "**********" at bounding box center [625, 204] width 192 height 122
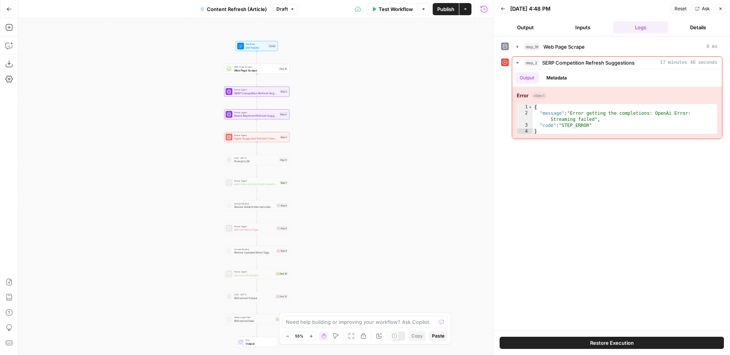
click at [375, 137] on div "Workflow Set Inputs Inputs Web Page Scrape Web Page Scrape Step 16 Power Agent …" at bounding box center [255, 186] width 475 height 337
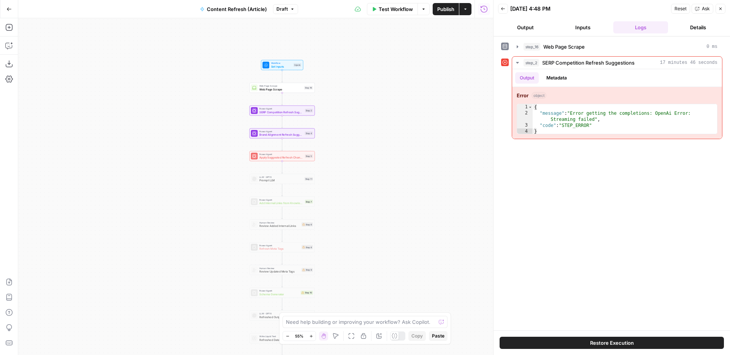
click at [347, 139] on div "Workflow Set Inputs Inputs Web Page Scrape Web Page Scrape Step 16 Power Agent …" at bounding box center [255, 186] width 475 height 337
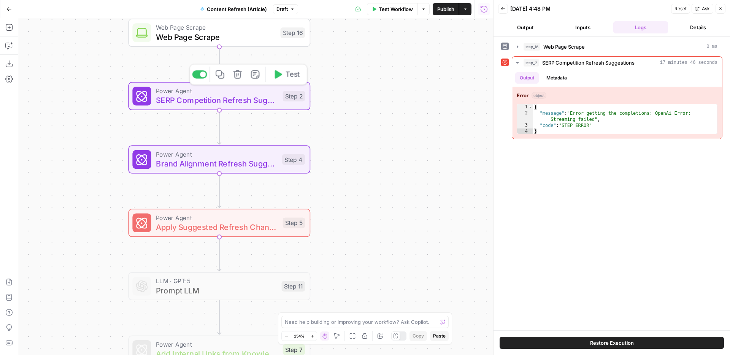
click at [266, 102] on span "SERP Competition Refresh Suggestions" at bounding box center [217, 100] width 122 height 12
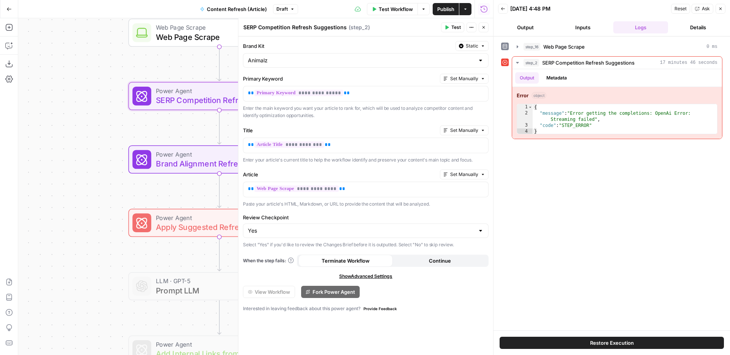
click at [483, 30] on button "Close" at bounding box center [484, 27] width 10 height 10
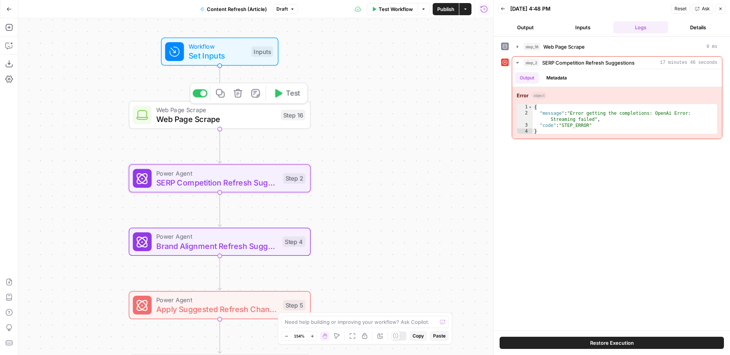
click at [241, 120] on span "Web Page Scrape" at bounding box center [216, 119] width 120 height 12
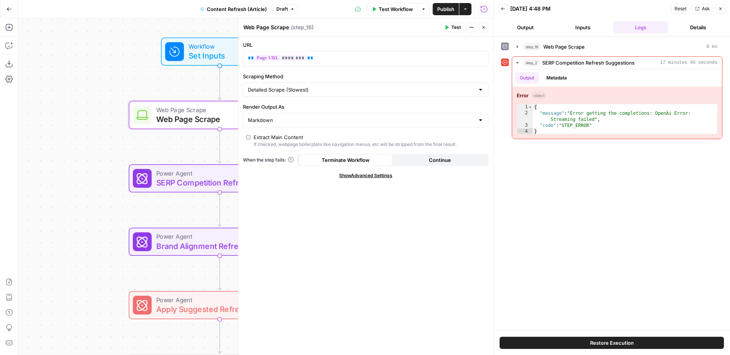
click at [484, 24] on button "Close" at bounding box center [484, 27] width 10 height 10
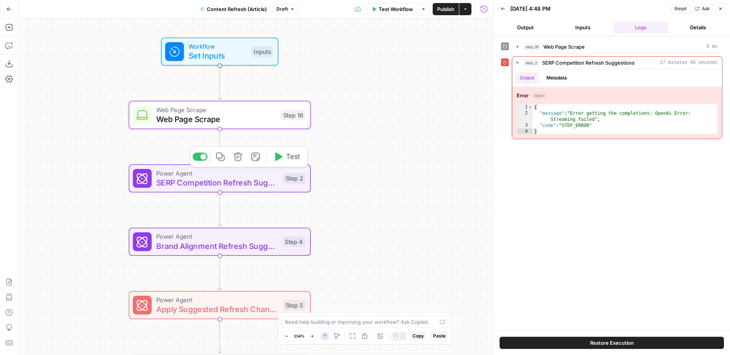
click at [251, 183] on span "SERP Competition Refresh Suggestions" at bounding box center [217, 183] width 122 height 12
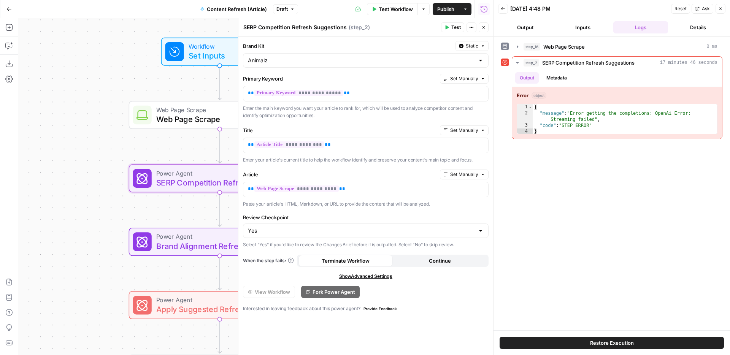
click at [485, 25] on icon "button" at bounding box center [483, 27] width 5 height 5
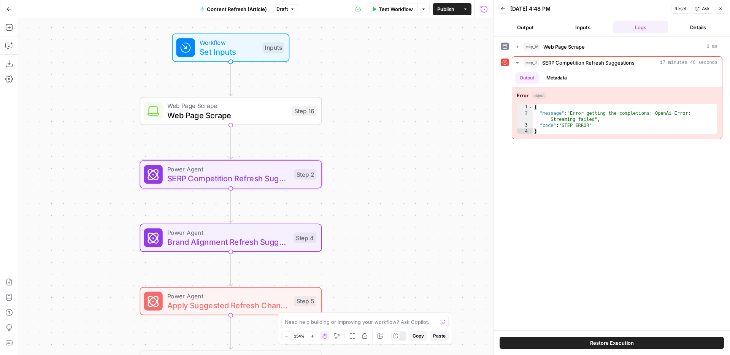
click at [418, 192] on div "Workflow Set Inputs Inputs Web Page Scrape Web Page Scrape Step 16 Power Agent …" at bounding box center [255, 186] width 475 height 337
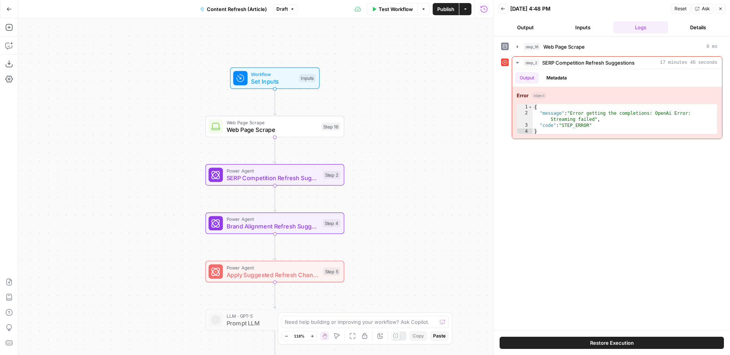
click at [269, 8] on button "Content Refresh (Article)" at bounding box center [233, 9] width 76 height 12
click at [107, 58] on input "Content Refresh (Article)" at bounding box center [89, 57] width 126 height 8
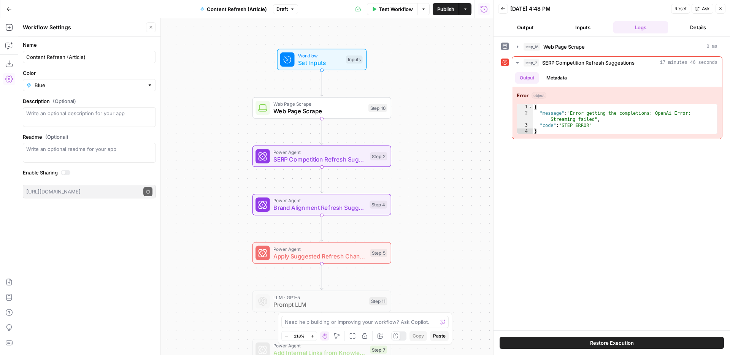
click at [345, 111] on span "Web Page Scrape" at bounding box center [318, 110] width 91 height 9
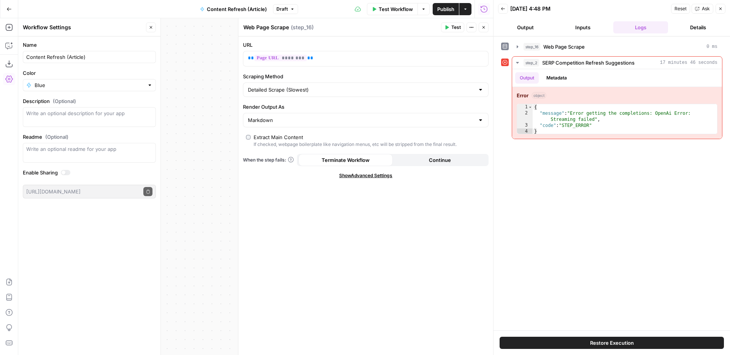
click at [483, 30] on button "Close" at bounding box center [484, 27] width 10 height 10
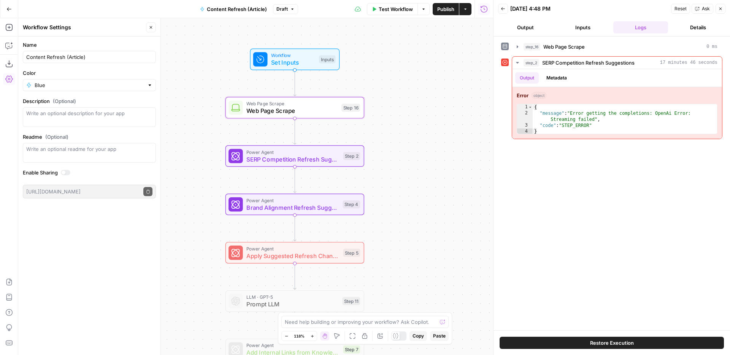
click at [719, 10] on icon "button" at bounding box center [720, 8] width 5 height 5
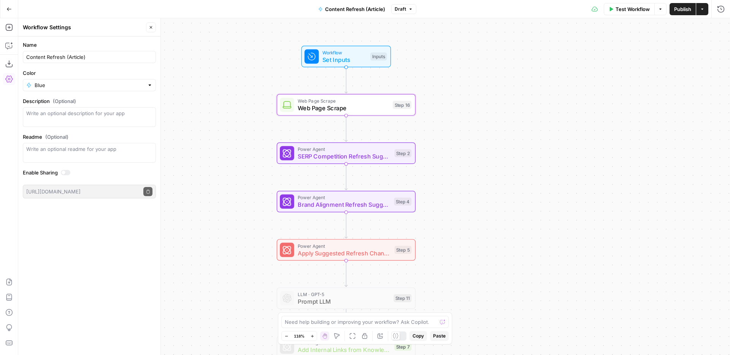
click at [382, 113] on div "Web Page Scrape Web Page Scrape Step 16 Copy step Delete step Add Note Test" at bounding box center [346, 105] width 139 height 22
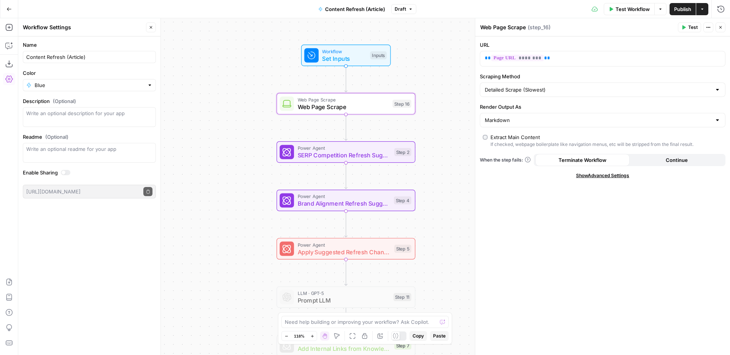
click at [376, 152] on span "SERP Competition Refresh Suggestions" at bounding box center [344, 155] width 93 height 9
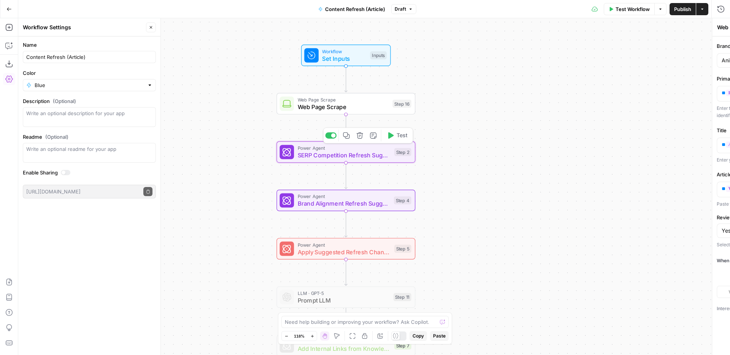
type textarea "SERP Competition Refresh Suggestions"
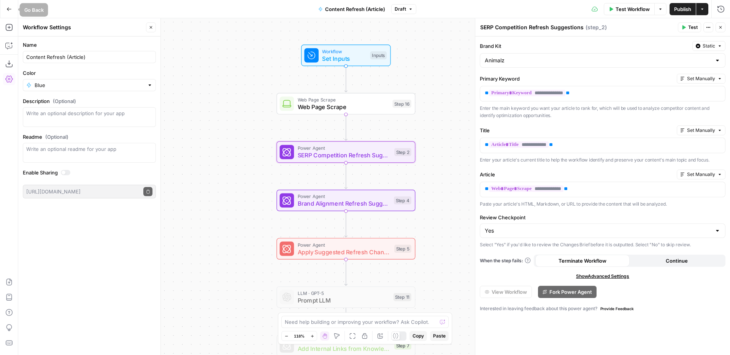
click at [8, 10] on icon "button" at bounding box center [9, 8] width 5 height 3
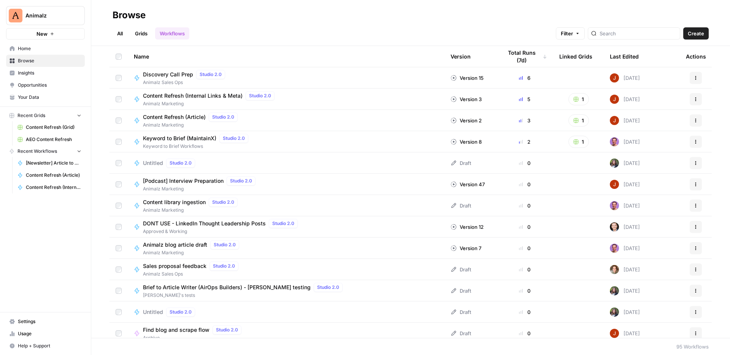
click at [38, 51] on span "Home" at bounding box center [50, 48] width 64 height 7
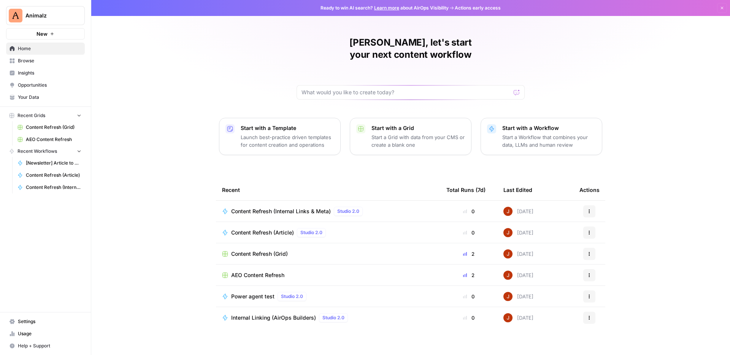
click at [60, 60] on span "Browse" at bounding box center [50, 60] width 64 height 7
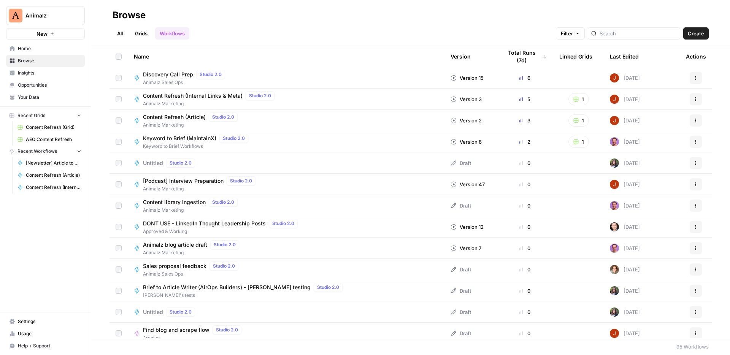
click at [38, 47] on span "Home" at bounding box center [50, 48] width 64 height 7
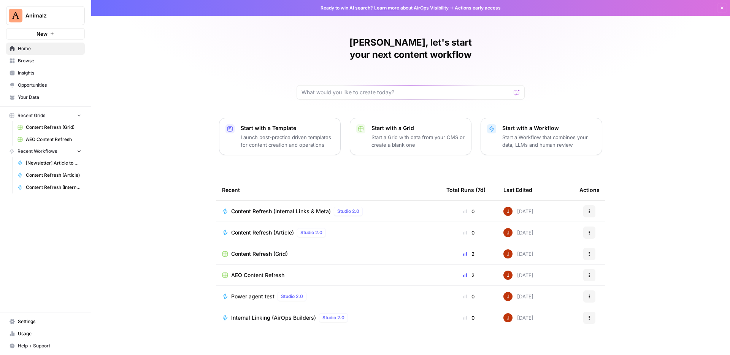
click at [265, 229] on span "Content Refresh (Article)" at bounding box center [262, 233] width 63 height 8
click at [282, 208] on span "Content Refresh (Internal Links & Meta)" at bounding box center [281, 212] width 100 height 8
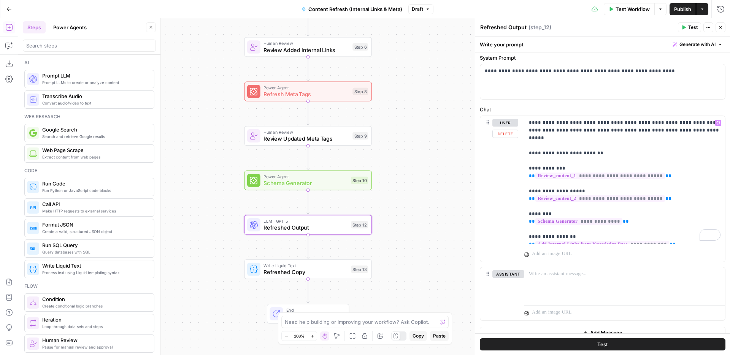
scroll to position [33, 0]
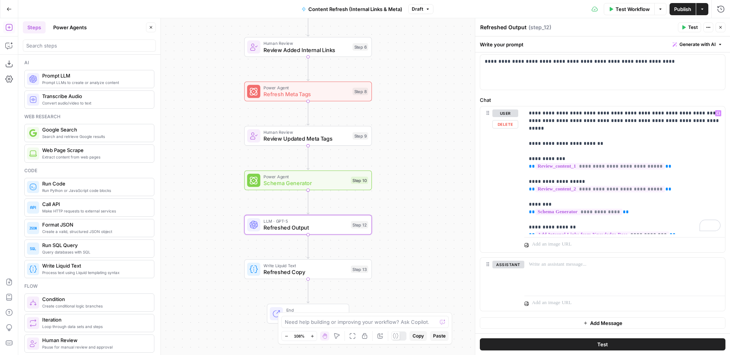
click at [634, 205] on p "**********" at bounding box center [625, 171] width 192 height 122
drag, startPoint x: 684, startPoint y: 227, endPoint x: 523, endPoint y: 229, distance: 161.2
click at [523, 229] on div "**********" at bounding box center [602, 179] width 245 height 146
click at [719, 113] on icon "button" at bounding box center [718, 113] width 4 height 4
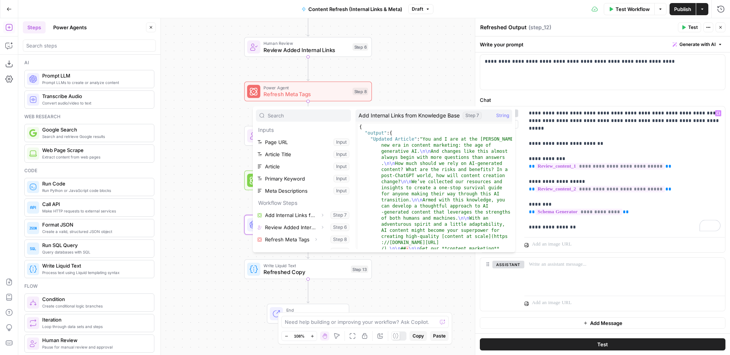
scroll to position [21, 0]
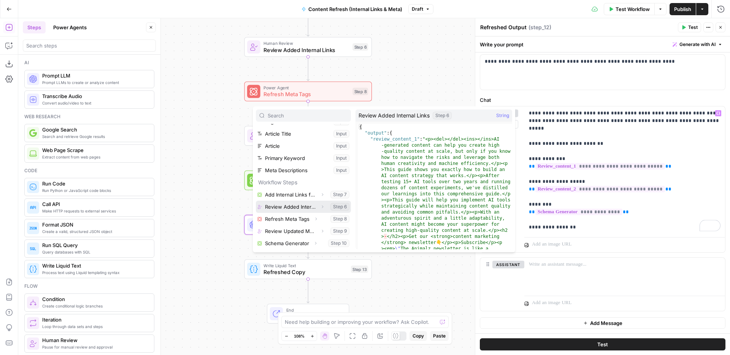
click at [322, 207] on icon "button" at bounding box center [322, 207] width 5 height 5
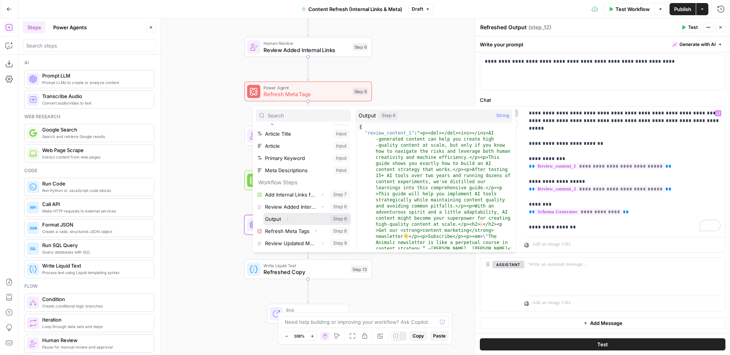
click at [287, 219] on icon "button" at bounding box center [287, 219] width 5 height 5
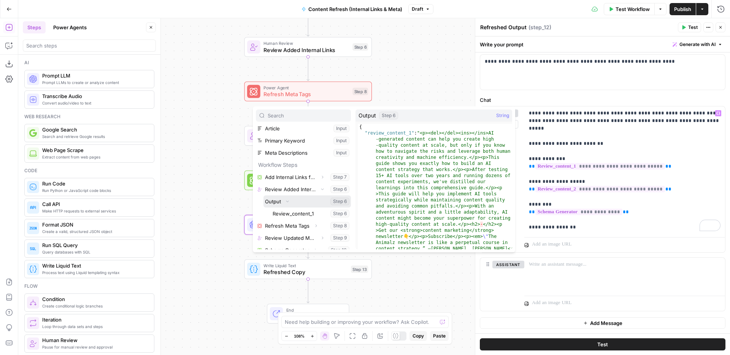
scroll to position [36, 0]
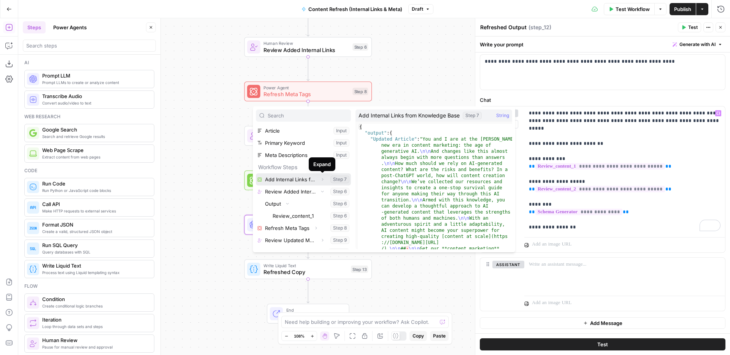
click at [322, 181] on icon "button" at bounding box center [322, 179] width 5 height 5
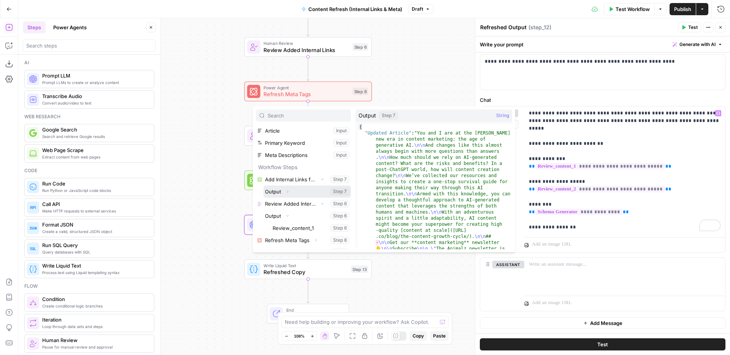
click at [288, 191] on icon "button" at bounding box center [287, 191] width 5 height 5
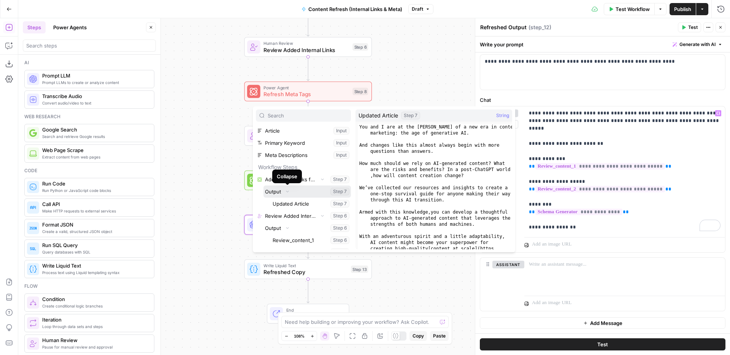
scroll to position [65, 0]
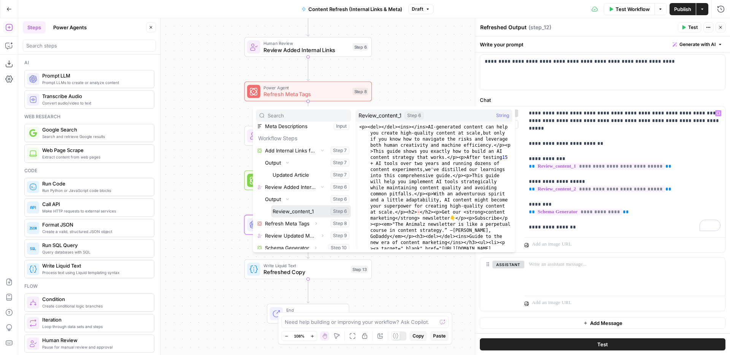
click at [293, 210] on button "Select variable Review_content_1" at bounding box center [311, 211] width 80 height 12
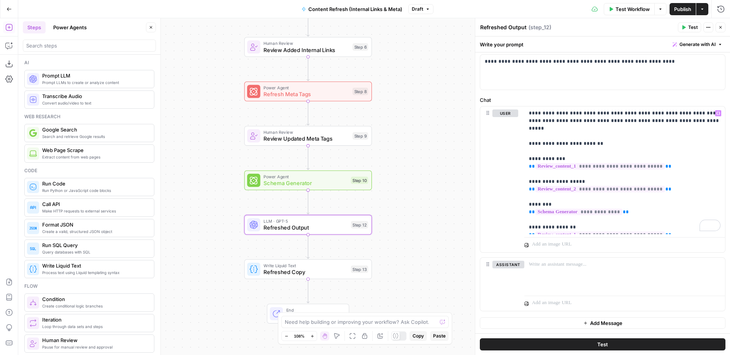
scroll to position [10, 0]
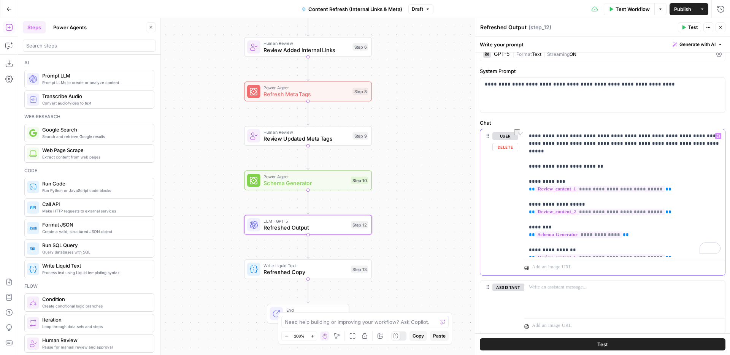
drag, startPoint x: 600, startPoint y: 140, endPoint x: 679, endPoint y: 139, distance: 79.1
click at [679, 139] on p "**********" at bounding box center [625, 193] width 192 height 122
click at [696, 138] on p "**********" at bounding box center [625, 193] width 192 height 122
click at [692, 142] on p "**********" at bounding box center [625, 193] width 192 height 122
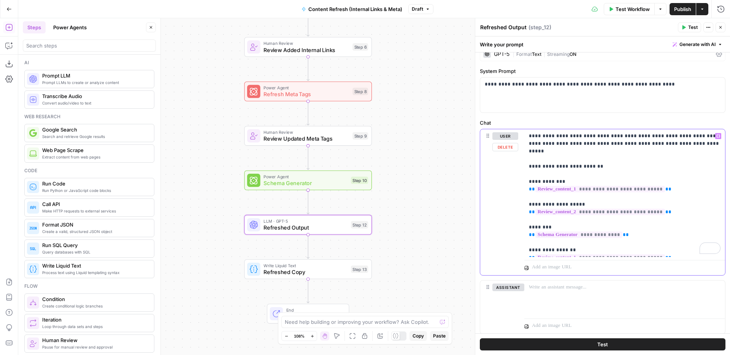
click at [697, 138] on p "**********" at bounding box center [625, 193] width 192 height 122
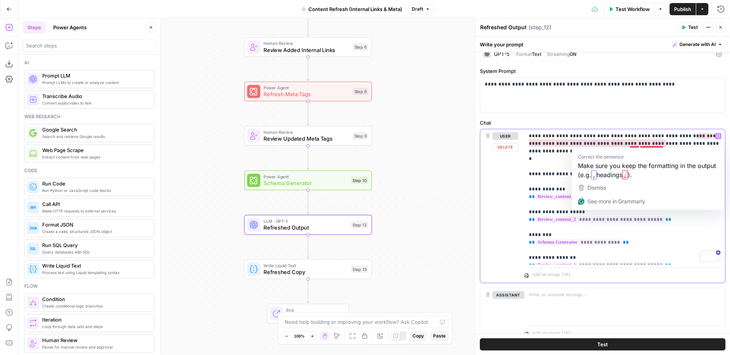
click at [640, 144] on p "**********" at bounding box center [625, 196] width 192 height 129
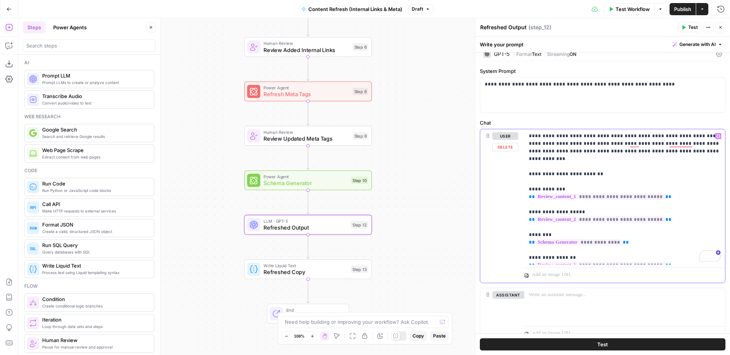
click at [693, 143] on p "**********" at bounding box center [625, 196] width 192 height 129
click at [568, 151] on p "**********" at bounding box center [625, 200] width 192 height 137
click at [564, 151] on p "**********" at bounding box center [625, 200] width 192 height 137
copy p "*******"
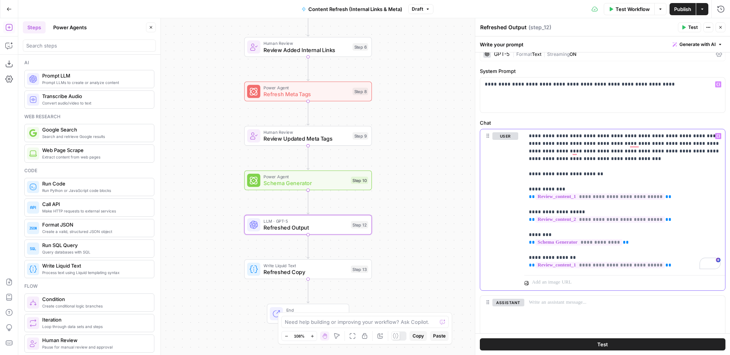
click at [561, 137] on p "**********" at bounding box center [625, 200] width 192 height 137
drag, startPoint x: 619, startPoint y: 136, endPoint x: 684, endPoint y: 135, distance: 65.0
click at [684, 135] on p "**********" at bounding box center [625, 200] width 192 height 137
drag, startPoint x: 558, startPoint y: 144, endPoint x: 578, endPoint y: 145, distance: 20.2
click at [578, 145] on p "**********" at bounding box center [625, 200] width 192 height 137
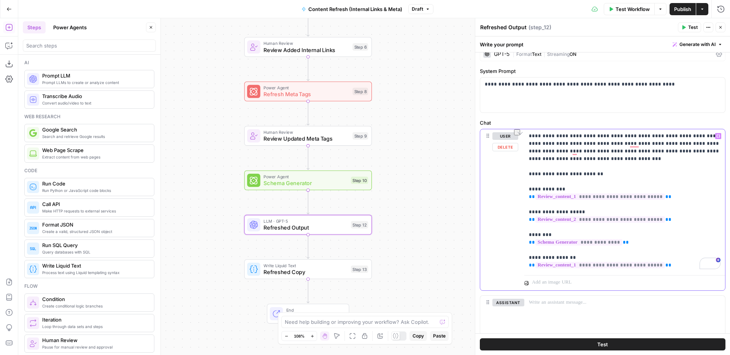
click at [599, 145] on p "**********" at bounding box center [625, 200] width 192 height 137
drag, startPoint x: 589, startPoint y: 152, endPoint x: 643, endPoint y: 155, distance: 53.7
click at [643, 155] on p "**********" at bounding box center [625, 200] width 192 height 137
click at [664, 154] on p "**********" at bounding box center [625, 200] width 192 height 137
click at [633, 167] on p "**********" at bounding box center [625, 200] width 192 height 137
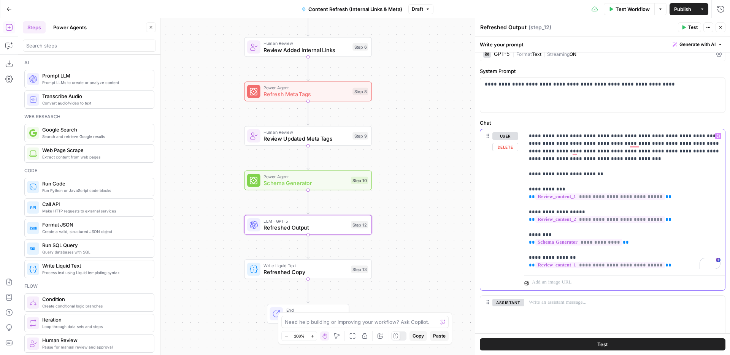
scroll to position [48, 0]
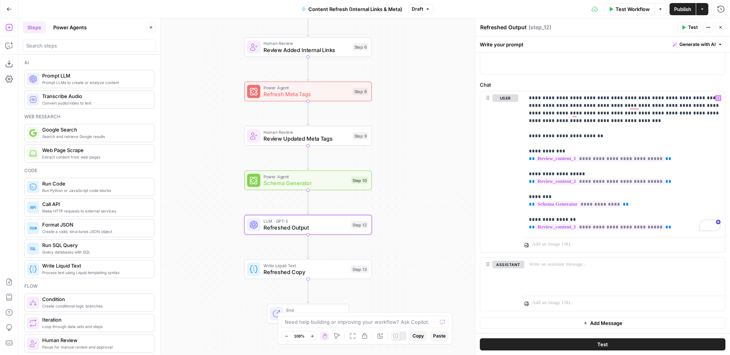
click at [692, 25] on span "Test" at bounding box center [693, 27] width 10 height 7
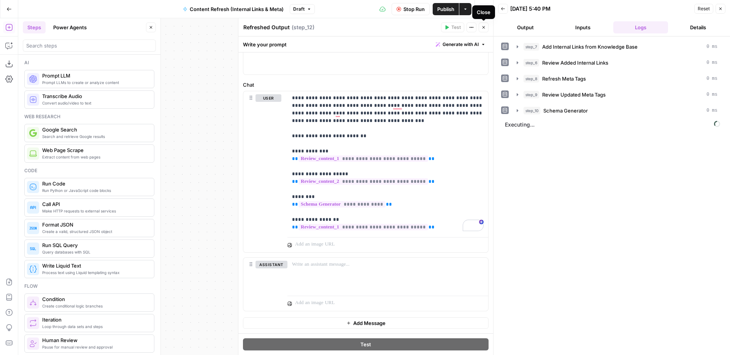
click at [484, 28] on icon "button" at bounding box center [484, 27] width 3 height 3
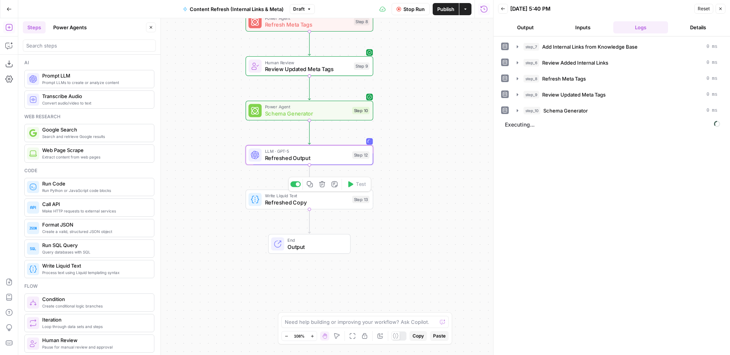
click at [339, 205] on span "Refreshed Copy" at bounding box center [307, 203] width 84 height 8
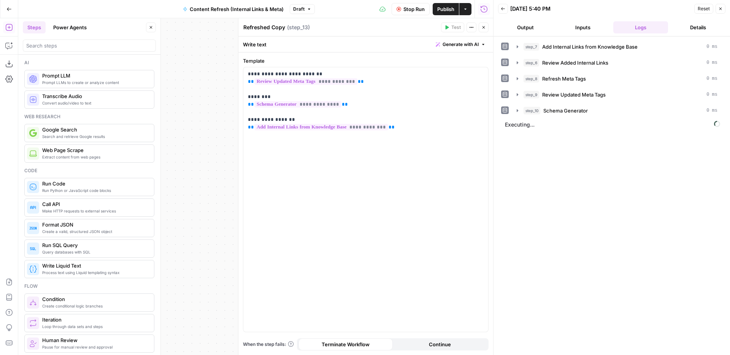
click at [483, 25] on icon "button" at bounding box center [483, 27] width 5 height 5
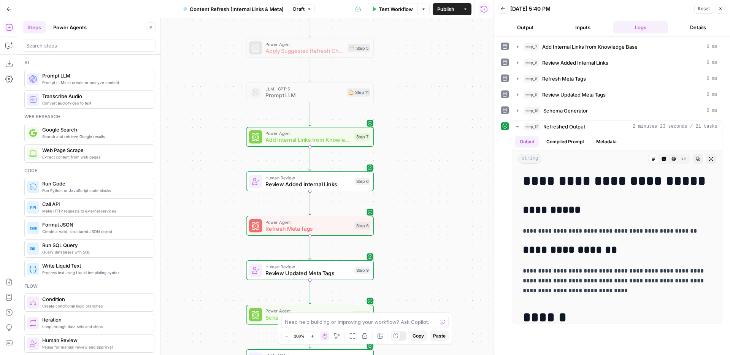
click at [261, 8] on span "Content Refresh (Internal Links & Meta)" at bounding box center [237, 9] width 94 height 8
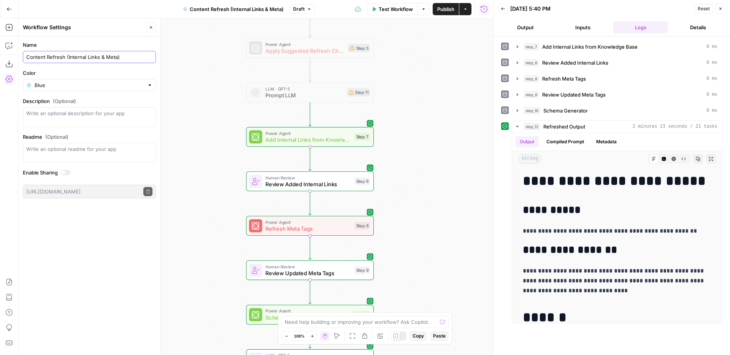
click at [107, 57] on input "Content Refresh (Internal Links & Meta)" at bounding box center [89, 57] width 126 height 8
click at [447, 178] on div "Workflow Set Inputs Inputs Power Agent Identify Target Keywords of an Article S…" at bounding box center [255, 186] width 475 height 337
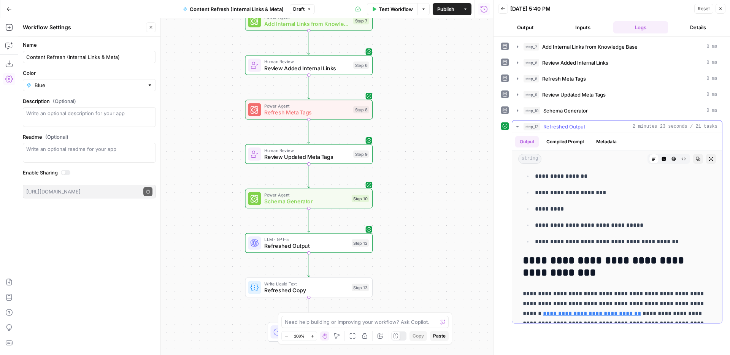
scroll to position [2987, 0]
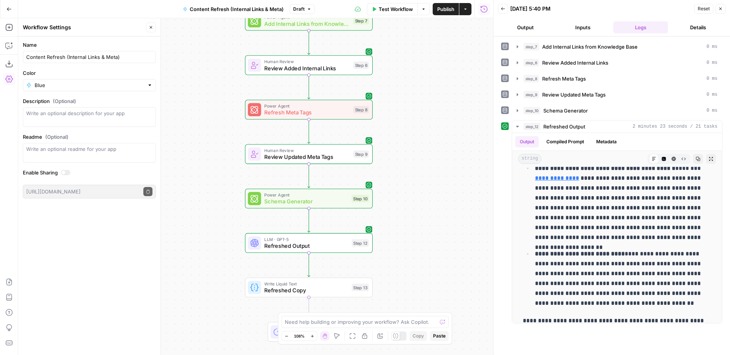
click at [721, 10] on icon "button" at bounding box center [720, 8] width 5 height 5
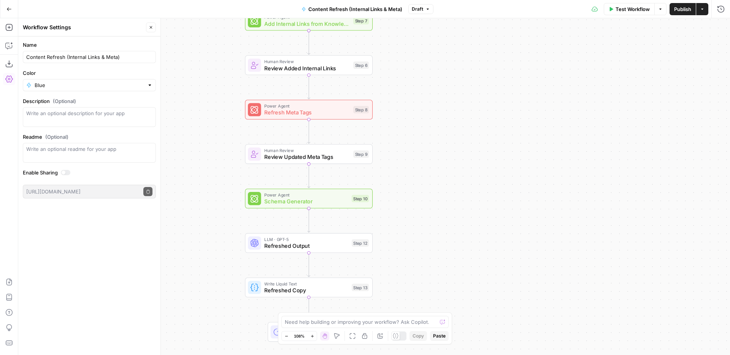
click at [437, 188] on div "Workflow Set Inputs Inputs Power Agent Identify Target Keywords of an Article S…" at bounding box center [374, 186] width 712 height 337
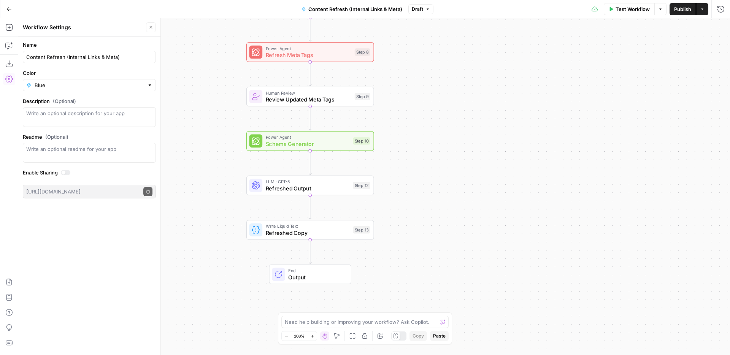
click at [454, 149] on div "Workflow Set Inputs Inputs Power Agent Identify Target Keywords of an Article S…" at bounding box center [374, 186] width 712 height 337
click at [355, 145] on div "Step 10" at bounding box center [360, 141] width 17 height 8
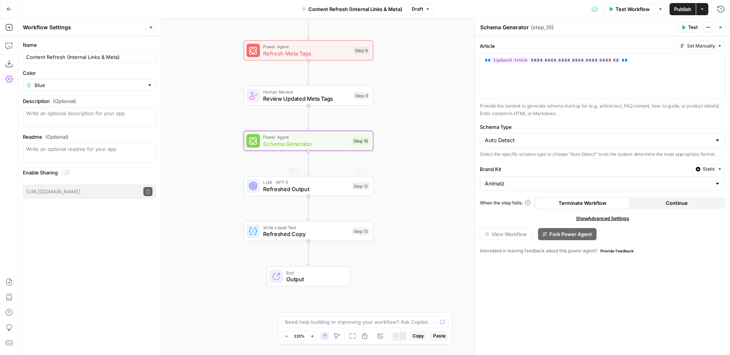
click at [337, 190] on span "Refreshed Output" at bounding box center [306, 189] width 86 height 8
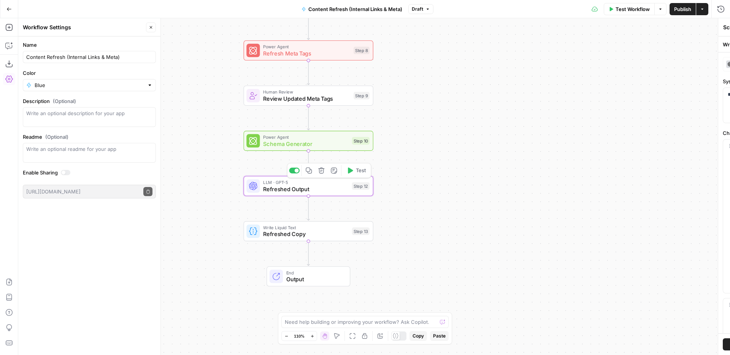
type textarea "Refreshed Output"
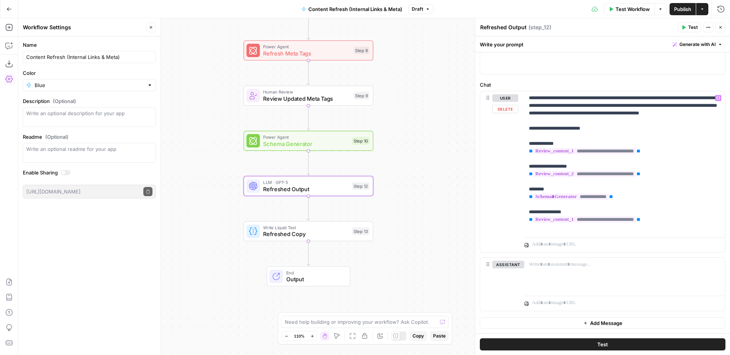
scroll to position [0, 0]
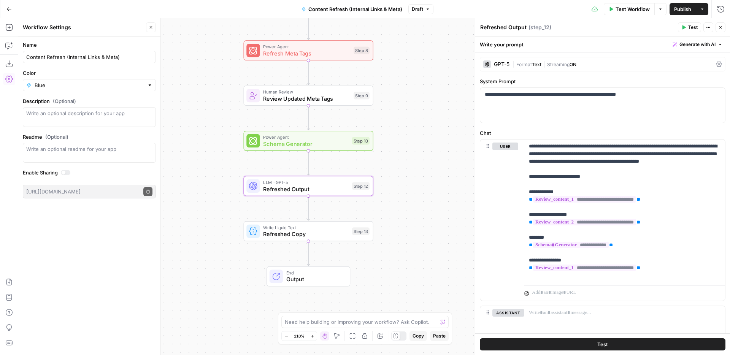
click at [341, 237] on span "Refreshed Copy" at bounding box center [306, 234] width 86 height 8
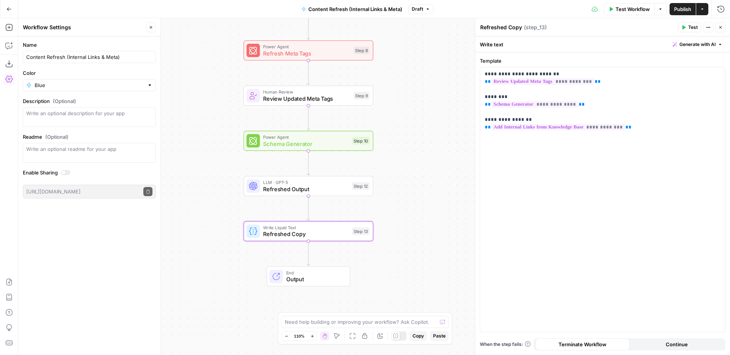
click at [323, 279] on span "Output" at bounding box center [314, 279] width 57 height 8
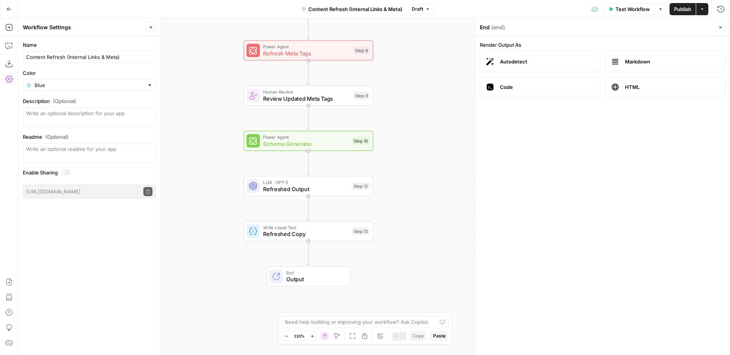
click at [339, 235] on span "Refreshed Copy" at bounding box center [306, 234] width 86 height 8
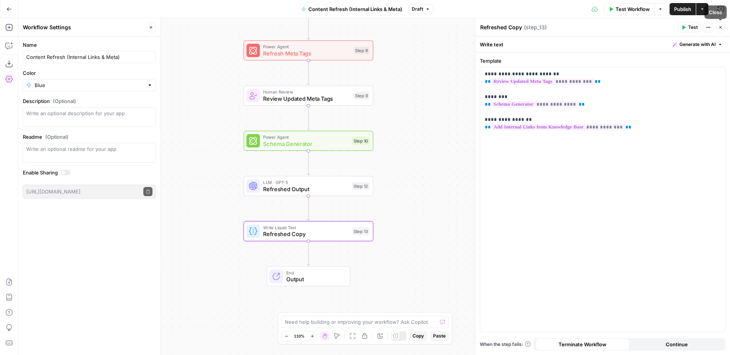
click at [723, 27] on button "Close" at bounding box center [721, 27] width 10 height 10
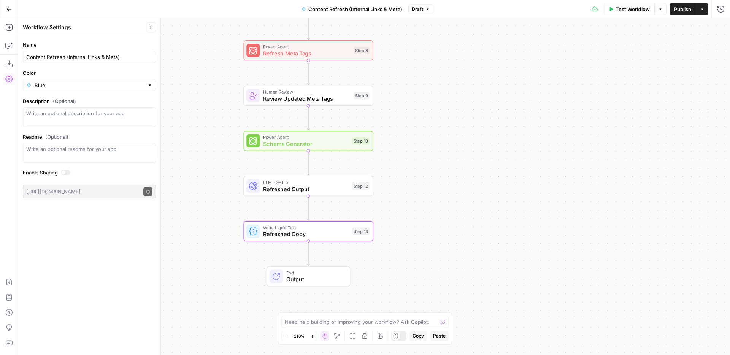
click at [347, 7] on span "Content Refresh (Internal Links & Meta)" at bounding box center [355, 9] width 94 height 8
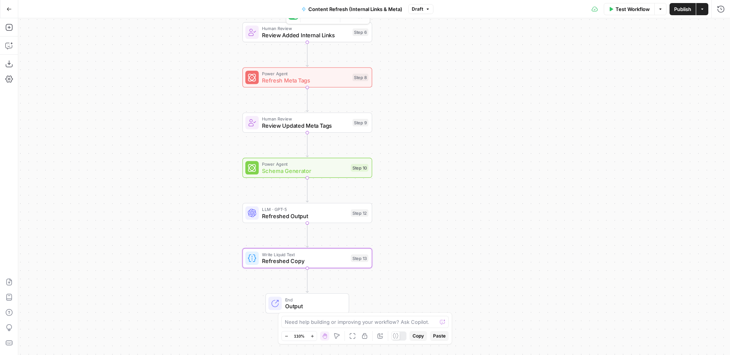
click at [335, 11] on span "Content Refresh (Internal Links & Meta)" at bounding box center [355, 9] width 94 height 8
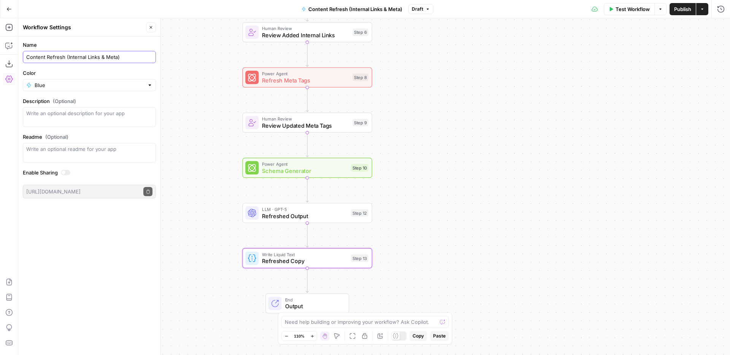
click at [106, 60] on input "Content Refresh (Internal Links & Meta)" at bounding box center [89, 57] width 126 height 8
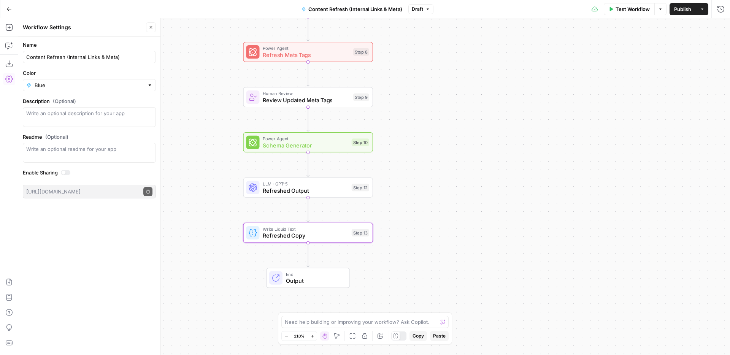
click at [436, 81] on div "Workflow Set Inputs Inputs Power Agent Identify Target Keywords of an Article S…" at bounding box center [374, 186] width 712 height 337
click at [11, 8] on icon "button" at bounding box center [8, 8] width 5 height 5
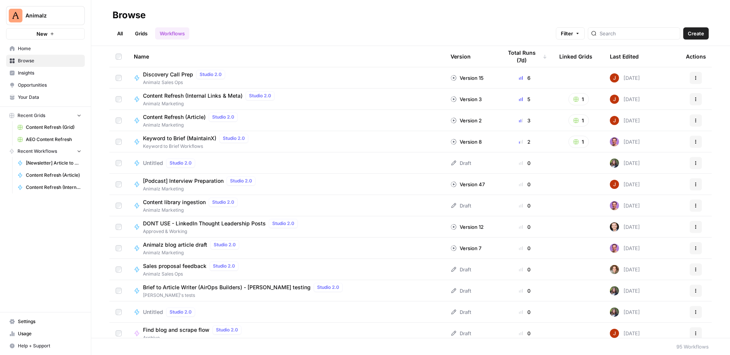
click at [191, 95] on span "Content Refresh (Internal Links & Meta)" at bounding box center [193, 96] width 100 height 8
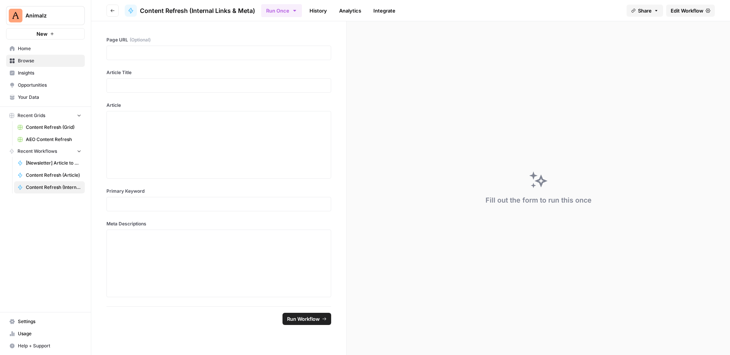
click at [698, 5] on link "Edit Workflow" at bounding box center [690, 11] width 49 height 12
click at [692, 14] on link "Edit Workflow" at bounding box center [690, 11] width 49 height 12
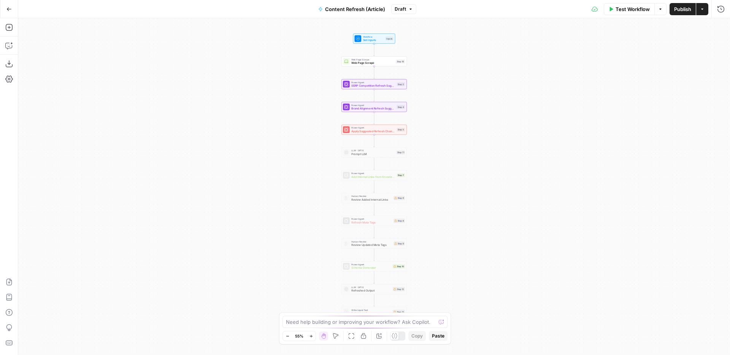
click at [447, 103] on div "Workflow Set Inputs Inputs Web Page Scrape Web Page Scrape Step 16 Power Agent …" at bounding box center [374, 186] width 712 height 337
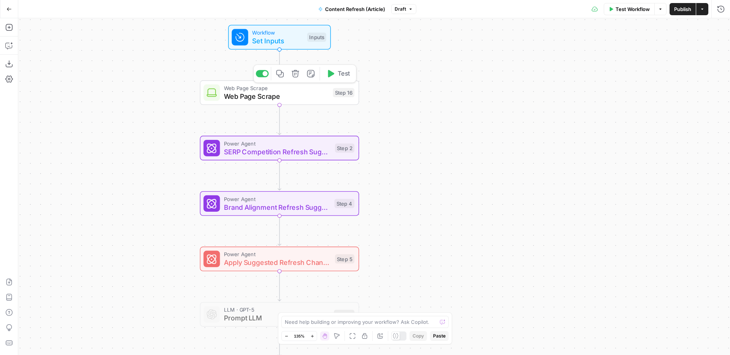
click at [305, 89] on span "Web Page Scrape" at bounding box center [276, 88] width 105 height 8
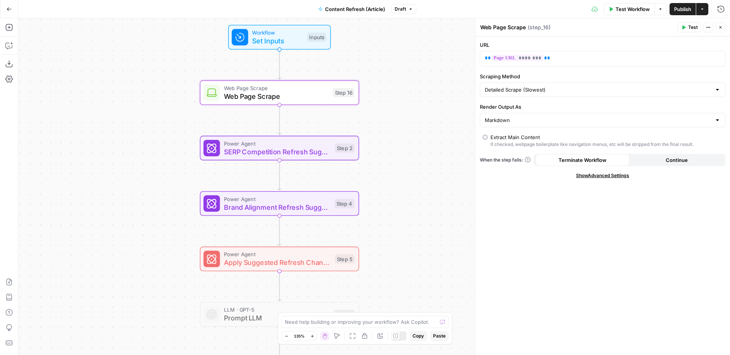
click at [507, 30] on textarea "Web Page Scrape" at bounding box center [503, 28] width 46 height 8
click at [294, 150] on span "SERP Competition Refresh Suggestions" at bounding box center [277, 151] width 107 height 10
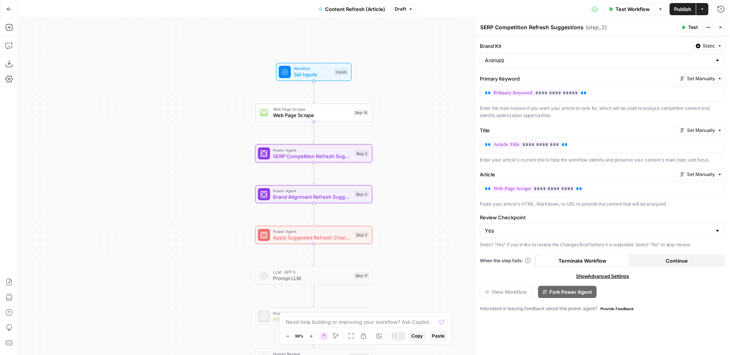
click at [318, 152] on span "Power Agent" at bounding box center [312, 150] width 79 height 6
click at [506, 27] on textarea "SERP Competition Refresh Suggestions" at bounding box center [531, 28] width 103 height 8
click at [434, 119] on div "Workflow Set Inputs Inputs Web Page Scrape Web Page Scrape Step 16 Power Agent …" at bounding box center [374, 186] width 712 height 337
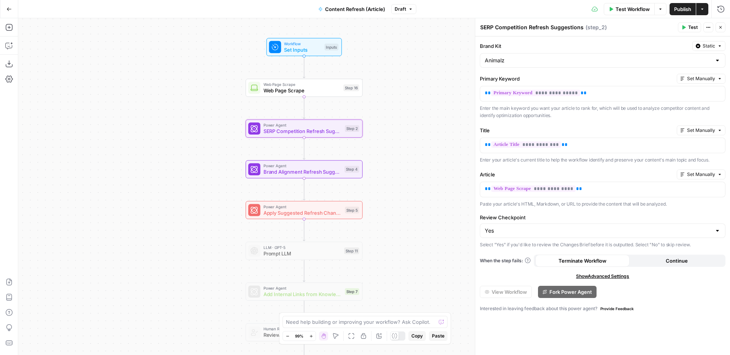
click at [429, 119] on div "Workflow Set Inputs Inputs Web Page Scrape Web Page Scrape Step 16 Power Agent …" at bounding box center [374, 186] width 712 height 337
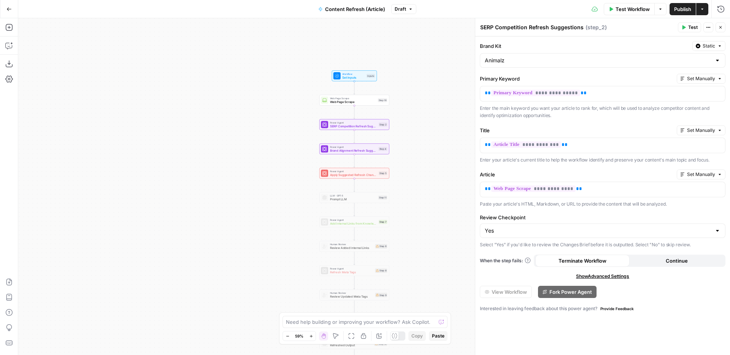
click at [408, 108] on div "Workflow Set Inputs Inputs Web Page Scrape Web Page Scrape Step 16 Power Agent …" at bounding box center [374, 186] width 712 height 337
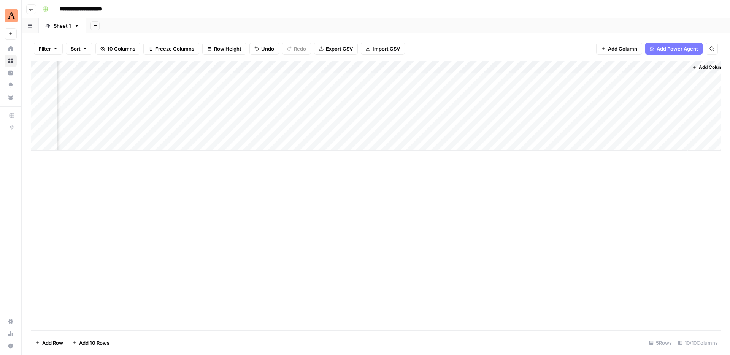
scroll to position [0, 321]
